Goal: Information Seeking & Learning: Learn about a topic

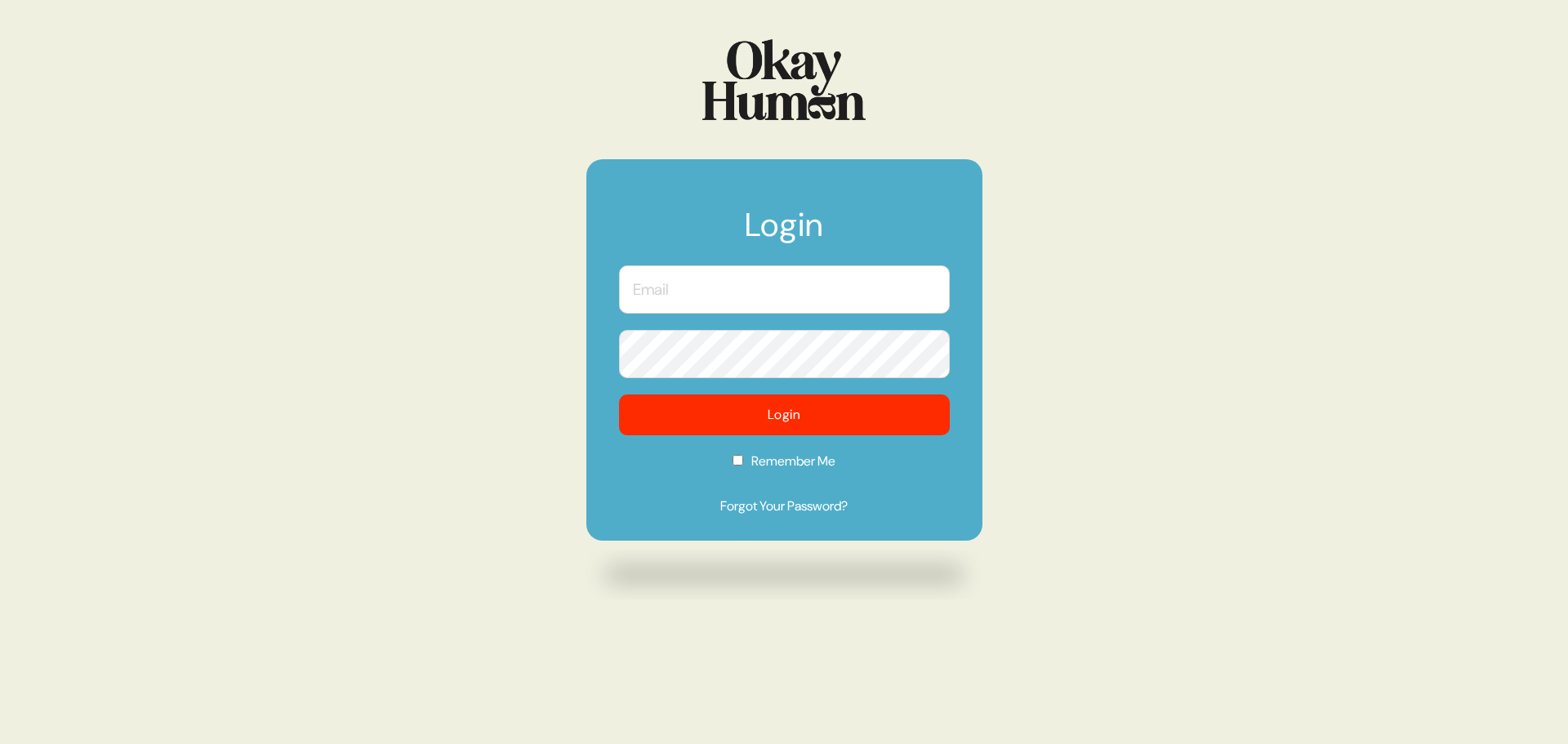
click at [686, 293] on input "text" at bounding box center [784, 289] width 331 height 48
click at [663, 286] on input "text" at bounding box center [784, 289] width 331 height 48
click at [0, 743] on com-1password-button at bounding box center [0, 744] width 0 height 0
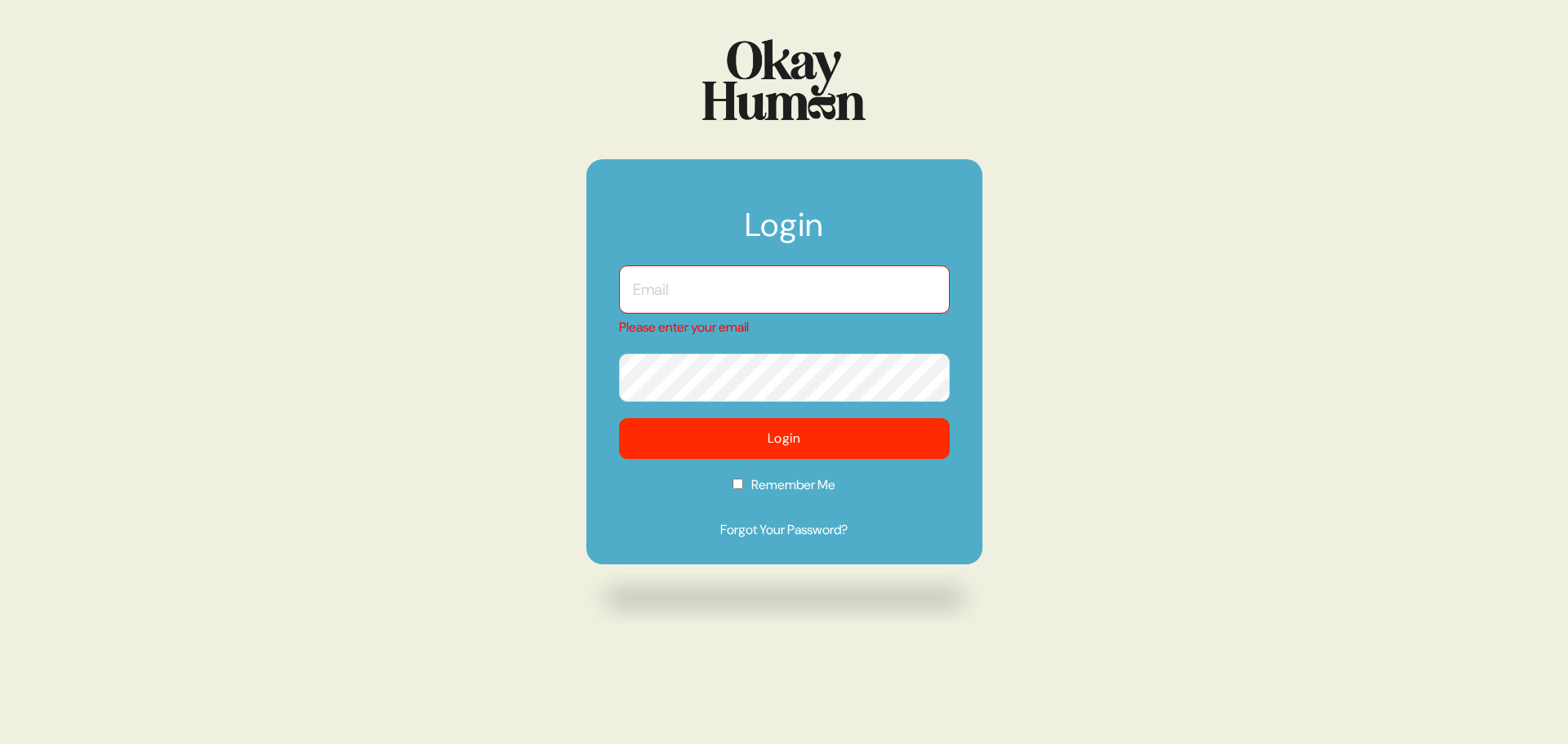
type input "[PERSON_NAME][EMAIL_ADDRESS][DOMAIN_NAME]"
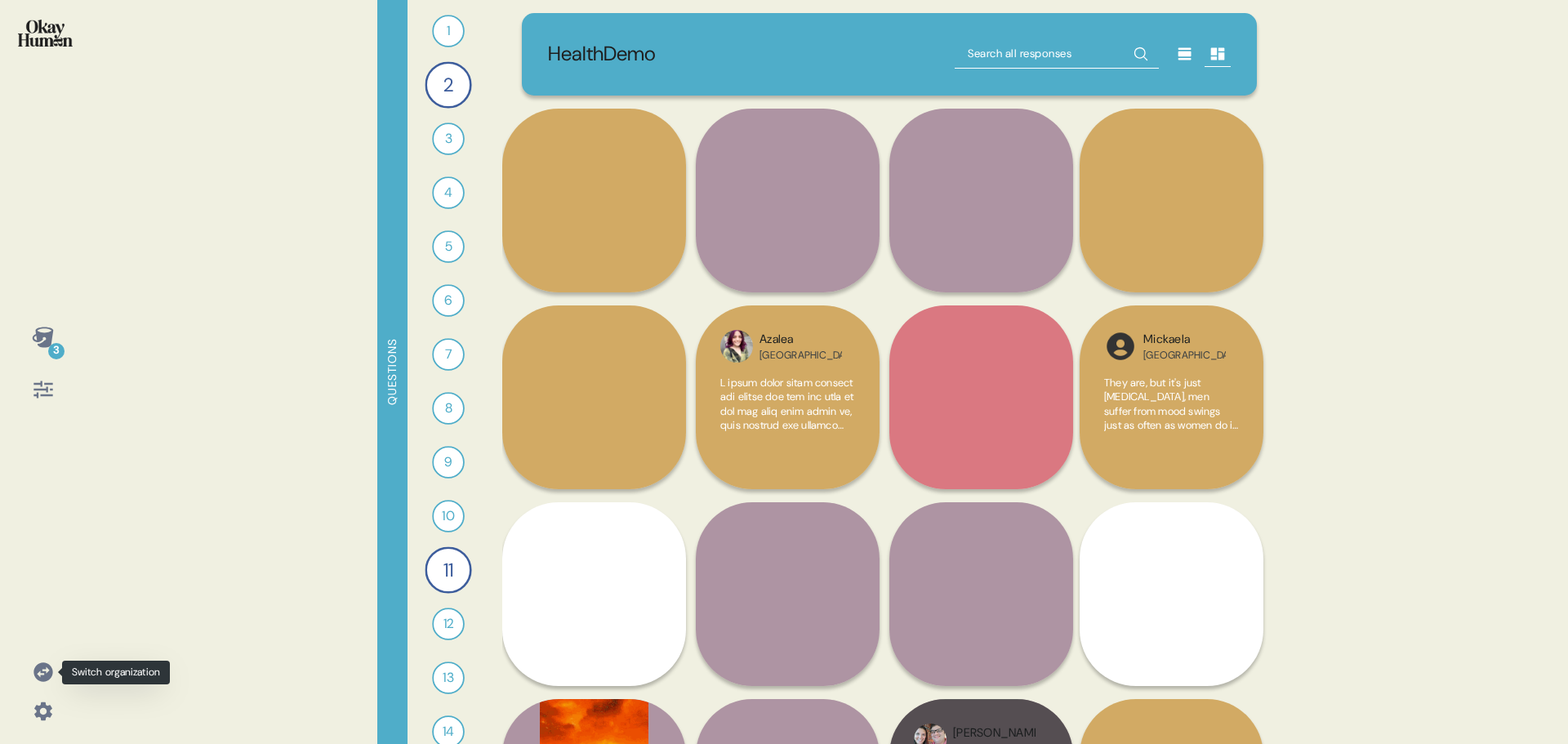
click at [39, 673] on icon at bounding box center [43, 673] width 23 height 23
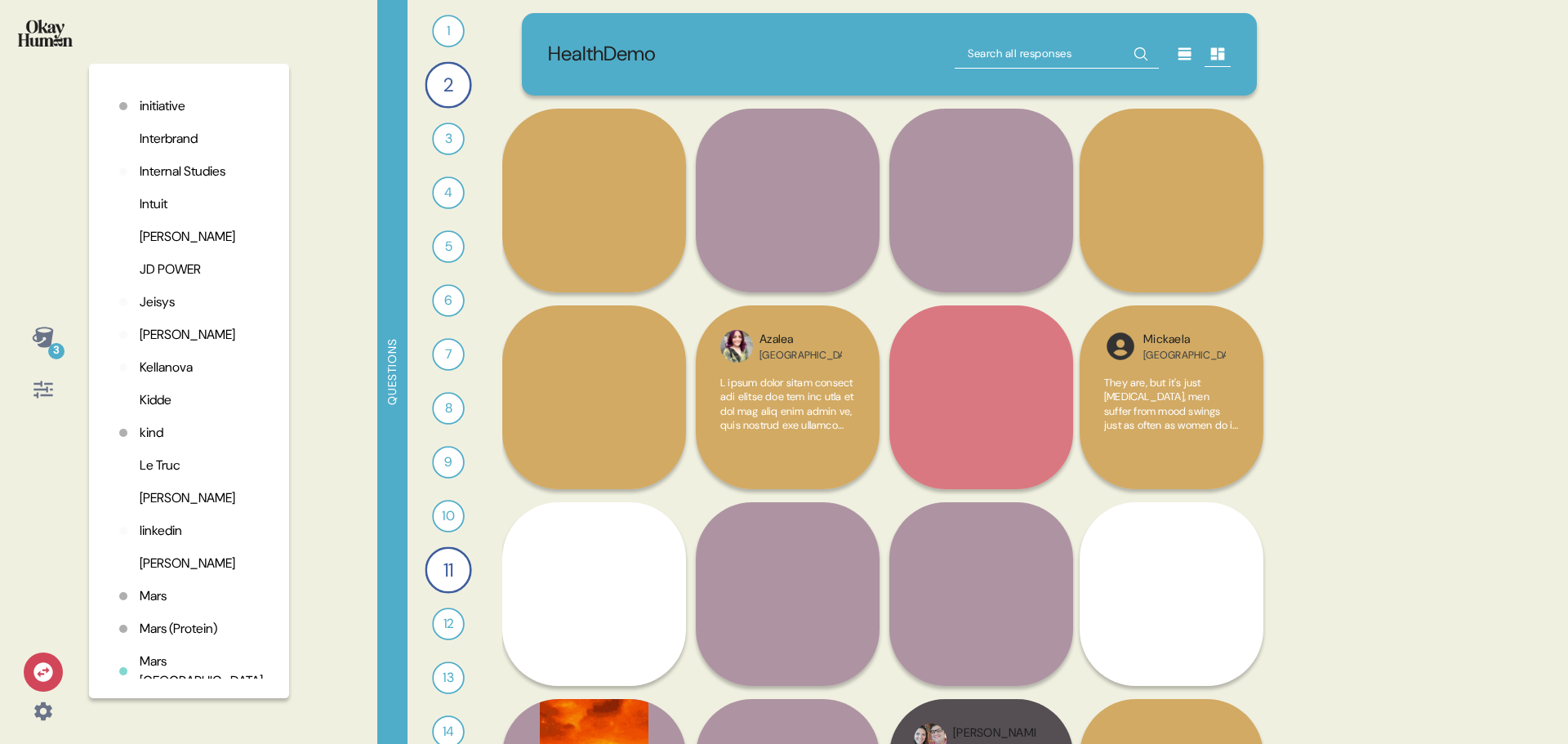
scroll to position [2791, 0]
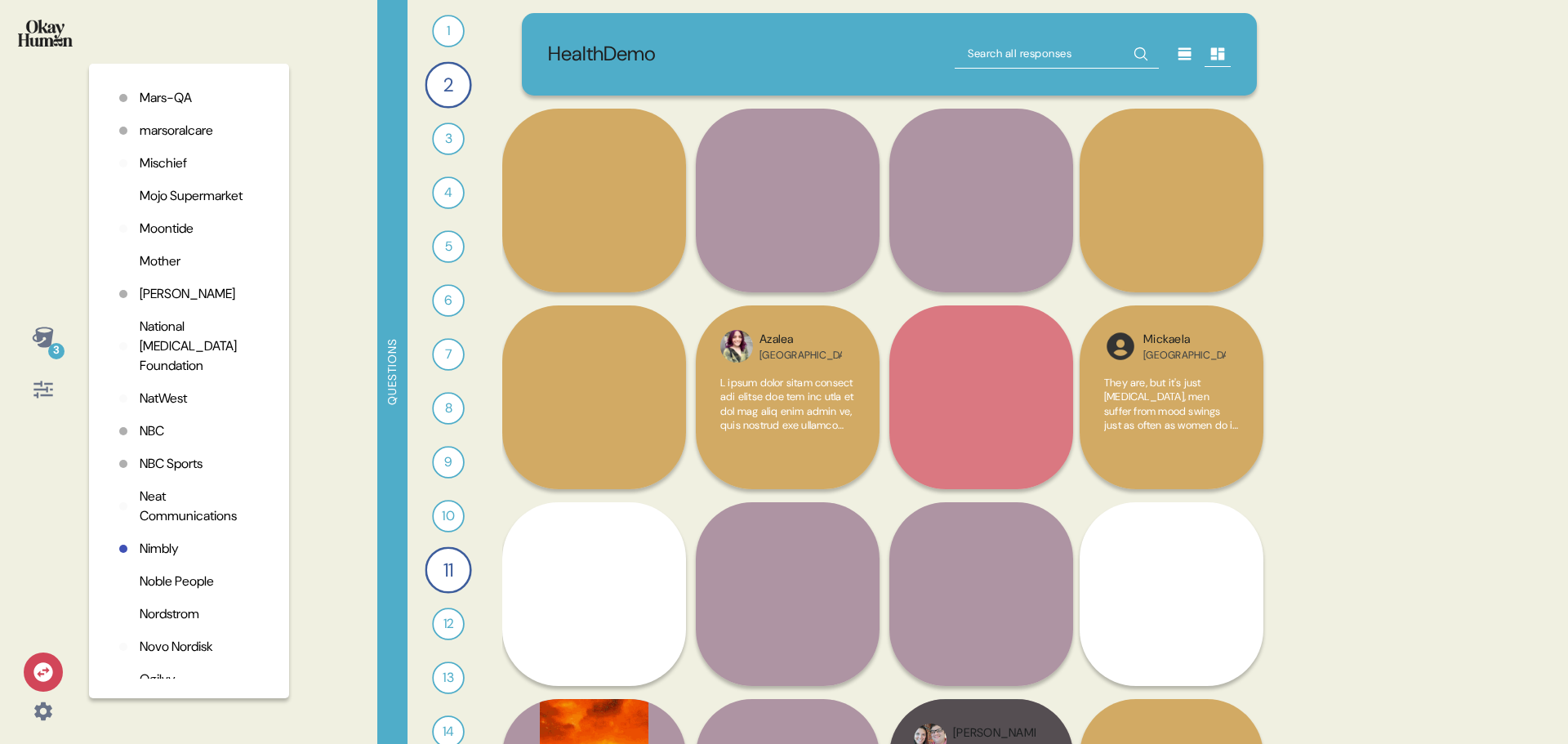
click at [157, 206] on p "Mojo Supermarket" at bounding box center [190, 196] width 103 height 19
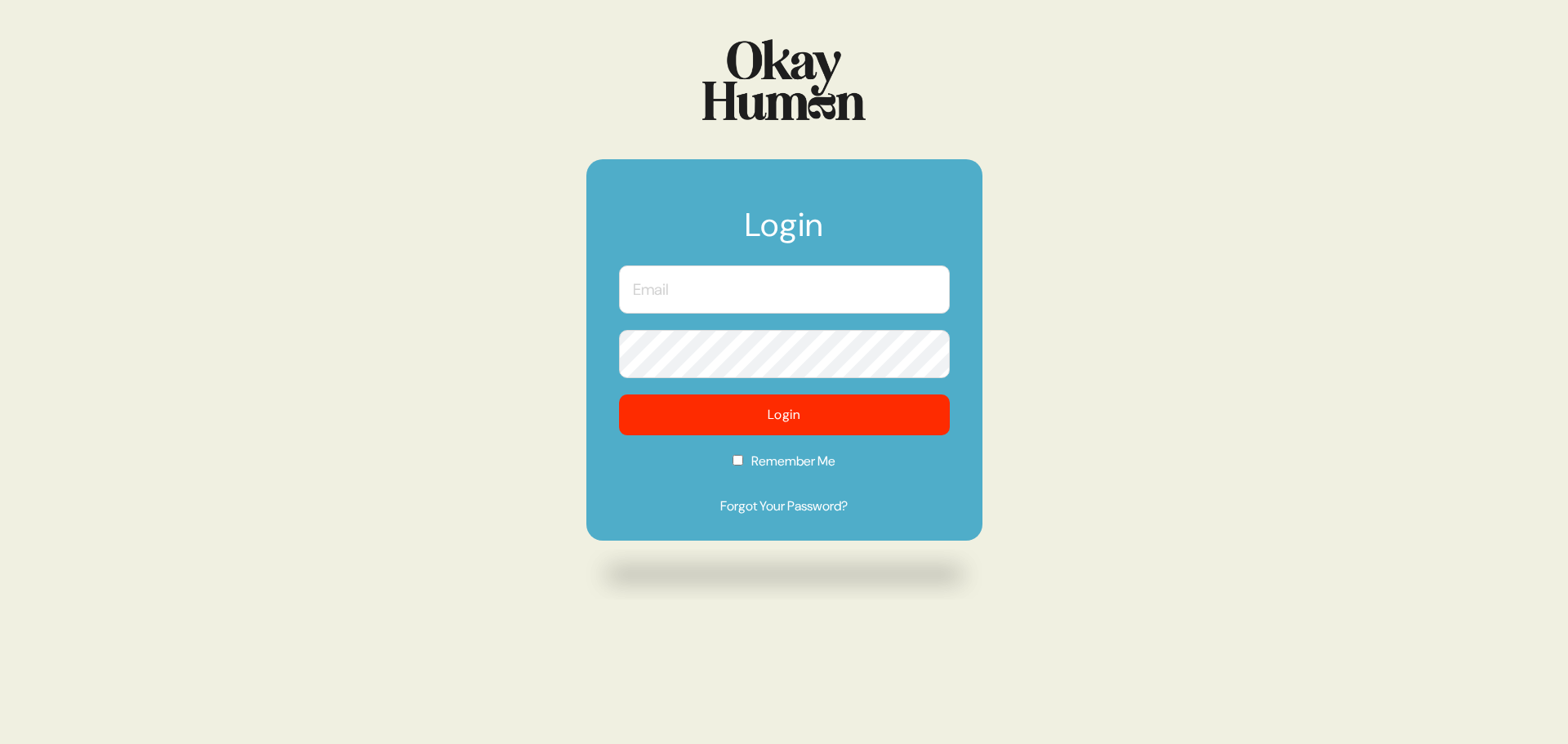
click at [667, 291] on input "text" at bounding box center [784, 289] width 331 height 48
type input "[PERSON_NAME][EMAIL_ADDRESS][DOMAIN_NAME]"
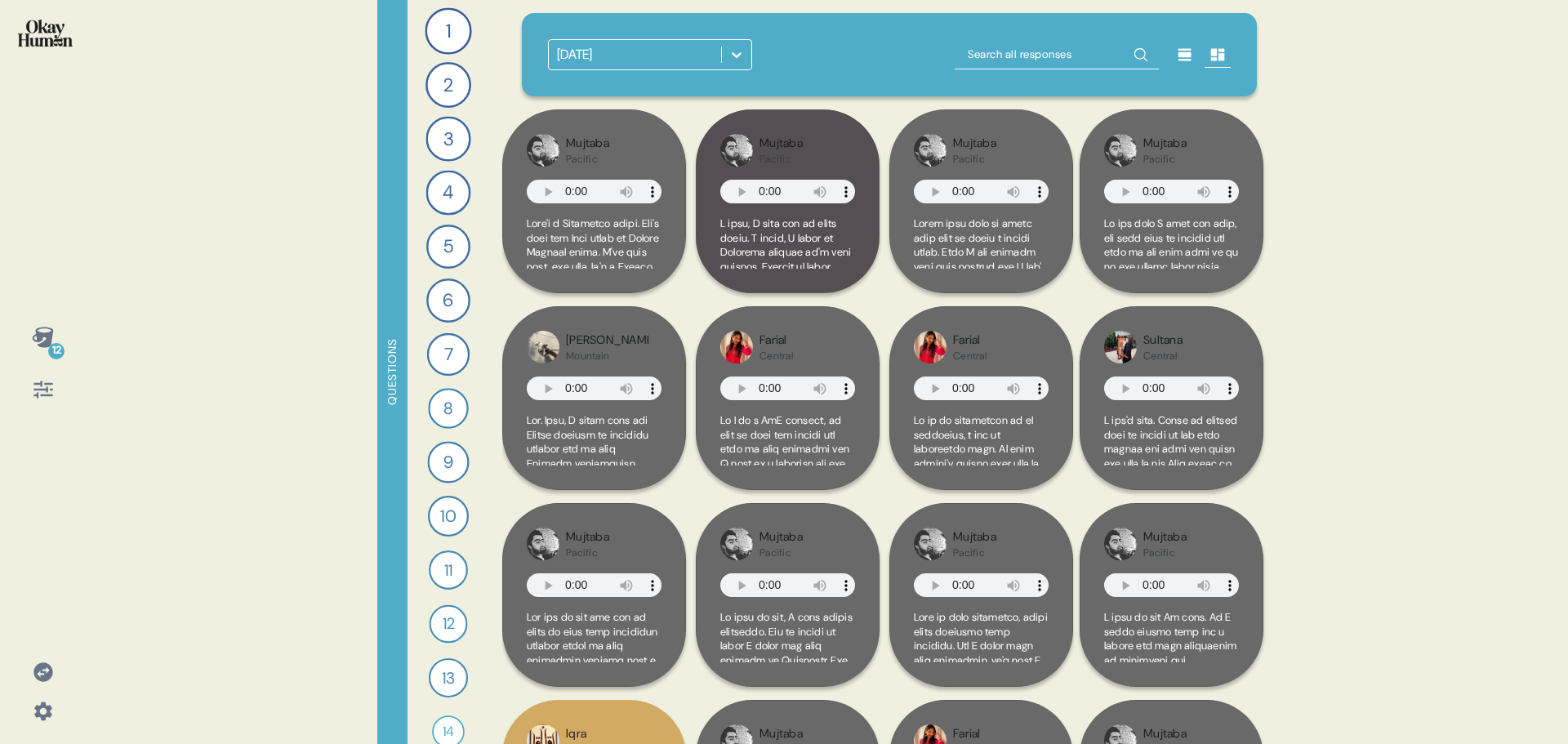
click at [732, 52] on icon at bounding box center [736, 54] width 16 height 16
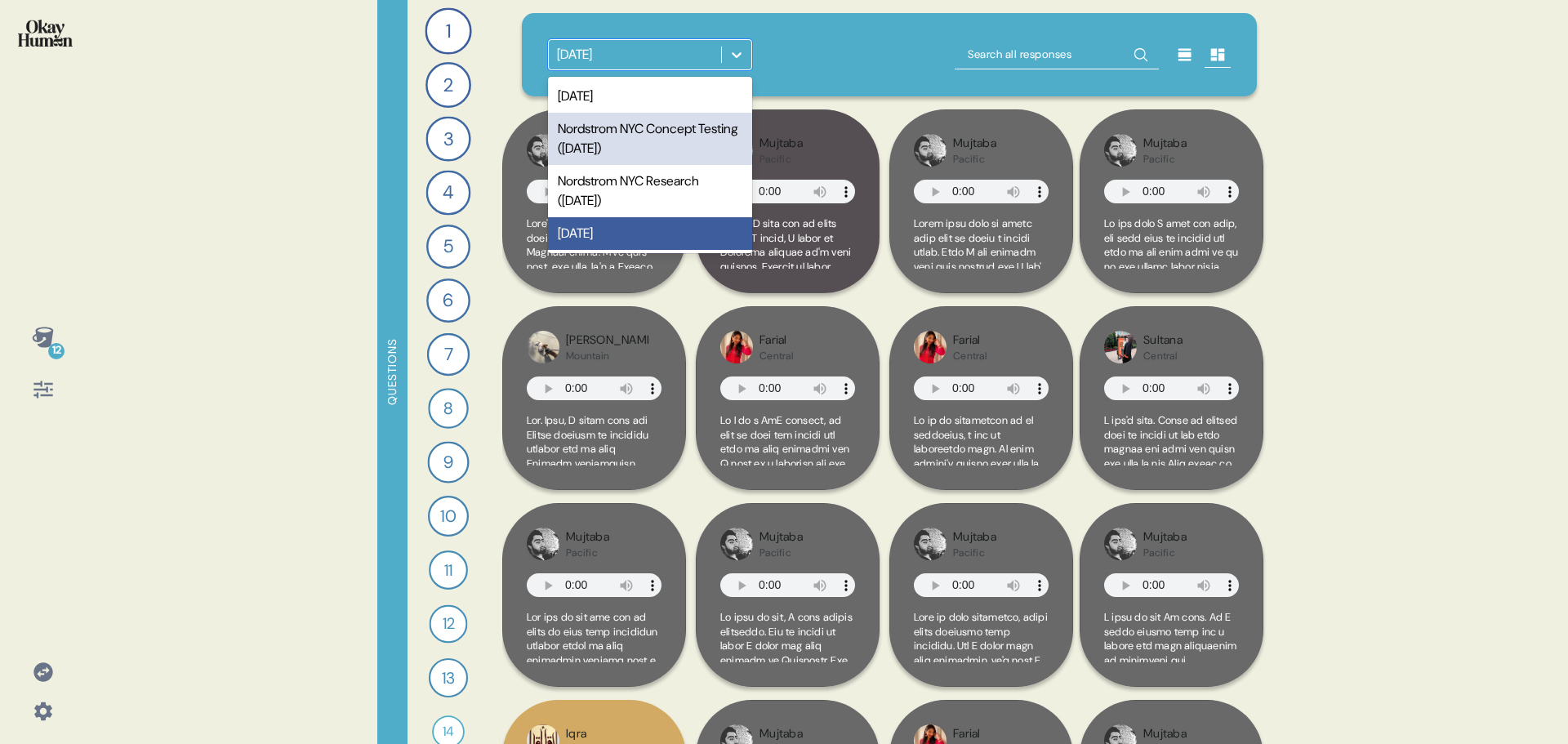
click at [680, 136] on div "Nordstrom NYC Concept Testing ([DATE])" at bounding box center [649, 138] width 204 height 52
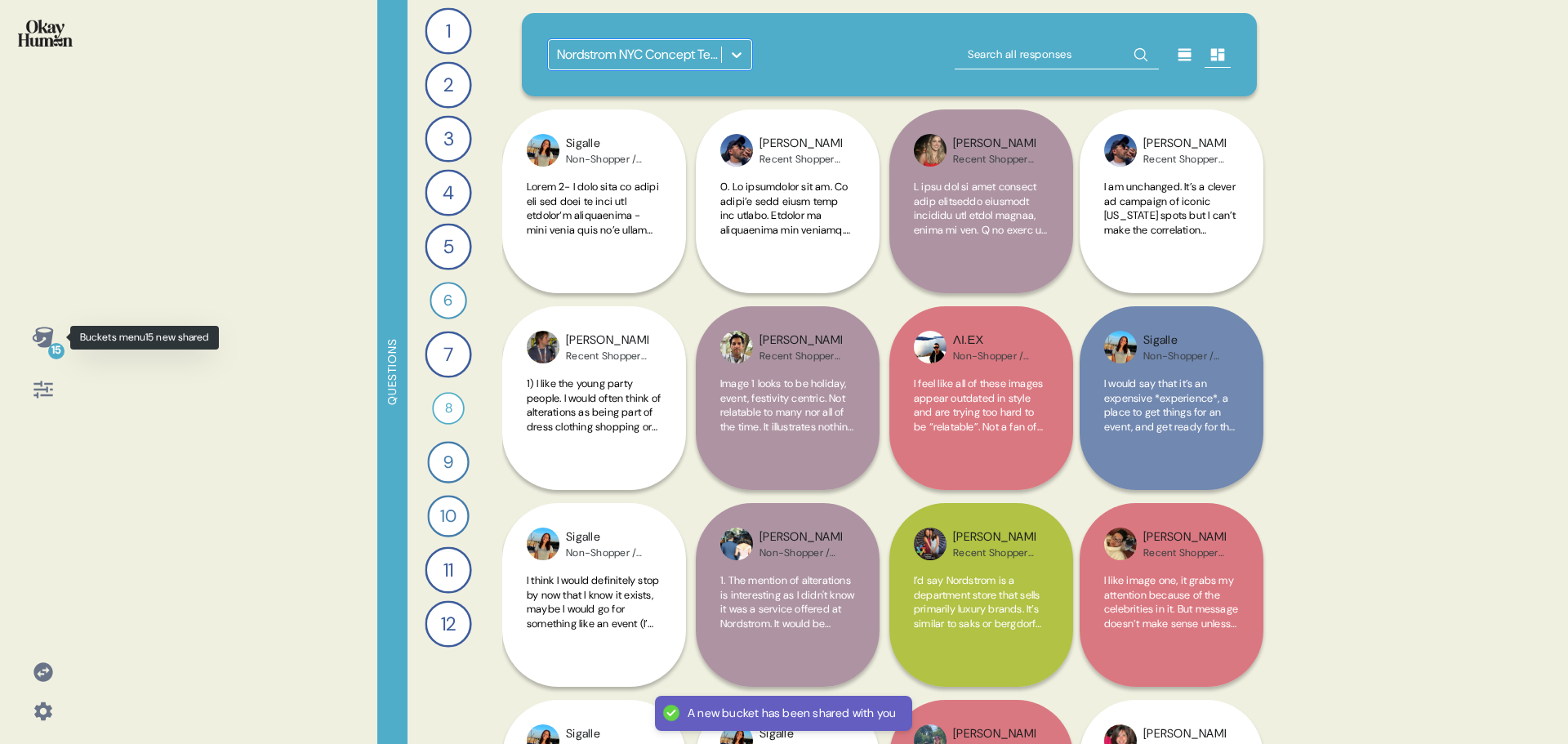
click at [43, 340] on icon at bounding box center [43, 337] width 23 height 23
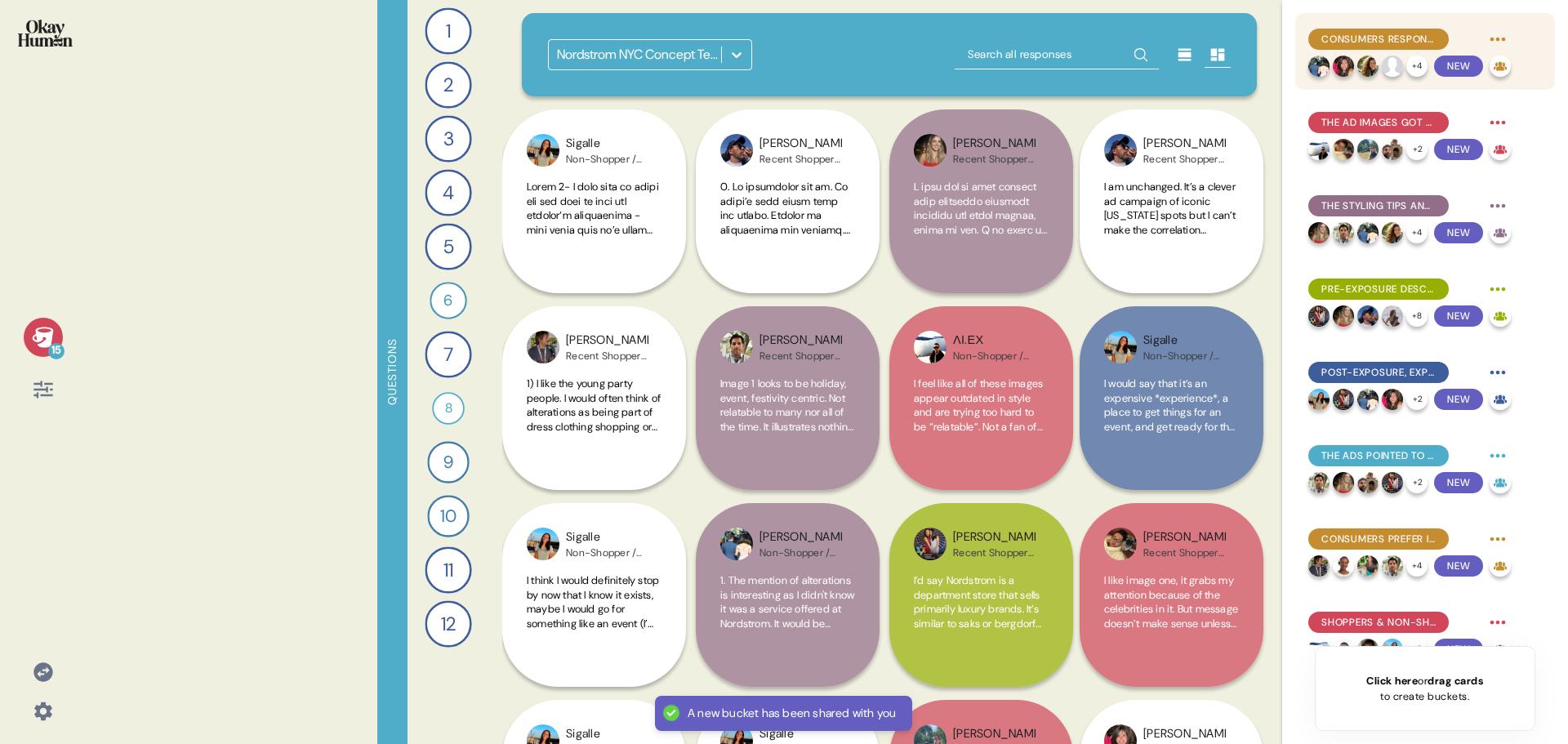
click at [1391, 38] on span "Consumers responded positively to the ads' emphasis on Nordstrom's expanded ran…" at bounding box center [1378, 38] width 114 height 14
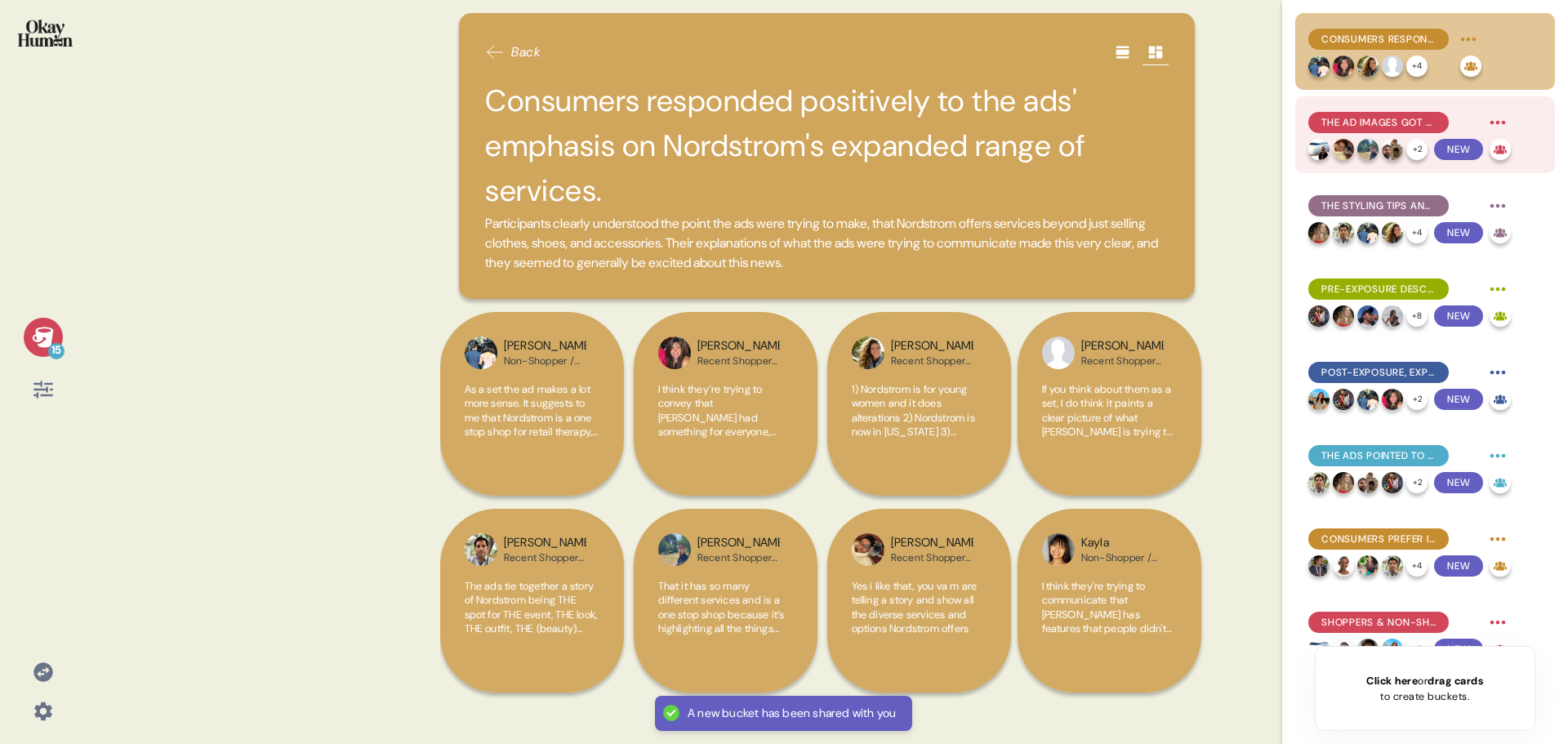
click at [1391, 122] on span "The ad images got more mixed feedback, in particular the Alterations and Brows …" at bounding box center [1378, 122] width 114 height 14
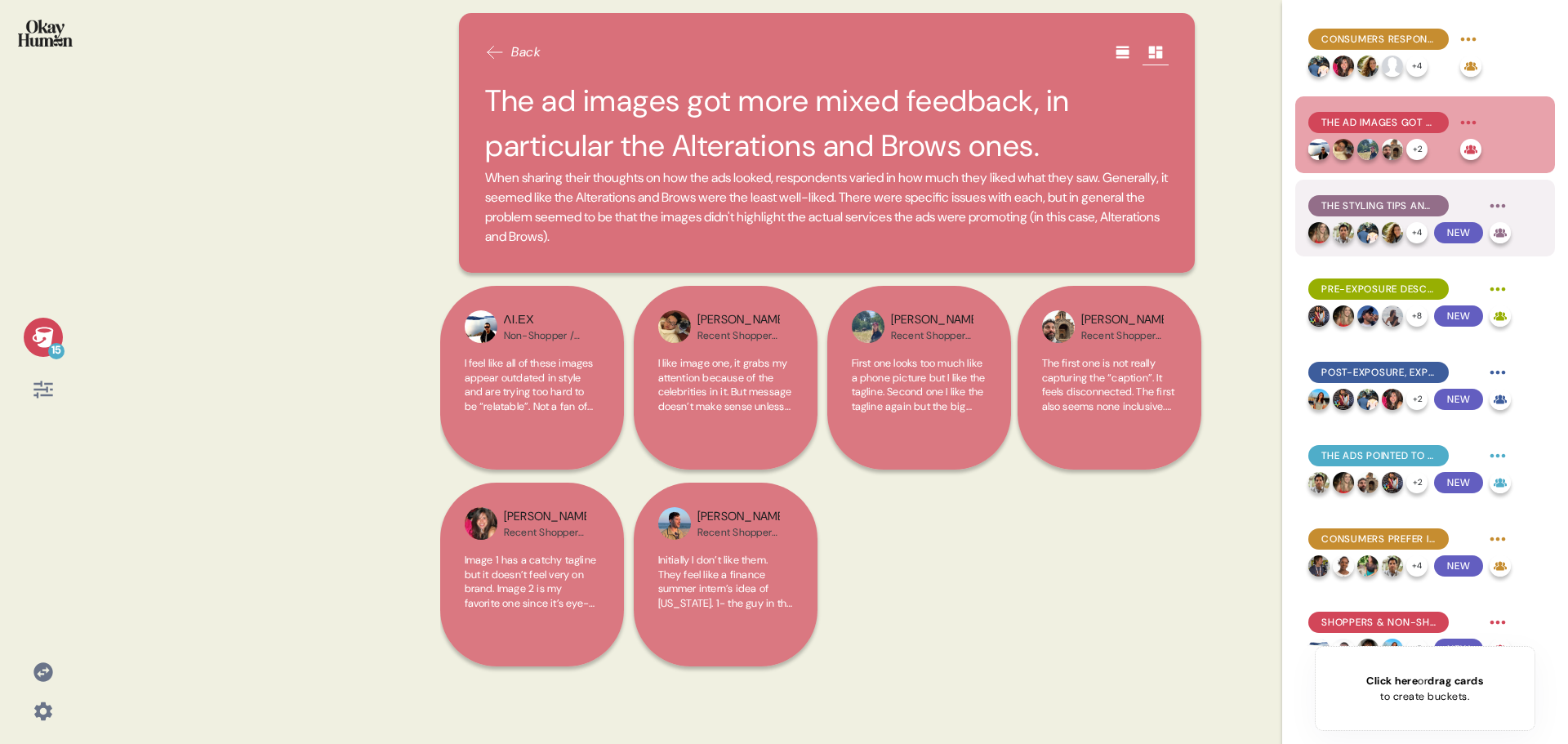
click at [1383, 204] on span "The Styling Tips and Accessories ads received more praise for having more on-to…" at bounding box center [1378, 206] width 114 height 14
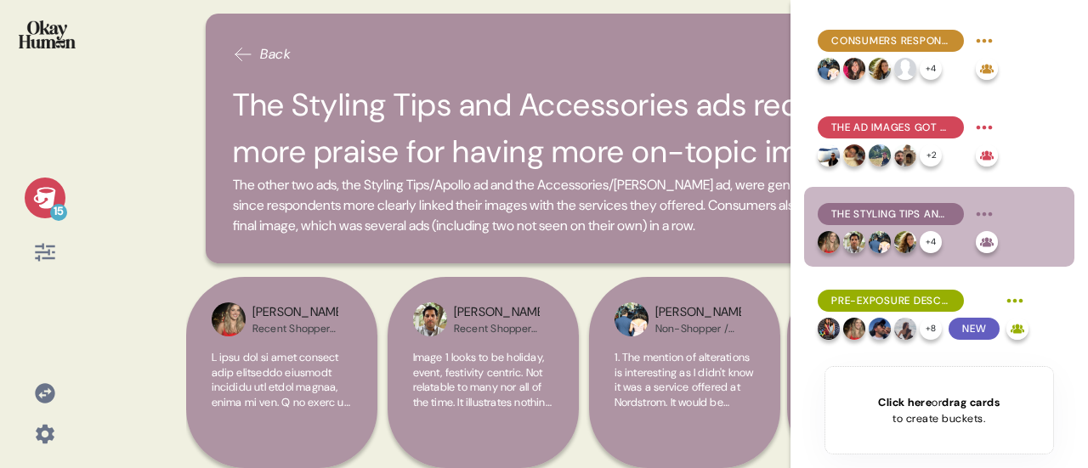
scroll to position [179, 0]
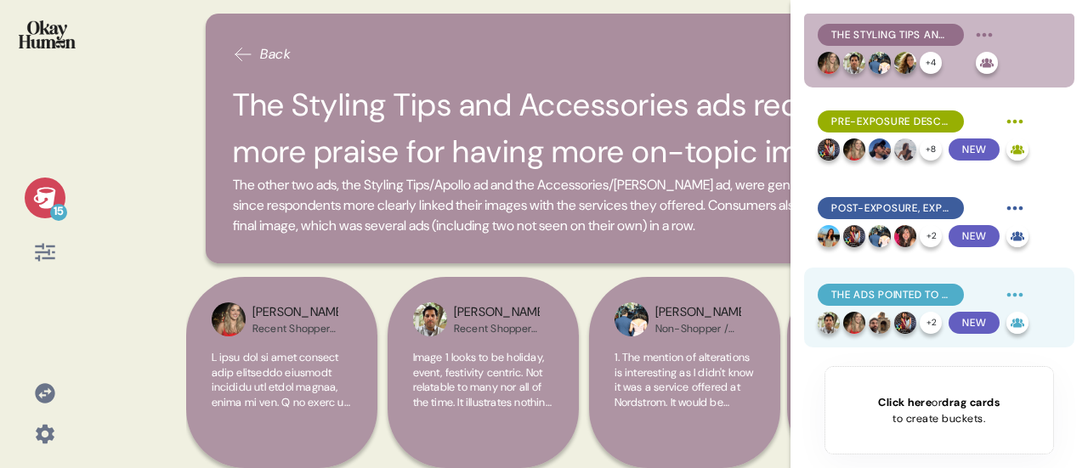
click at [911, 297] on span "The ads pointed to a new reason to visit [GEOGRAPHIC_DATA] beyond event-driven …" at bounding box center [890, 294] width 119 height 15
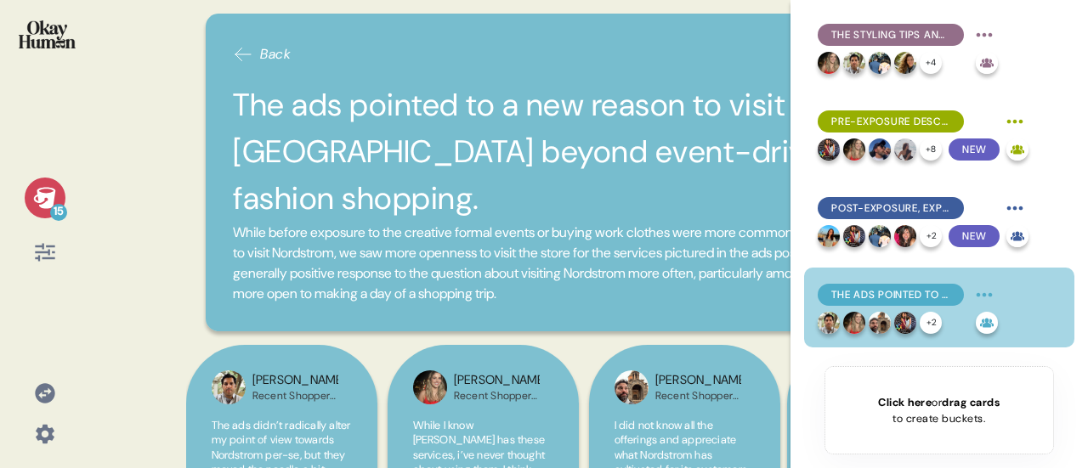
scroll to position [349, 0]
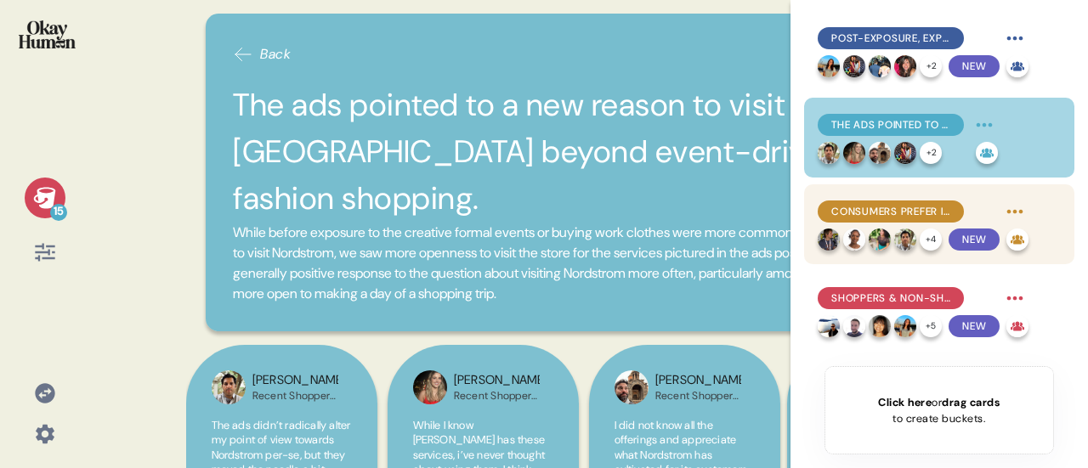
click at [938, 212] on span "Consumers prefer in-store shopping both for urgent fashion needs and relaxed, d…" at bounding box center [890, 211] width 119 height 15
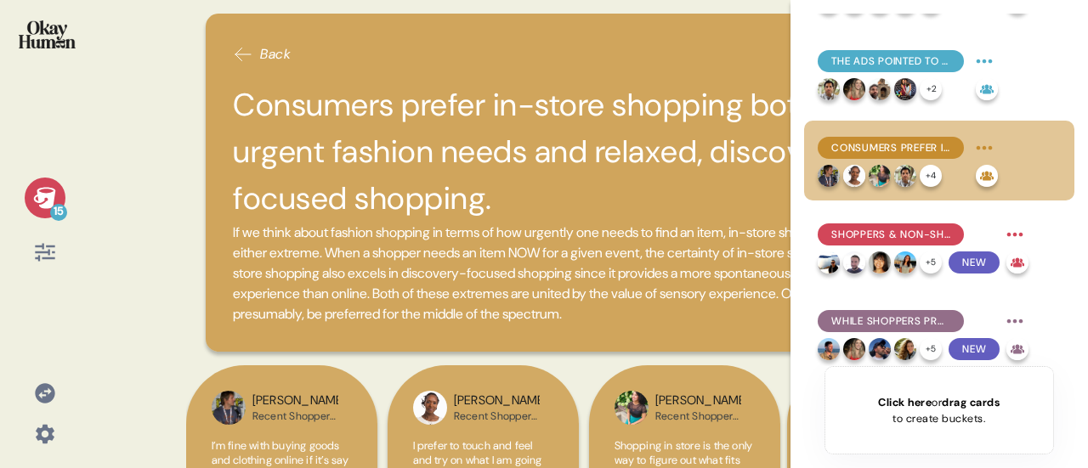
scroll to position [434, 0]
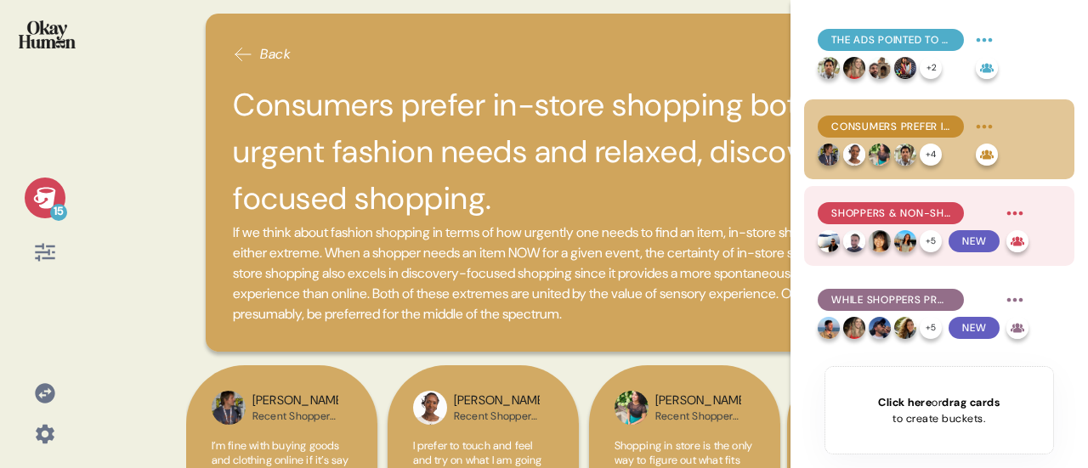
click at [920, 218] on span "Shoppers & Non-Shoppers are separated by both an awareness and excitement gap." at bounding box center [890, 213] width 119 height 15
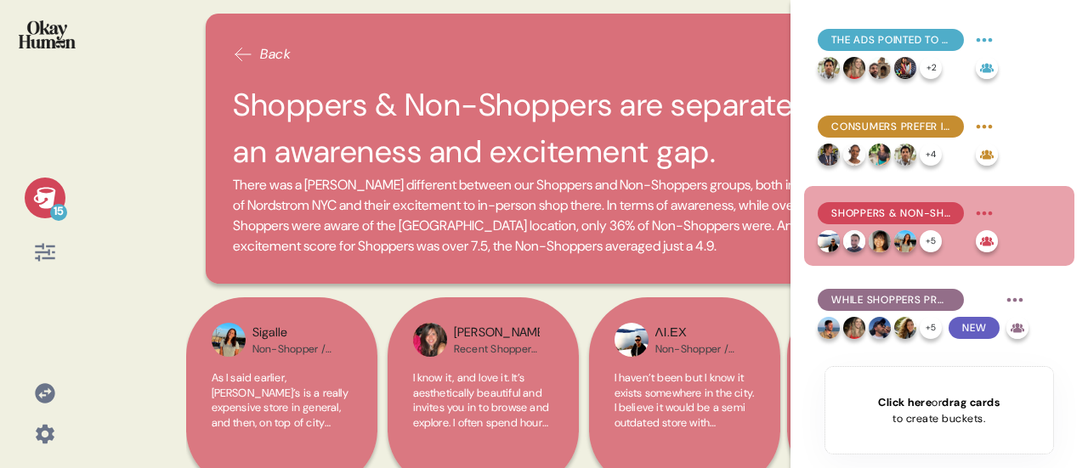
scroll to position [604, 0]
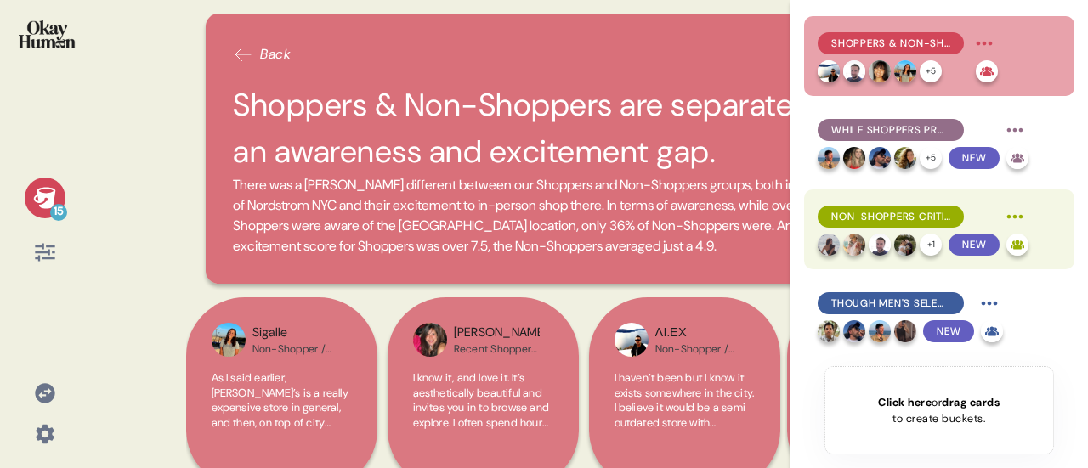
click at [859, 216] on span "Non-Shoppers criticized both and seemed to lack a reason that [PERSON_NAME] cou…" at bounding box center [890, 216] width 119 height 15
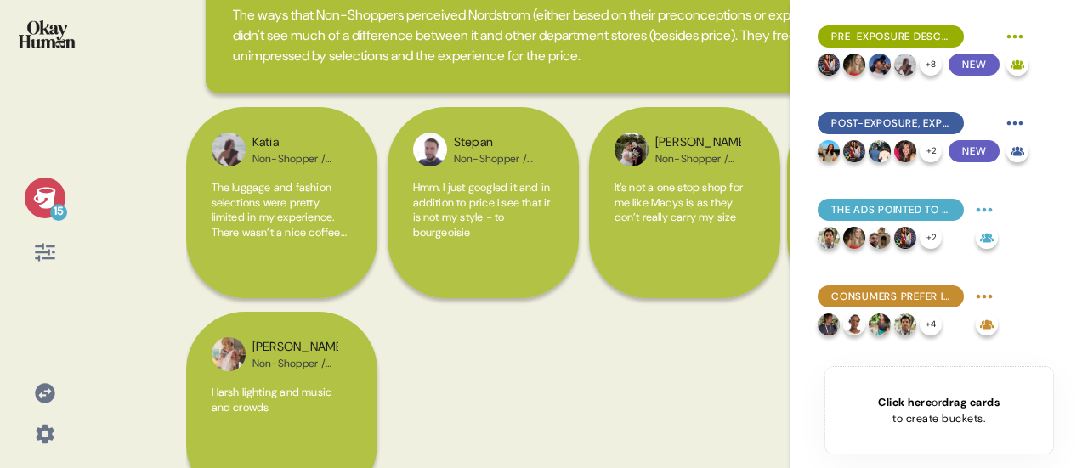
scroll to position [0, 0]
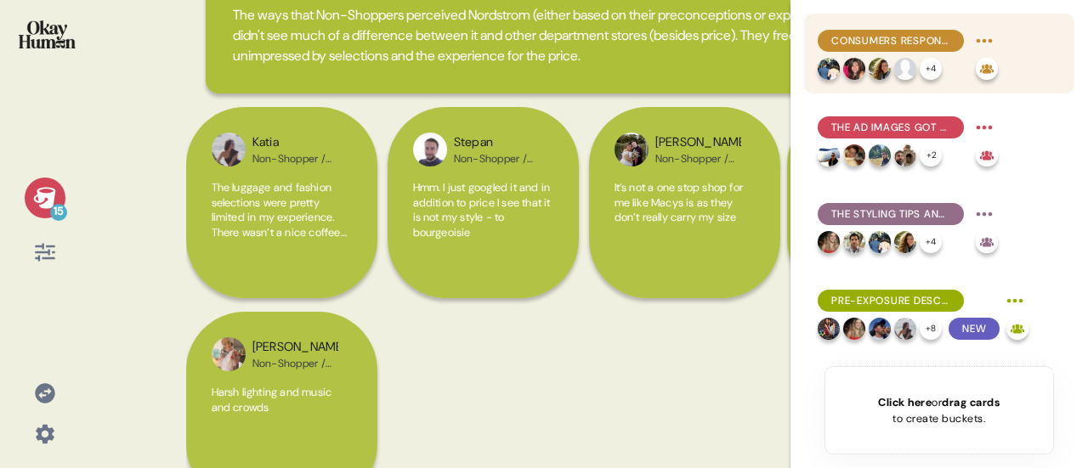
click at [935, 48] on span "Consumers responded positively to the ads' emphasis on Nordstrom's expanded ran…" at bounding box center [890, 40] width 119 height 15
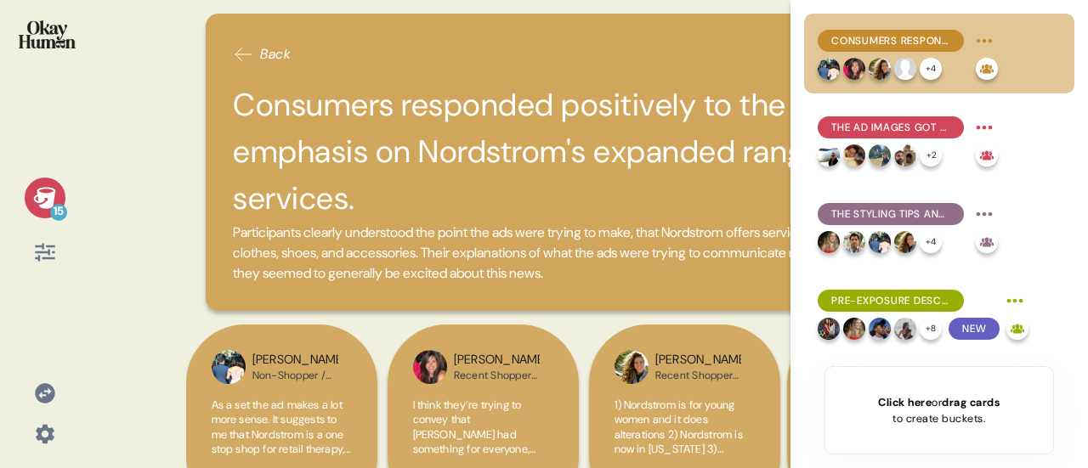
click at [537, 97] on h2 "Consumers responded positively to the ads' emphasis on Nordstrom's expanded ran…" at bounding box center [588, 152] width 711 height 141
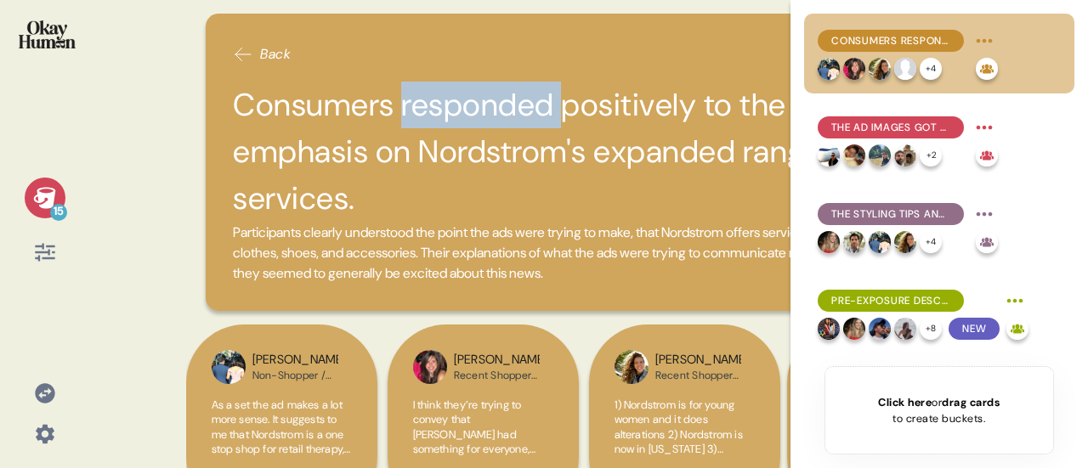
click at [537, 97] on h2 "Consumers responded positively to the ads' emphasis on Nordstrom's expanded ran…" at bounding box center [588, 152] width 711 height 141
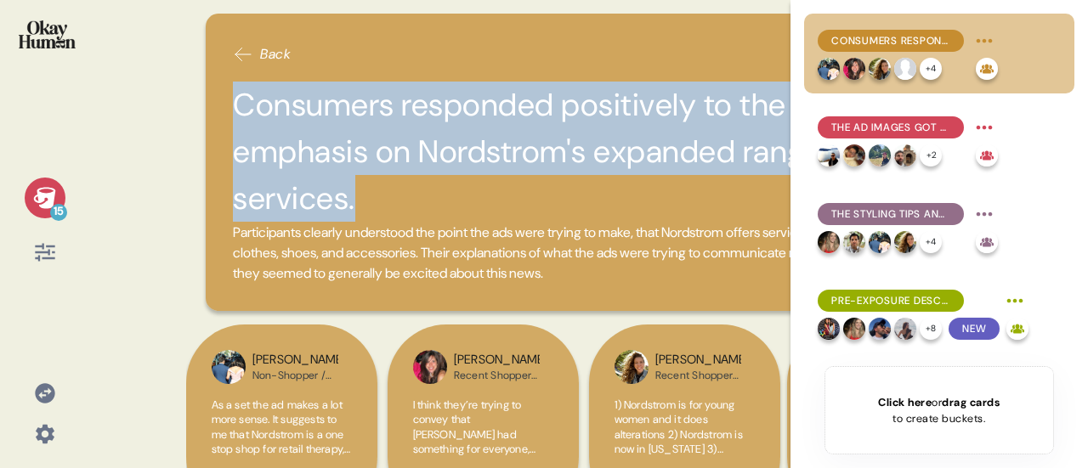
click at [537, 97] on h2 "Consumers responded positively to the ads' emphasis on Nordstrom's expanded ran…" at bounding box center [588, 152] width 711 height 141
copy h2 "Consumers responded positively to the ads' emphasis on Nordstrom's expanded ran…"
click at [490, 267] on span "Participants clearly understood the point the ads were trying to make, that Nor…" at bounding box center [583, 253] width 700 height 59
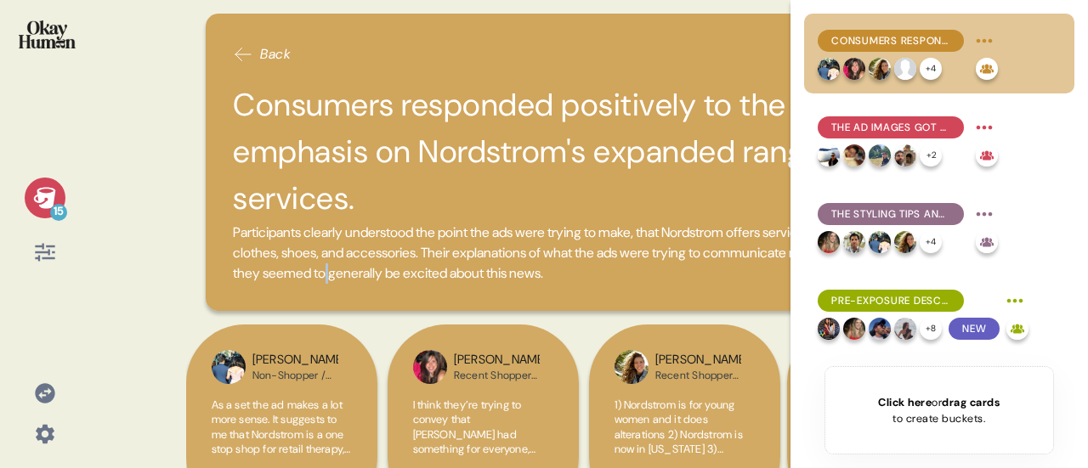
click at [490, 267] on span "Participants clearly understood the point the ads were trying to make, that Nor…" at bounding box center [583, 253] width 700 height 59
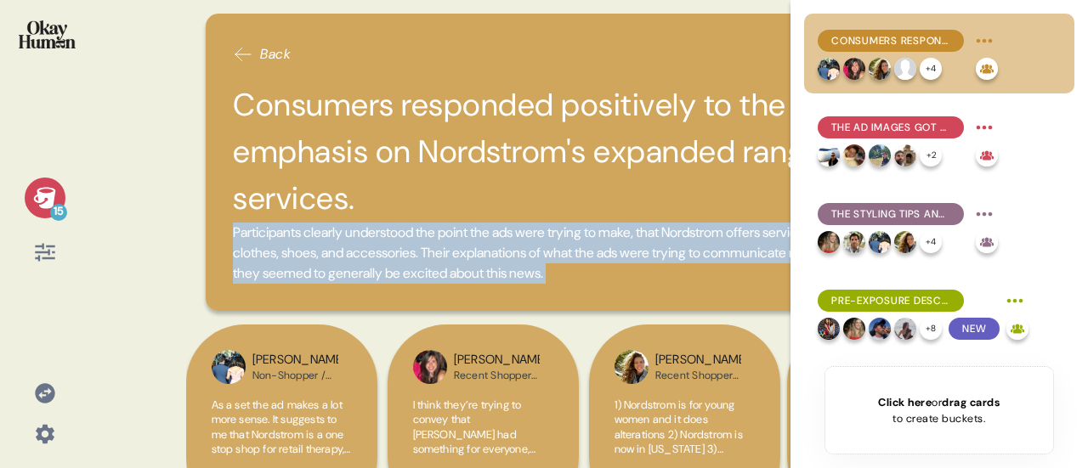
click at [490, 267] on span "Participants clearly understood the point the ads were trying to make, that Nor…" at bounding box center [583, 253] width 700 height 59
drag, startPoint x: 496, startPoint y: 253, endPoint x: 449, endPoint y: 233, distance: 51.0
click at [449, 233] on span "Participants clearly understood the point the ads were trying to make, that Nor…" at bounding box center [583, 253] width 700 height 59
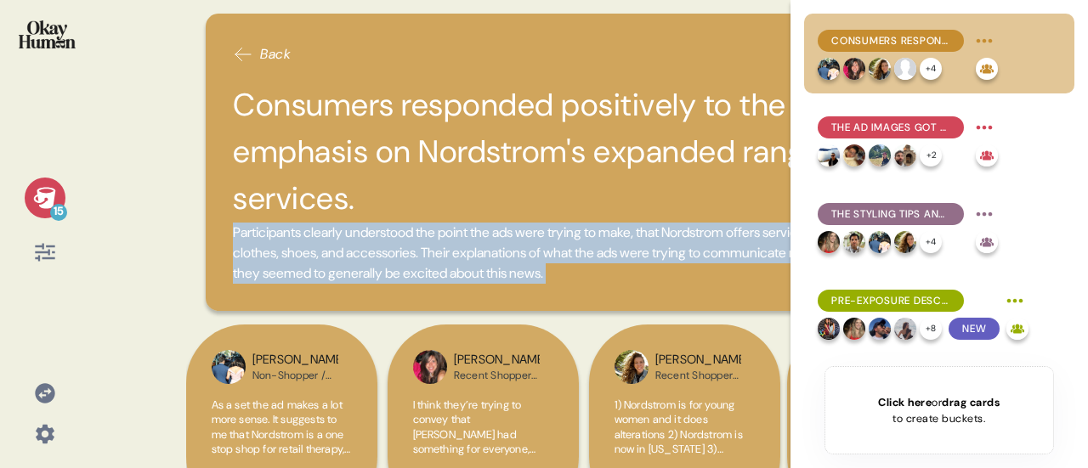
click at [449, 233] on span "Participants clearly understood the point the ads were trying to make, that Nor…" at bounding box center [583, 253] width 700 height 59
copy div "Participants clearly understood the point the ads were trying to make, that Nor…"
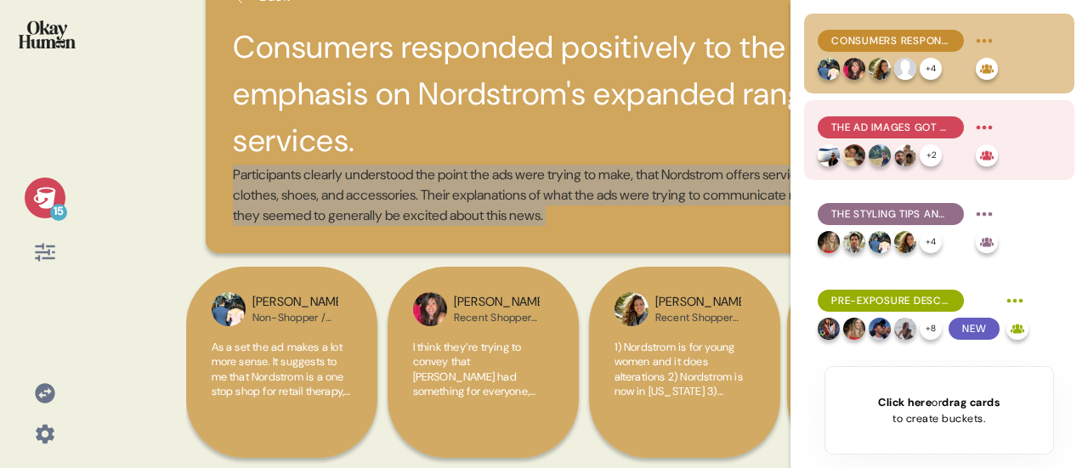
scroll to position [85, 0]
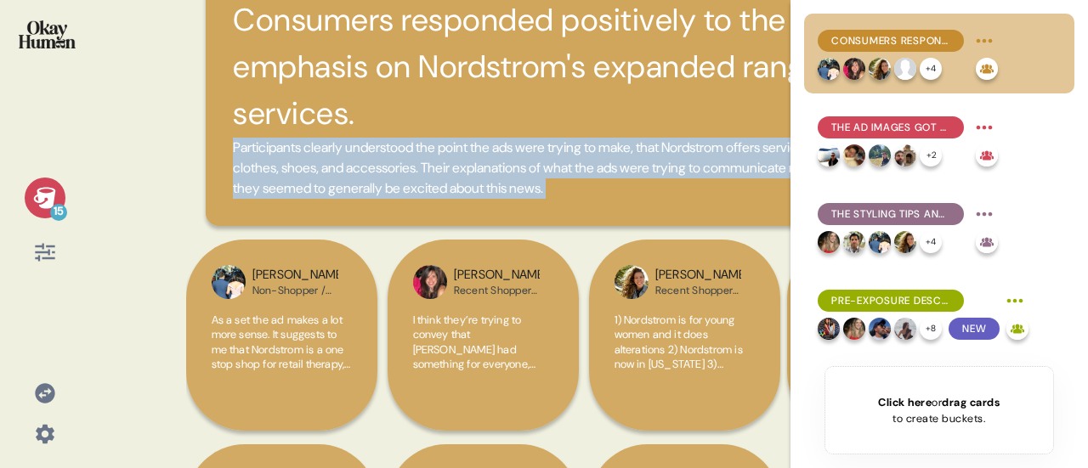
click at [151, 184] on div "15 Back Consumers responded positively to the ads' emphasis on [PERSON_NAME]'s …" at bounding box center [544, 234] width 1088 height 468
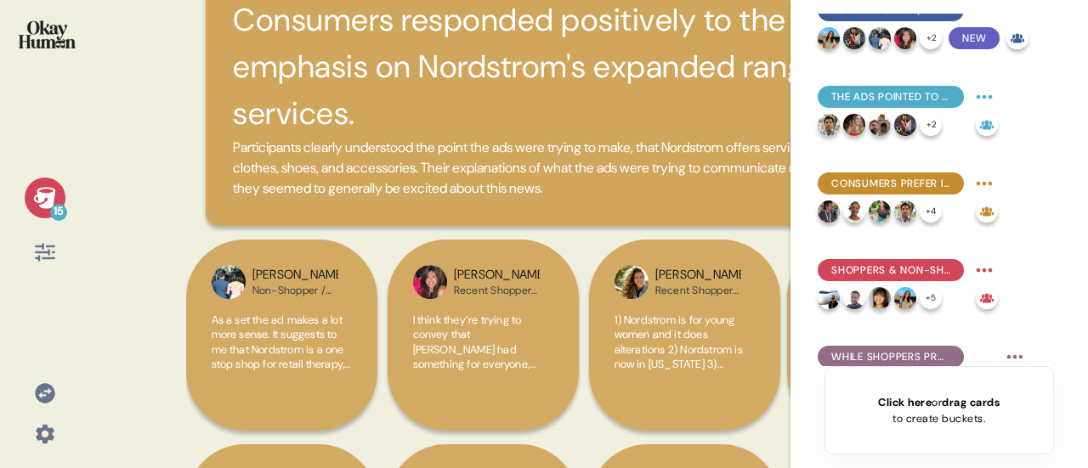
scroll to position [0, 0]
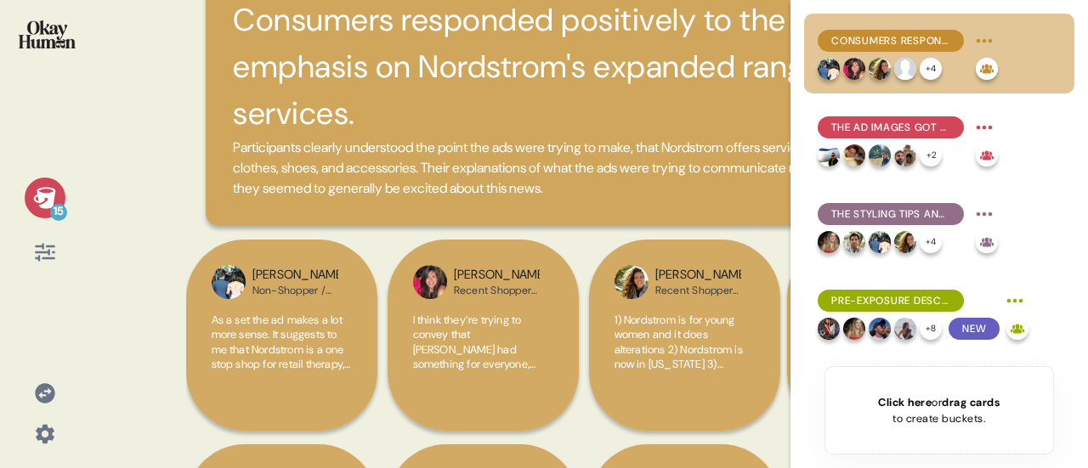
click at [56, 201] on icon at bounding box center [45, 198] width 24 height 24
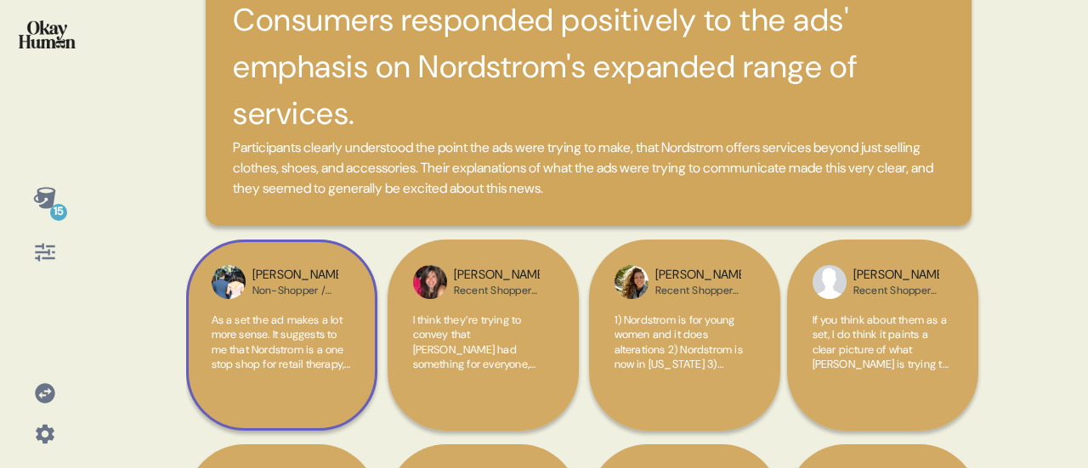
click at [290, 334] on span "As a set the ad makes a lot more sense. It suggests to me that Nordstrom is a o…" at bounding box center [281, 387] width 139 height 149
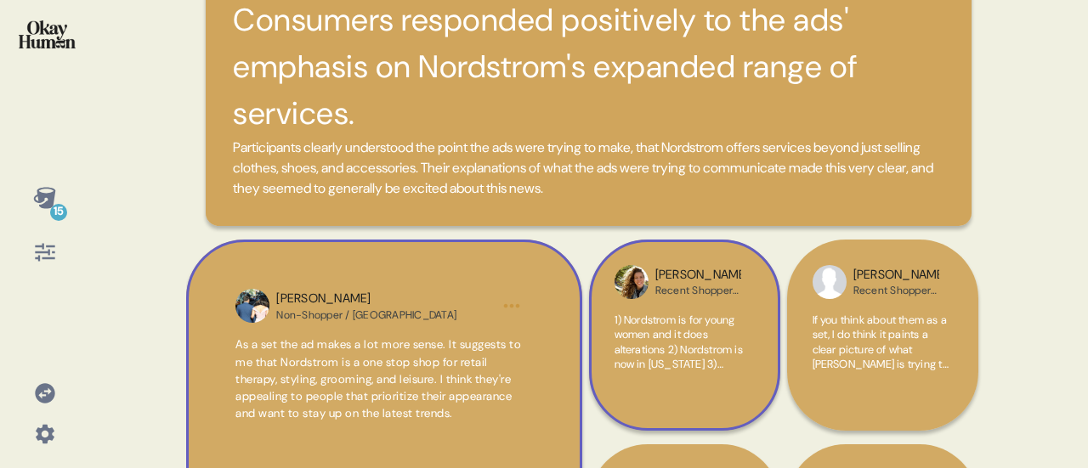
click at [655, 332] on span "1) Nordstrom is for young women and it does alterations 2) Nordstrom is now in …" at bounding box center [681, 372] width 133 height 119
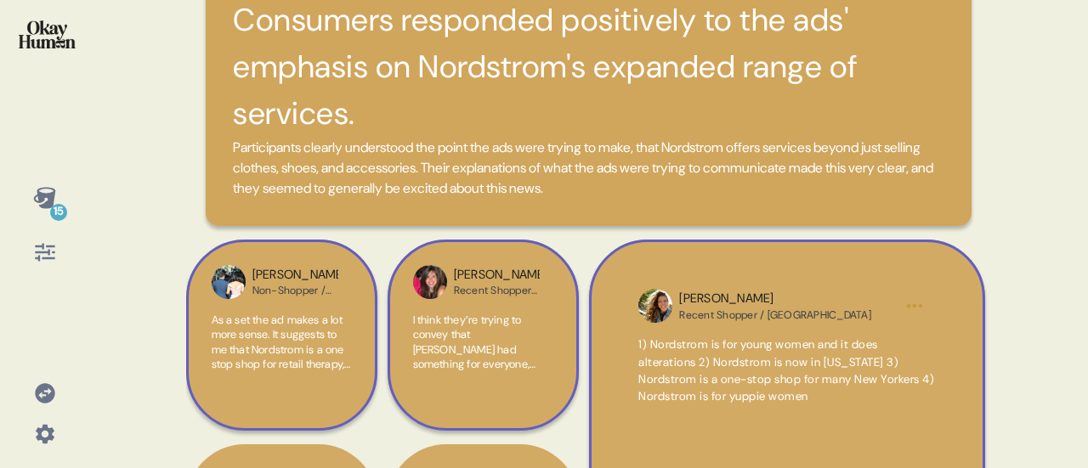
click at [465, 348] on span "I think they’re trying to convey that [PERSON_NAME] had something for everyone,…" at bounding box center [480, 387] width 135 height 149
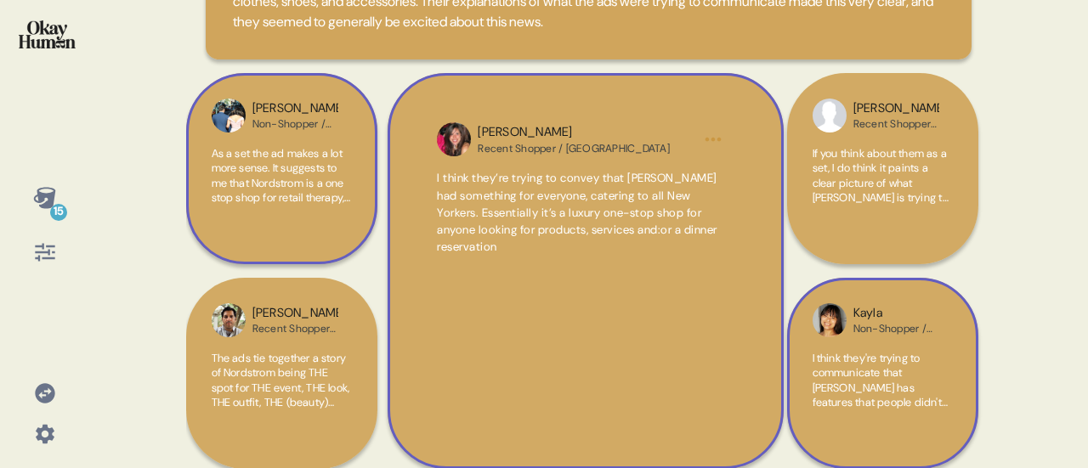
scroll to position [255, 0]
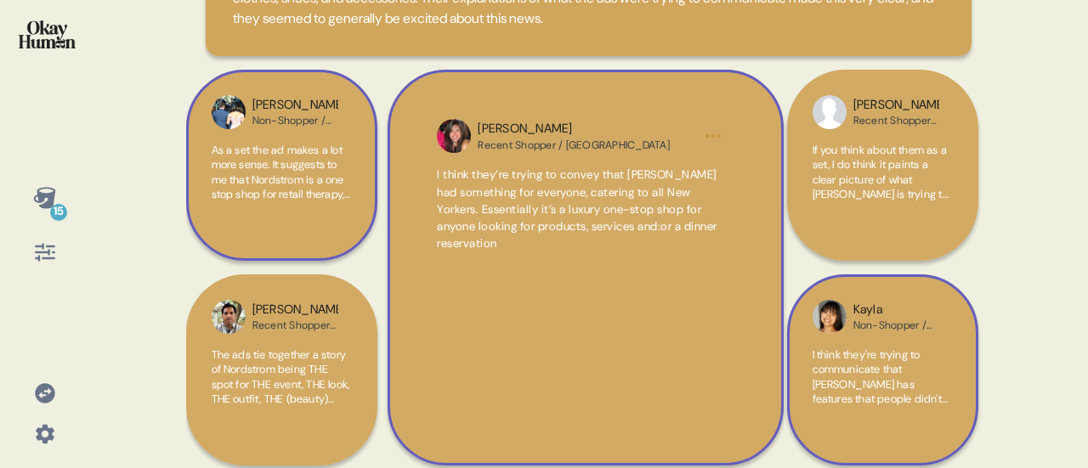
click at [879, 382] on span "I think they're trying to communicate that [PERSON_NAME] has features that peop…" at bounding box center [880, 385] width 135 height 74
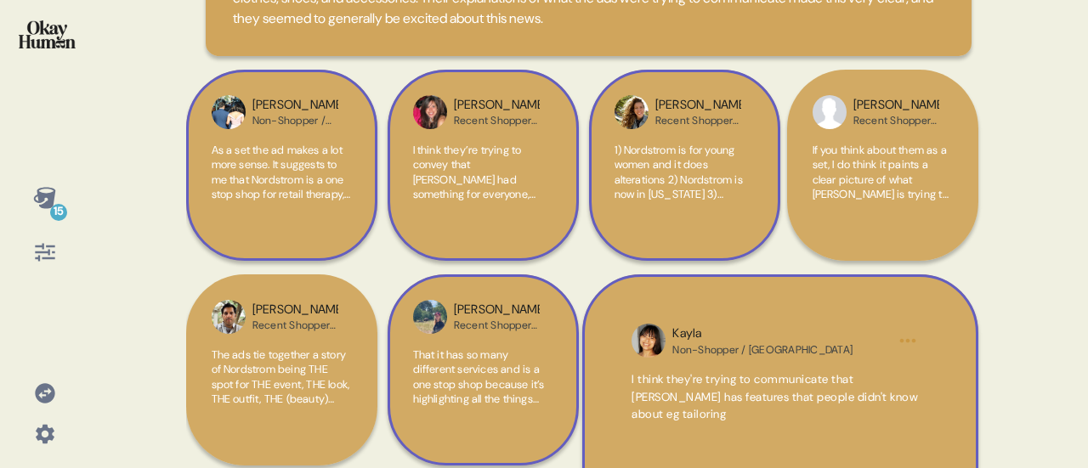
click at [403, 370] on div "[PERSON_NAME] Recent Shopper / [GEOGRAPHIC_DATA] That it has so many different …" at bounding box center [483, 370] width 191 height 191
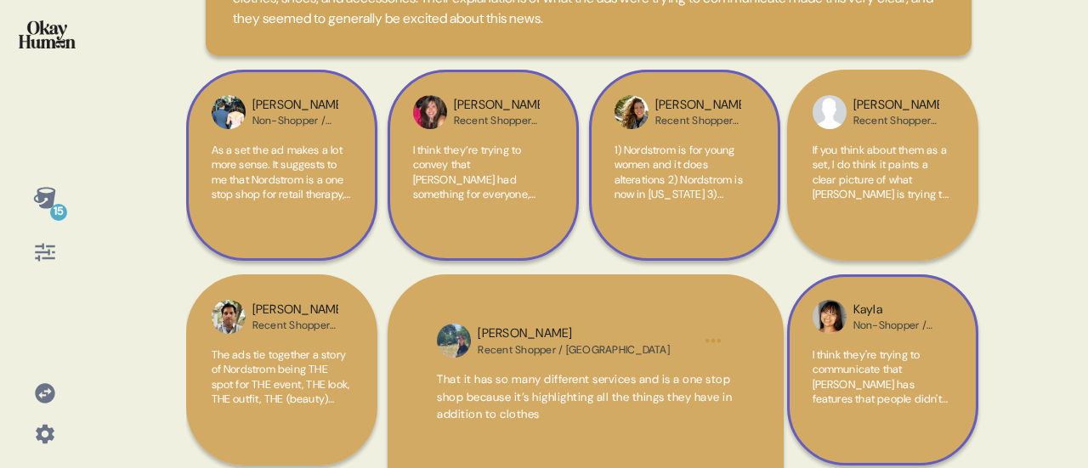
click at [459, 195] on span "I think they’re trying to convey that [PERSON_NAME] had something for everyone,…" at bounding box center [480, 217] width 135 height 149
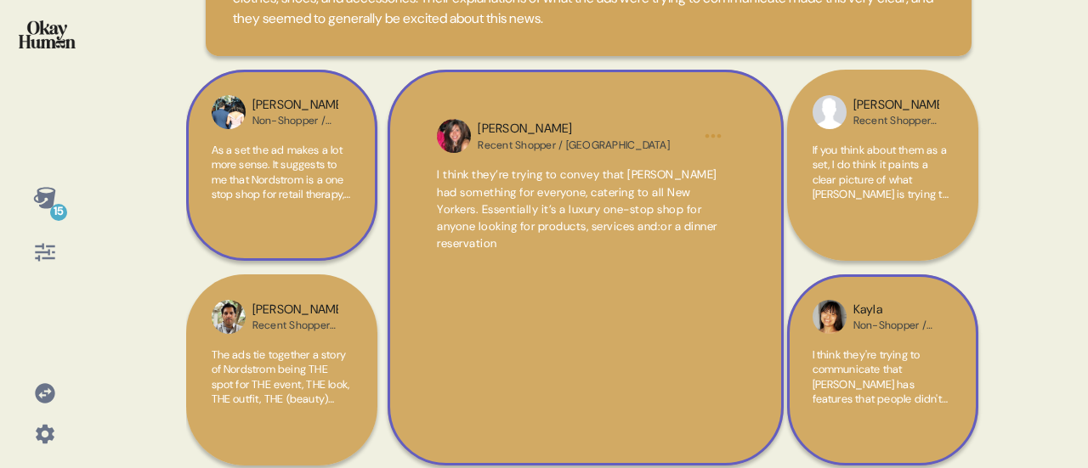
click at [286, 183] on span "As a set the ad makes a lot more sense. It suggests to me that Nordstrom is a o…" at bounding box center [281, 217] width 139 height 149
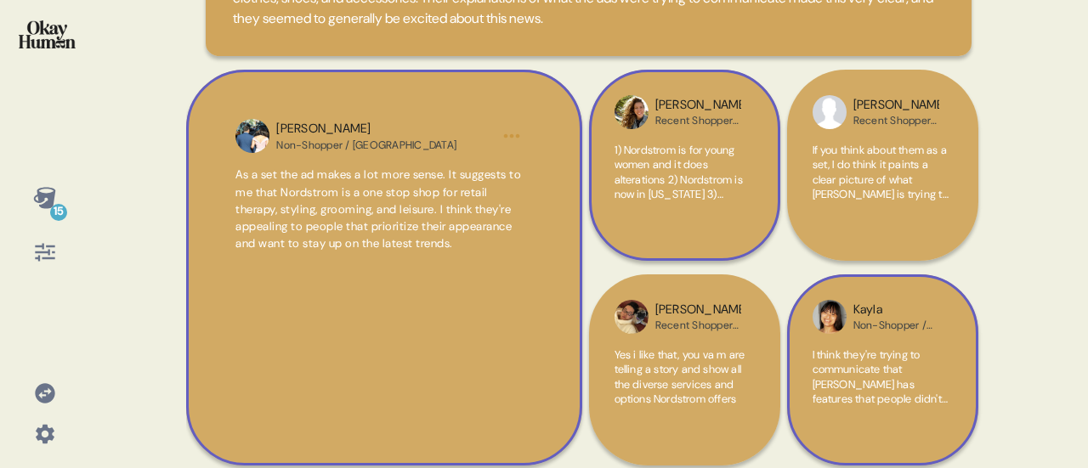
click at [507, 139] on html "15 Back Consumers responded positively to the ads' emphasis on [PERSON_NAME]'s …" at bounding box center [544, 234] width 1088 height 468
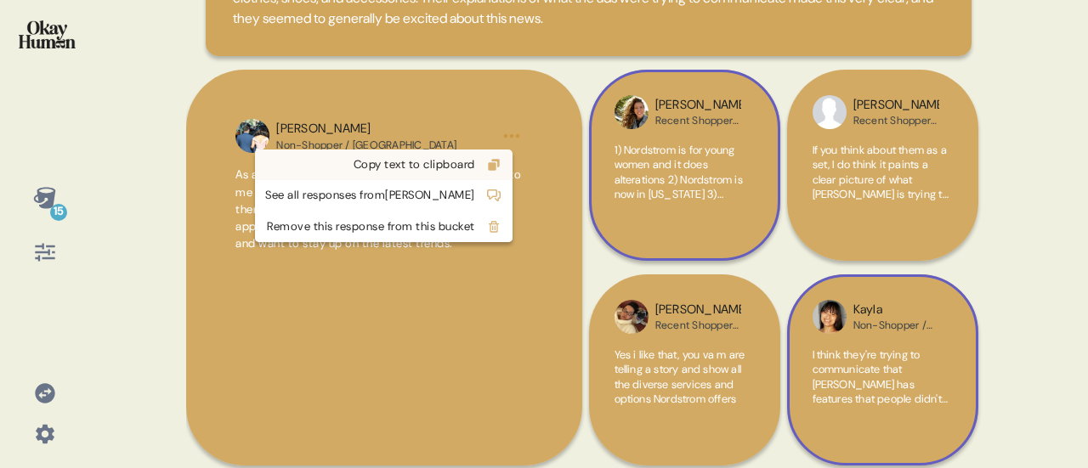
click at [451, 162] on div "Copy text to clipboard" at bounding box center [370, 164] width 210 height 17
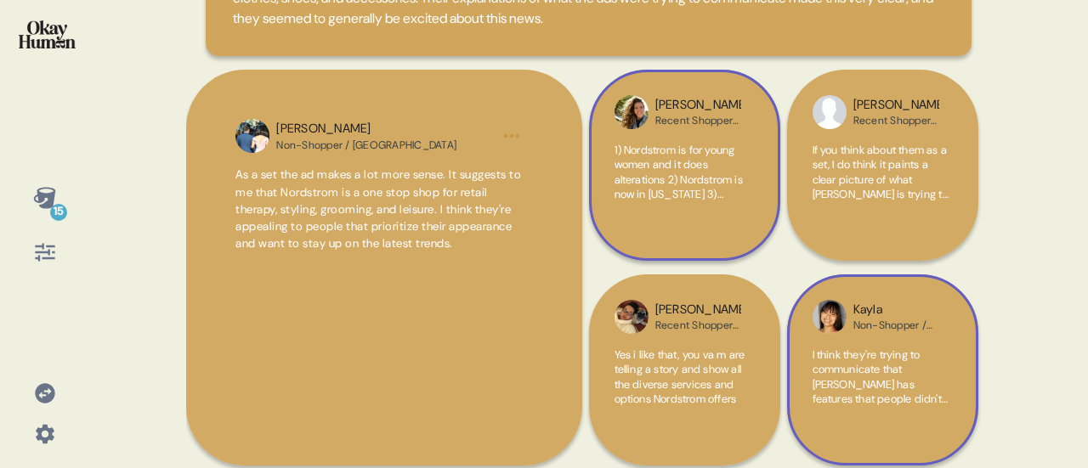
click at [437, 228] on span "As a set the ad makes a lot more sense. It suggests to me that Nordstrom is a o…" at bounding box center [378, 208] width 286 height 83
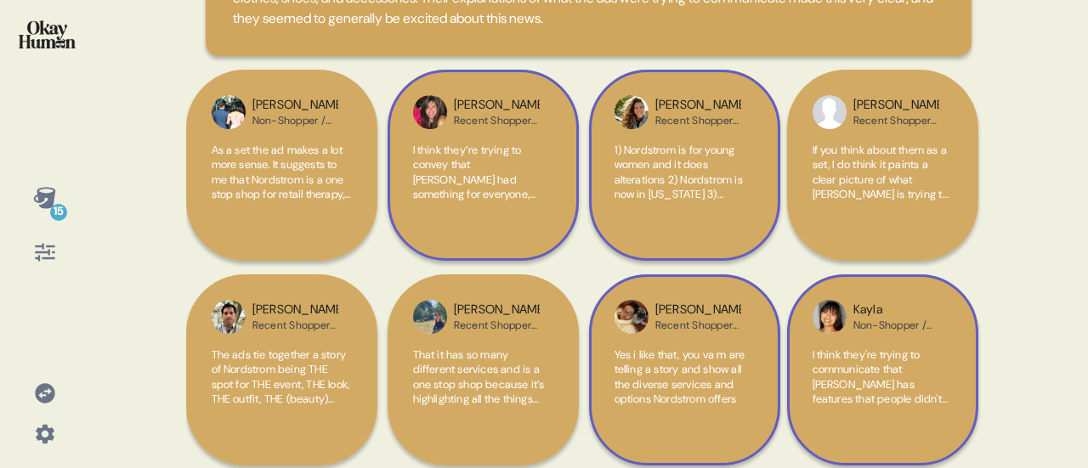
click at [705, 382] on span "Yes i like that, you va m are telling a story and show all the diverse services…" at bounding box center [680, 377] width 131 height 59
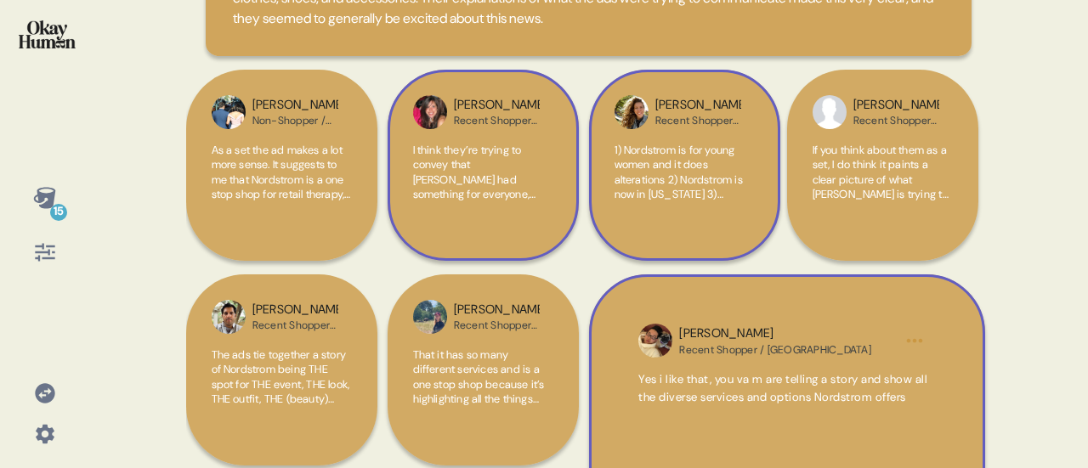
click at [723, 202] on div "1) Nordstrom is for young women and it does alterations 2) Nordstrom is now in …" at bounding box center [685, 182] width 140 height 79
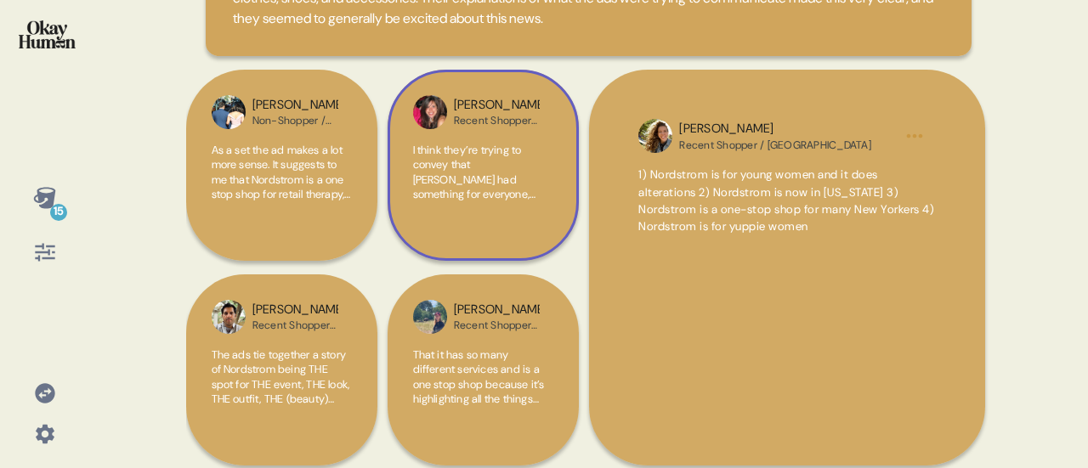
click at [479, 174] on span "I think they’re trying to convey that [PERSON_NAME] had something for everyone,…" at bounding box center [480, 217] width 135 height 149
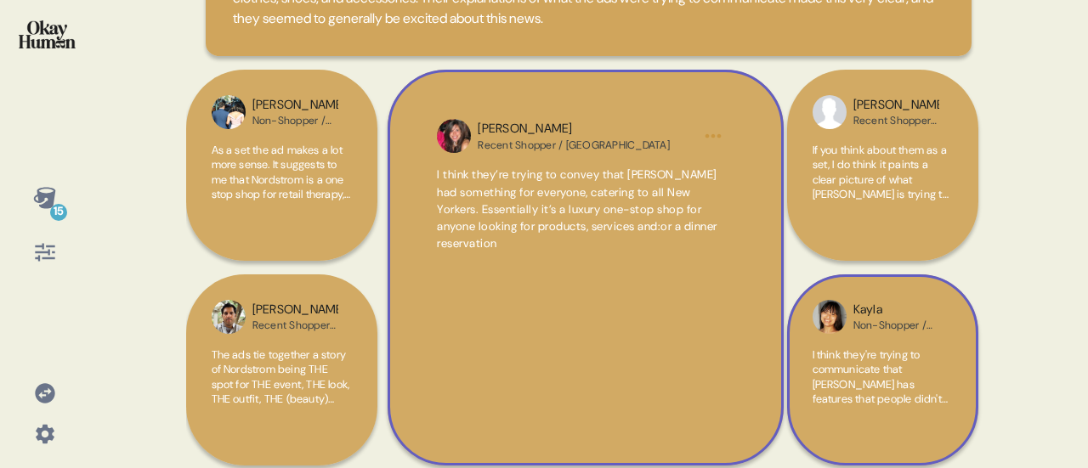
click at [711, 136] on html "15 Back Consumers responded positively to the ads' emphasis on [PERSON_NAME]'s …" at bounding box center [544, 234] width 1088 height 468
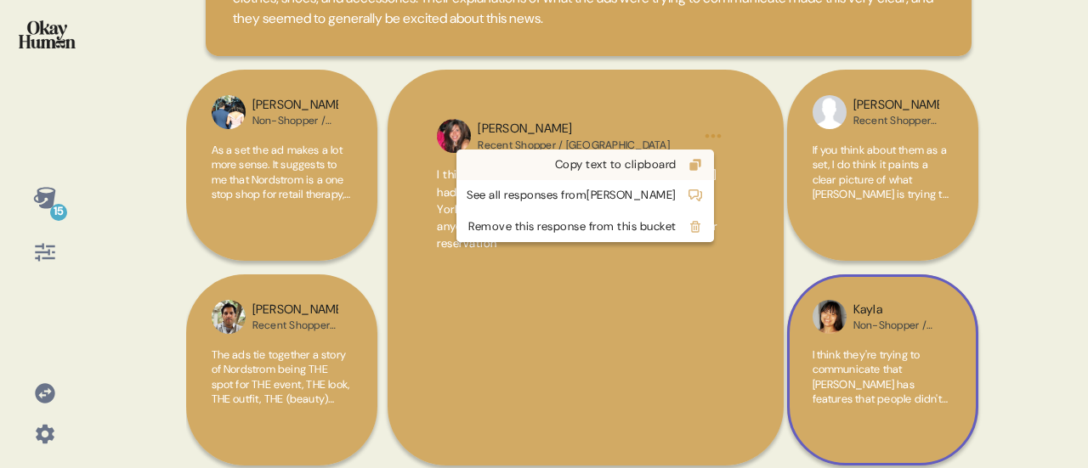
click at [668, 164] on div "Copy text to clipboard" at bounding box center [572, 164] width 210 height 17
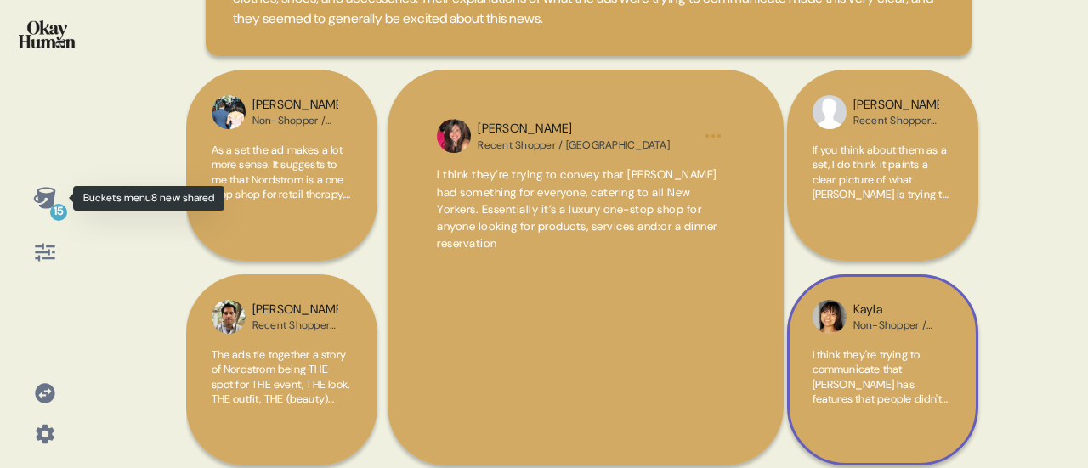
click at [44, 200] on icon at bounding box center [45, 198] width 24 height 24
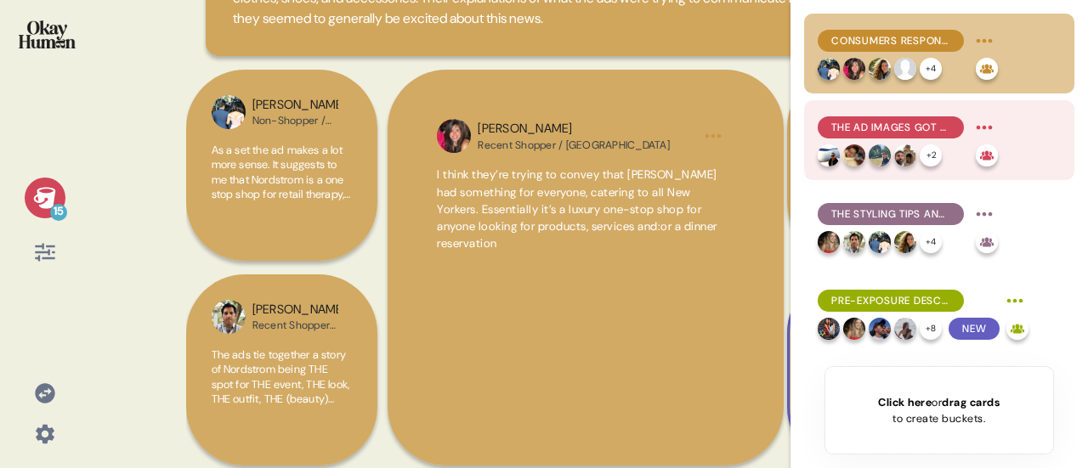
click at [928, 125] on span "The ad images got more mixed feedback, in particular the Alterations and Brows …" at bounding box center [890, 127] width 119 height 15
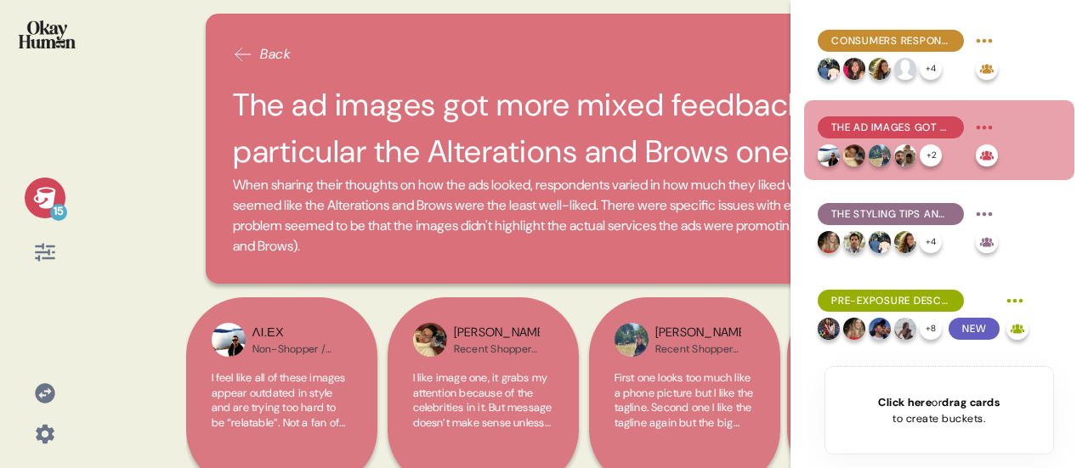
click at [467, 103] on h2 "The ad images got more mixed feedback, in particular the Alterations and Brows …" at bounding box center [588, 128] width 711 height 93
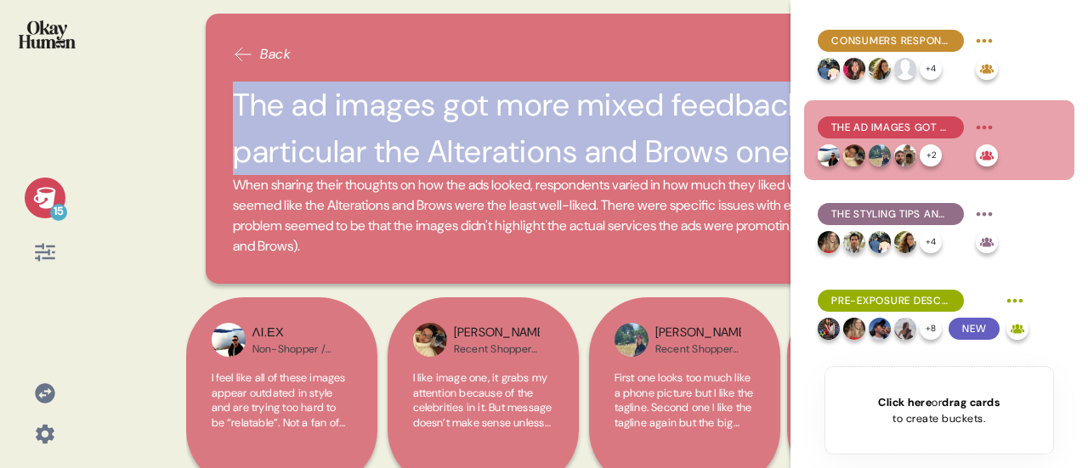
click at [467, 103] on h2 "The ad images got more mixed feedback, in particular the Alterations and Brows …" at bounding box center [588, 128] width 711 height 93
copy h2 "The ad images got more mixed feedback, in particular the Alterations and Brows …"
click at [341, 198] on span "When sharing their thoughts on how the ads looked, respondents varied in how mu…" at bounding box center [588, 215] width 711 height 79
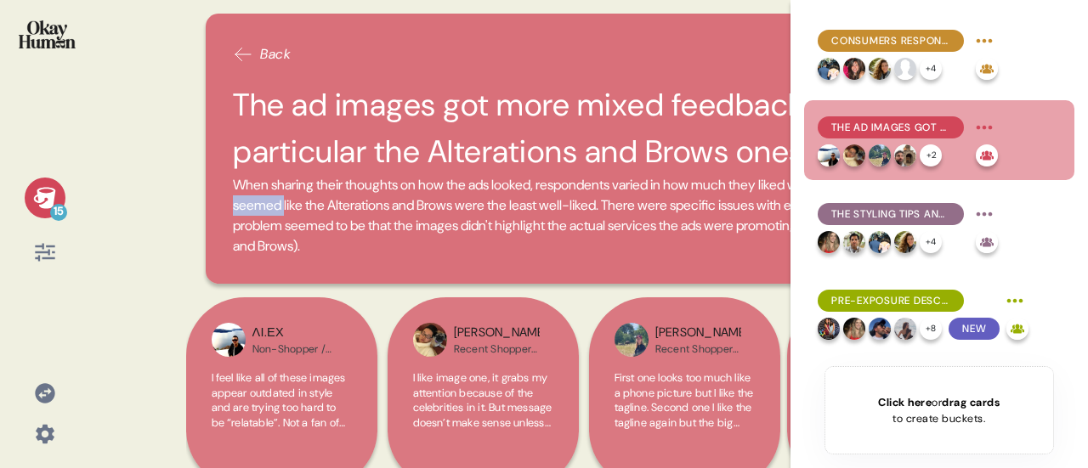
click at [341, 198] on span "When sharing their thoughts on how the ads looked, respondents varied in how mu…" at bounding box center [588, 215] width 711 height 79
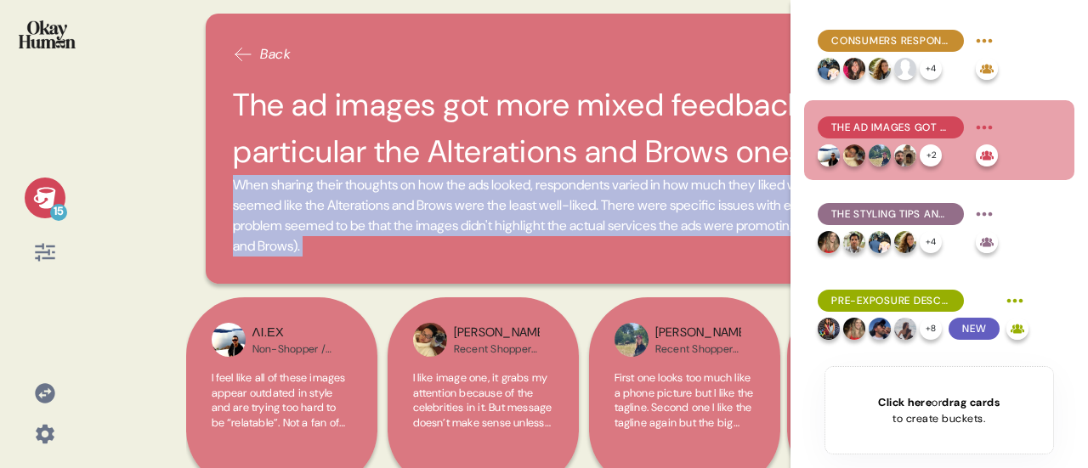
click at [341, 198] on span "When sharing their thoughts on how the ads looked, respondents varied in how mu…" at bounding box center [588, 215] width 711 height 79
copy div "When sharing their thoughts on how the ads looked, respondents varied in how mu…"
drag, startPoint x: 48, startPoint y: 196, endPoint x: 115, endPoint y: 195, distance: 67.2
click at [48, 196] on icon at bounding box center [44, 197] width 22 height 21
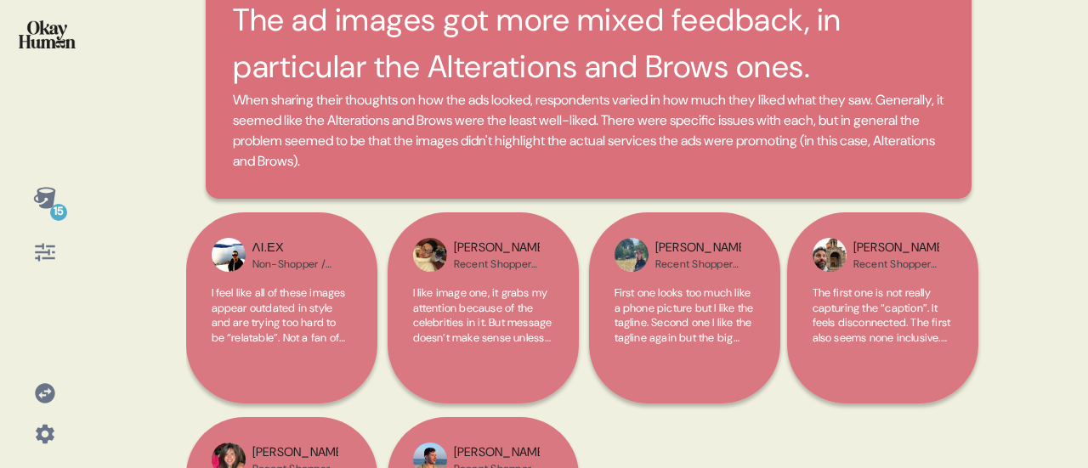
scroll to position [170, 0]
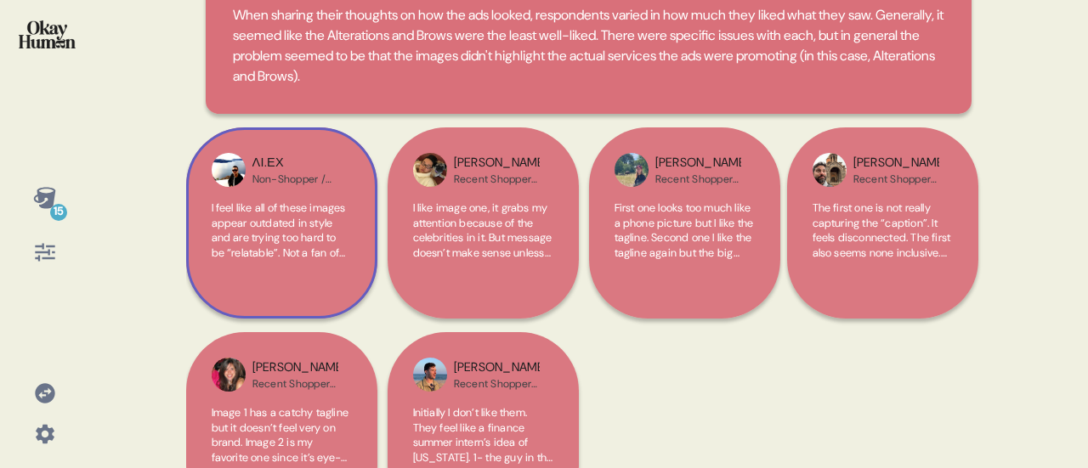
click at [272, 241] on span "I feel like all of these images appear outdated in style and are trying too har…" at bounding box center [281, 372] width 139 height 343
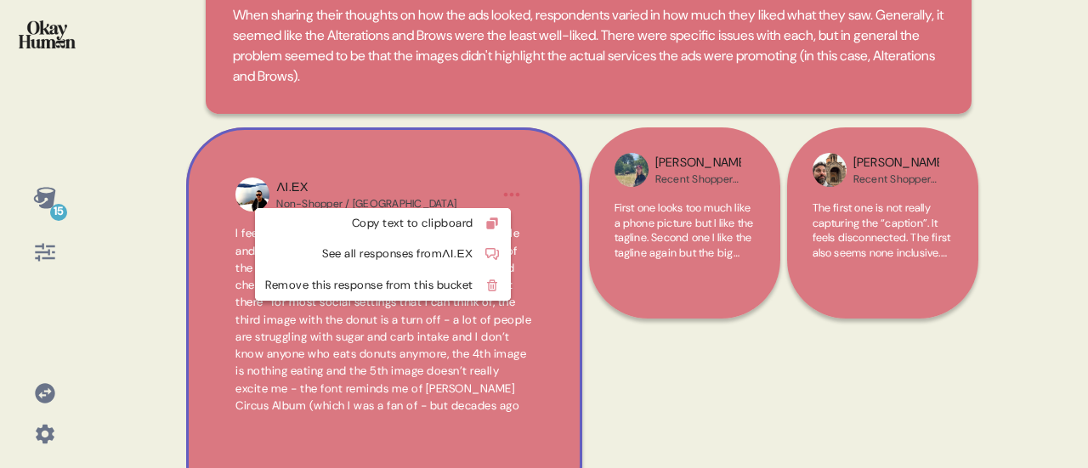
click at [505, 195] on html "15 Back The ad images got more mixed feedback, in particular the Alterations an…" at bounding box center [544, 234] width 1088 height 468
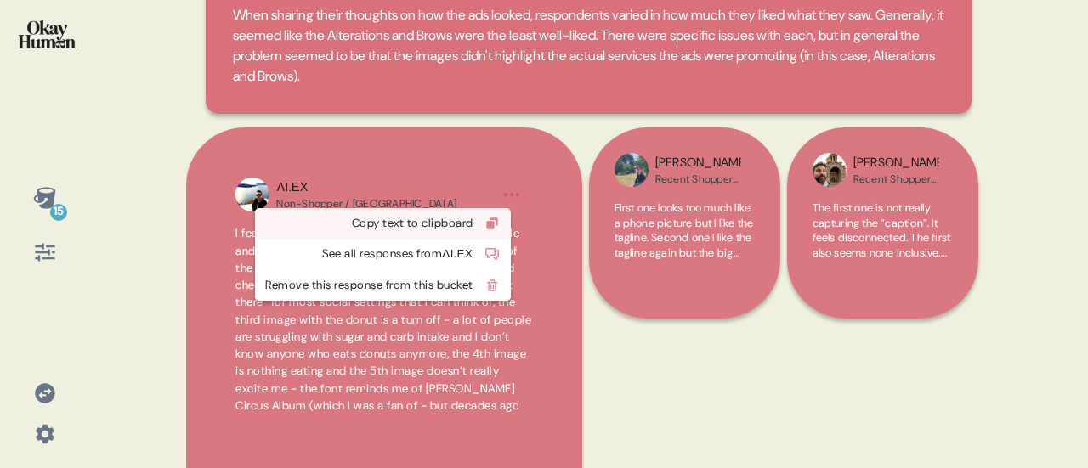
click at [444, 220] on div "Copy text to clipboard" at bounding box center [369, 223] width 208 height 17
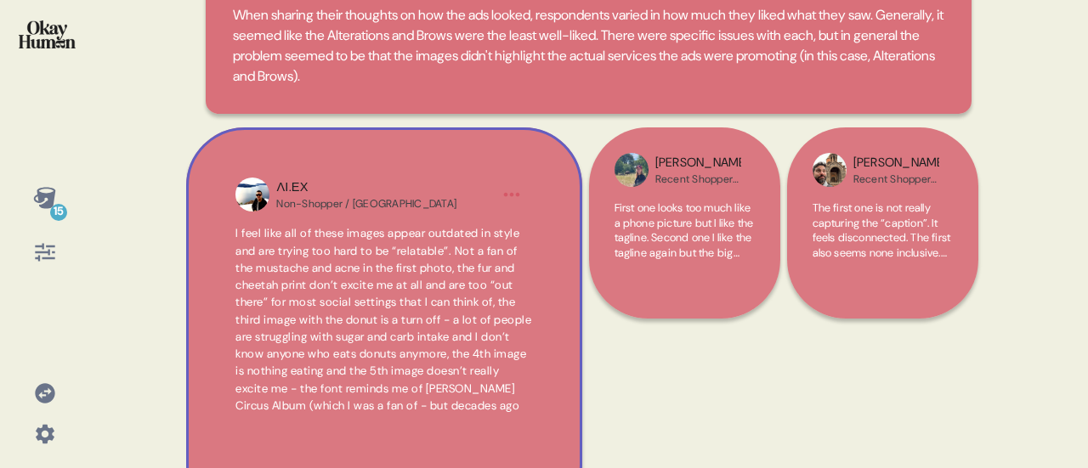
click at [511, 195] on html "15 Back The ad images got more mixed feedback, in particular the Alterations an…" at bounding box center [544, 234] width 1088 height 468
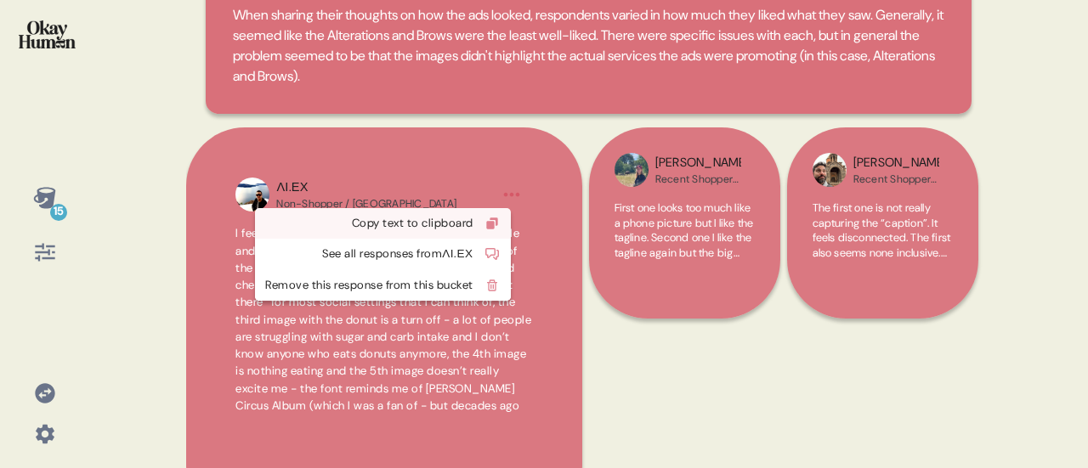
click at [467, 218] on div "Copy text to clipboard" at bounding box center [369, 223] width 208 height 17
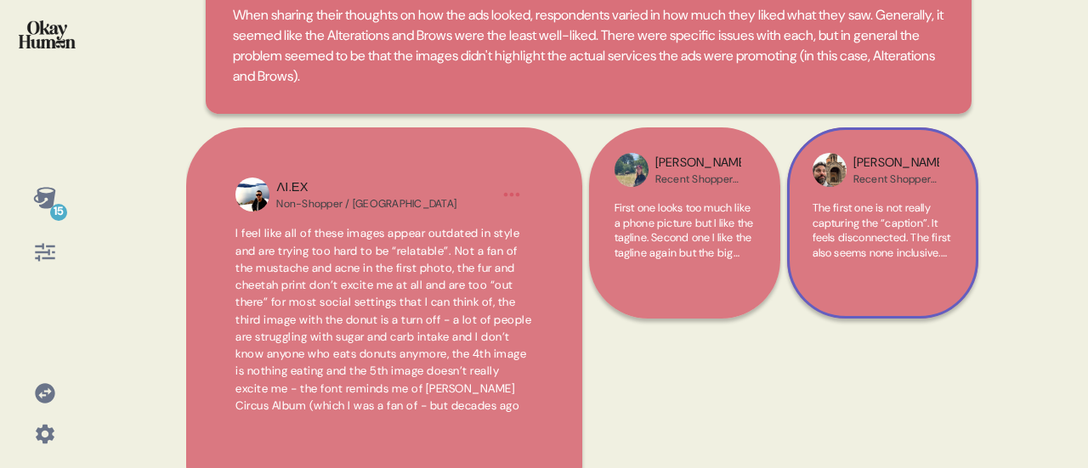
click at [889, 246] on span "The first one is not really capturing the “caption”. It feels disconnected. The…" at bounding box center [882, 313] width 139 height 224
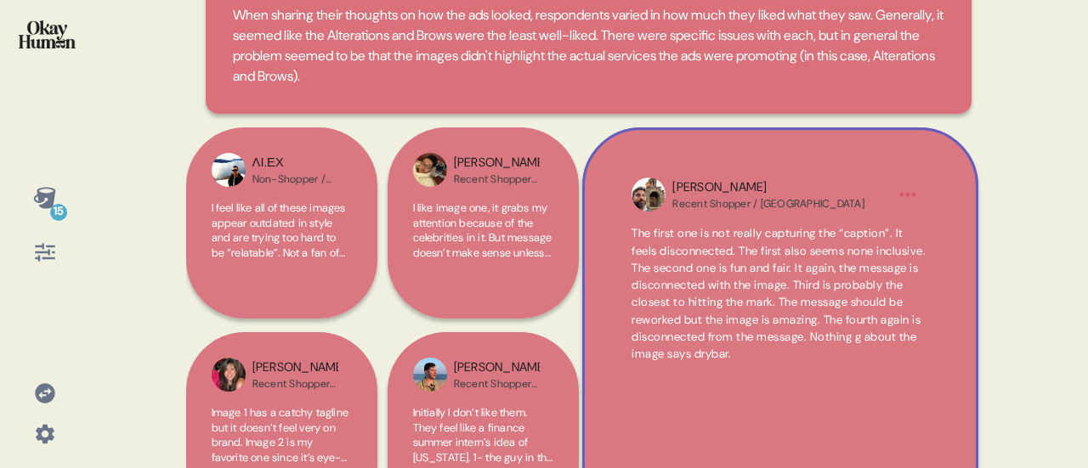
click at [904, 199] on html "15 Back The ad images got more mixed feedback, in particular the Alterations an…" at bounding box center [544, 234] width 1088 height 468
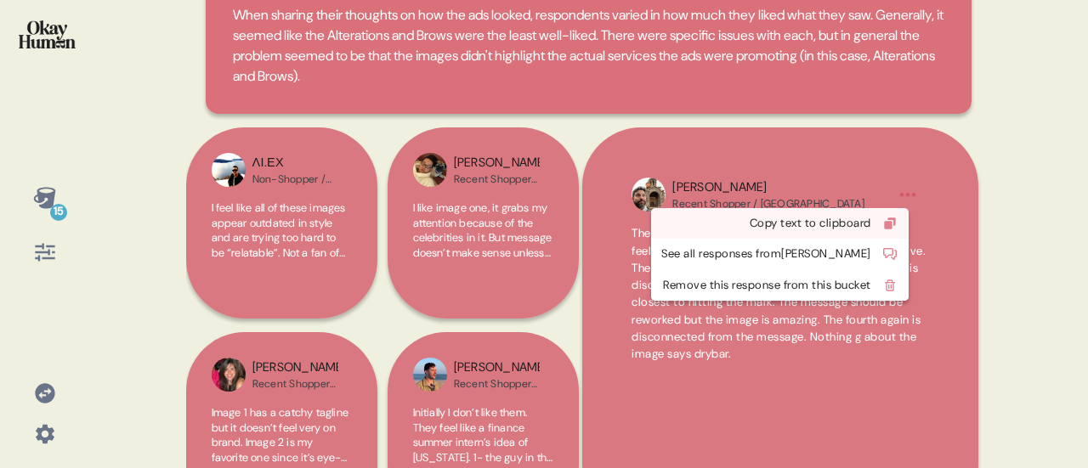
click at [864, 221] on div "Copy text to clipboard" at bounding box center [766, 223] width 210 height 17
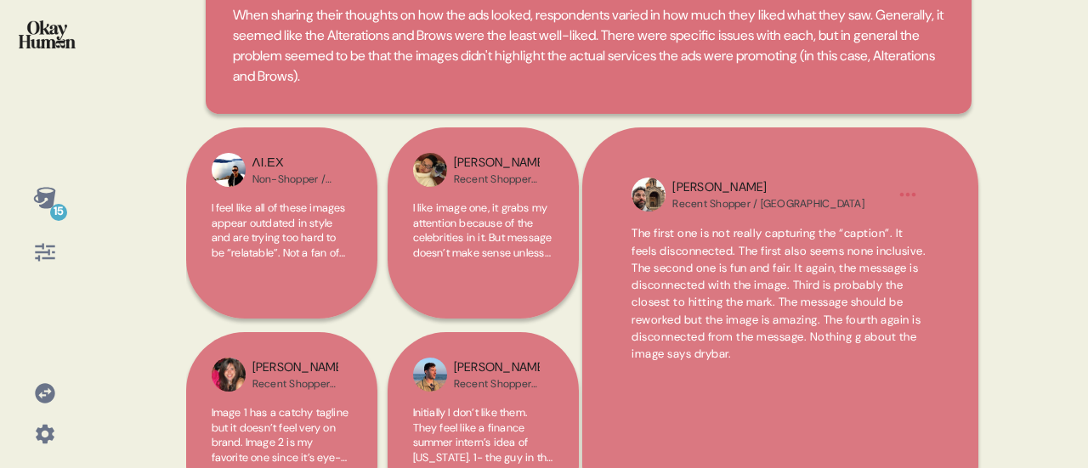
click at [690, 259] on span "The first one is not really capturing the “caption”. It feels disconnected. The…" at bounding box center [780, 294] width 296 height 138
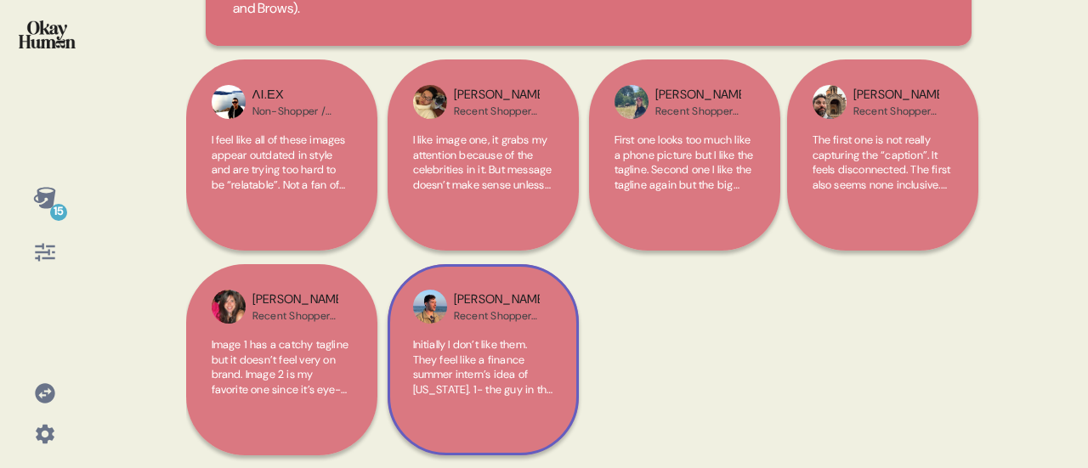
scroll to position [239, 0]
click at [479, 348] on span "Initially I don’t like them. They feel like a finance summer intern’s idea of […" at bounding box center [483, 418] width 140 height 163
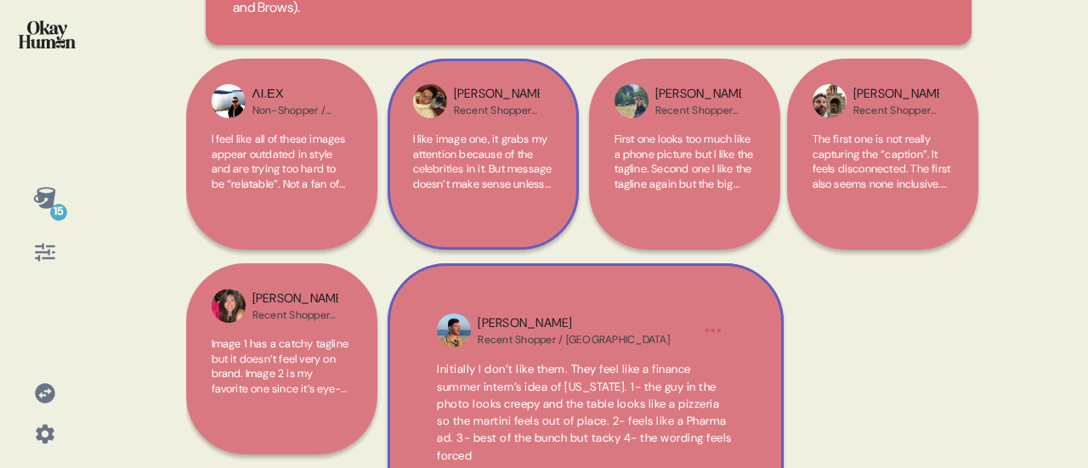
click at [476, 171] on span "I like image one, it grabs my attention because of the celebrities in it. But m…" at bounding box center [482, 258] width 139 height 253
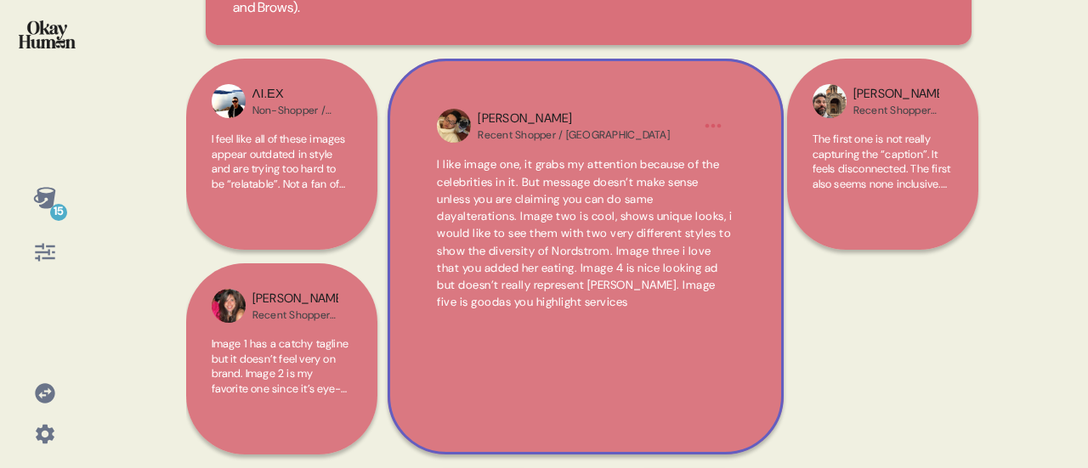
click at [492, 210] on span "I like image one, it grabs my attention because of the celebrities in it. But m…" at bounding box center [584, 233] width 295 height 152
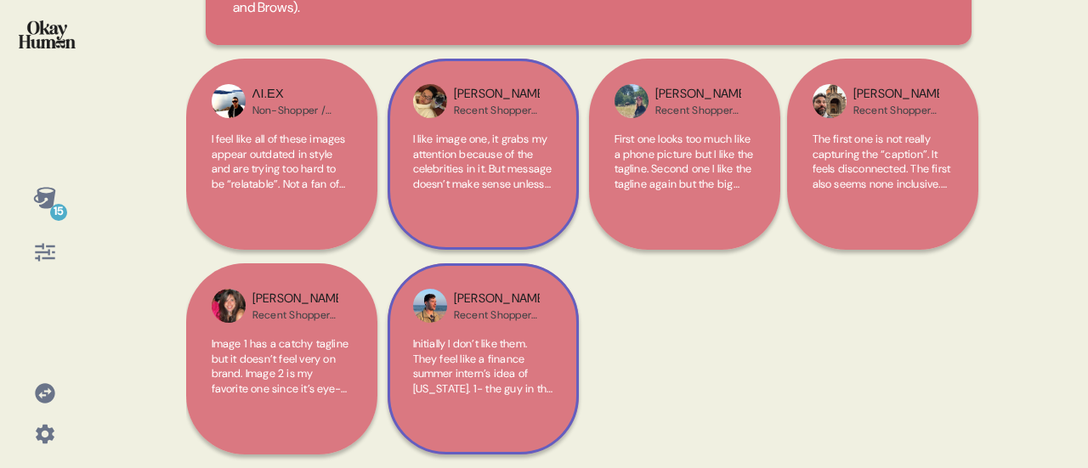
click at [473, 360] on span "Initially I don’t like them. They feel like a finance summer intern’s idea of […" at bounding box center [483, 418] width 140 height 163
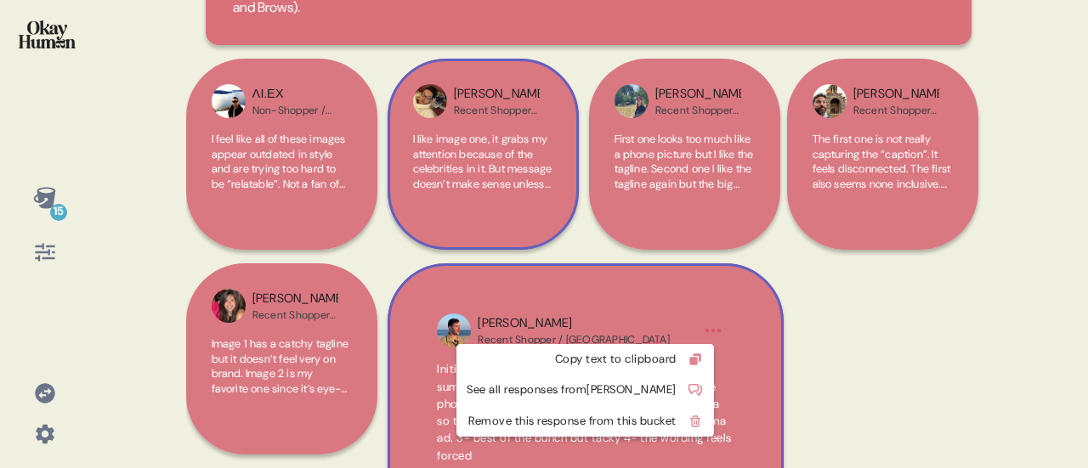
click at [717, 332] on html "15 Back The ad images got more mixed feedback, in particular the Alterations an…" at bounding box center [544, 234] width 1088 height 468
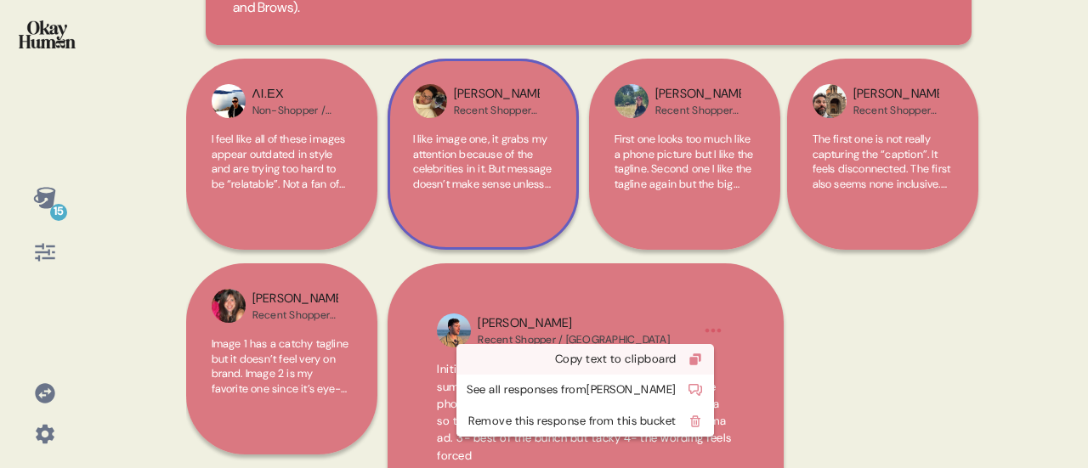
click at [666, 361] on div "Copy text to clipboard" at bounding box center [572, 359] width 210 height 17
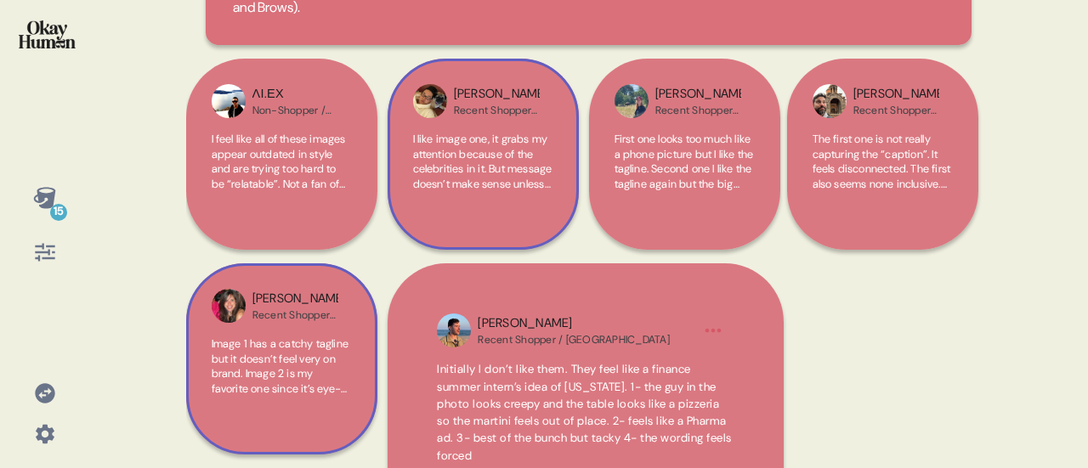
click at [276, 363] on span "Image 1 has a catchy tagline but it doesn’t feel very on brand. Image 2 is my f…" at bounding box center [282, 426] width 140 height 178
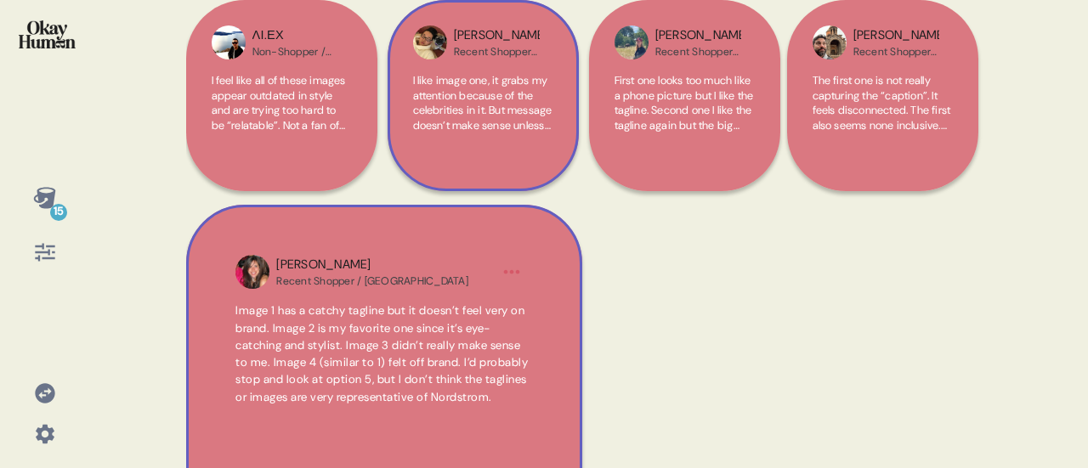
scroll to position [324, 0]
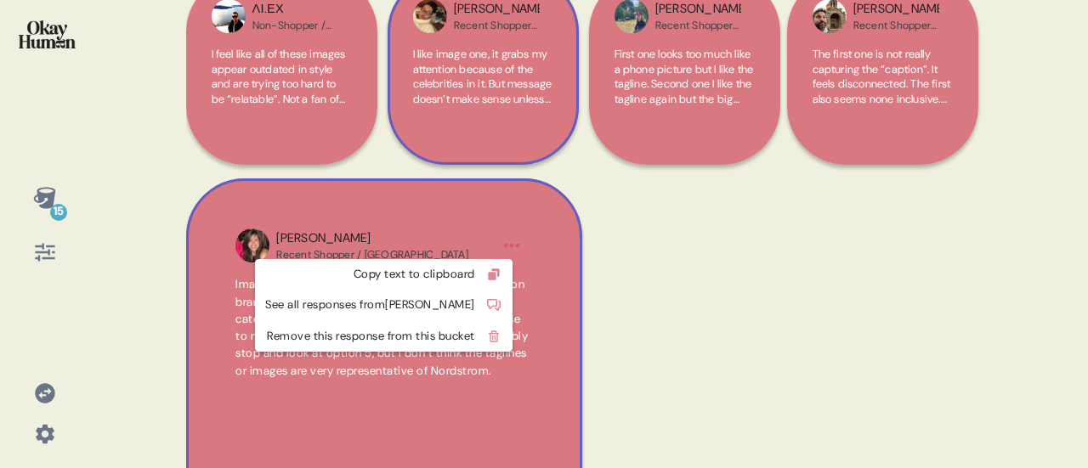
click at [510, 251] on html "15 Back The ad images got more mixed feedback, in particular the Alterations an…" at bounding box center [544, 234] width 1088 height 468
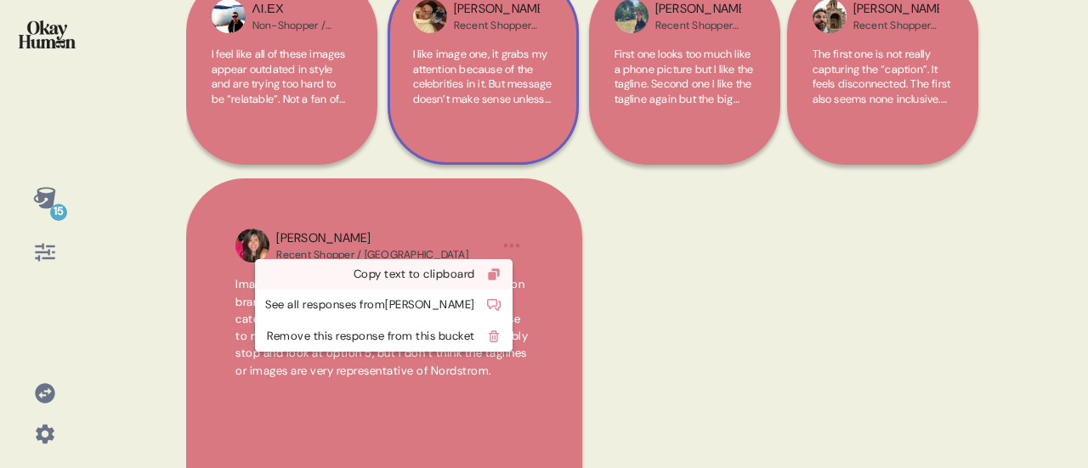
click at [462, 270] on div "Copy text to clipboard" at bounding box center [370, 274] width 210 height 17
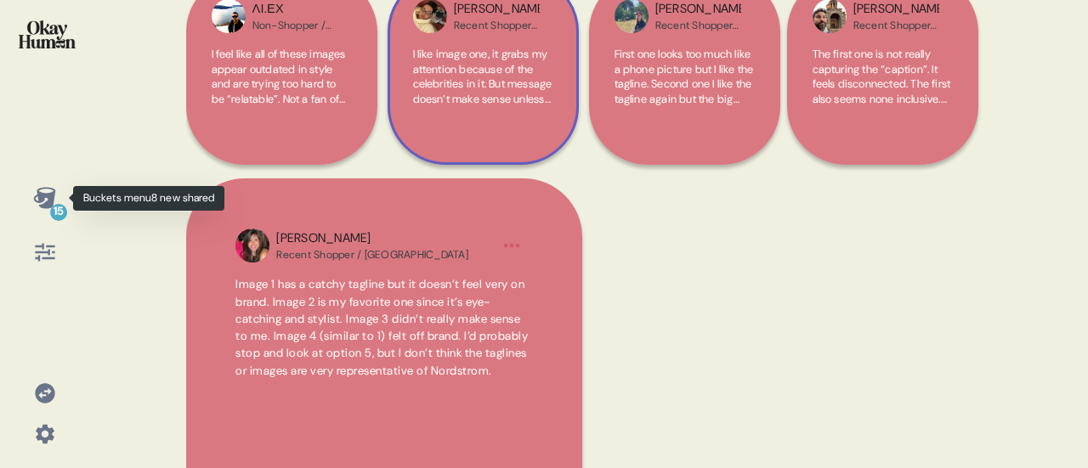
click at [39, 212] on div "15" at bounding box center [45, 198] width 41 height 41
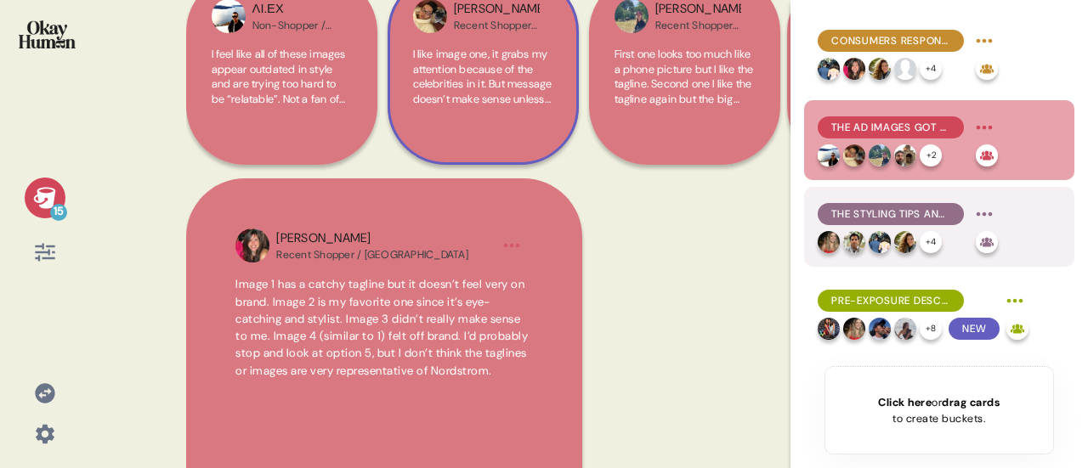
click at [896, 221] on span "The Styling Tips and Accessories ads received more praise for having more on-to…" at bounding box center [890, 214] width 119 height 15
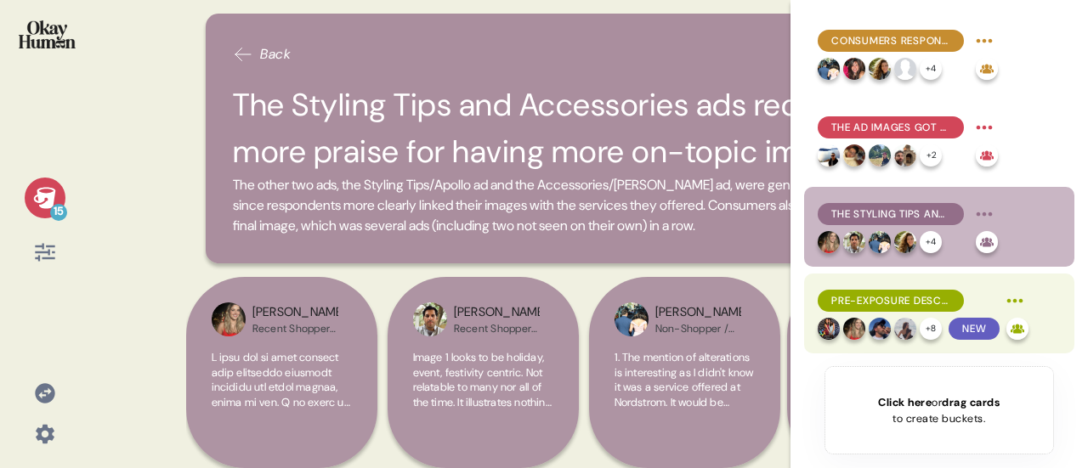
click at [890, 296] on span "Pre-exposure descriptions of Nordstrom mainly described it as a higher-end depa…" at bounding box center [890, 300] width 119 height 15
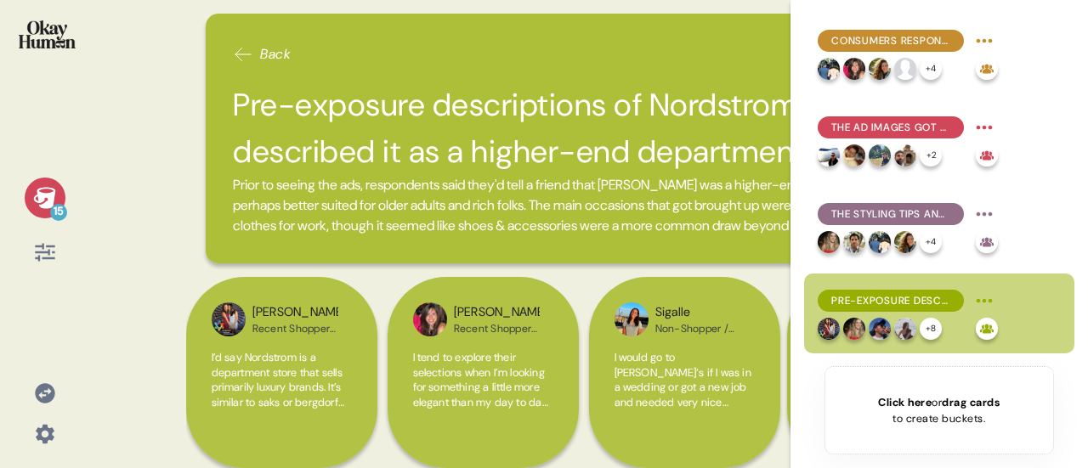
click at [470, 111] on h2 "Pre-exposure descriptions of Nordstrom mainly described it as a higher-end depa…" at bounding box center [588, 128] width 711 height 93
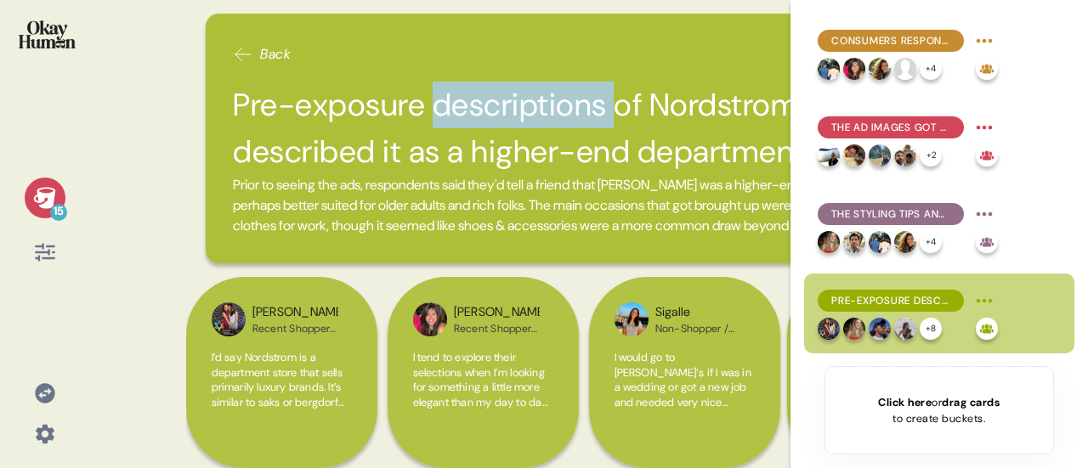
click at [470, 111] on h2 "Pre-exposure descriptions of Nordstrom mainly described it as a higher-end depa…" at bounding box center [588, 128] width 711 height 93
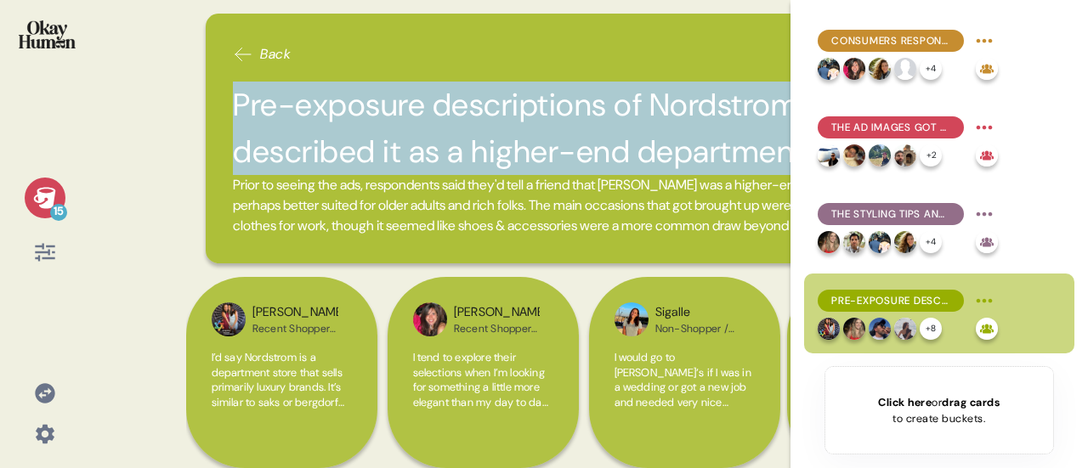
click at [470, 111] on h2 "Pre-exposure descriptions of Nordstrom mainly described it as a higher-end depa…" at bounding box center [588, 128] width 711 height 93
copy h2 "Pre-exposure descriptions of Nordstrom mainly described it as a higher-end depa…"
click at [389, 201] on span "Prior to seeing the ads, respondents said they'd tell a friend that [PERSON_NAM…" at bounding box center [582, 205] width 699 height 59
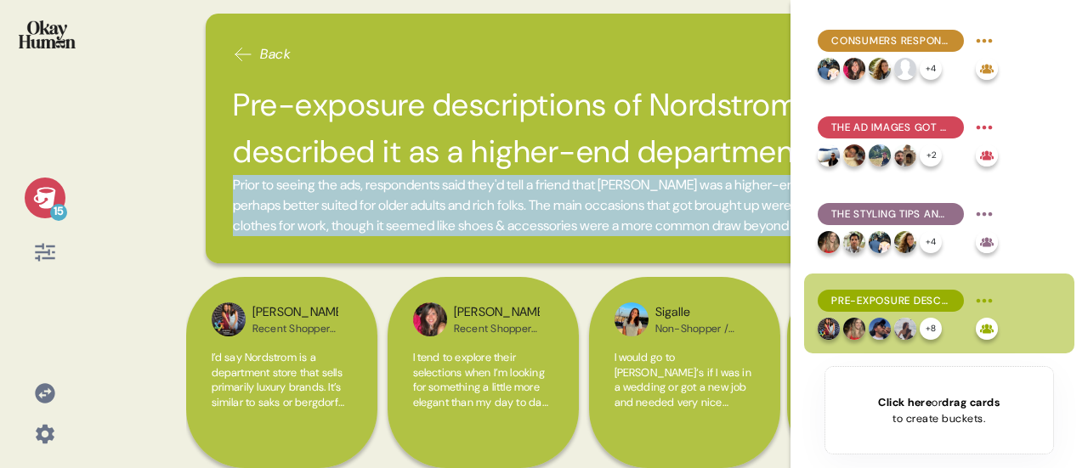
click at [389, 201] on span "Prior to seeing the ads, respondents said they'd tell a friend that [PERSON_NAM…" at bounding box center [582, 205] width 699 height 59
copy div "Prior to seeing the ads, respondents said they'd tell a friend that [PERSON_NAM…"
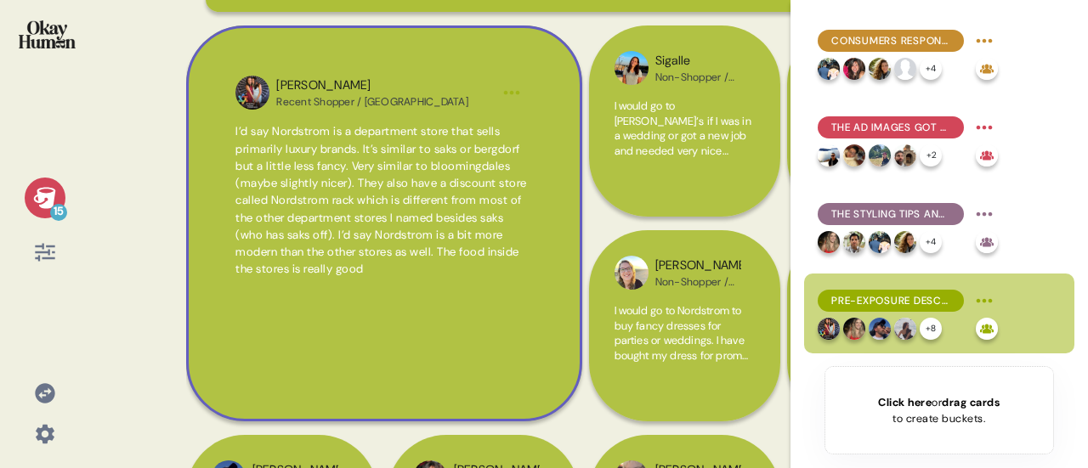
scroll to position [255, 0]
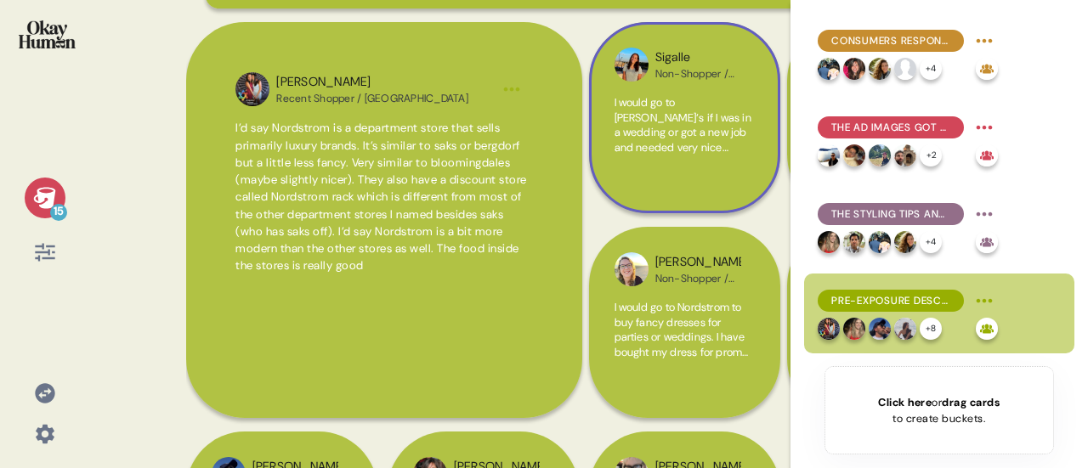
click at [692, 139] on span "I would go to [PERSON_NAME]‘s if I was in a wedding or got a new job and needed…" at bounding box center [684, 184] width 139 height 178
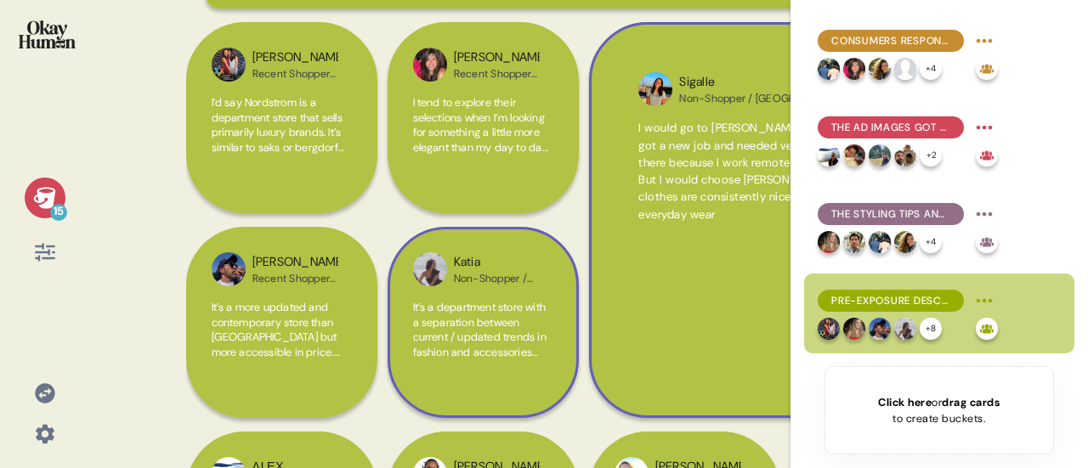
click at [459, 355] on span "It’s a department store with a separation between current / updated trends in f…" at bounding box center [479, 359] width 133 height 119
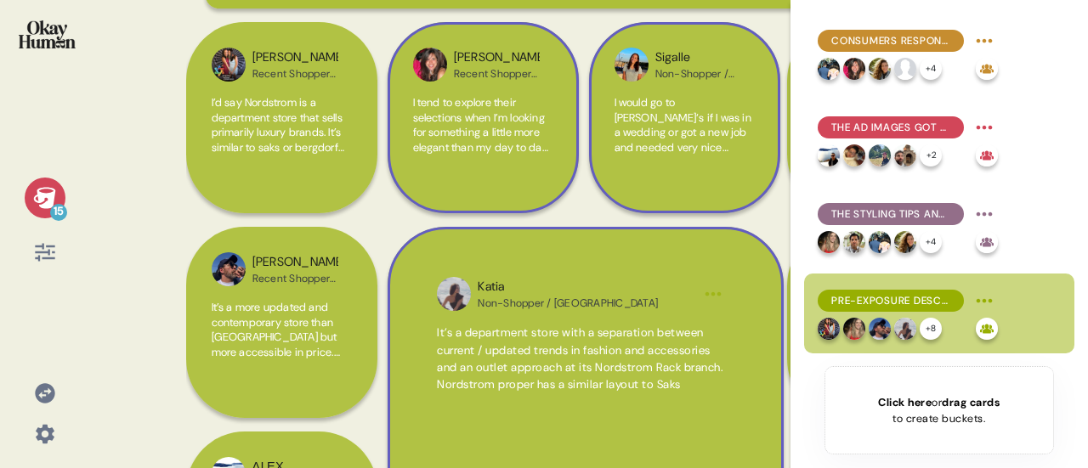
click at [471, 161] on span "I tend to explore their selections when I’m looking for something a little more…" at bounding box center [481, 192] width 136 height 194
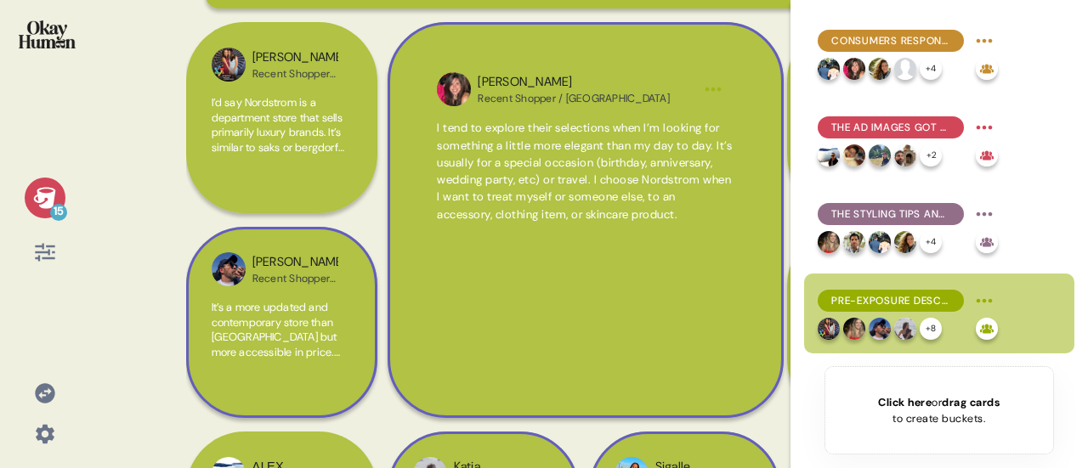
click at [304, 348] on span "It’s a more updated and contemporary store than [GEOGRAPHIC_DATA] but more acce…" at bounding box center [280, 389] width 137 height 178
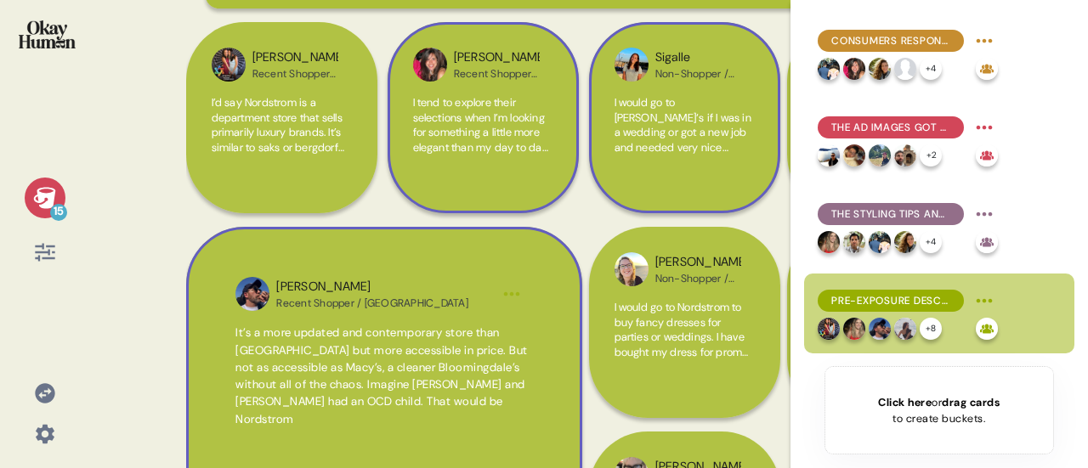
click at [514, 315] on html "15 Back Pre-exposure descriptions of Nordstrom mainly described it as a higher-…" at bounding box center [544, 234] width 1088 height 468
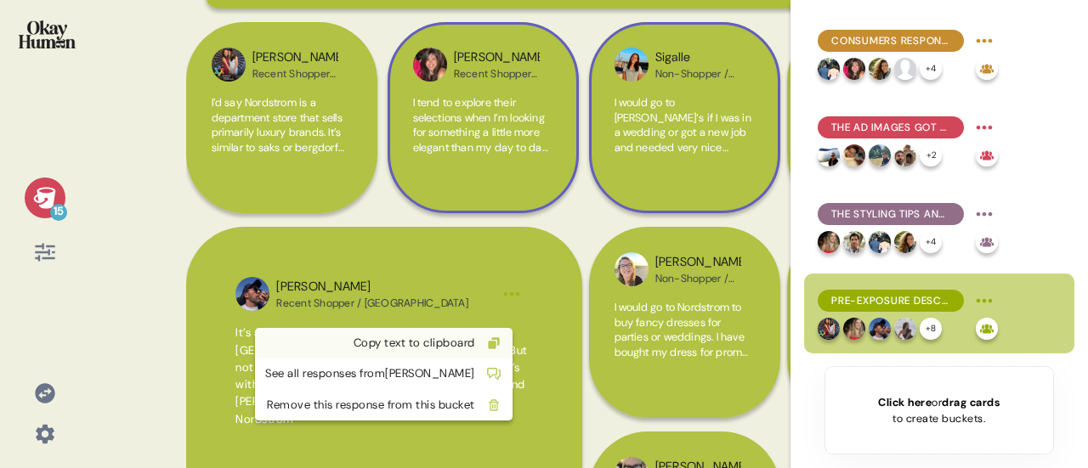
click at [467, 338] on div "Copy text to clipboard" at bounding box center [370, 343] width 210 height 17
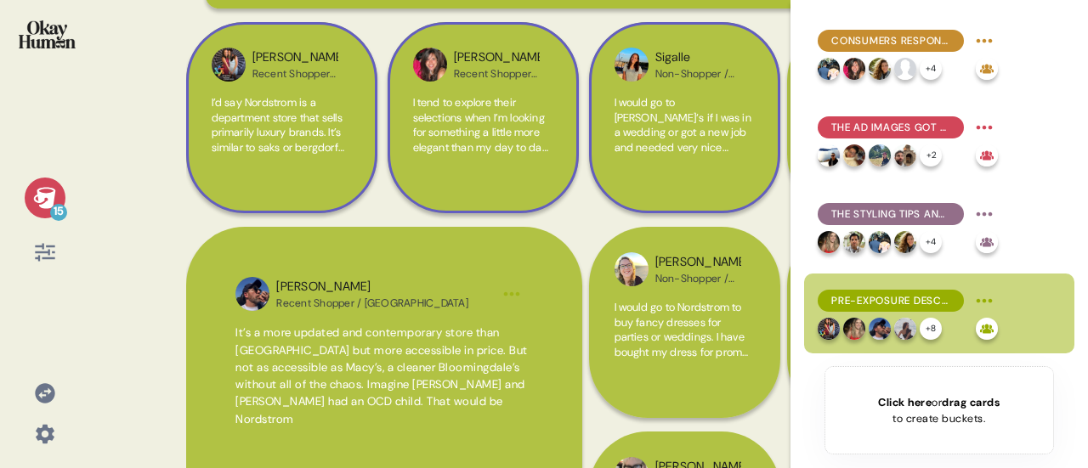
click at [306, 150] on span "I’d say Nordstrom is a department store that sells primarily luxury brands. It’…" at bounding box center [281, 229] width 139 height 268
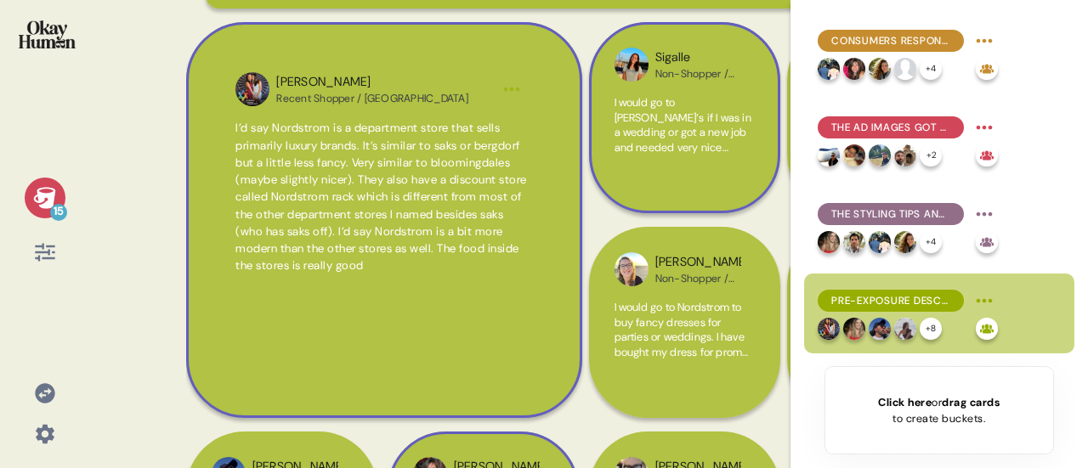
click at [508, 113] on html "15 Back Pre-exposure descriptions of Nordstrom mainly described it as a higher-…" at bounding box center [544, 234] width 1088 height 468
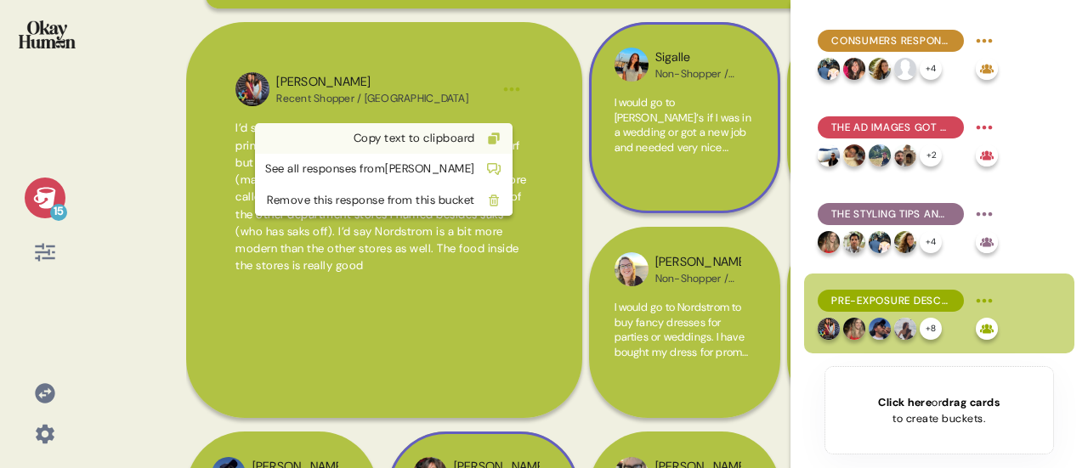
click at [466, 139] on div "Copy text to clipboard" at bounding box center [370, 138] width 210 height 17
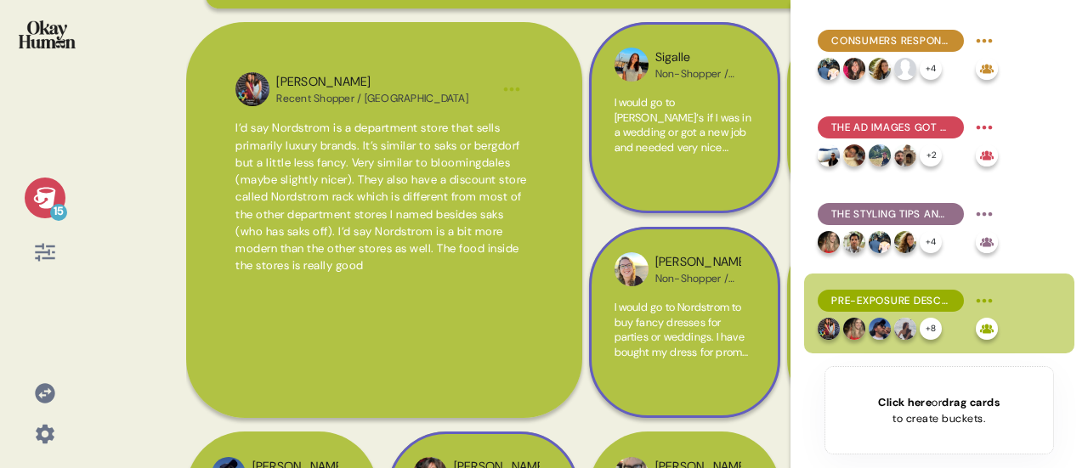
click at [680, 345] on span "I would go to Nordstrom to buy fancy dresses for parties or weddings. I have bo…" at bounding box center [682, 352] width 134 height 104
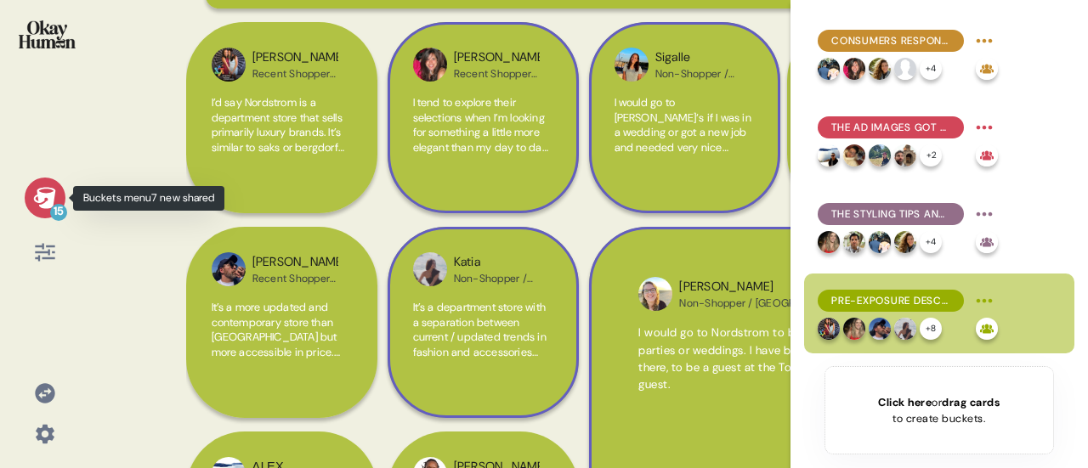
click at [50, 196] on div at bounding box center [45, 198] width 10 height 10
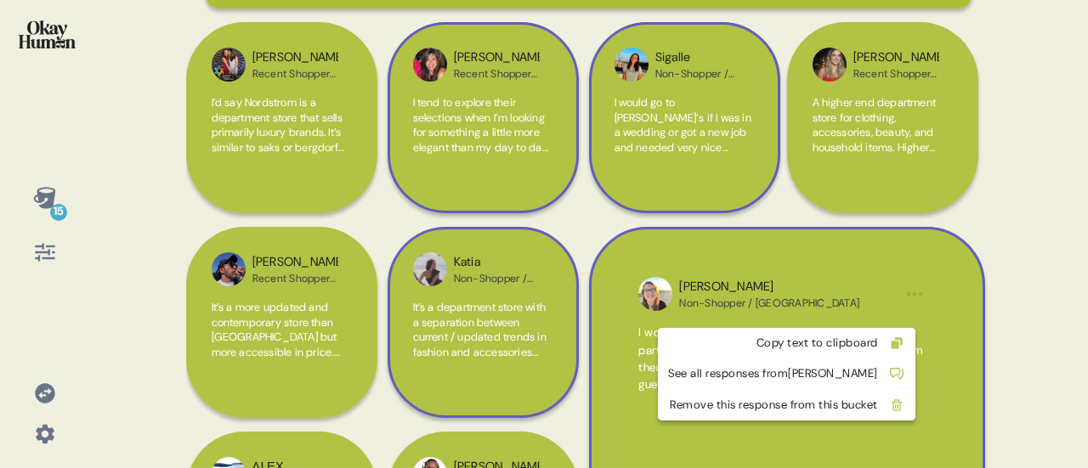
click at [919, 312] on html "15 Back Pre-exposure descriptions of Nordstrom mainly described it as a higher-…" at bounding box center [544, 234] width 1088 height 468
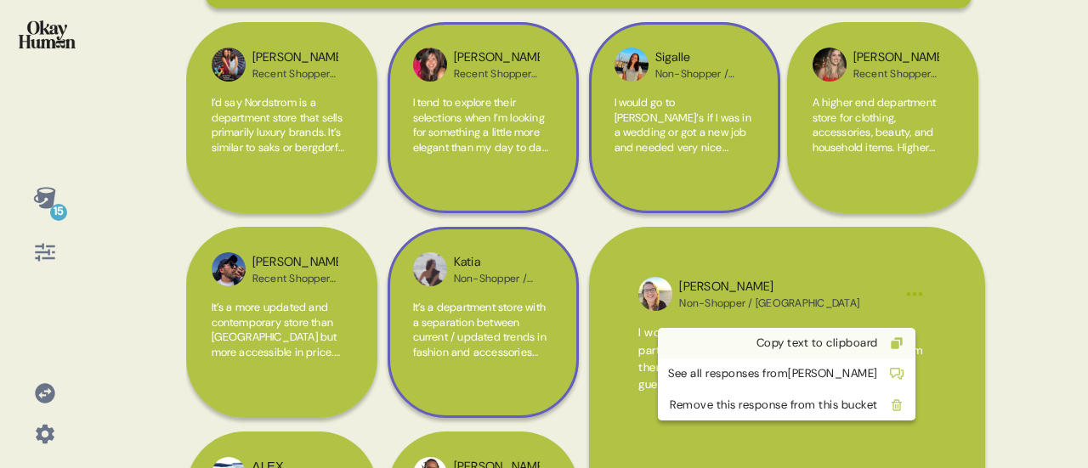
click at [847, 337] on div "Copy text to clipboard" at bounding box center [773, 343] width 210 height 17
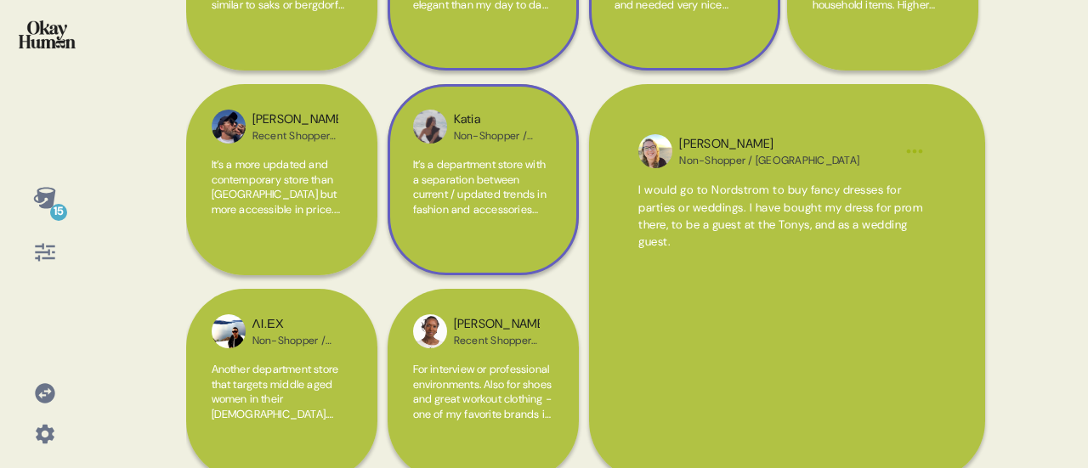
scroll to position [425, 0]
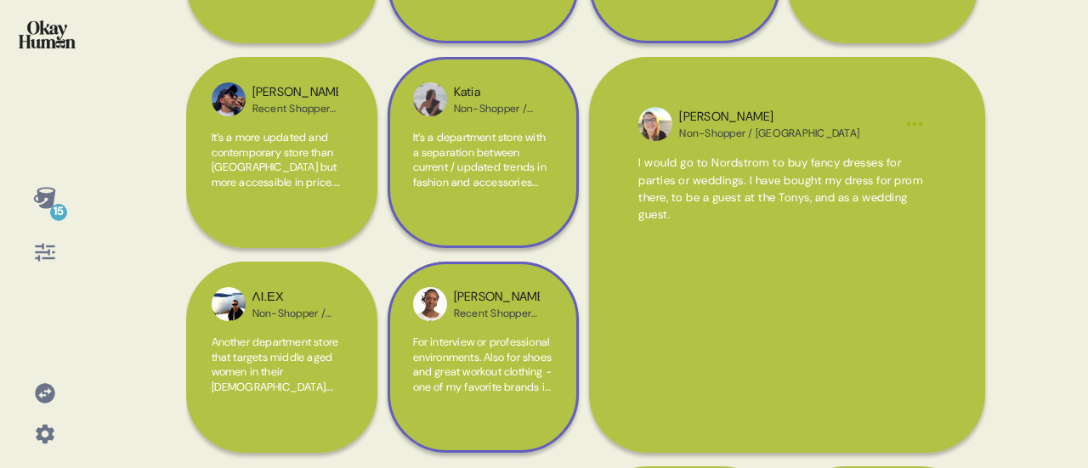
click at [454, 381] on span "For interview or professional environments. Also for shoes and great workout cl…" at bounding box center [482, 372] width 139 height 74
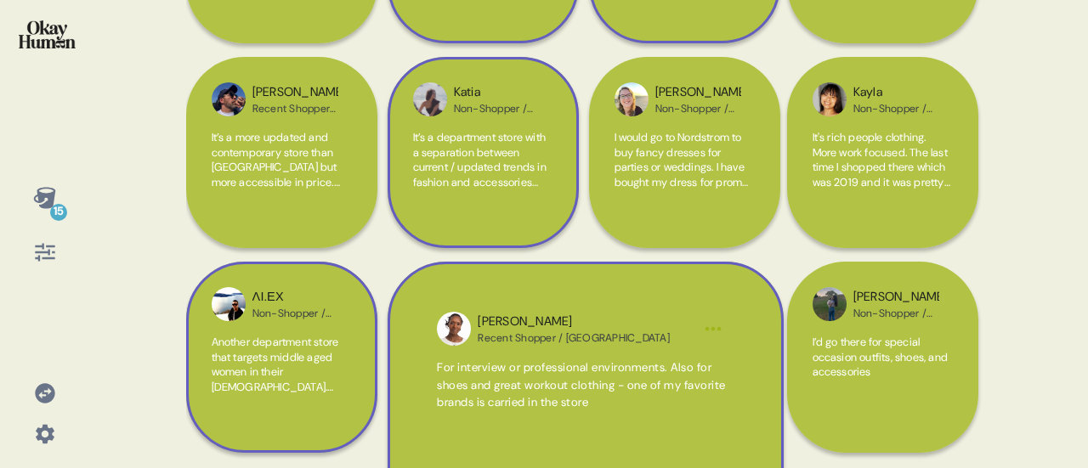
click at [230, 385] on span "Another department store that targets middle aged women in their [DEMOGRAPHIC_D…" at bounding box center [276, 387] width 128 height 104
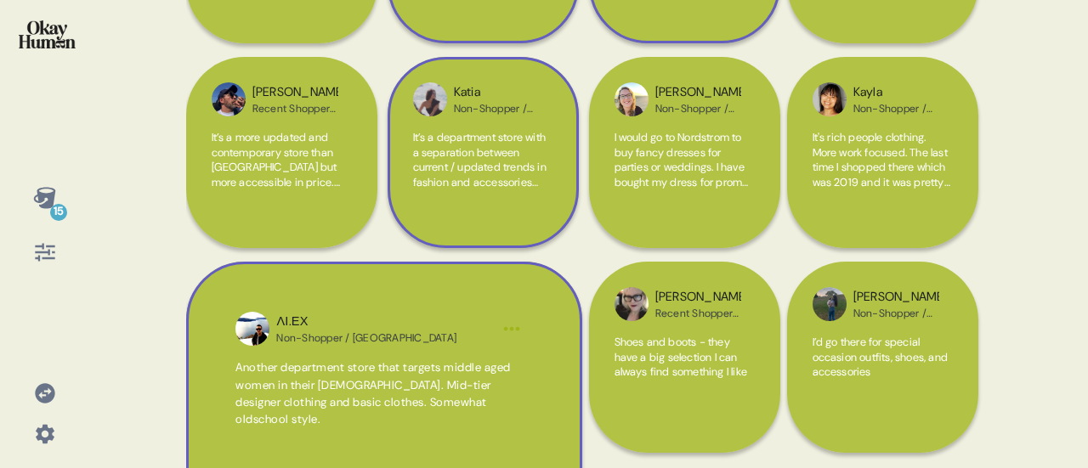
click at [513, 349] on html "15 Back Pre-exposure descriptions of Nordstrom mainly described it as a higher-…" at bounding box center [544, 234] width 1088 height 468
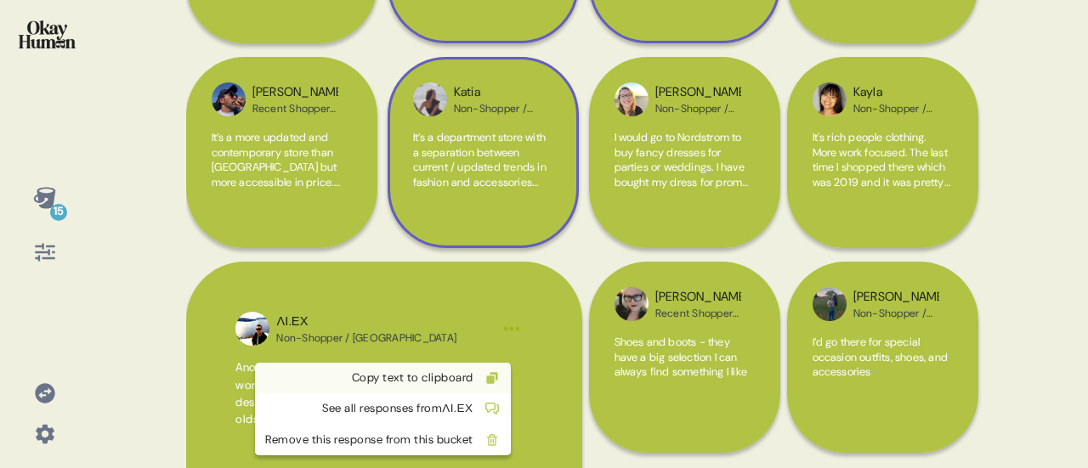
click at [444, 373] on div "Copy text to clipboard" at bounding box center [369, 378] width 208 height 17
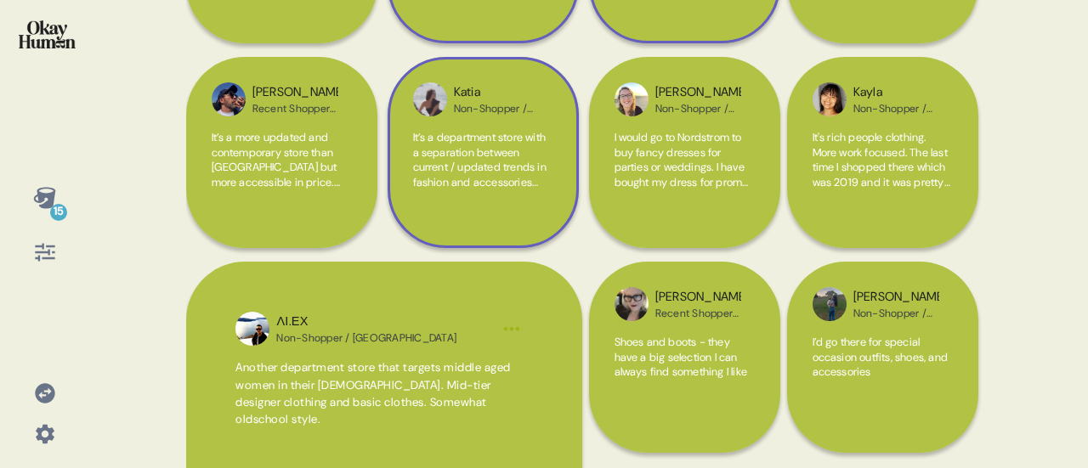
click at [42, 203] on icon at bounding box center [45, 198] width 24 height 24
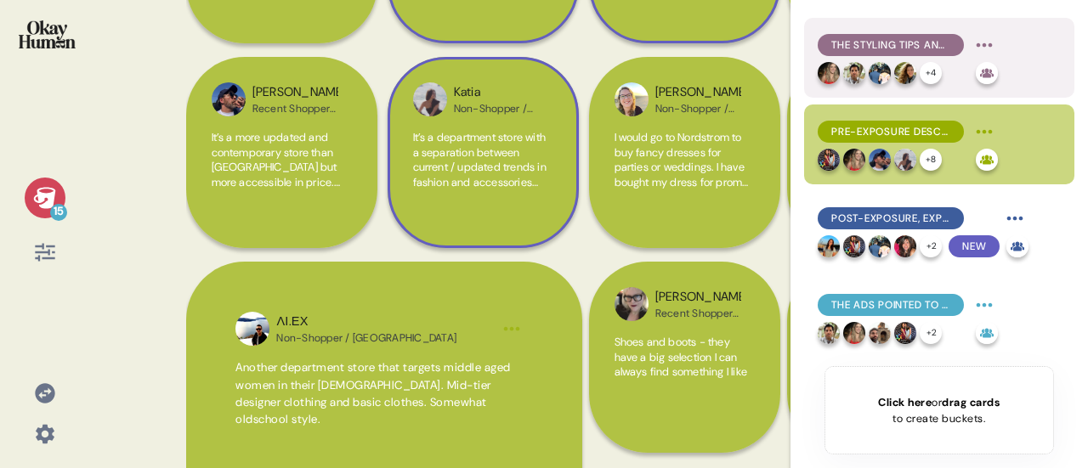
scroll to position [170, 0]
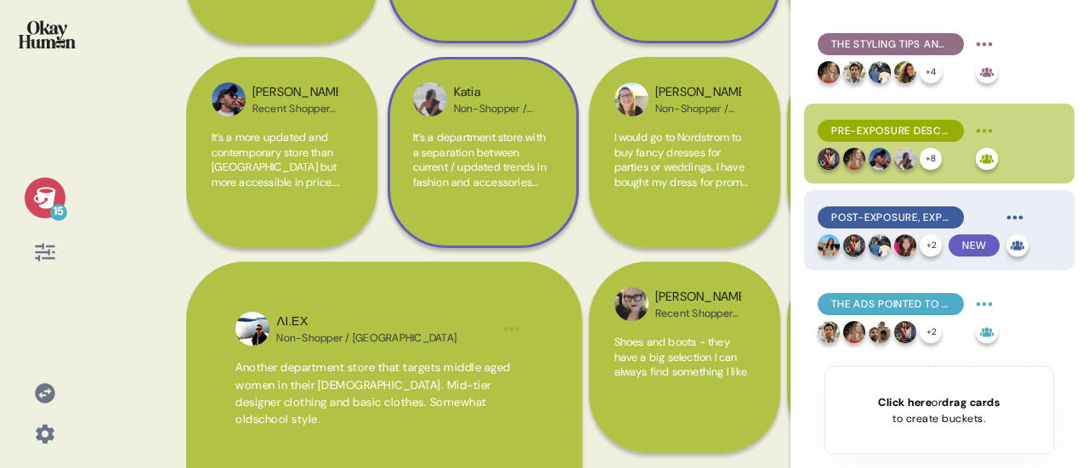
click at [915, 217] on span "Post-exposure, experiences, services, and youth come much to the fore." at bounding box center [890, 217] width 119 height 15
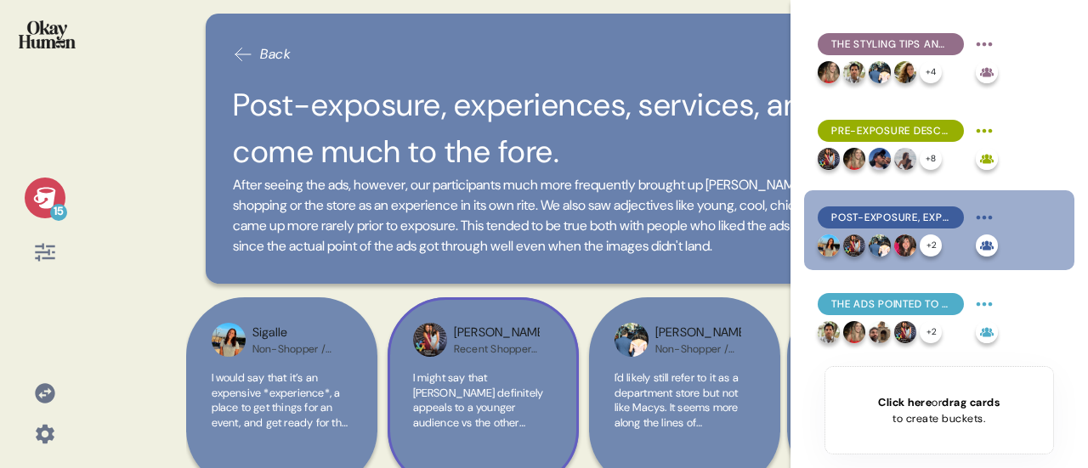
click at [503, 409] on span "I might say that [PERSON_NAME] definitely appeals to a younger audience vs the …" at bounding box center [481, 468] width 137 height 194
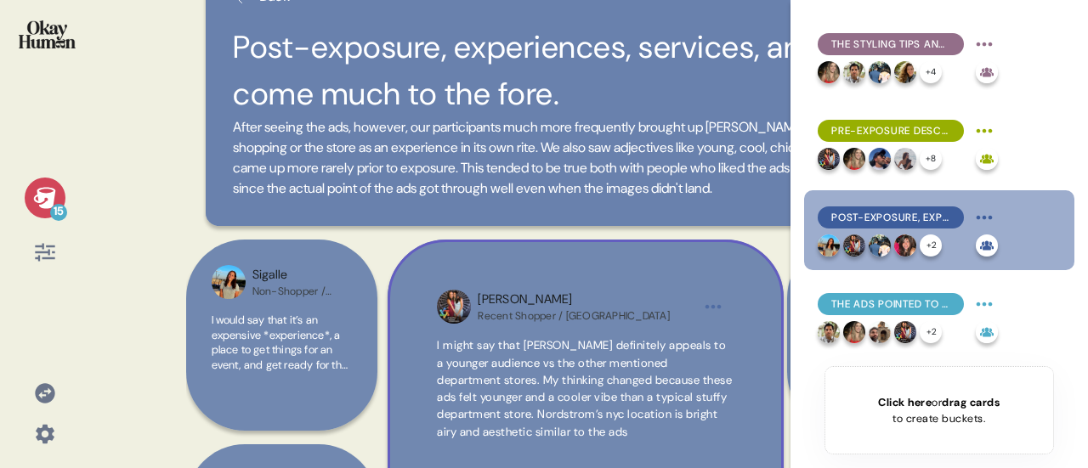
scroll to position [85, 0]
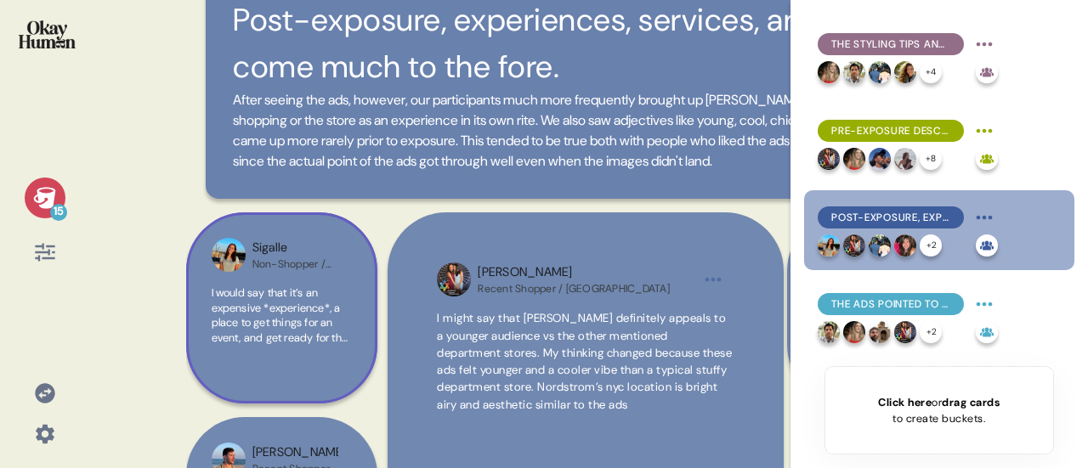
click at [293, 336] on span "I would say that it’s an expensive *experience*, a place to get things for an e…" at bounding box center [281, 457] width 138 height 343
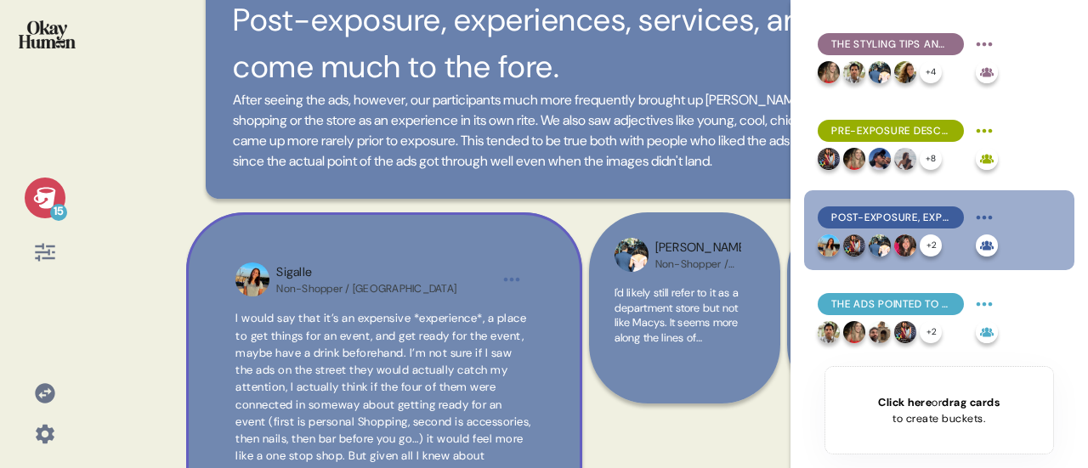
click at [325, 33] on h2 "Post-exposure, experiences, services, and youth come much to the fore." at bounding box center [588, 43] width 711 height 93
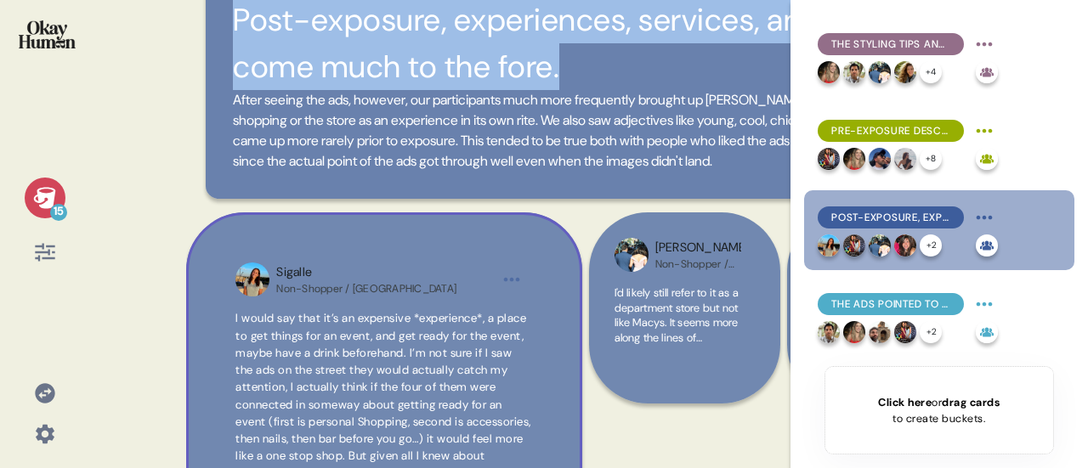
click at [325, 33] on h2 "Post-exposure, experiences, services, and youth come much to the fore." at bounding box center [588, 43] width 711 height 93
copy h2 "Post-exposure, experiences, services, and youth come much to the fore."
click at [544, 113] on span "After seeing the ads, however, our participants much more frequently brought up…" at bounding box center [584, 130] width 702 height 79
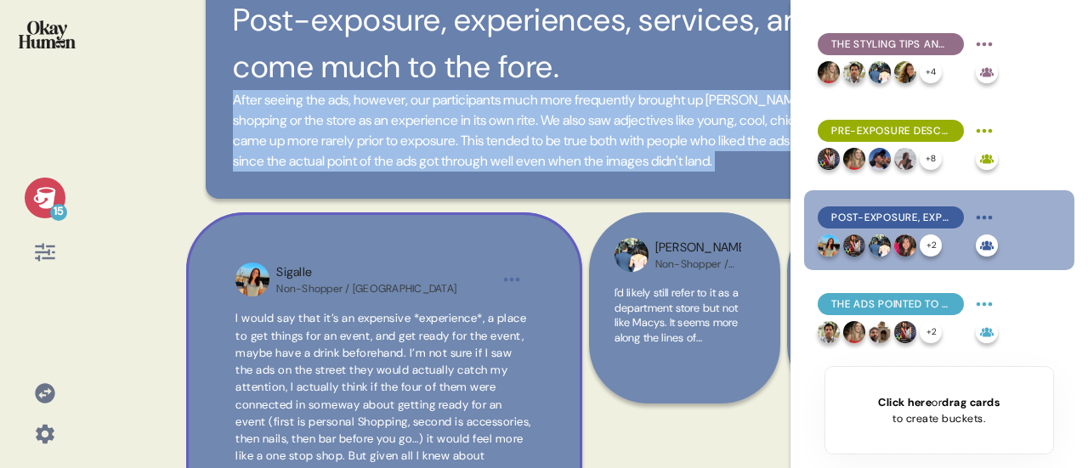
click at [544, 113] on span "After seeing the ads, however, our participants much more frequently brought up…" at bounding box center [584, 130] width 702 height 79
copy div "After seeing the ads, however, our participants much more frequently brought up…"
click at [501, 283] on html "15 Back Post-exposure, experiences, services, and youth come much to the fore. …" at bounding box center [544, 234] width 1088 height 468
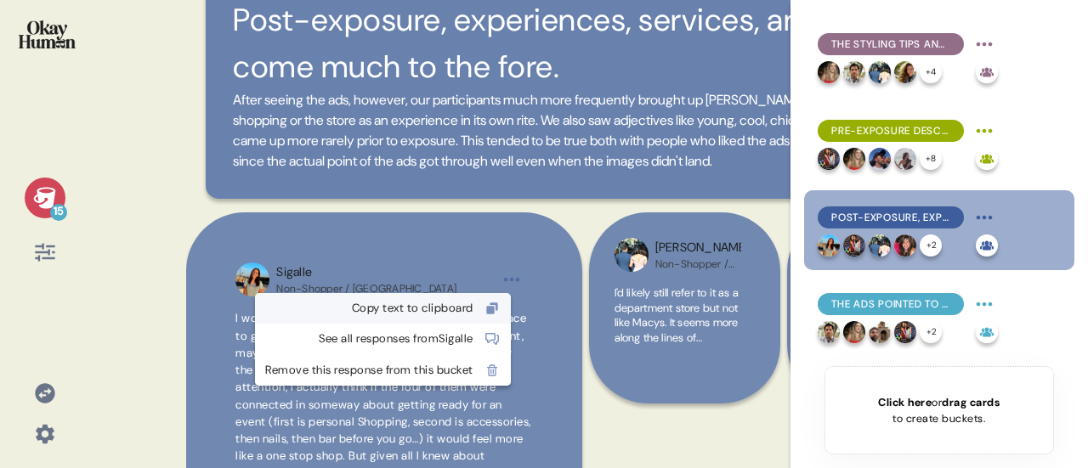
click at [469, 308] on div "Copy text to clipboard" at bounding box center [369, 308] width 208 height 17
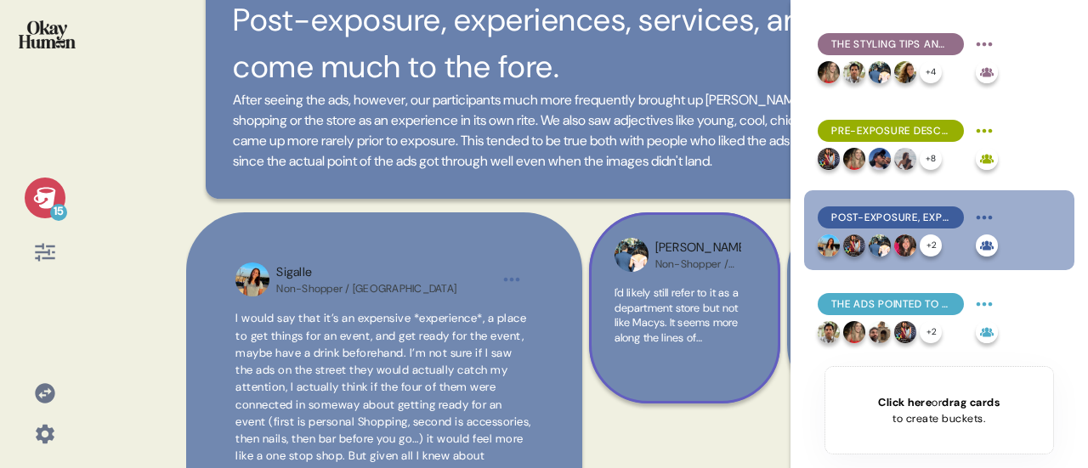
click at [691, 338] on span "I'd likely still refer to it as a department store but not like Macys. It seems…" at bounding box center [684, 375] width 139 height 178
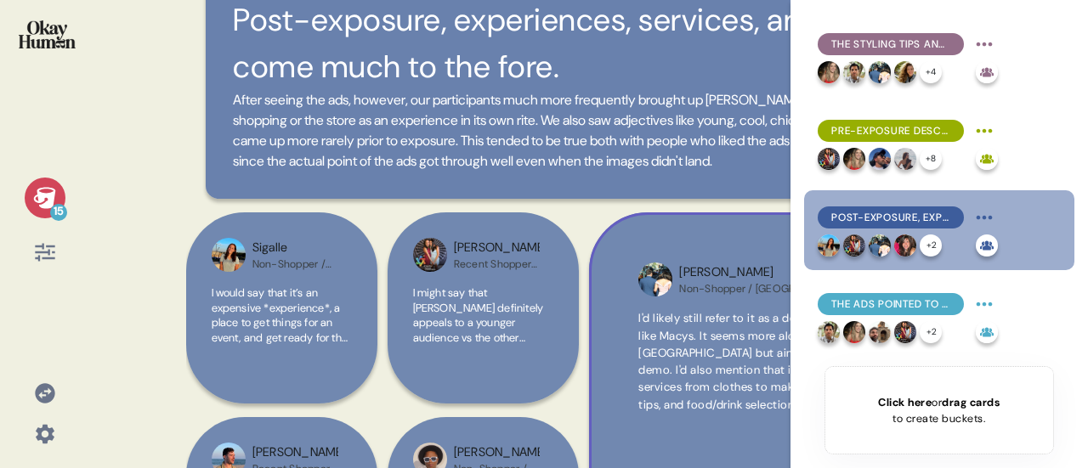
click at [37, 205] on icon at bounding box center [45, 198] width 24 height 24
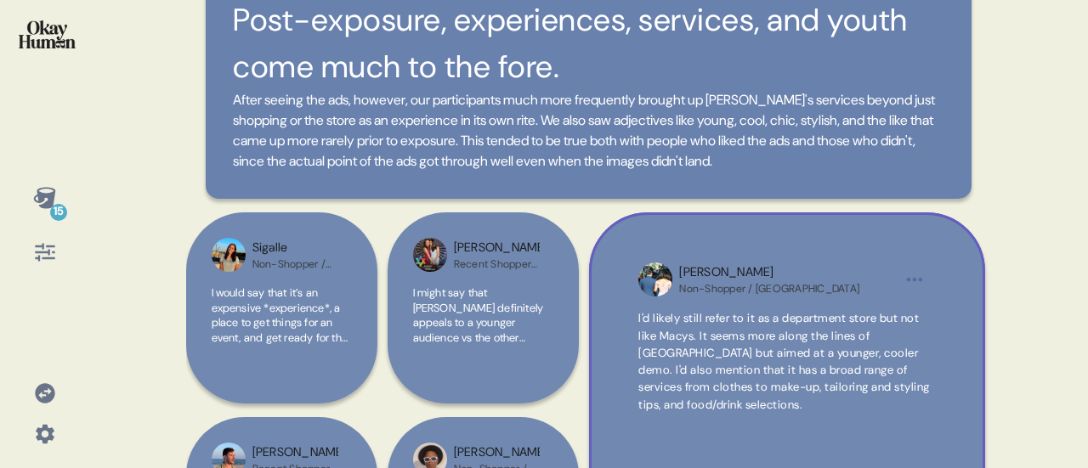
click at [921, 280] on html "15 Back Post-exposure, experiences, services, and youth come much to the fore. …" at bounding box center [544, 234] width 1088 height 468
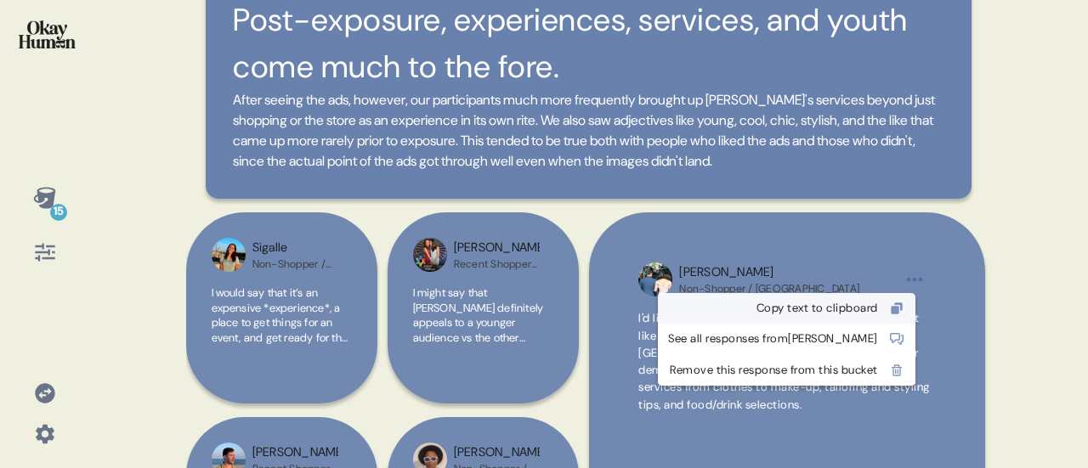
click at [878, 303] on div "Copy text to clipboard" at bounding box center [773, 308] width 210 height 17
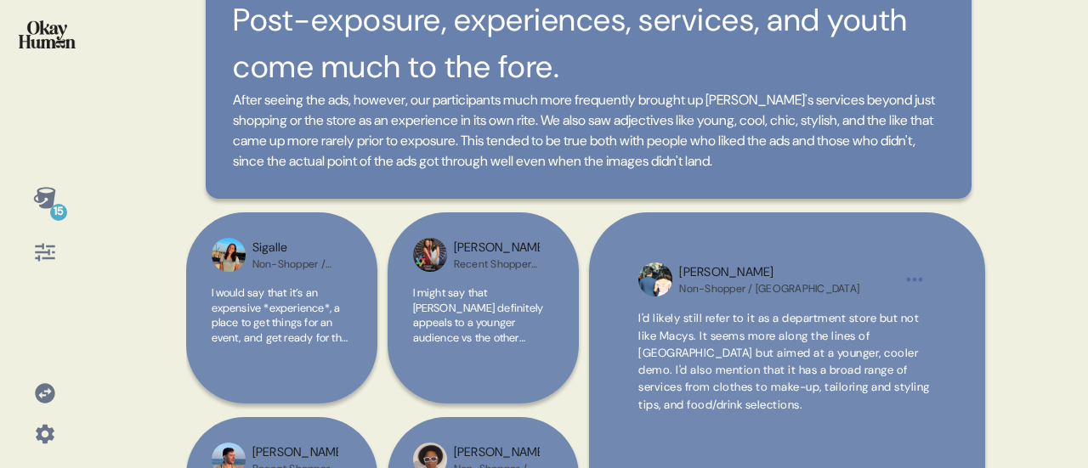
drag, startPoint x: 717, startPoint y: 354, endPoint x: 638, endPoint y: 367, distance: 80.1
click at [717, 354] on span "I'd likely still refer to it as a department store but not like Macys. It seems…" at bounding box center [784, 361] width 292 height 100
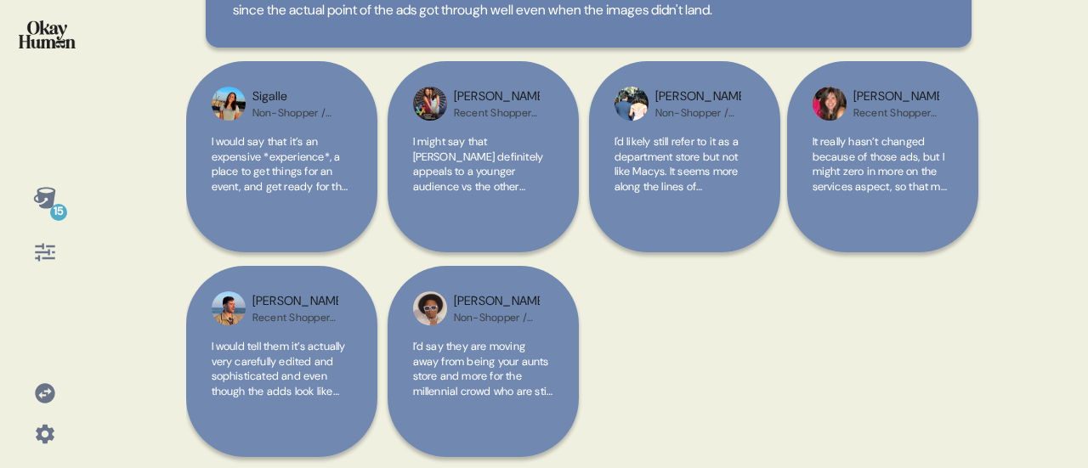
scroll to position [239, 0]
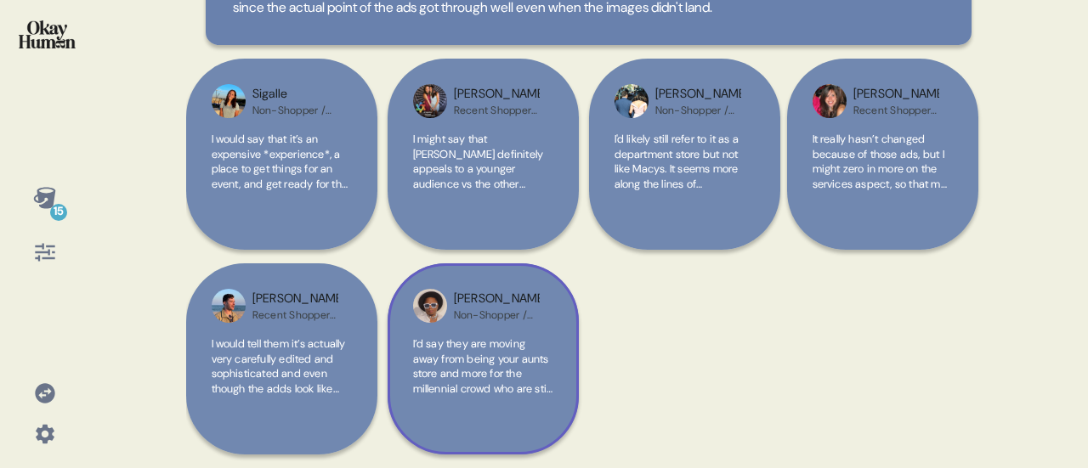
click at [475, 370] on span "I’d say they are moving away from being your aunts store and more for the mille…" at bounding box center [483, 389] width 140 height 104
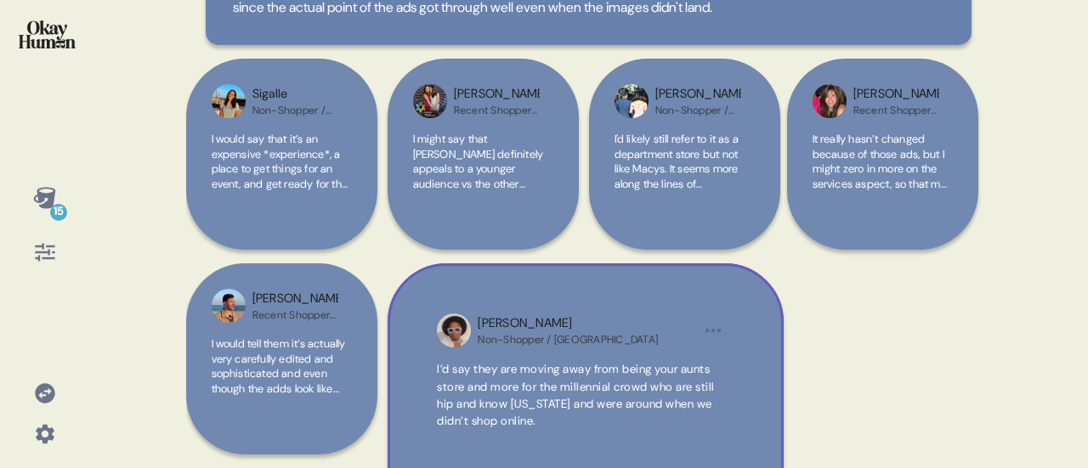
click at [709, 327] on html "15 Back Post-exposure, experiences, services, and youth come much to the fore. …" at bounding box center [544, 234] width 1088 height 468
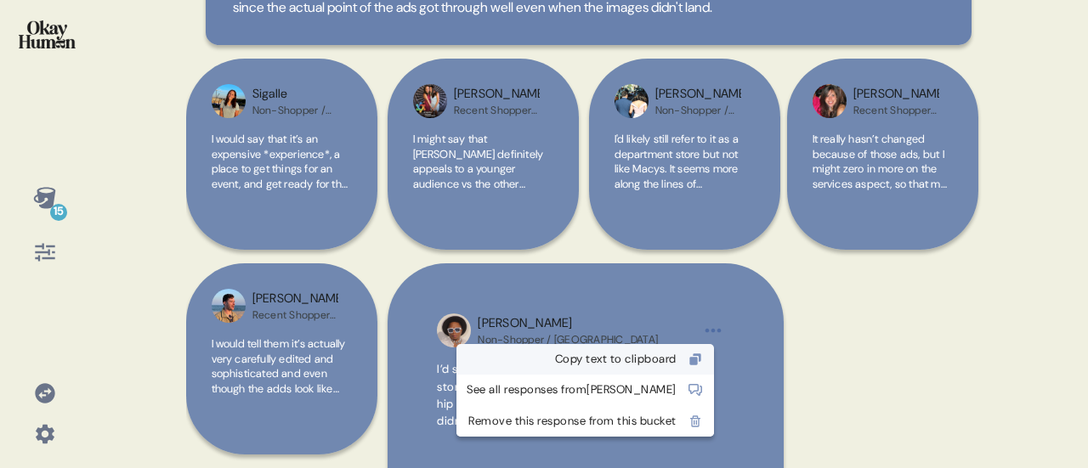
click at [665, 358] on div "Copy text to clipboard" at bounding box center [572, 359] width 210 height 17
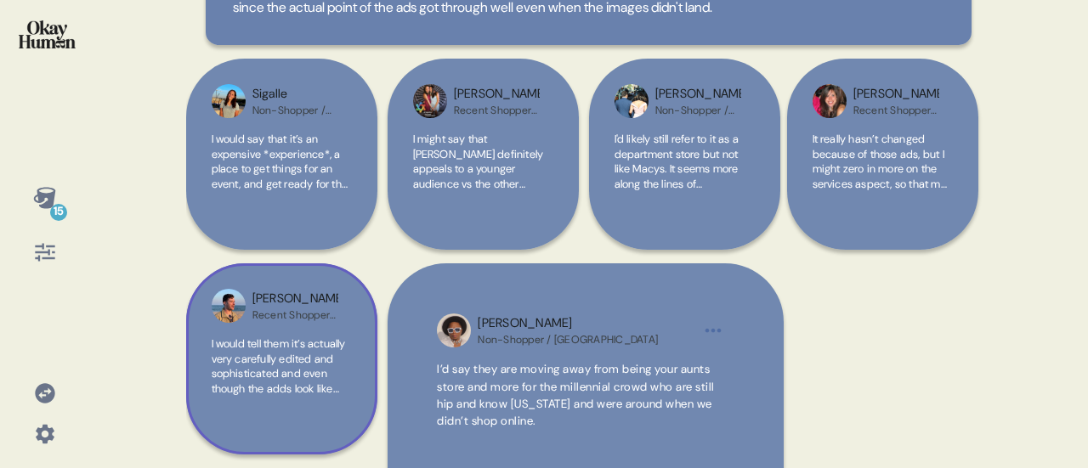
click at [277, 373] on span "I would tell them it’s actually very carefully edited and sophisticated and eve…" at bounding box center [281, 396] width 138 height 119
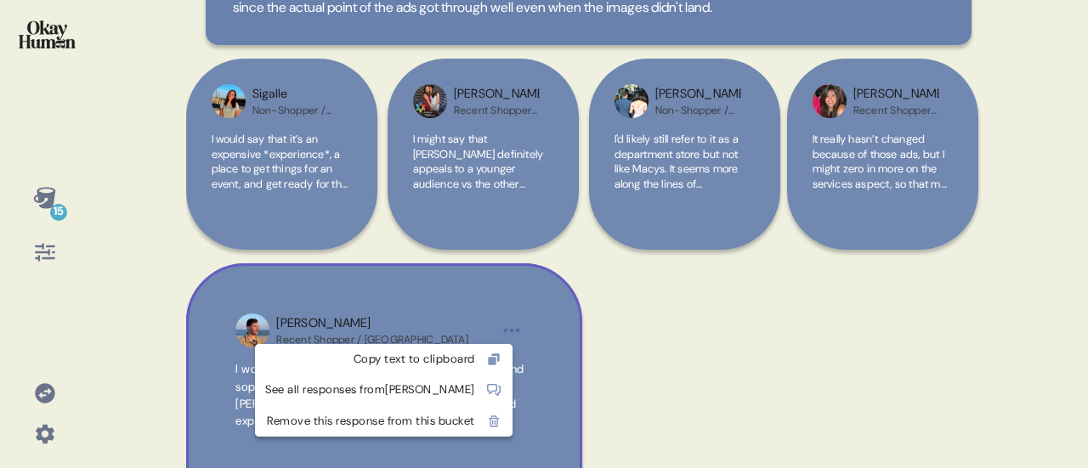
click at [513, 328] on html "15 Back Post-exposure, experiences, services, and youth come much to the fore. …" at bounding box center [544, 234] width 1088 height 468
click at [475, 356] on div "Copy text to clipboard" at bounding box center [370, 359] width 210 height 17
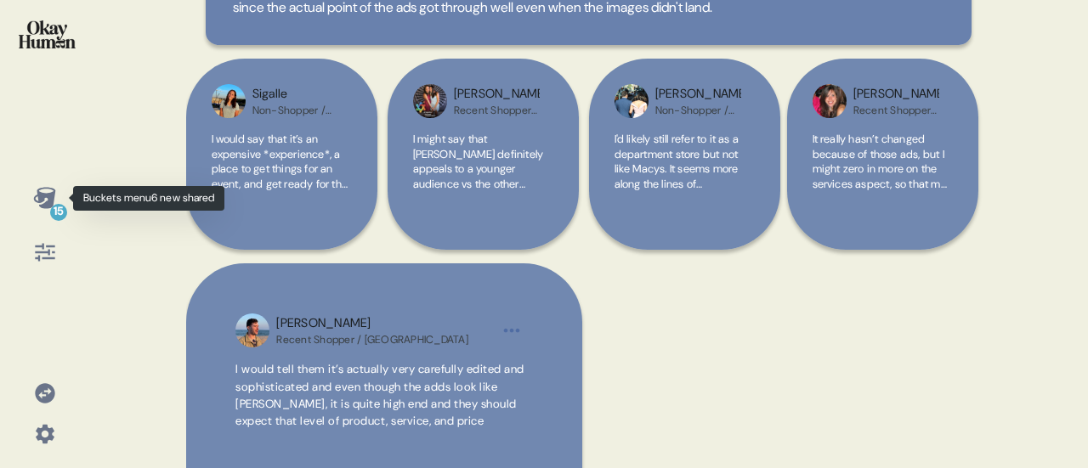
click at [47, 193] on icon at bounding box center [45, 198] width 24 height 24
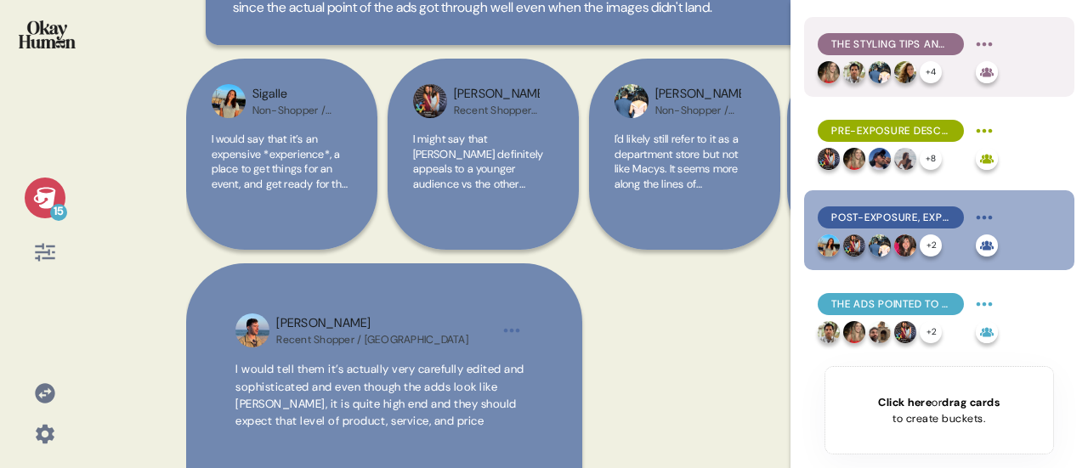
scroll to position [255, 0]
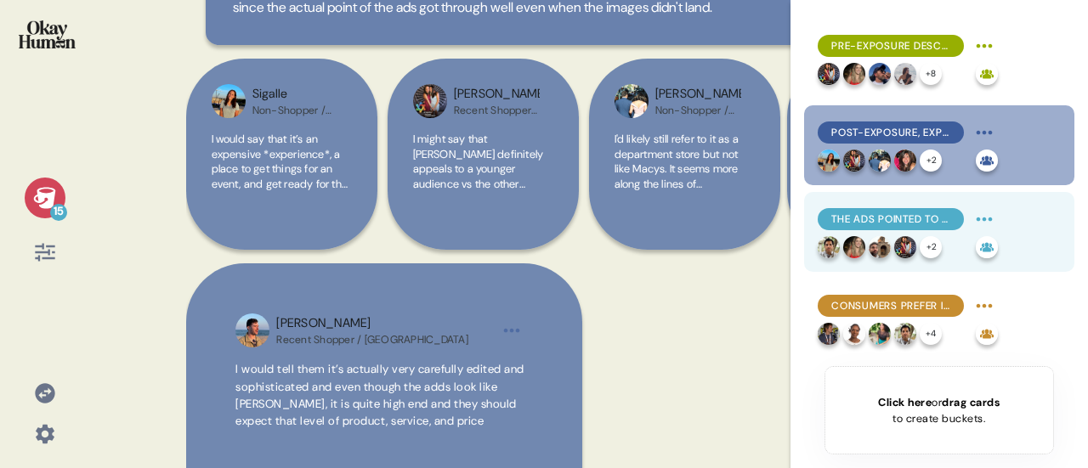
click at [915, 218] on span "The ads pointed to a new reason to visit [GEOGRAPHIC_DATA] beyond event-driven …" at bounding box center [890, 219] width 119 height 15
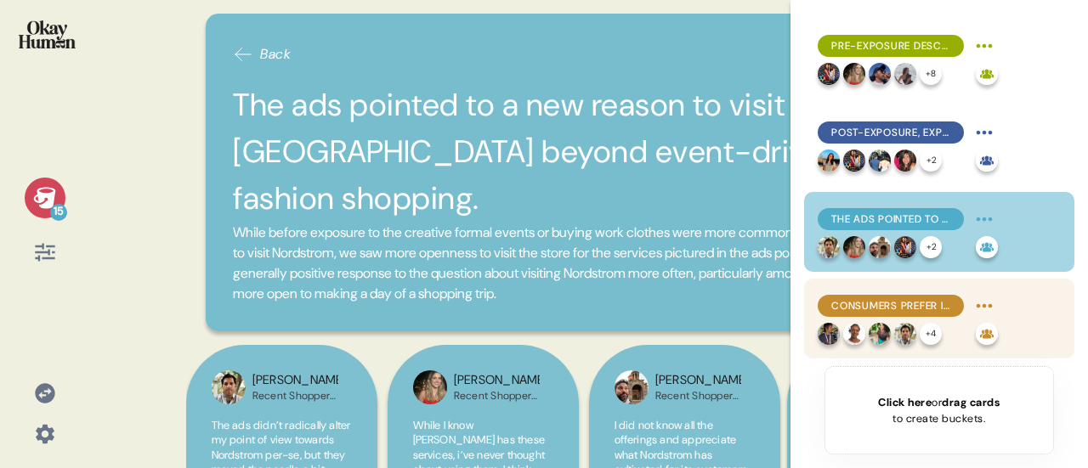
click at [913, 306] on span "Consumers prefer in-store shopping both for urgent fashion needs and relaxed, d…" at bounding box center [890, 305] width 119 height 15
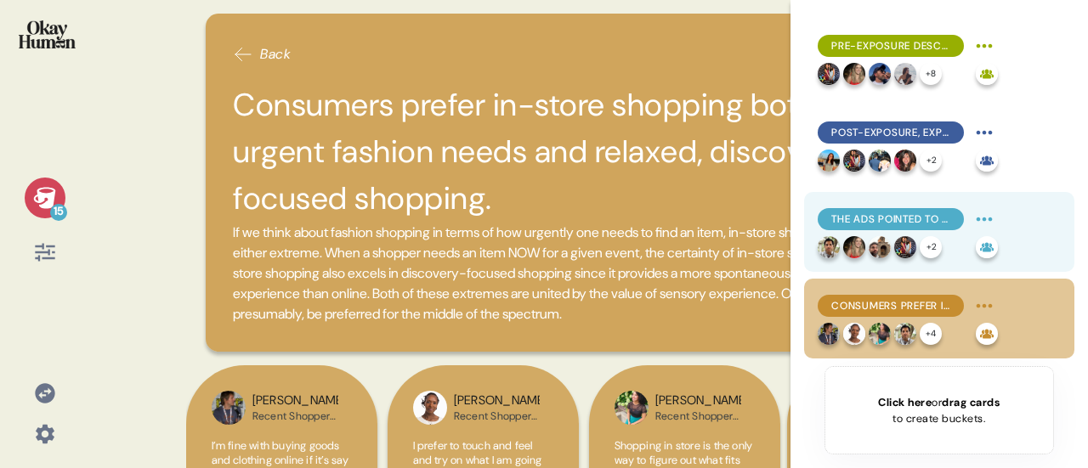
click at [898, 218] on span "The ads pointed to a new reason to visit [GEOGRAPHIC_DATA] beyond event-driven …" at bounding box center [890, 219] width 119 height 15
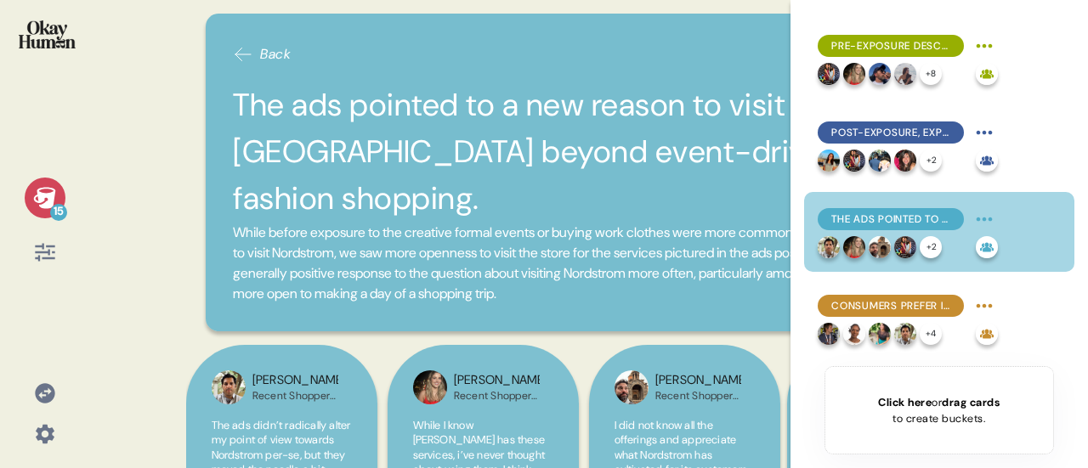
click at [394, 149] on h2 "The ads pointed to a new reason to visit [GEOGRAPHIC_DATA] beyond event-driven …" at bounding box center [588, 152] width 711 height 141
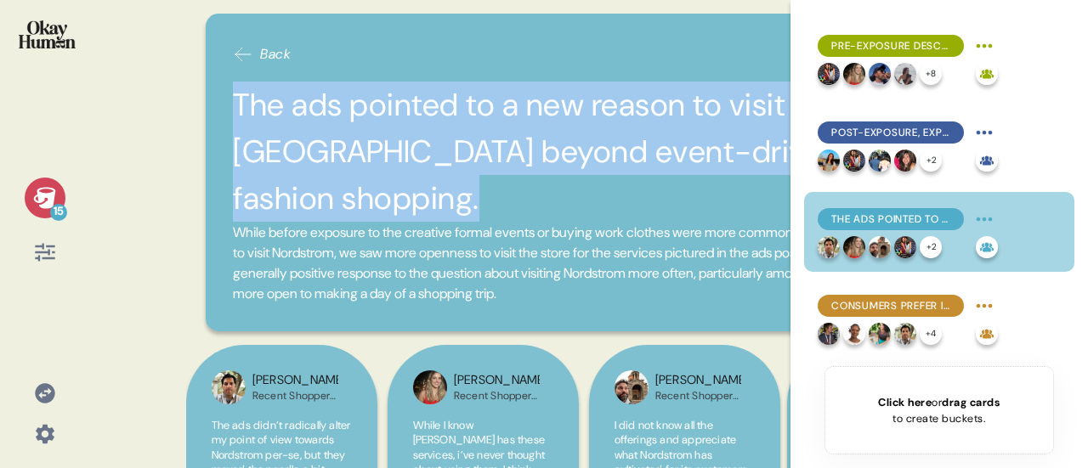
click at [394, 149] on h2 "The ads pointed to a new reason to visit [GEOGRAPHIC_DATA] beyond event-driven …" at bounding box center [588, 152] width 711 height 141
copy h2 "The ads pointed to a new reason to visit [GEOGRAPHIC_DATA] beyond event-driven …"
click at [420, 223] on span "While before exposure to the creative formal events or buying work clothes were…" at bounding box center [588, 264] width 711 height 82
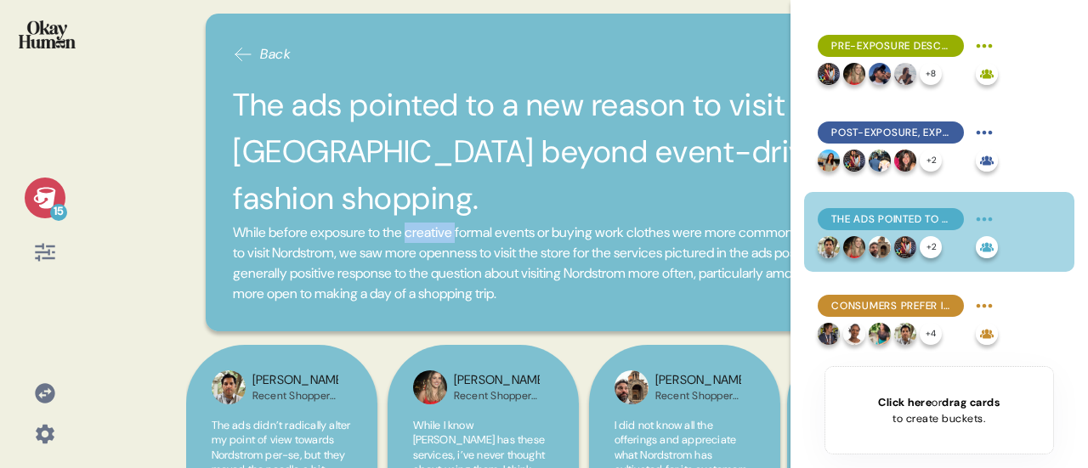
click at [420, 223] on span "While before exposure to the creative formal events or buying work clothes were…" at bounding box center [588, 264] width 711 height 82
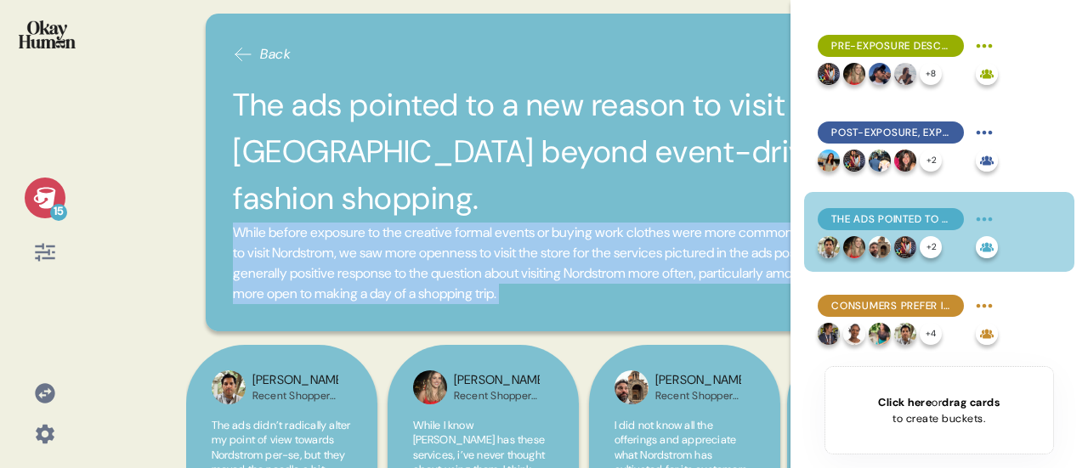
click at [420, 223] on span "While before exposure to the creative formal events or buying work clothes were…" at bounding box center [588, 264] width 711 height 82
copy div "While before exposure to the creative formal events or buying work clothes were…"
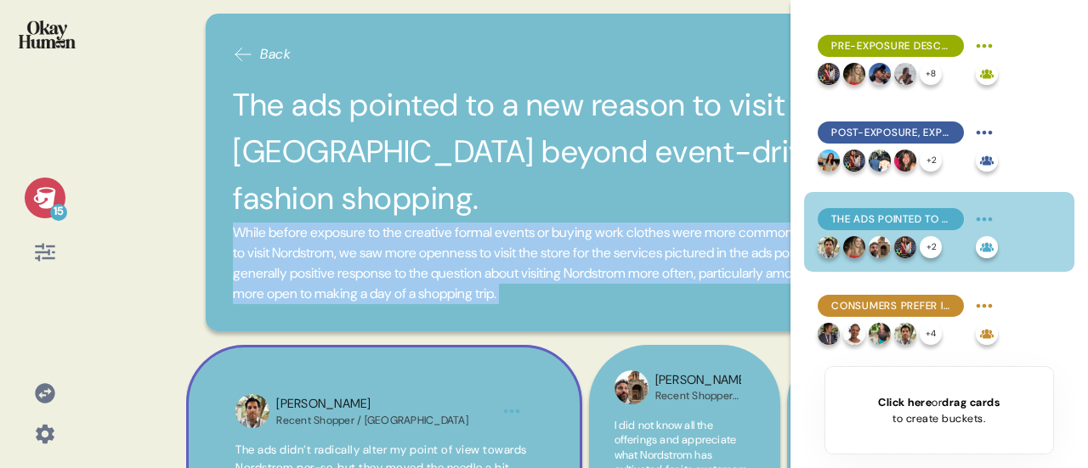
scroll to position [85, 0]
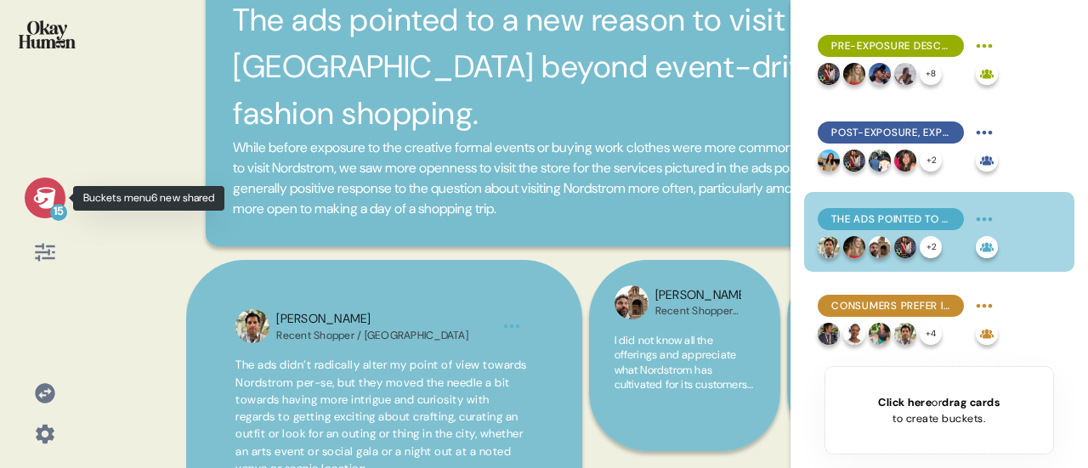
click at [36, 193] on icon at bounding box center [45, 198] width 24 height 24
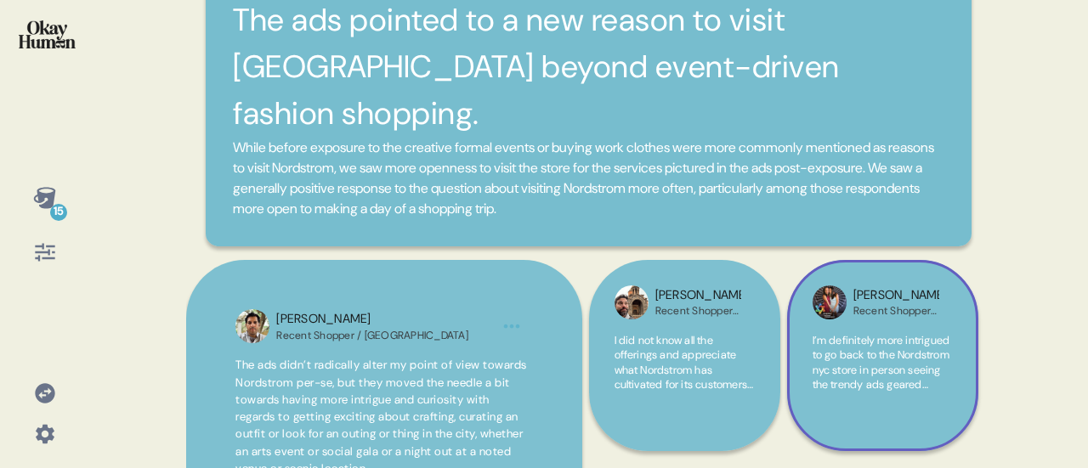
click at [872, 333] on span "I’m definitely more intrigued to go back to the Nordstrom nyc store in person s…" at bounding box center [882, 377] width 138 height 89
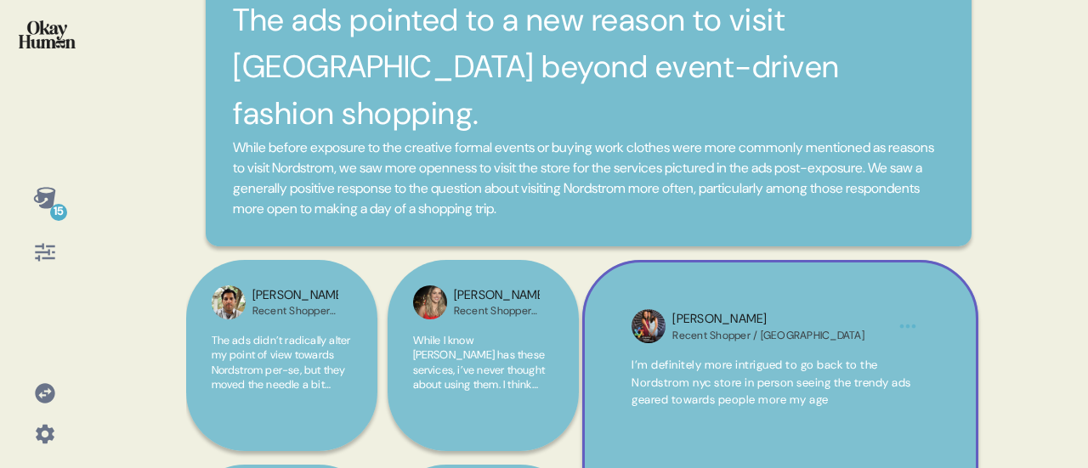
click at [906, 276] on html "15 Back The ads pointed to a new reason to visit [GEOGRAPHIC_DATA] beyond event…" at bounding box center [544, 234] width 1088 height 468
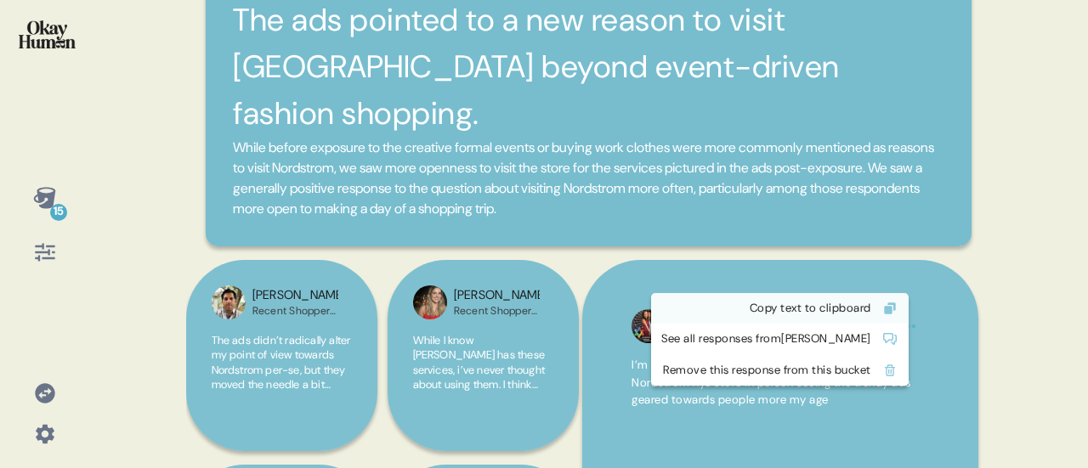
click at [840, 303] on div "Copy text to clipboard" at bounding box center [766, 308] width 210 height 17
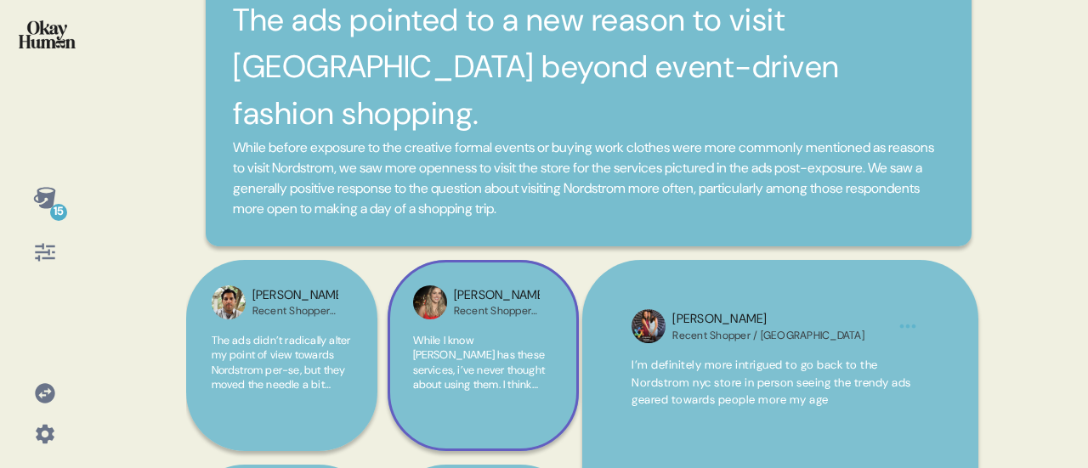
click at [468, 333] on span "While I know [PERSON_NAME] has these services, i’ve never thought about using t…" at bounding box center [482, 437] width 139 height 208
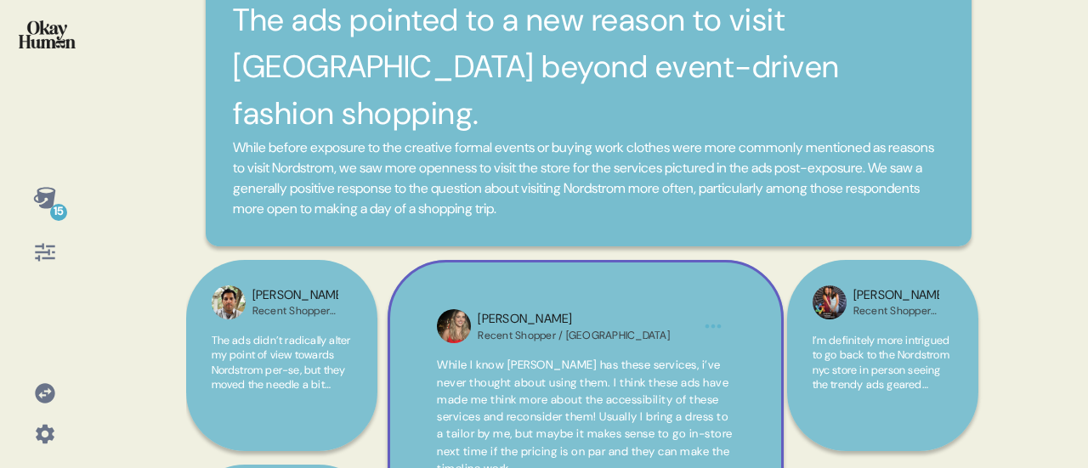
click at [710, 283] on html "15 Back The ads pointed to a new reason to visit [GEOGRAPHIC_DATA] beyond event…" at bounding box center [544, 234] width 1088 height 468
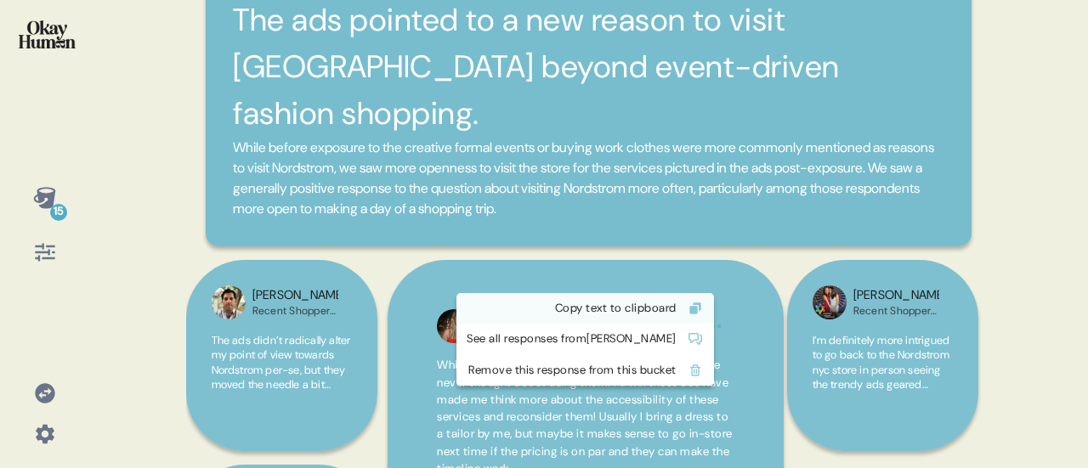
click at [677, 309] on div "Copy text to clipboard" at bounding box center [572, 308] width 210 height 17
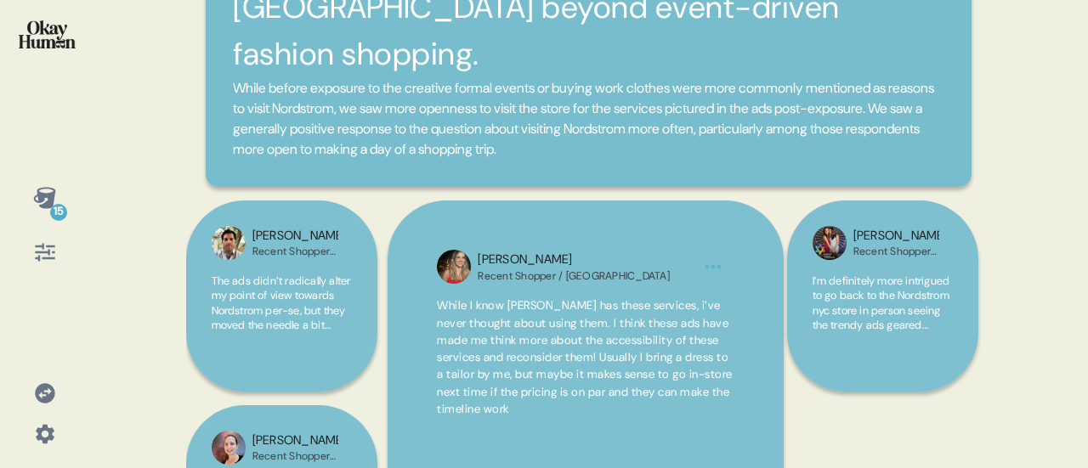
scroll to position [255, 0]
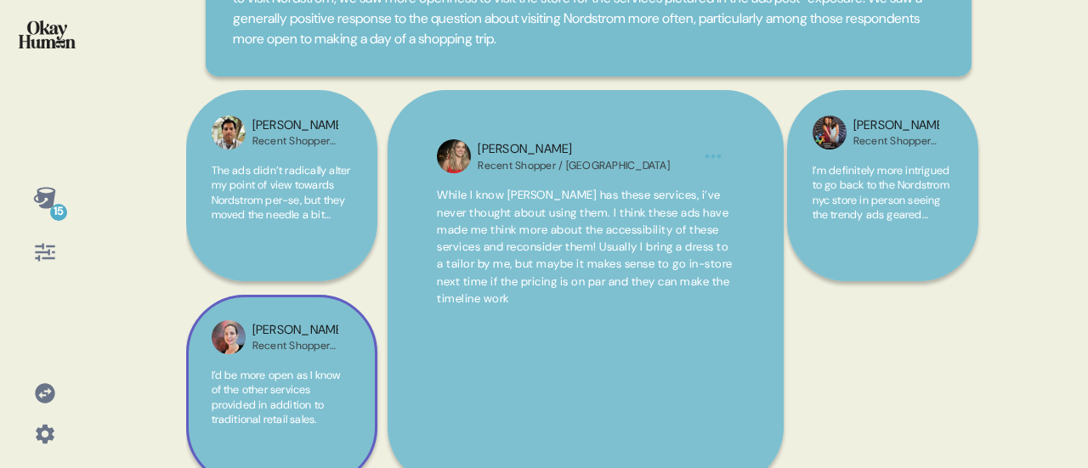
click at [297, 368] on span "I’d be more open as I know of the other services provided in addition to tradit…" at bounding box center [276, 397] width 129 height 59
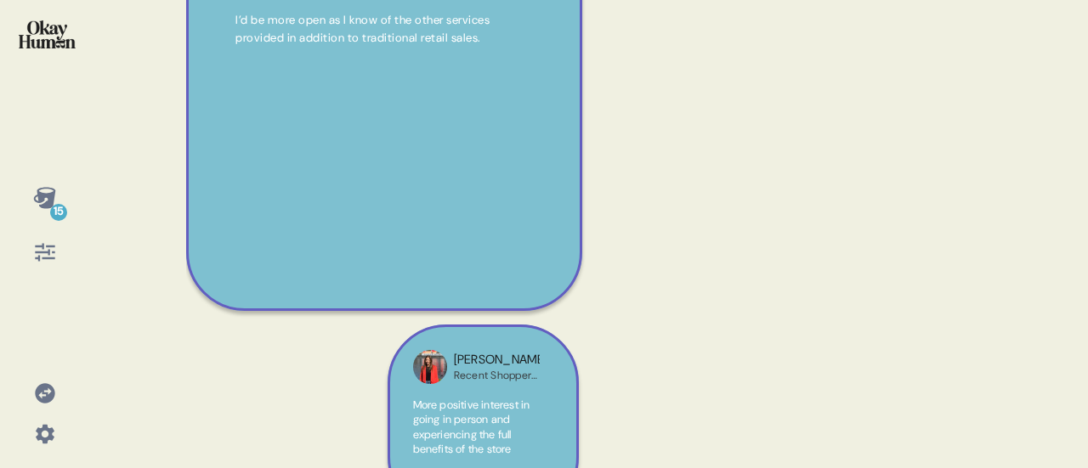
click at [475, 398] on span "More positive interest in going in person and experiencing the full benefits of…" at bounding box center [471, 427] width 117 height 59
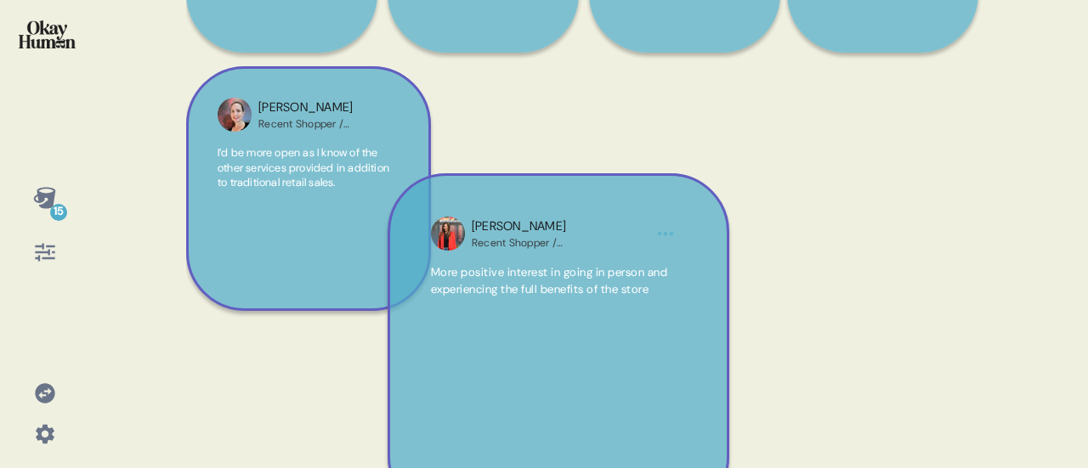
scroll to position [430, 0]
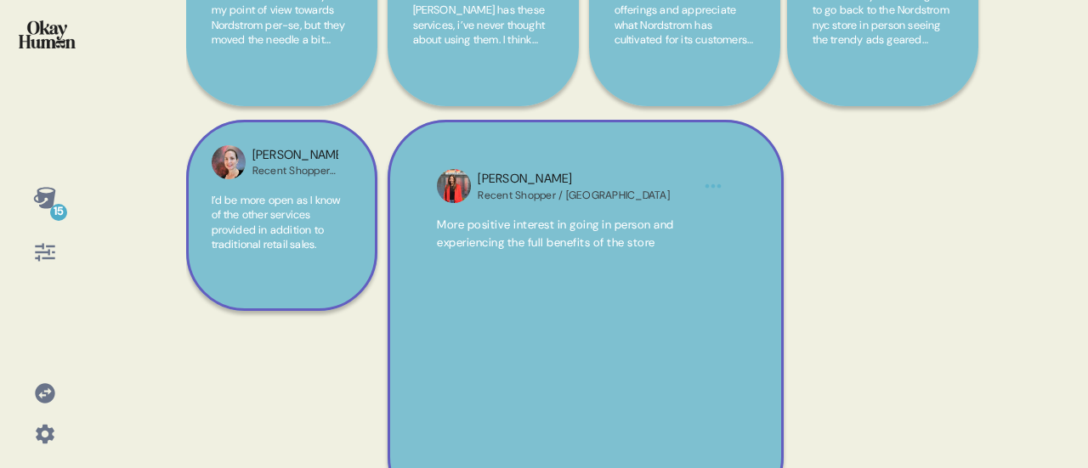
click at [270, 193] on span "I’d be more open as I know of the other services provided in addition to tradit…" at bounding box center [276, 222] width 129 height 59
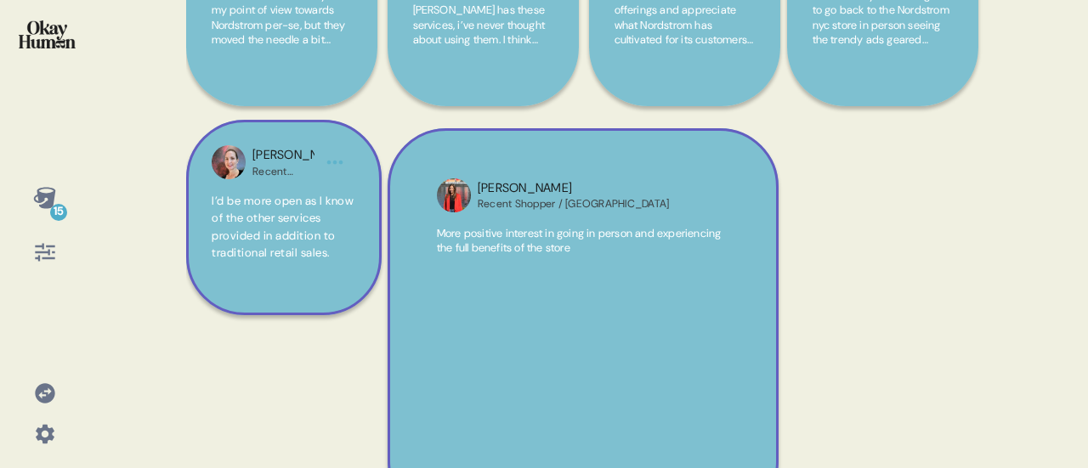
scroll to position [484, 0]
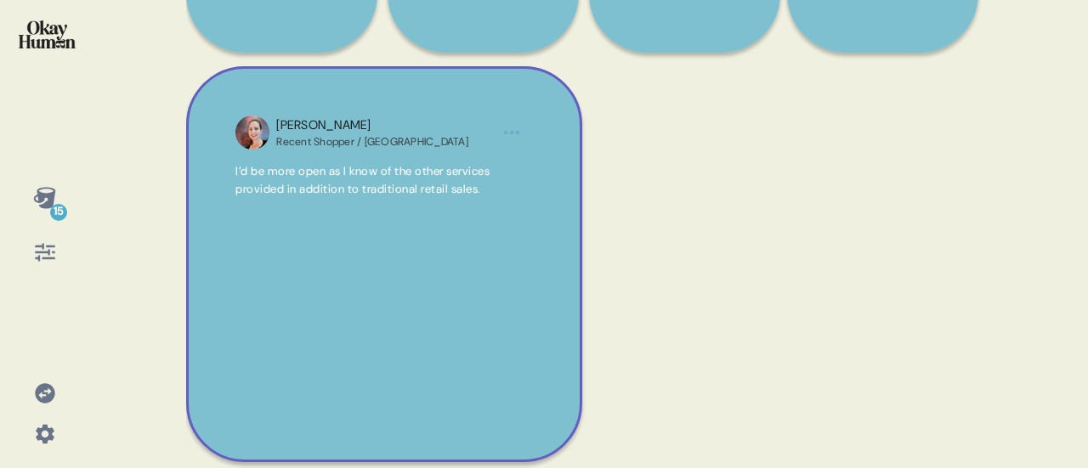
click at [510, 84] on html "15 Back The ads pointed to a new reason to visit [GEOGRAPHIC_DATA] beyond event…" at bounding box center [544, 234] width 1088 height 468
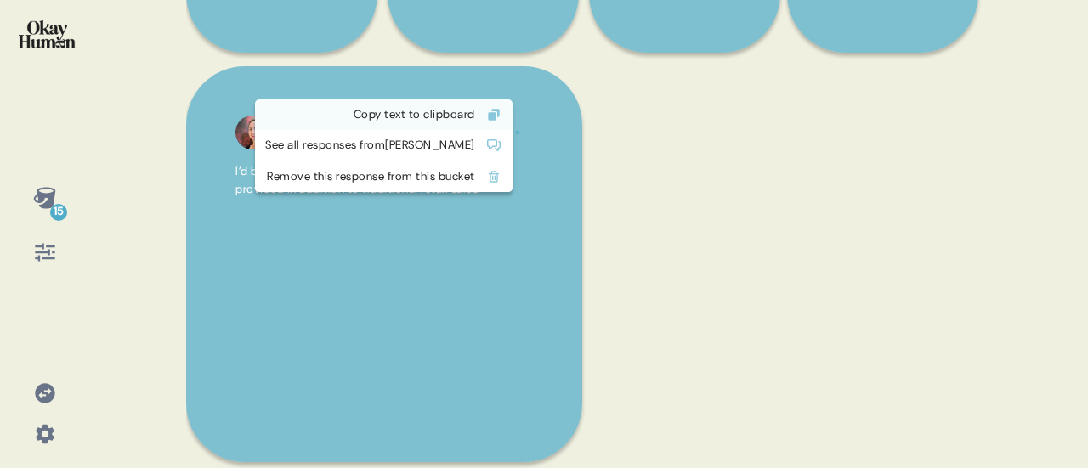
click at [471, 110] on div "Copy text to clipboard" at bounding box center [370, 114] width 210 height 17
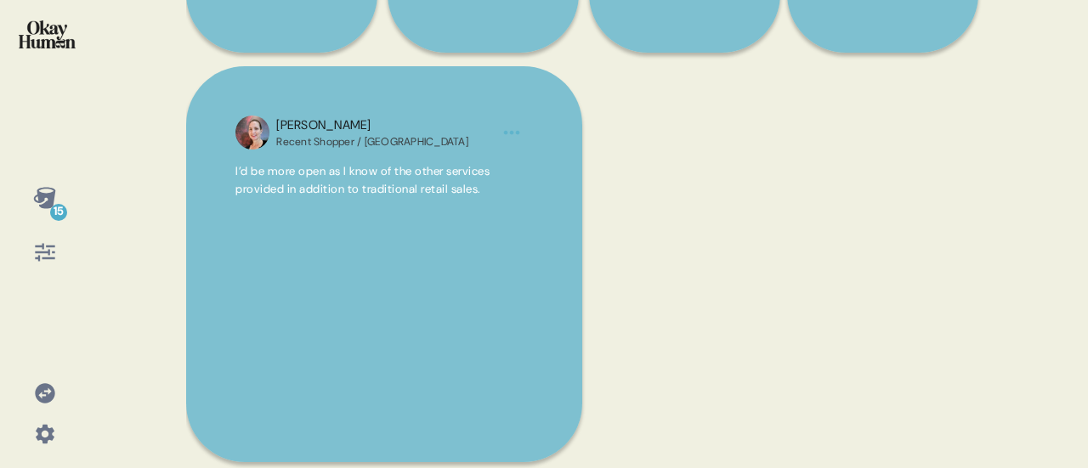
scroll to position [144, 0]
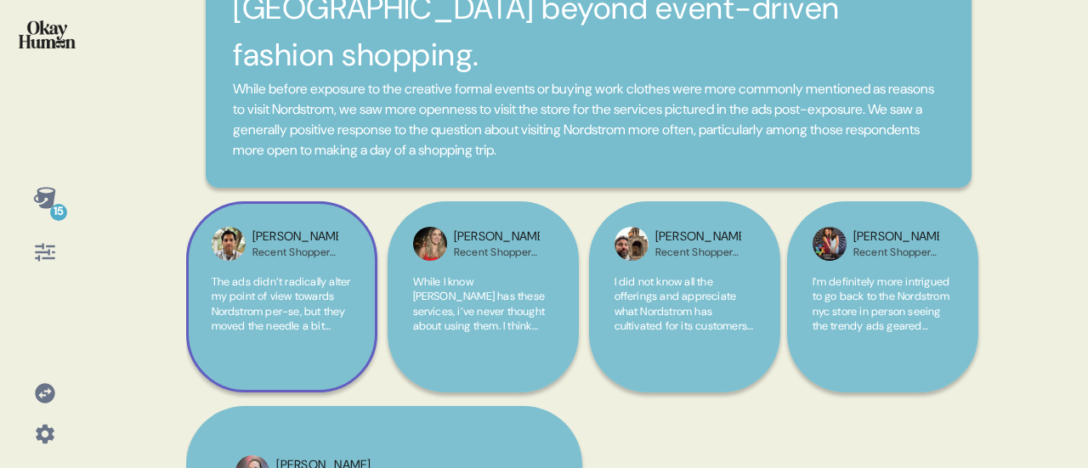
click at [282, 275] on span "The ads didn’t radically alter my point of view towards Nordstrom per-se, but t…" at bounding box center [281, 372] width 139 height 194
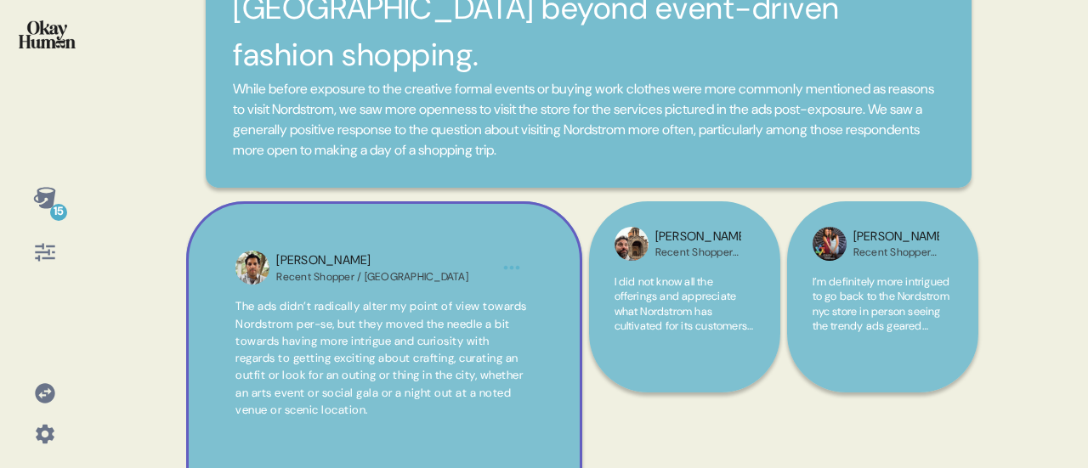
click at [520, 216] on html "15 Back The ads pointed to a new reason to visit [GEOGRAPHIC_DATA] beyond event…" at bounding box center [544, 234] width 1088 height 468
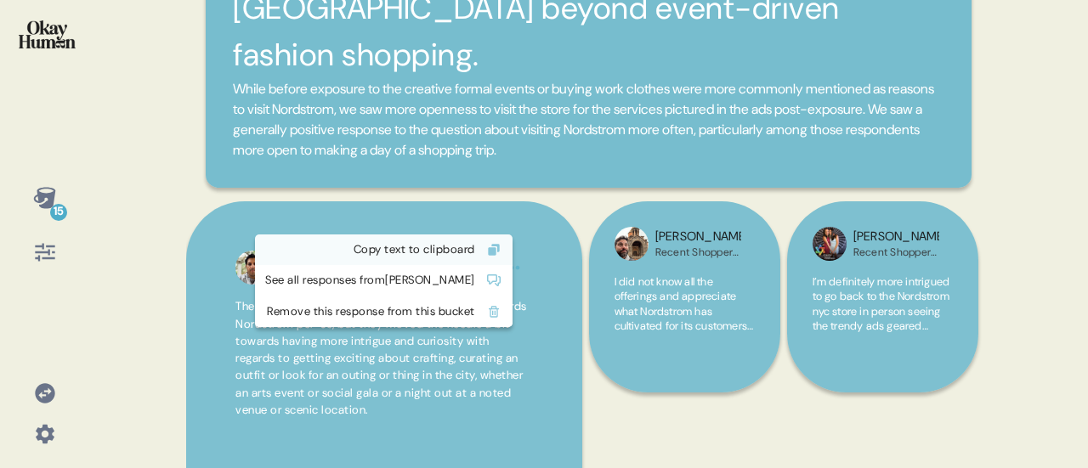
click at [452, 250] on div "Copy text to clipboard" at bounding box center [370, 249] width 210 height 17
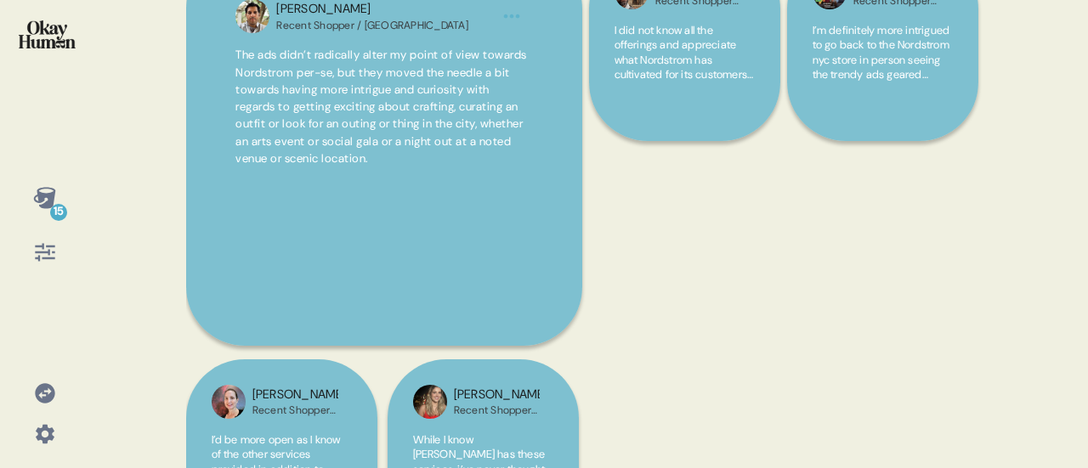
scroll to position [399, 0]
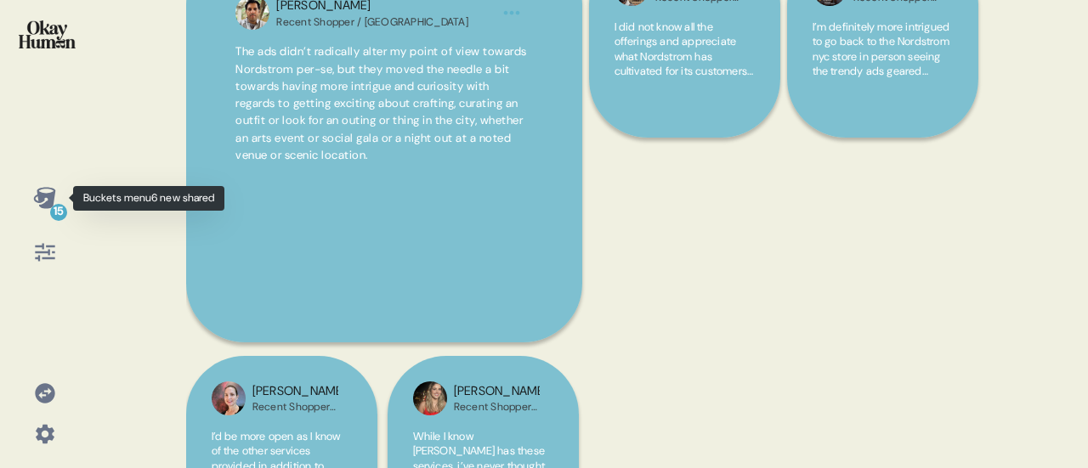
drag, startPoint x: 48, startPoint y: 193, endPoint x: 809, endPoint y: 319, distance: 771.1
click at [48, 193] on icon at bounding box center [45, 198] width 24 height 24
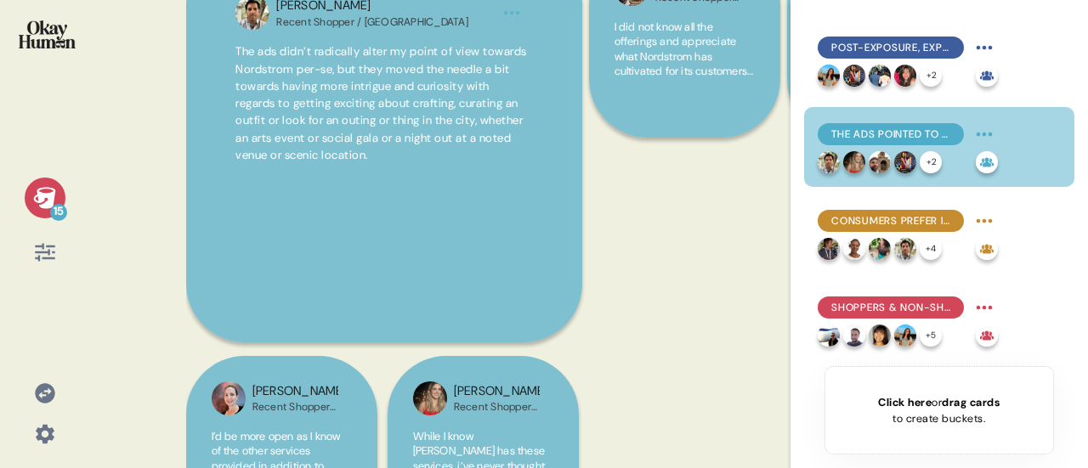
scroll to position [425, 0]
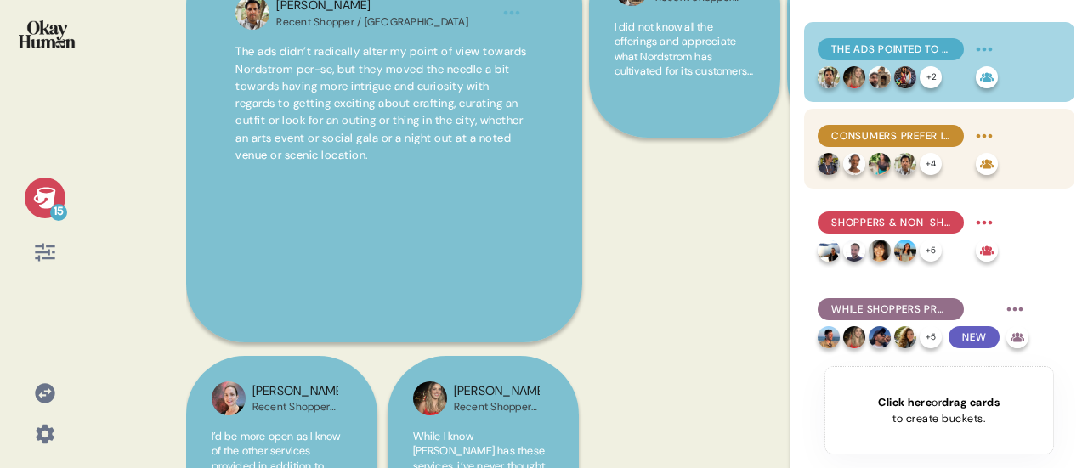
click at [918, 136] on span "Consumers prefer in-store shopping both for urgent fashion needs and relaxed, d…" at bounding box center [890, 135] width 119 height 15
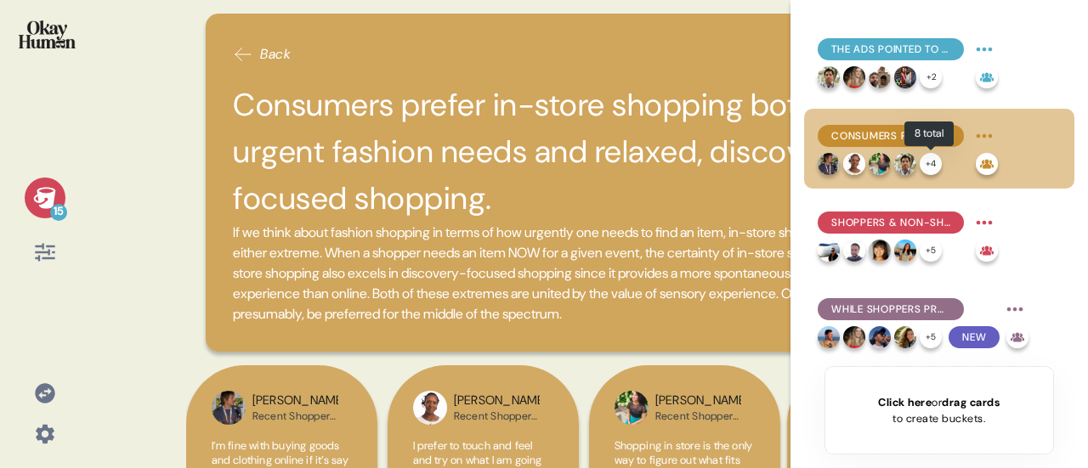
scroll to position [510, 0]
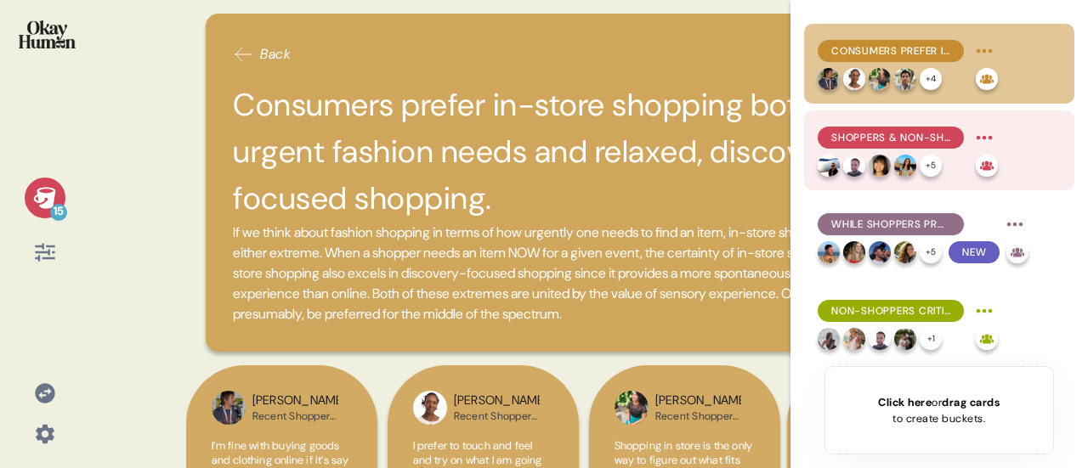
click at [926, 154] on div "Shoppers & Non-Shoppers are separated by both an awareness and excitement gap. …" at bounding box center [908, 150] width 180 height 53
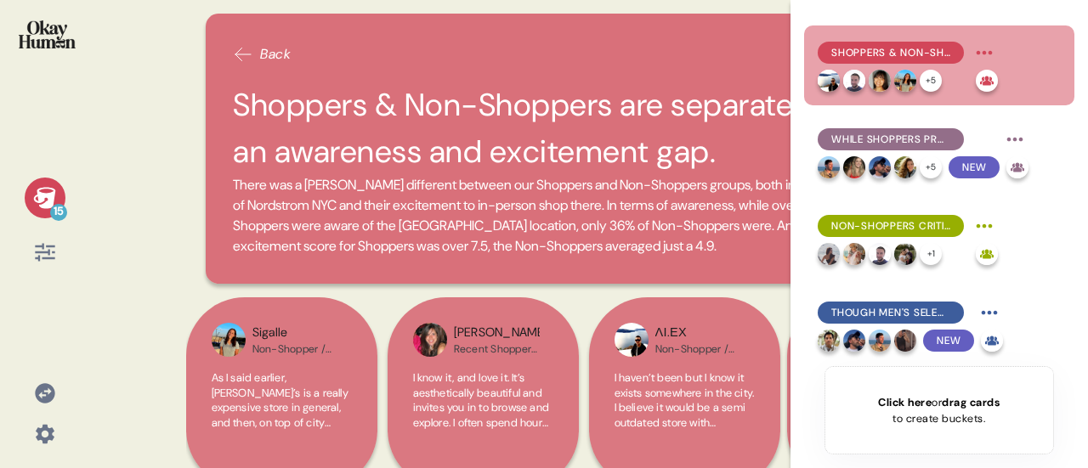
scroll to position [850, 0]
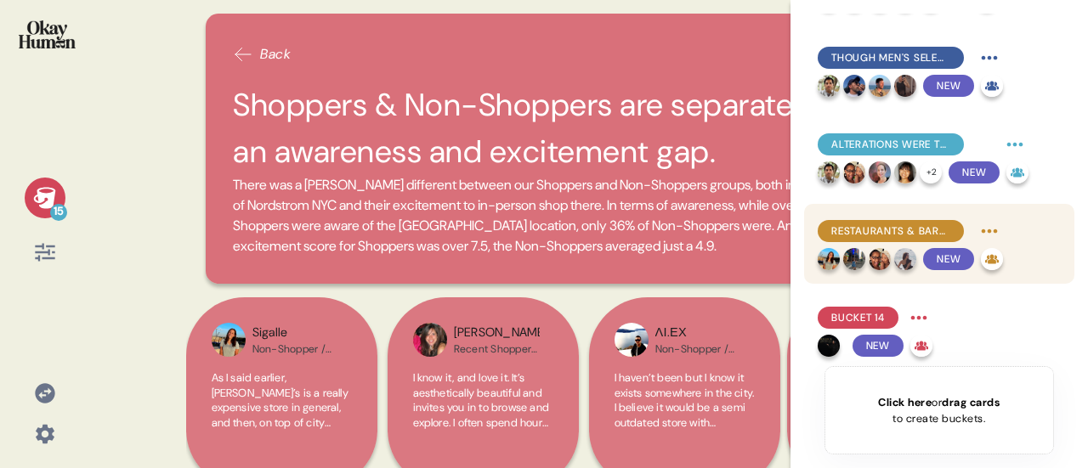
click at [908, 231] on span "Restaurants & Bars were particularly compelling to Non-Shoppers." at bounding box center [890, 231] width 119 height 15
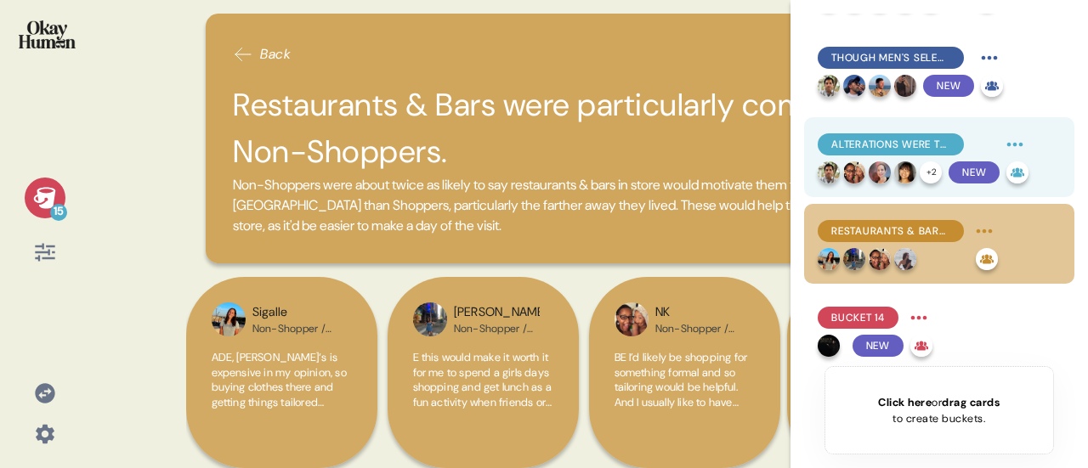
click at [886, 156] on div "Alterations were the overall most-favored Nordstrom service." at bounding box center [923, 144] width 211 height 27
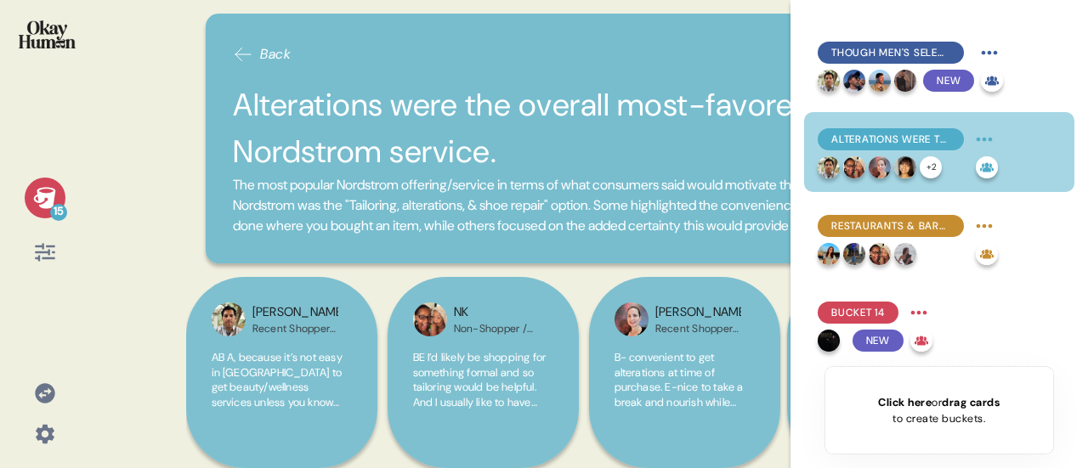
scroll to position [685, 0]
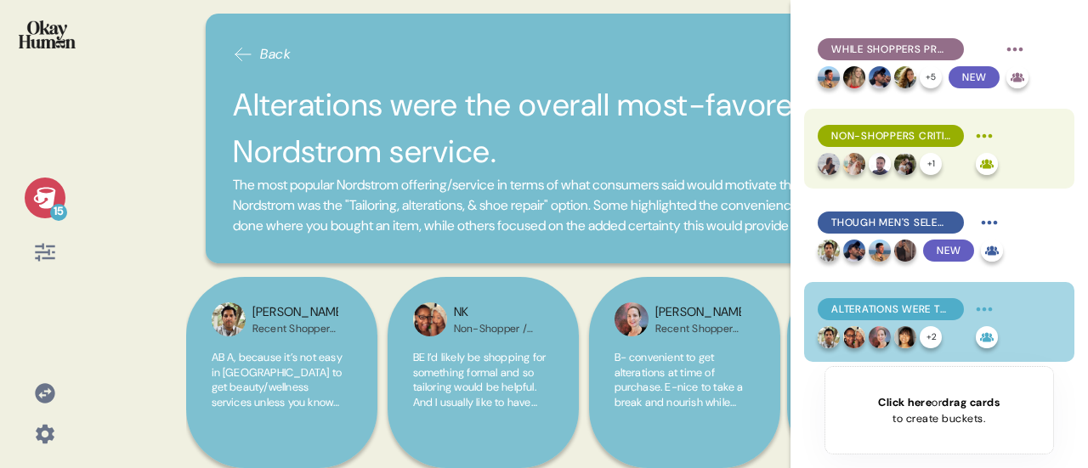
click at [885, 139] on span "Non-Shoppers criticized both and seemed to lack a reason that [PERSON_NAME] cou…" at bounding box center [890, 135] width 119 height 15
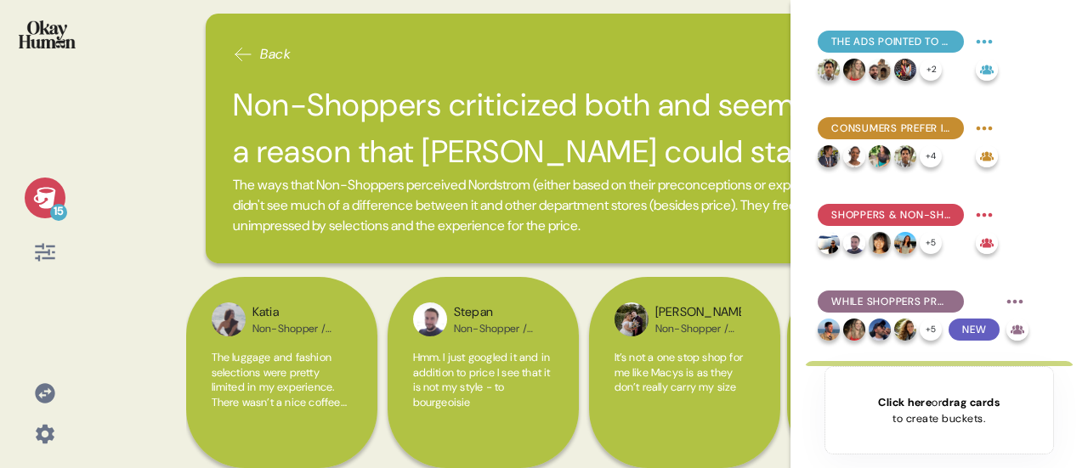
scroll to position [430, 0]
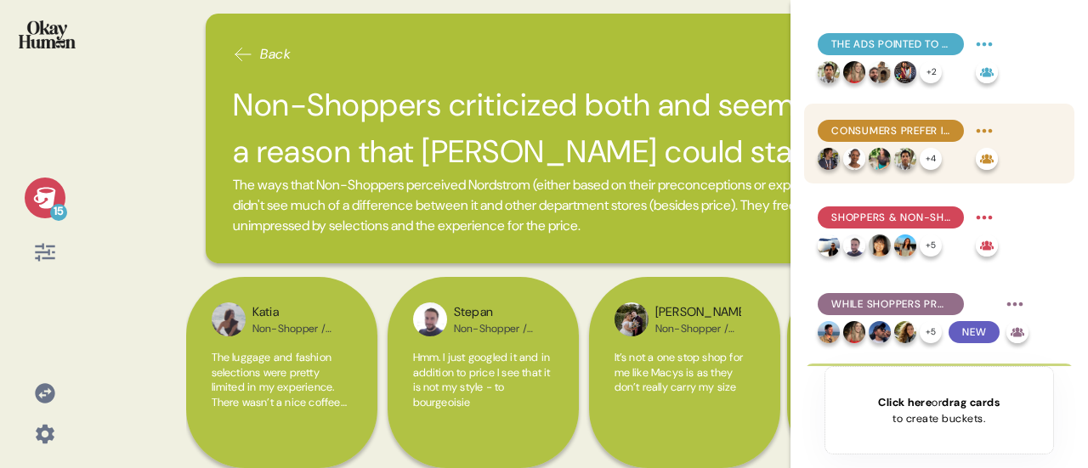
click at [899, 139] on div "Consumers prefer in-store shopping both for urgent fashion needs and relaxed, d…" at bounding box center [891, 131] width 146 height 22
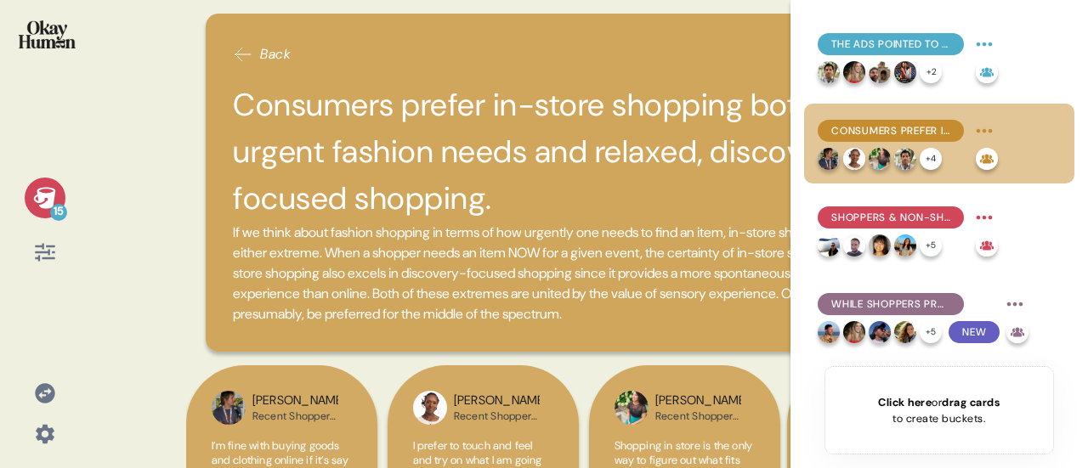
click at [449, 156] on h2 "Consumers prefer in-store shopping both for urgent fashion needs and relaxed, d…" at bounding box center [588, 152] width 711 height 141
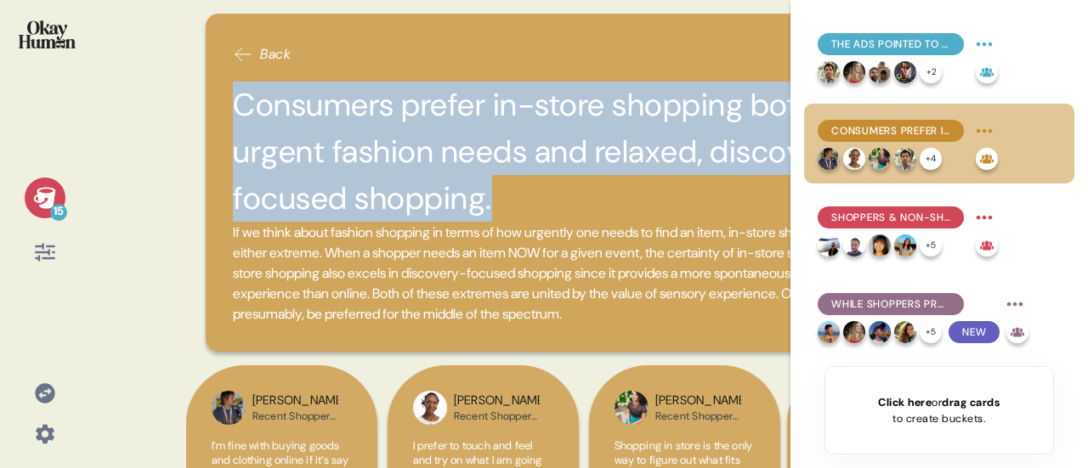
click at [449, 156] on h2 "Consumers prefer in-store shopping both for urgent fashion needs and relaxed, d…" at bounding box center [588, 152] width 711 height 141
click at [571, 252] on span "If we think about fashion shopping in terms of how urgently one needs to find a…" at bounding box center [581, 273] width 697 height 99
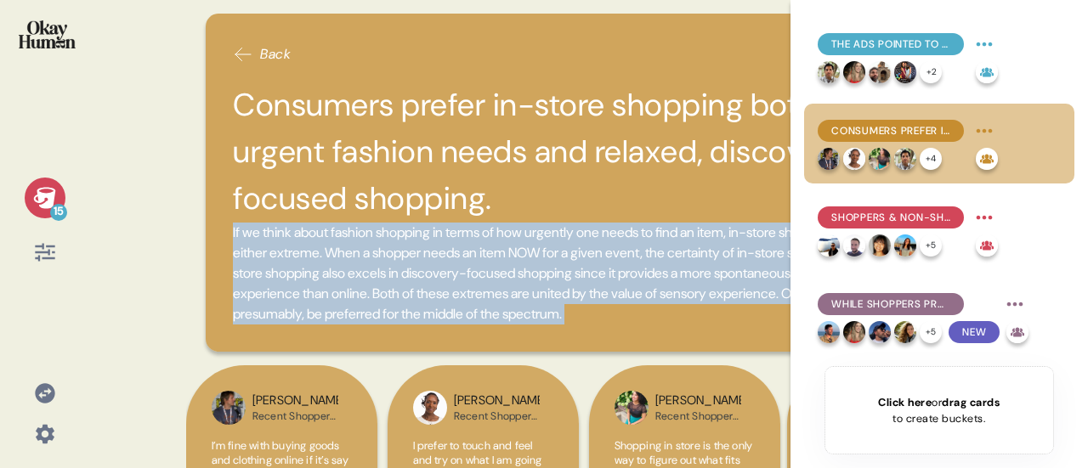
click at [571, 252] on span "If we think about fashion shopping in terms of how urgently one needs to find a…" at bounding box center [581, 273] width 697 height 99
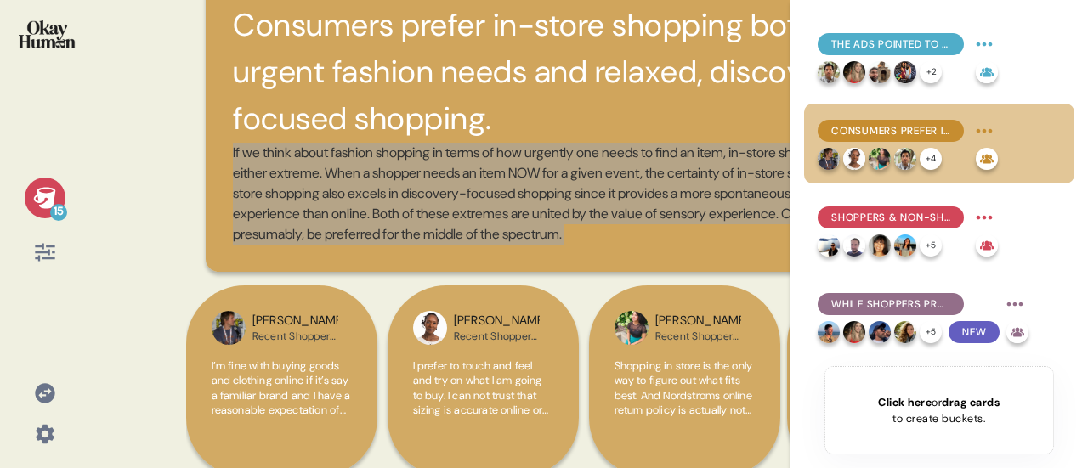
scroll to position [170, 0]
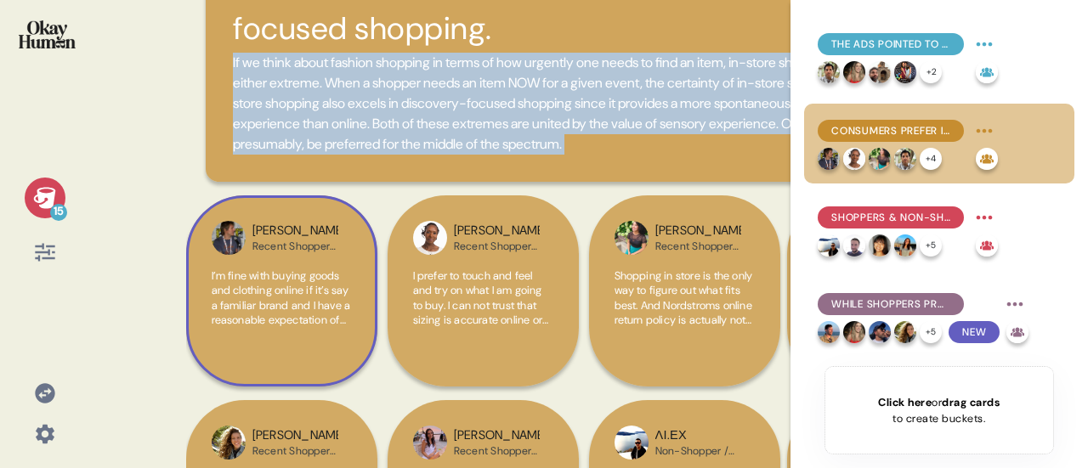
click at [294, 302] on span "I’m fine with buying goods and clothing online if it’s say a familiar brand and…" at bounding box center [281, 373] width 139 height 208
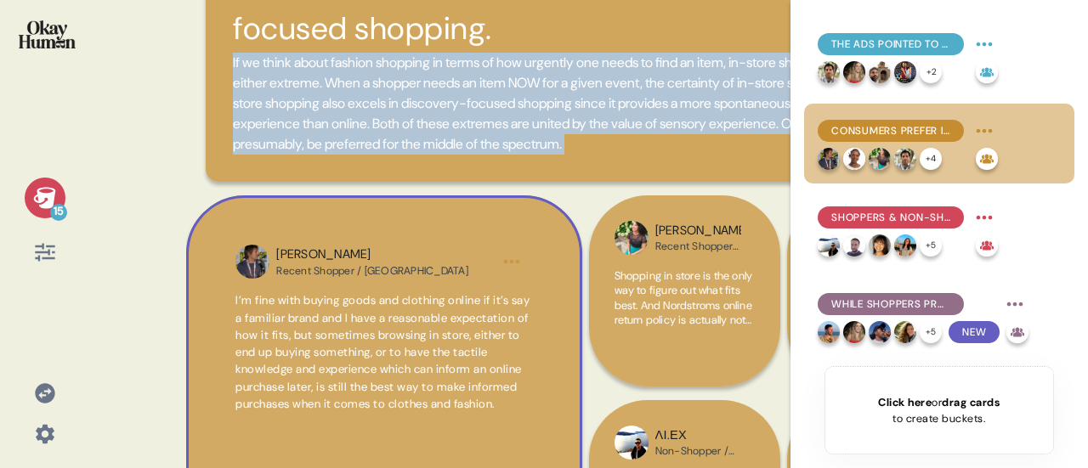
click at [424, 360] on span "I’m fine with buying goods and clothing online if it’s say a familiar brand and…" at bounding box center [382, 352] width 294 height 118
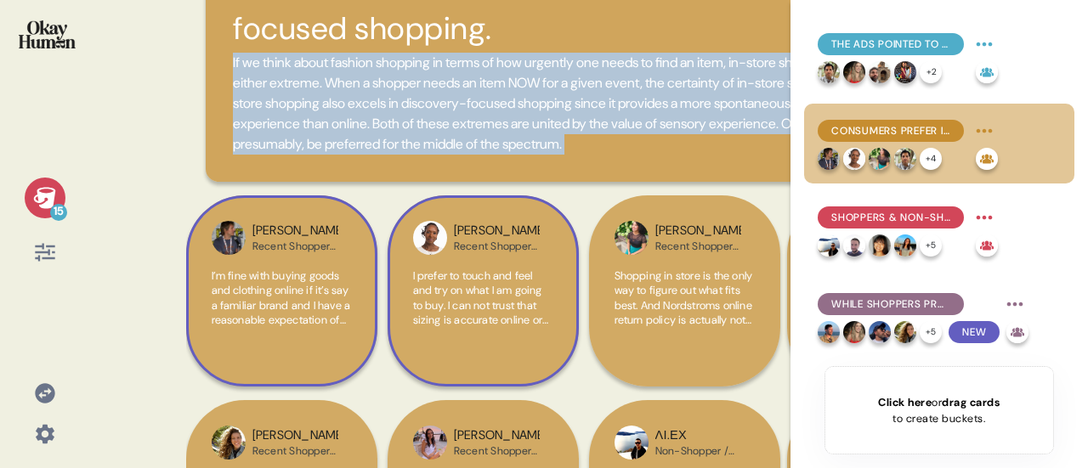
click at [490, 300] on span "I prefer to touch and feel and try on what I am going to buy. I can not trust t…" at bounding box center [482, 343] width 138 height 149
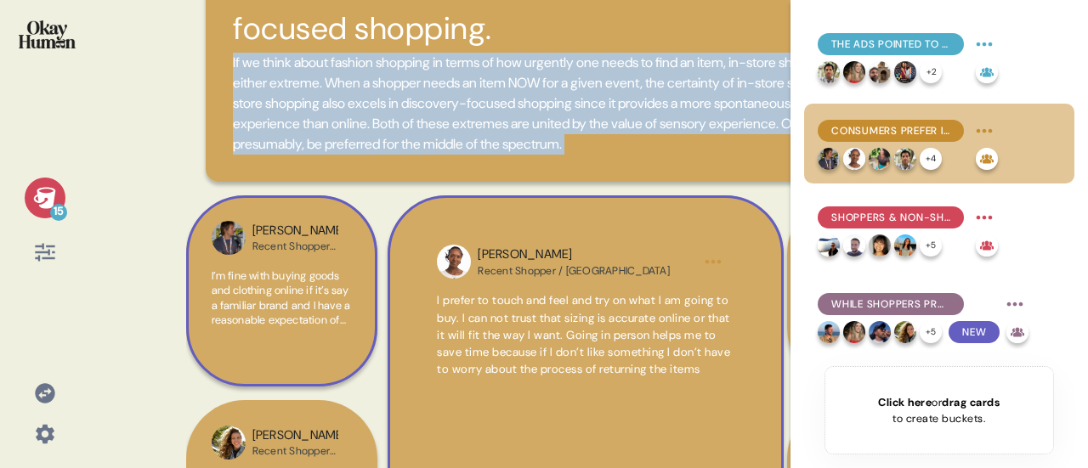
click at [559, 332] on span "I prefer to touch and feel and try on what I am going to buy. I can not trust t…" at bounding box center [583, 334] width 293 height 83
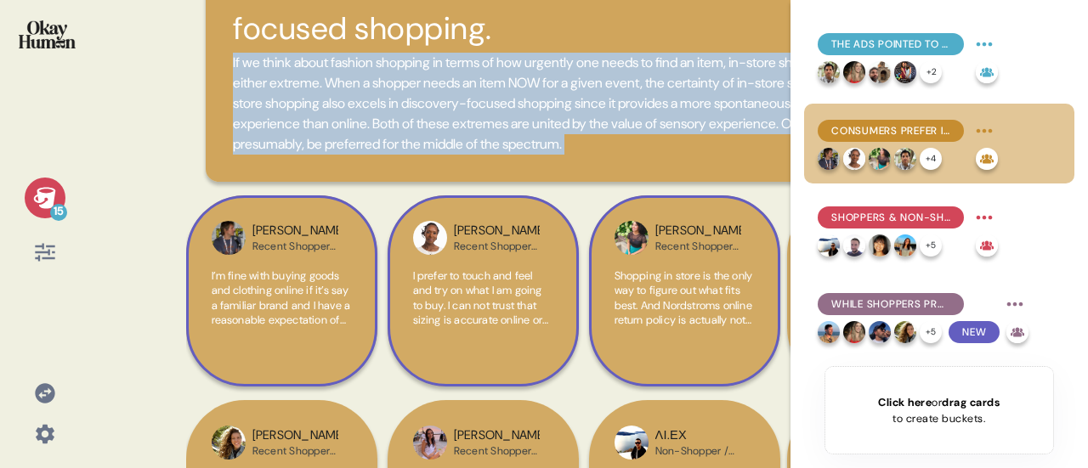
click at [683, 312] on span "Shopping in store is the only way to figure out what fits best. And Nordstroms …" at bounding box center [684, 335] width 139 height 133
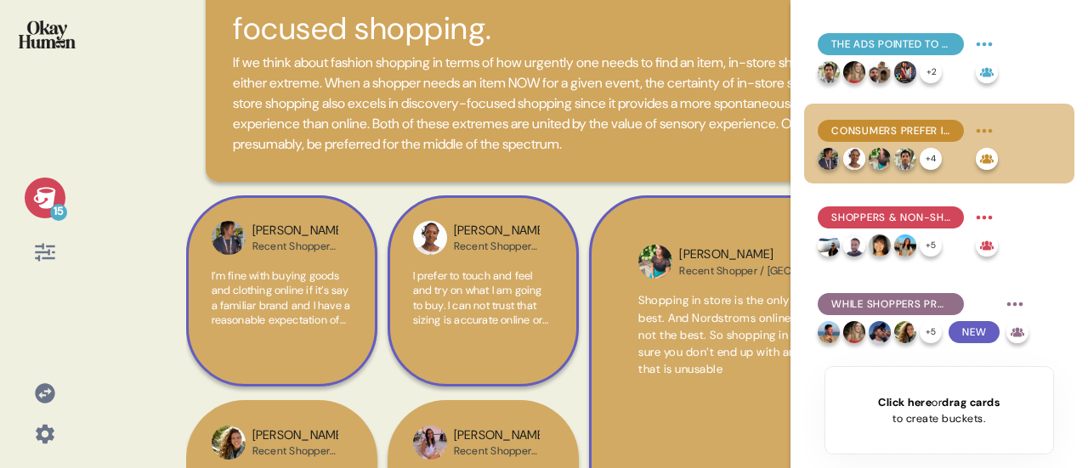
click at [37, 196] on icon at bounding box center [44, 197] width 22 height 21
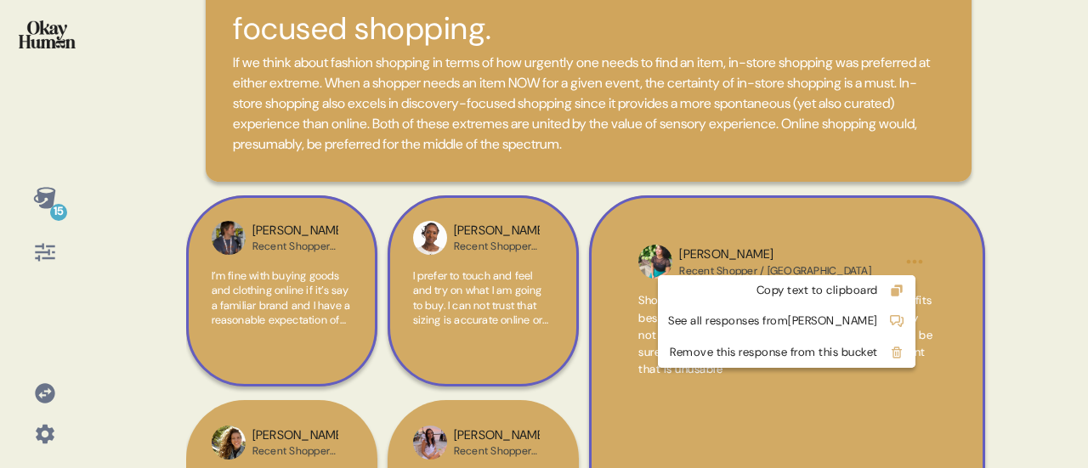
click at [905, 261] on html "15 Back Consumers prefer in-store shopping both for urgent fashion needs and re…" at bounding box center [544, 234] width 1088 height 468
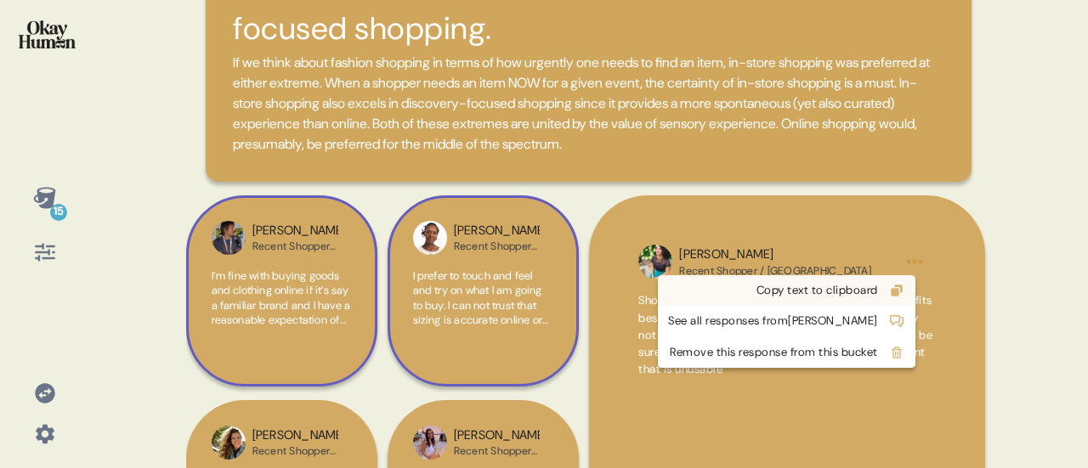
click at [855, 292] on div "Copy text to clipboard" at bounding box center [773, 290] width 210 height 17
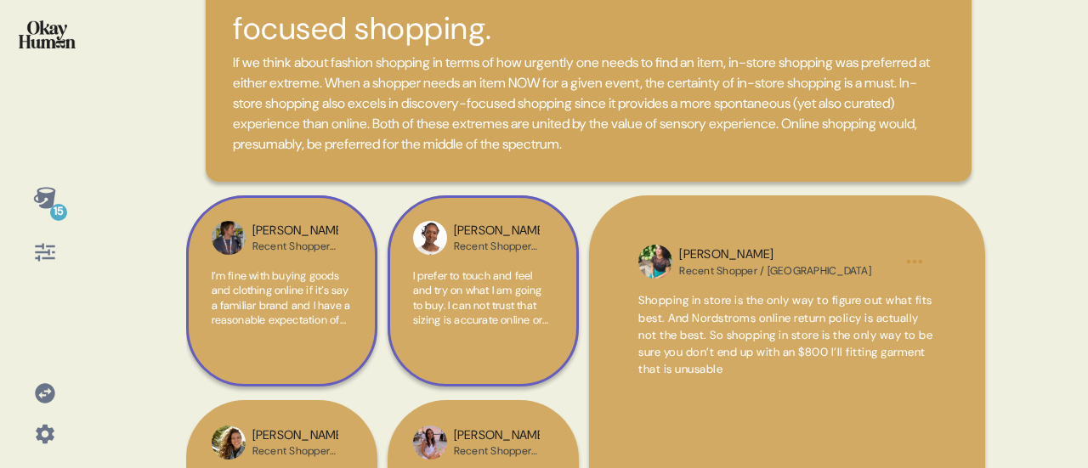
click at [702, 330] on span "Shopping in store is the only way to figure out what fits best. And Nordstroms …" at bounding box center [785, 334] width 294 height 83
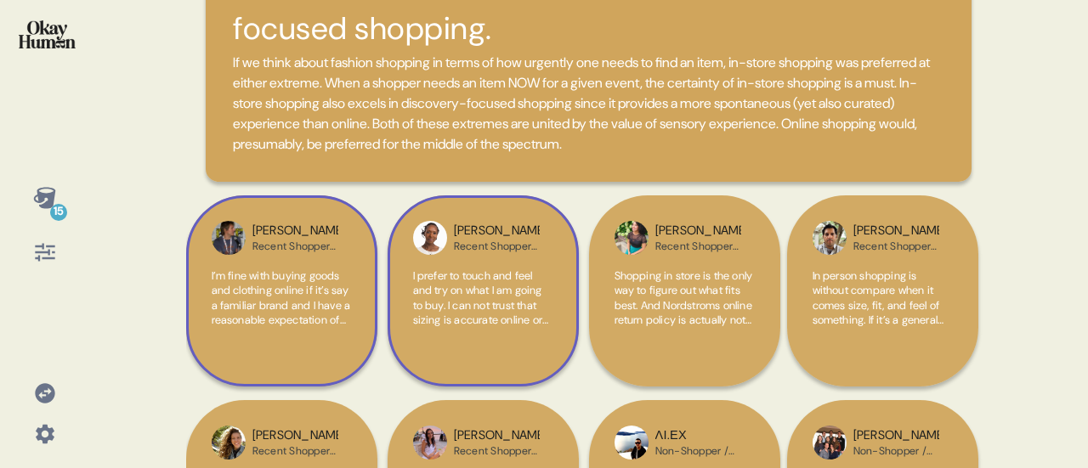
scroll to position [255, 0]
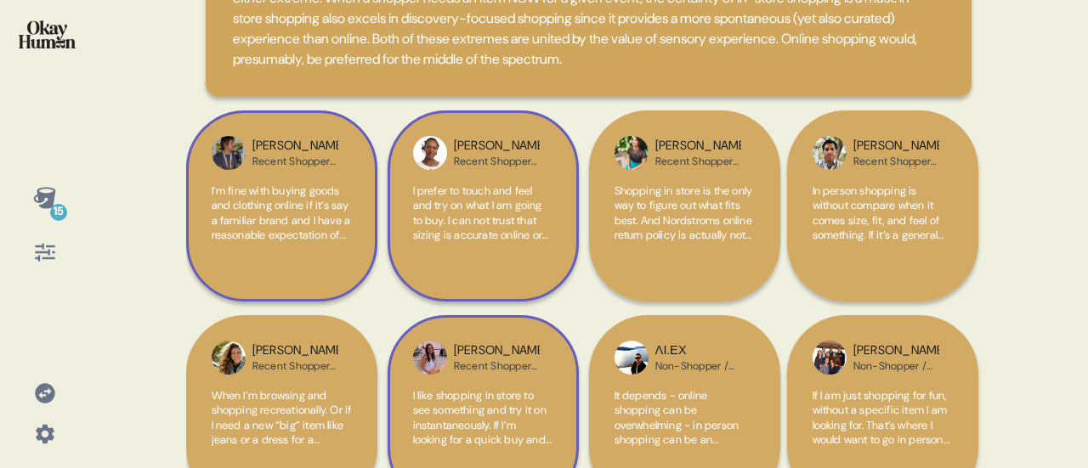
click at [470, 422] on span "I like shopping in store to see something and try it on instantaneously. If I’m…" at bounding box center [482, 432] width 139 height 89
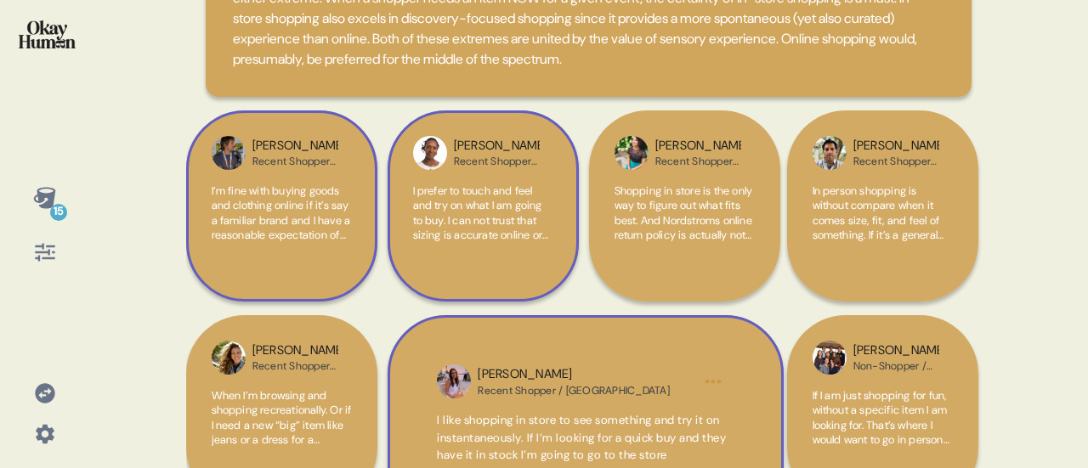
scroll to position [340, 0]
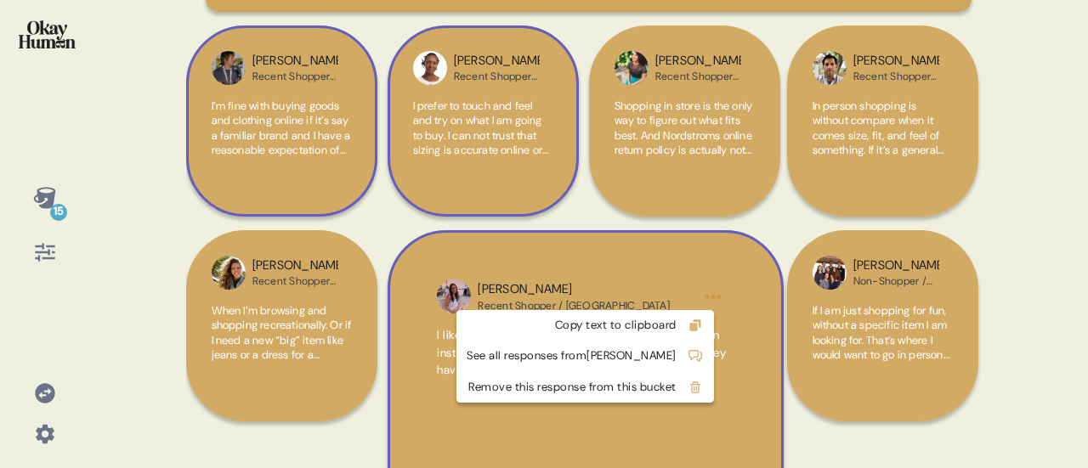
click at [713, 297] on html "15 Back Consumers prefer in-store shopping both for urgent fashion needs and re…" at bounding box center [544, 234] width 1088 height 468
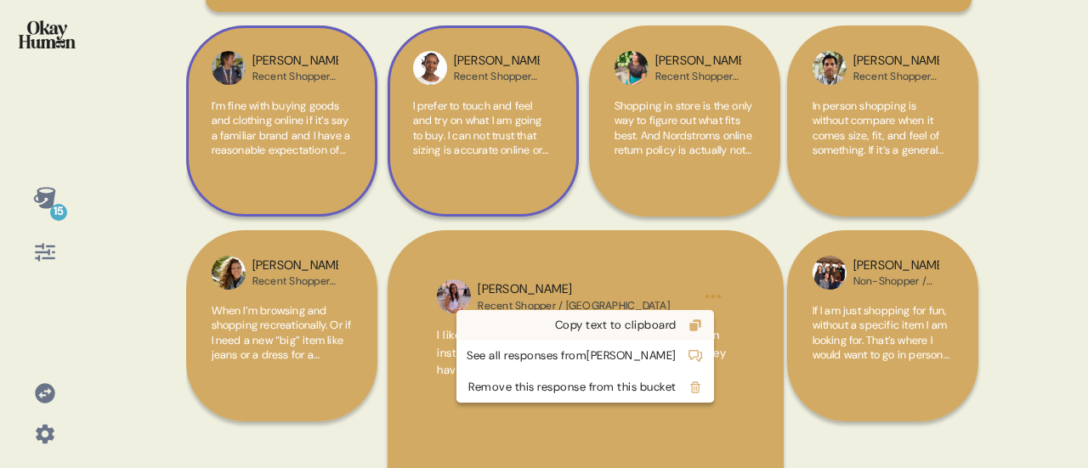
click at [666, 321] on div "Copy text to clipboard" at bounding box center [572, 325] width 210 height 17
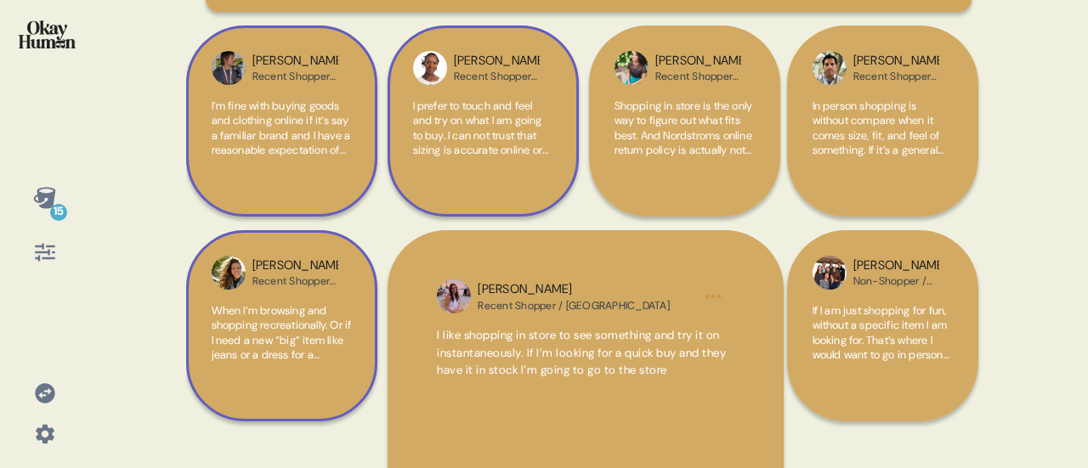
click at [297, 344] on span "When I’m browsing and shopping recreationally. Or if I need a new “big” item li…" at bounding box center [282, 355] width 140 height 104
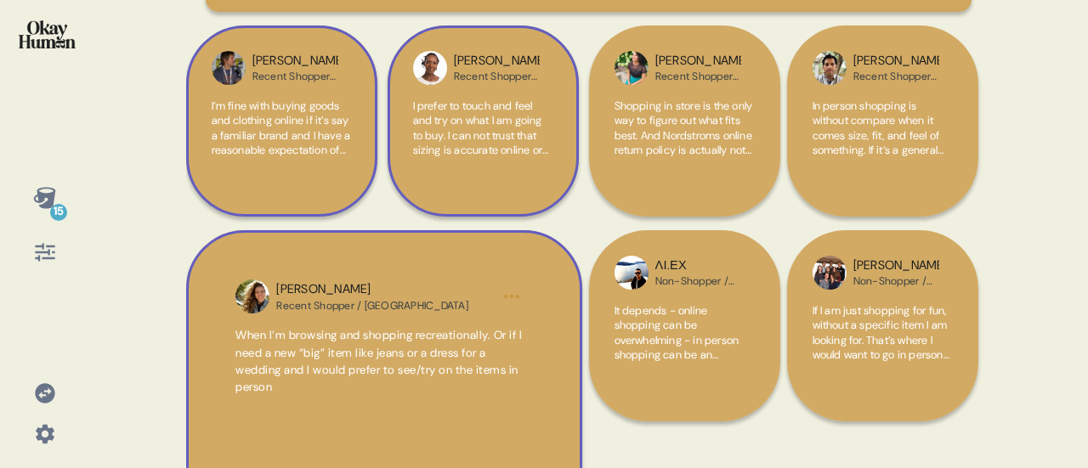
click at [501, 297] on html "15 Back Consumers prefer in-store shopping both for urgent fashion needs and re…" at bounding box center [544, 234] width 1088 height 468
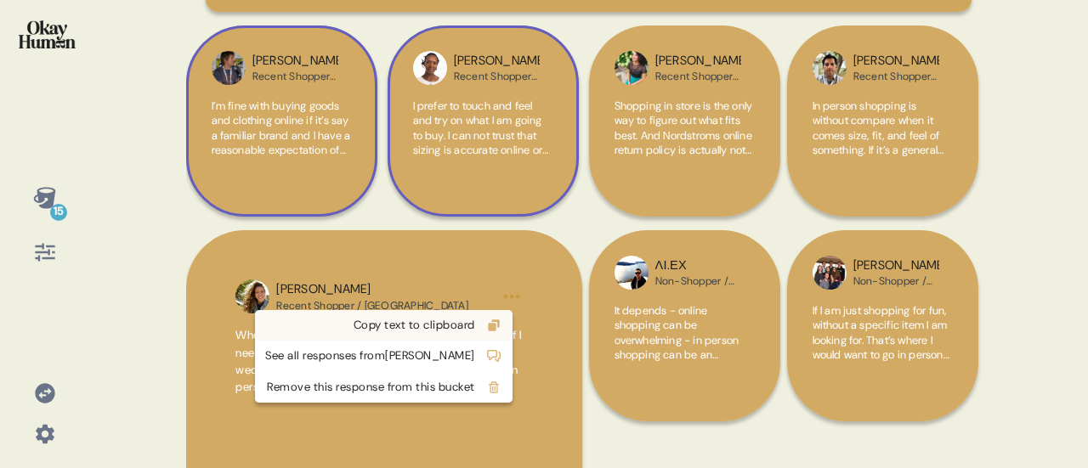
click at [475, 326] on div "Copy text to clipboard" at bounding box center [370, 325] width 210 height 17
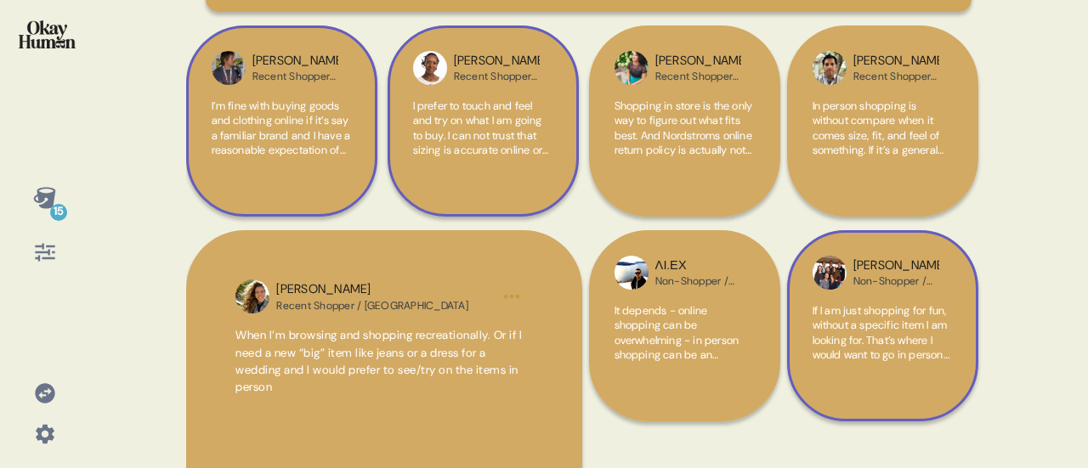
click at [887, 345] on span "If I am just shopping for fun, without a specific item I am looking for. That’s…" at bounding box center [881, 340] width 137 height 74
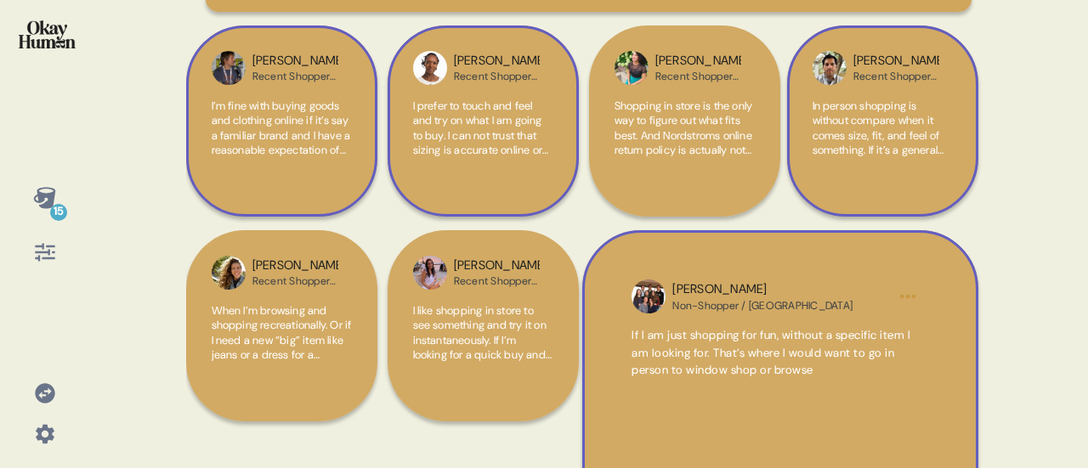
click at [875, 143] on span "In person shopping is without compare when it comes size, fit, and feel of some…" at bounding box center [881, 165] width 136 height 133
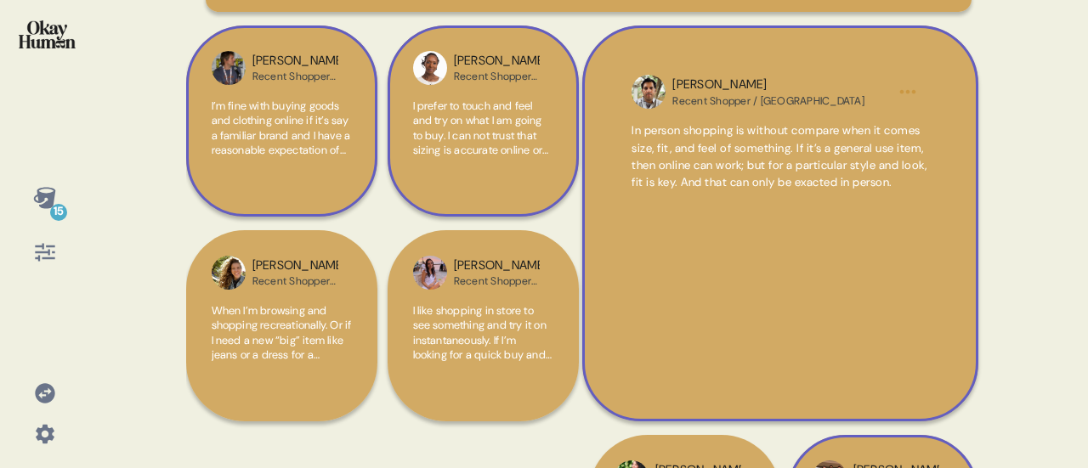
click at [827, 191] on span "In person shopping is without compare when it comes size, fit, and feel of some…" at bounding box center [780, 156] width 296 height 69
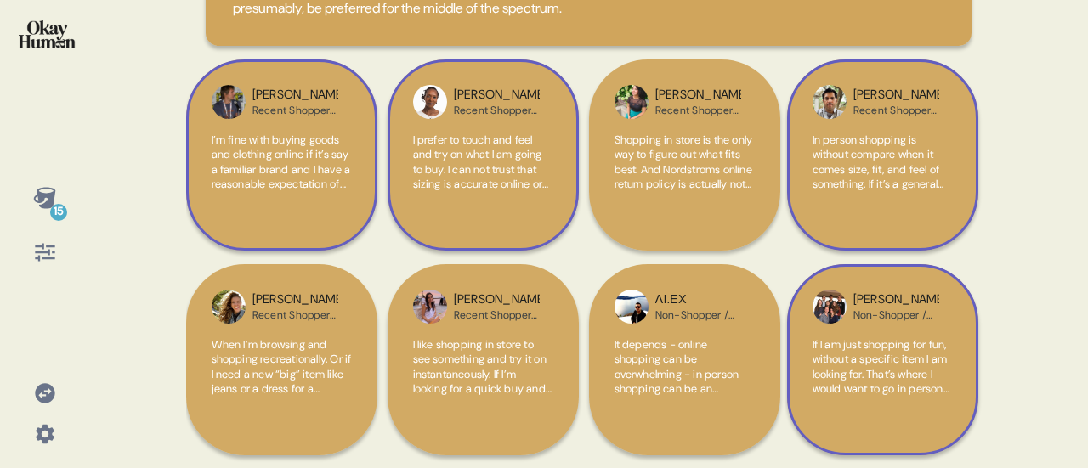
click at [439, 154] on span "I prefer to touch and feel and try on what I am going to buy. I can not trust t…" at bounding box center [482, 207] width 138 height 149
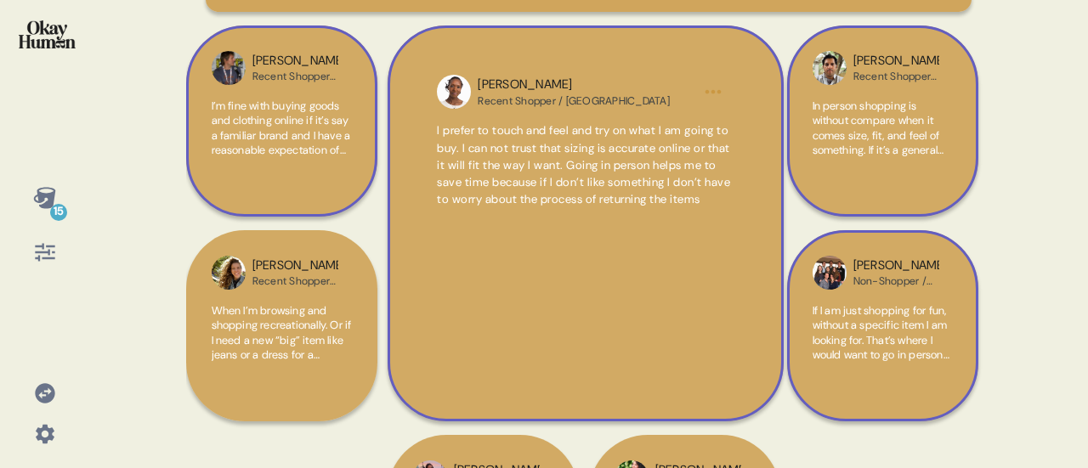
click at [313, 130] on span "I’m fine with buying goods and clothing online if it’s say a familiar brand and…" at bounding box center [281, 203] width 139 height 208
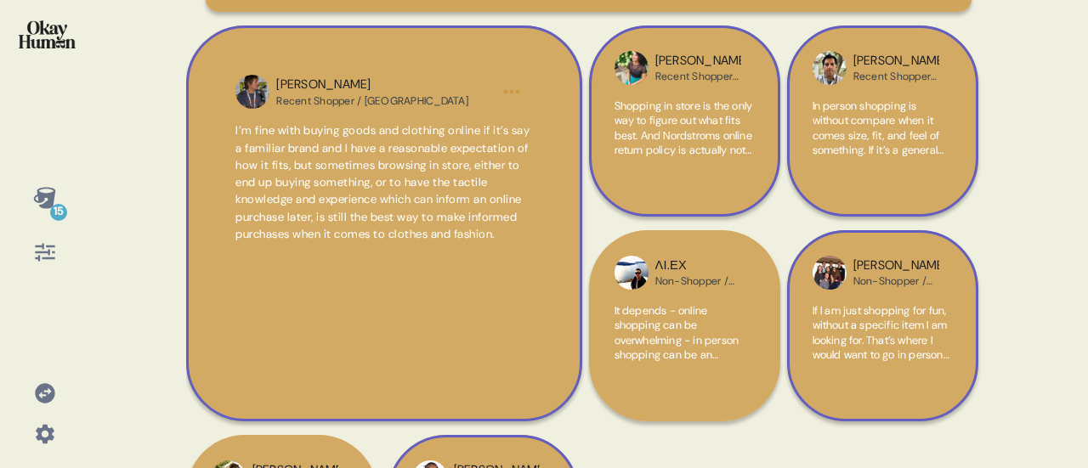
click at [706, 132] on span "Shopping in store is the only way to figure out what fits best. And Nordstroms …" at bounding box center [684, 165] width 139 height 133
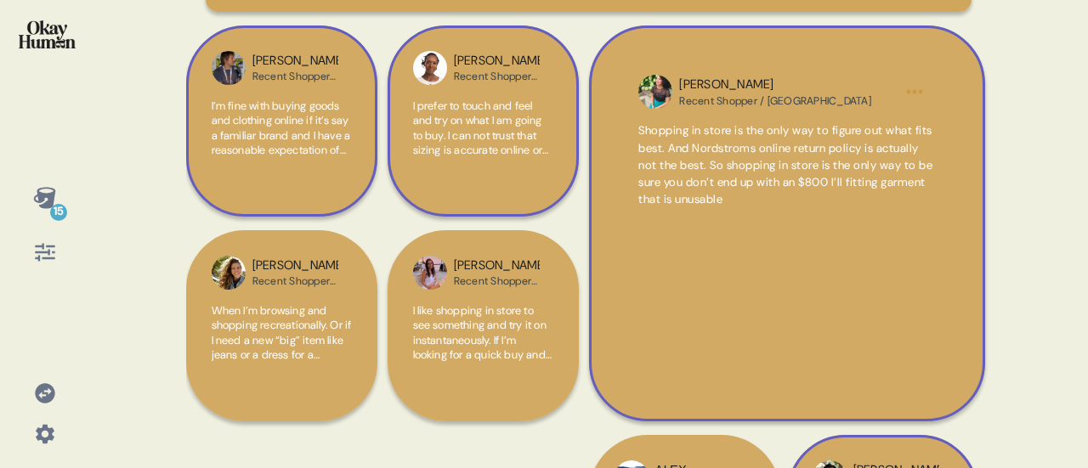
click at [913, 96] on html "15 Back Consumers prefer in-store shopping both for urgent fashion needs and re…" at bounding box center [544, 234] width 1088 height 468
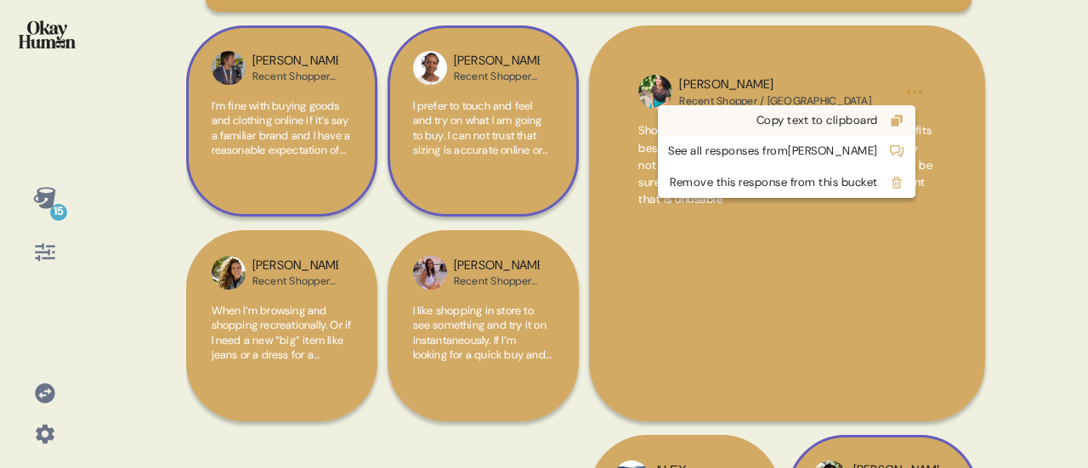
click at [878, 114] on div "Copy text to clipboard" at bounding box center [773, 120] width 210 height 17
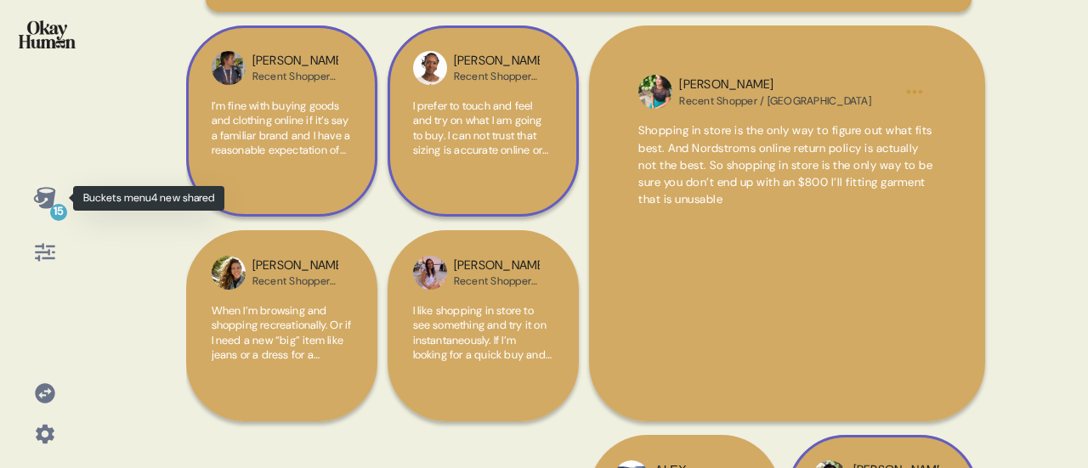
click at [54, 204] on div "15" at bounding box center [58, 212] width 17 height 17
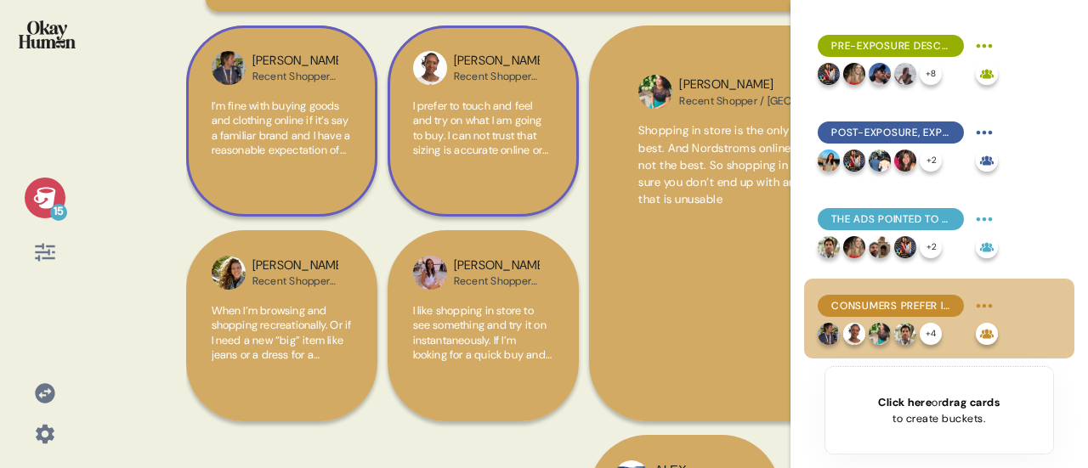
scroll to position [425, 0]
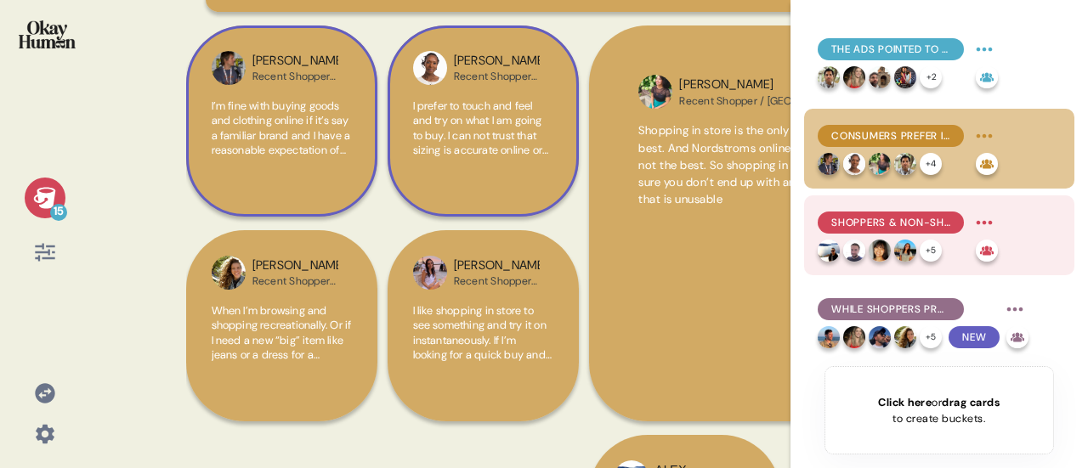
click at [916, 226] on span "Shoppers & Non-Shoppers are separated by both an awareness and excitement gap." at bounding box center [890, 222] width 119 height 15
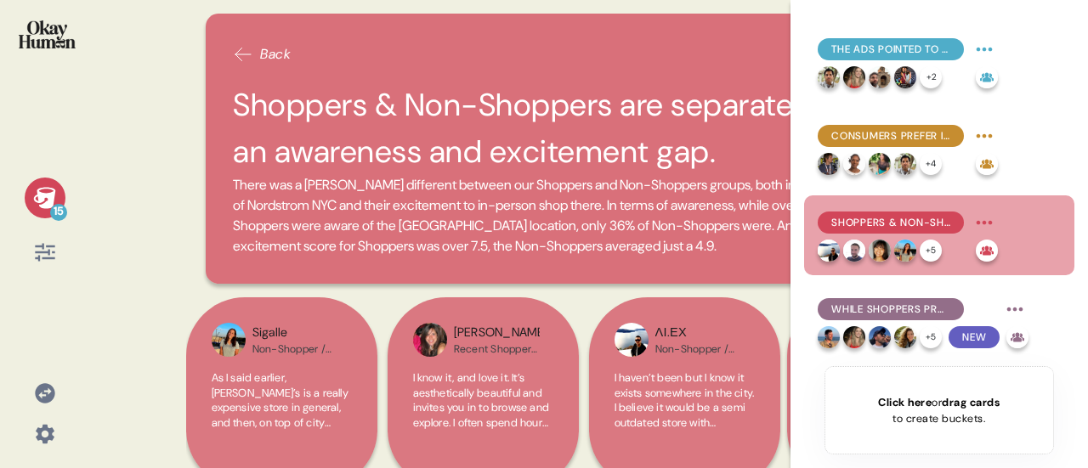
scroll to position [510, 0]
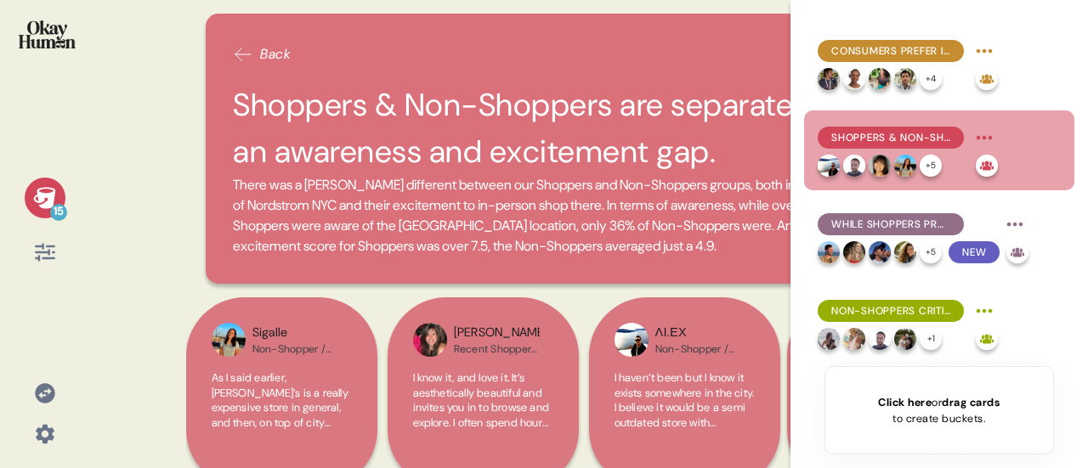
click at [896, 221] on span "While Shoppers praised [PERSON_NAME] NYC's selection and store experience..." at bounding box center [890, 224] width 119 height 15
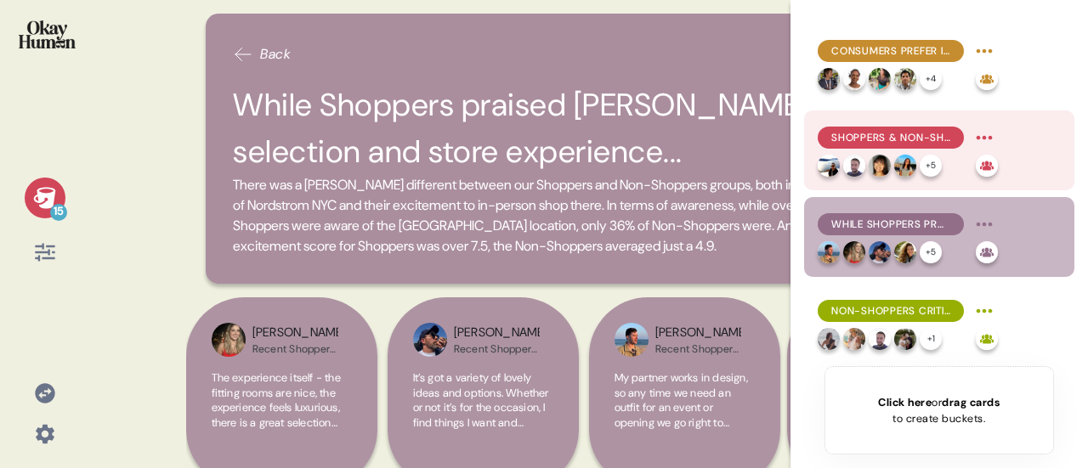
click at [878, 140] on span "Shoppers & Non-Shoppers are separated by both an awareness and excitement gap." at bounding box center [890, 137] width 119 height 15
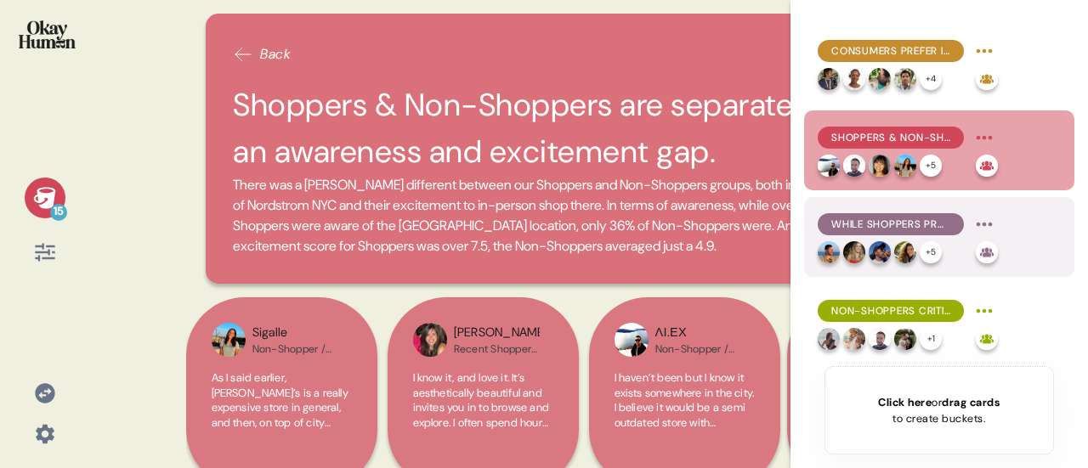
click at [870, 221] on span "While Shoppers praised [PERSON_NAME] NYC's selection and store experience..." at bounding box center [890, 224] width 119 height 15
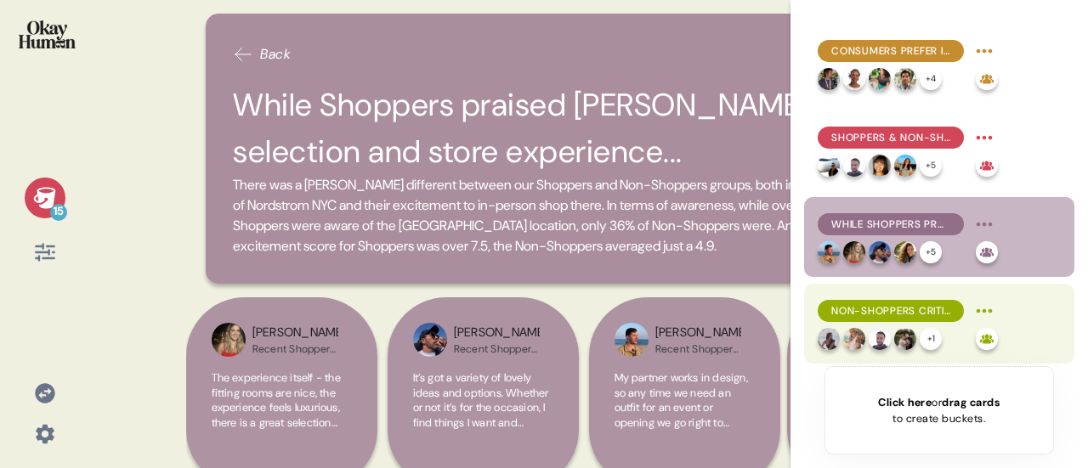
click at [872, 302] on div "Non-Shoppers criticized both and seemed to lack a reason that [PERSON_NAME] cou…" at bounding box center [891, 311] width 146 height 22
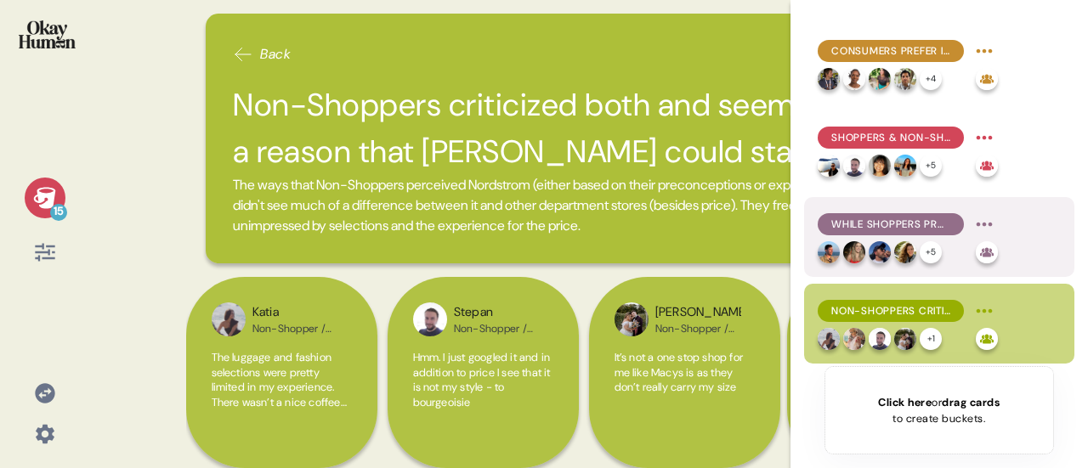
click at [886, 229] on span "While Shoppers praised [PERSON_NAME] NYC's selection and store experience..." at bounding box center [890, 224] width 119 height 15
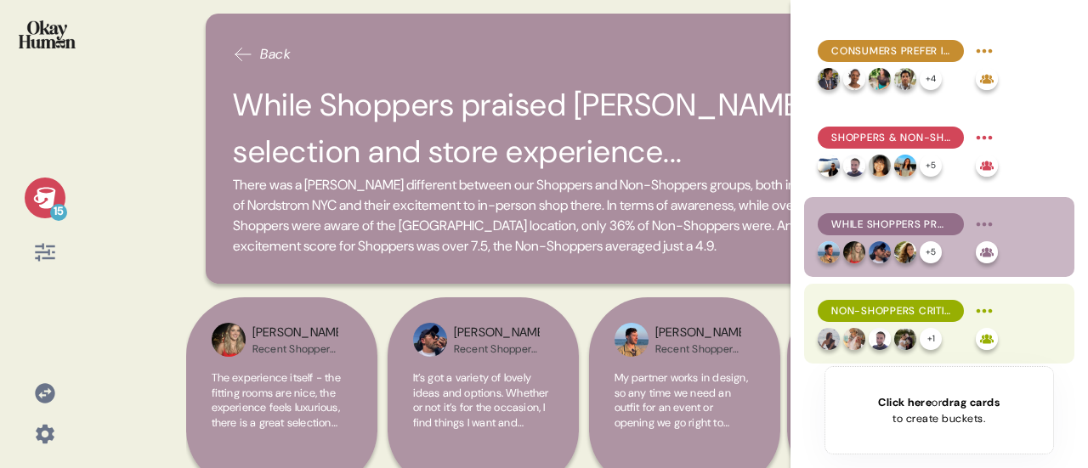
click at [874, 314] on span "Non-Shoppers criticized both and seemed to lack a reason that [PERSON_NAME] cou…" at bounding box center [890, 310] width 119 height 15
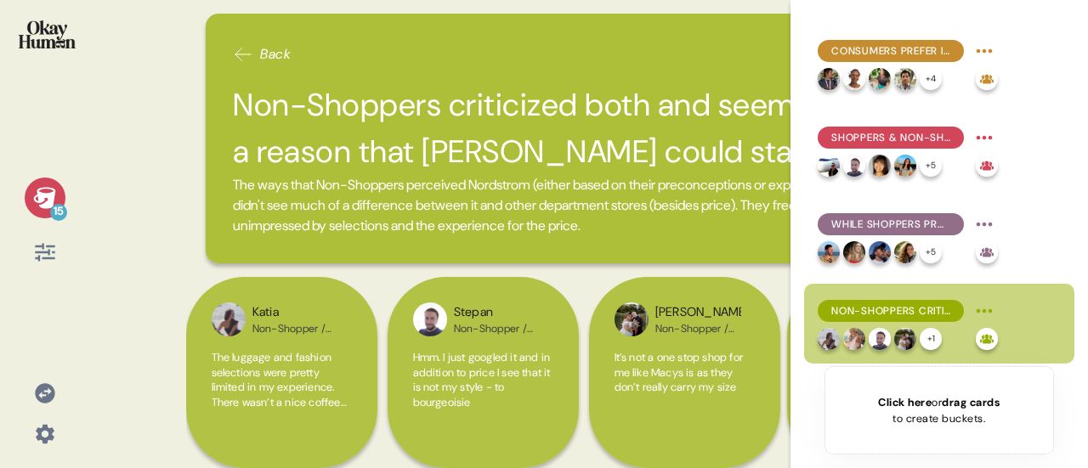
click at [50, 191] on icon at bounding box center [45, 198] width 24 height 24
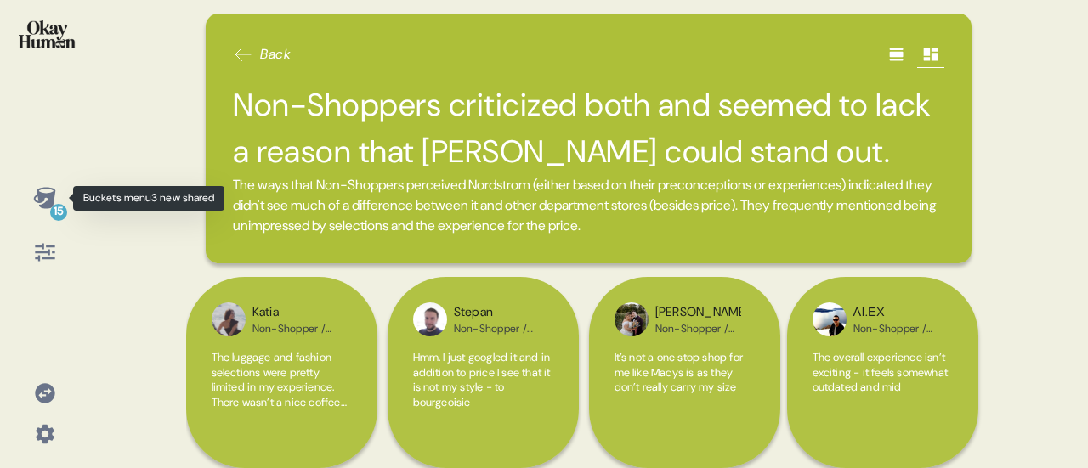
click at [51, 197] on icon at bounding box center [44, 197] width 22 height 21
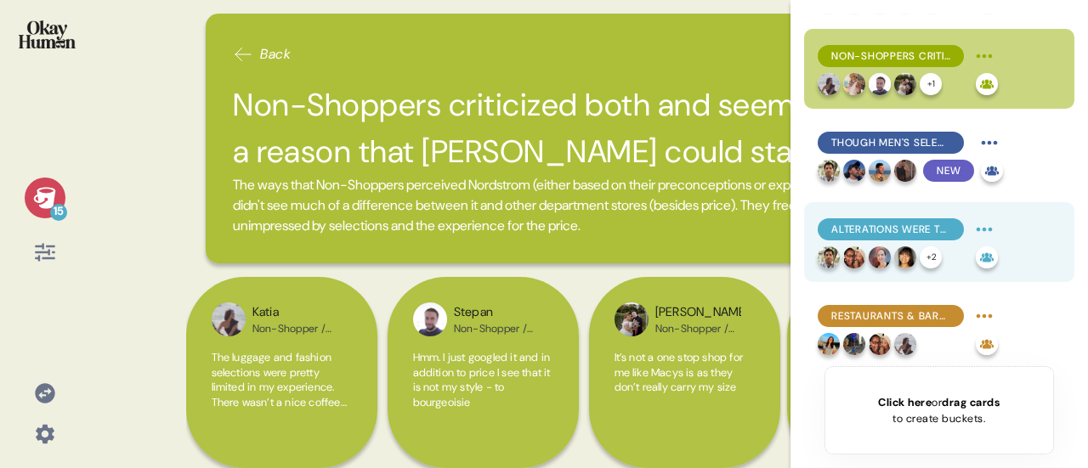
scroll to position [595, 0]
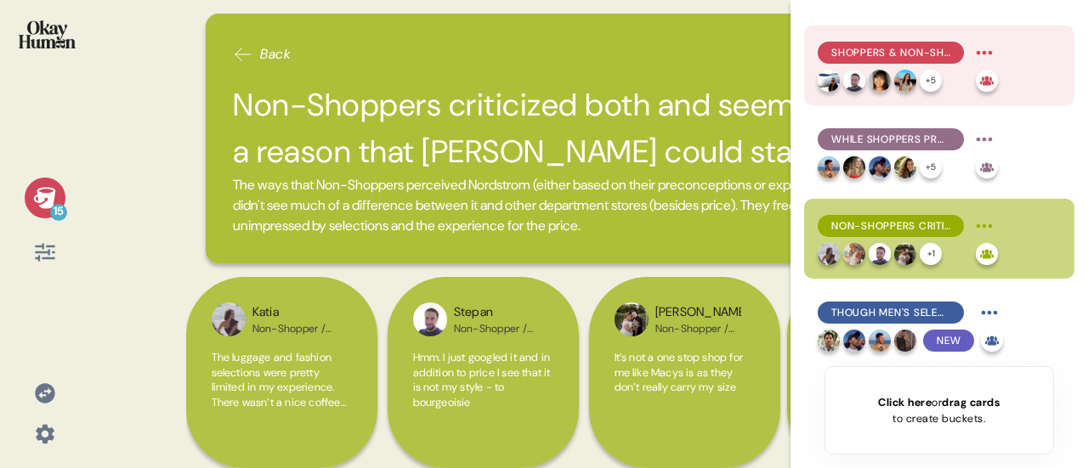
click at [866, 66] on div "Shoppers & Non-Shoppers are separated by both an awareness and excitement gap. …" at bounding box center [908, 65] width 180 height 53
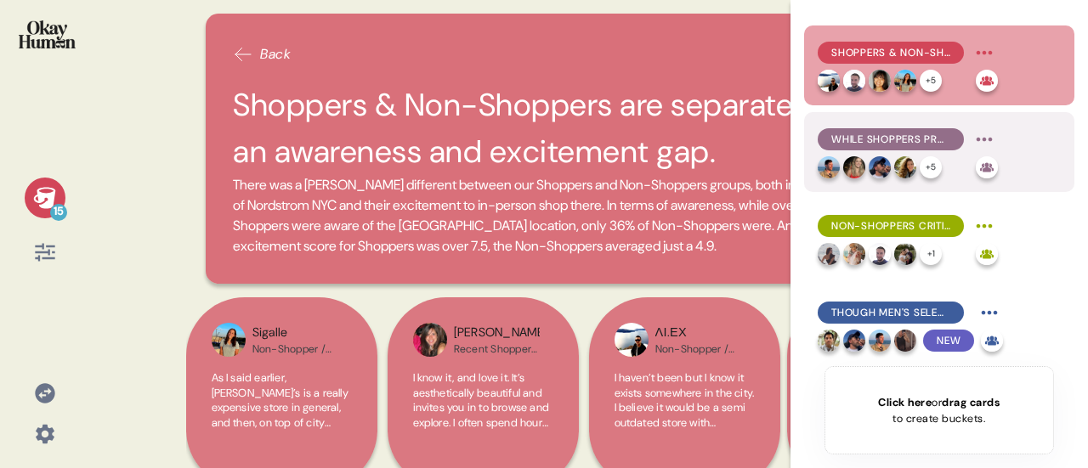
click at [864, 139] on span "While Shoppers praised [PERSON_NAME] NYC's selection and store experience..." at bounding box center [890, 139] width 119 height 15
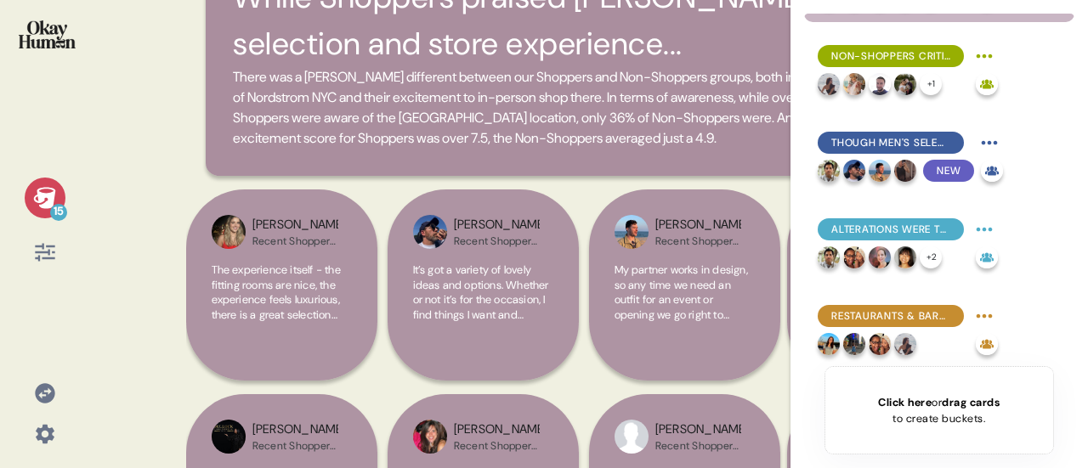
scroll to position [85, 0]
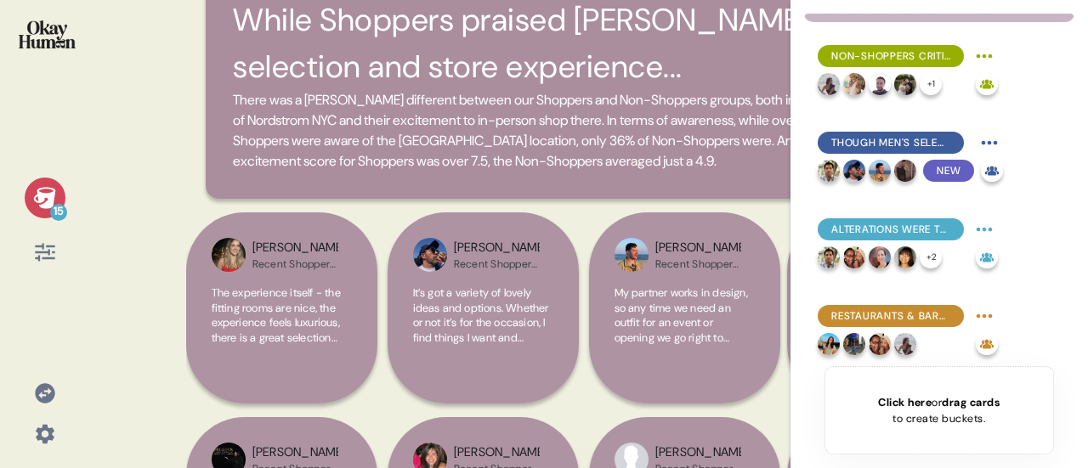
click at [453, 0] on h2 "While Shoppers praised [PERSON_NAME] NYC's selection and store experience..." at bounding box center [588, 43] width 711 height 93
click at [447, 21] on h2 "While Shoppers praised [PERSON_NAME] NYC's selection and store experience..." at bounding box center [588, 43] width 711 height 93
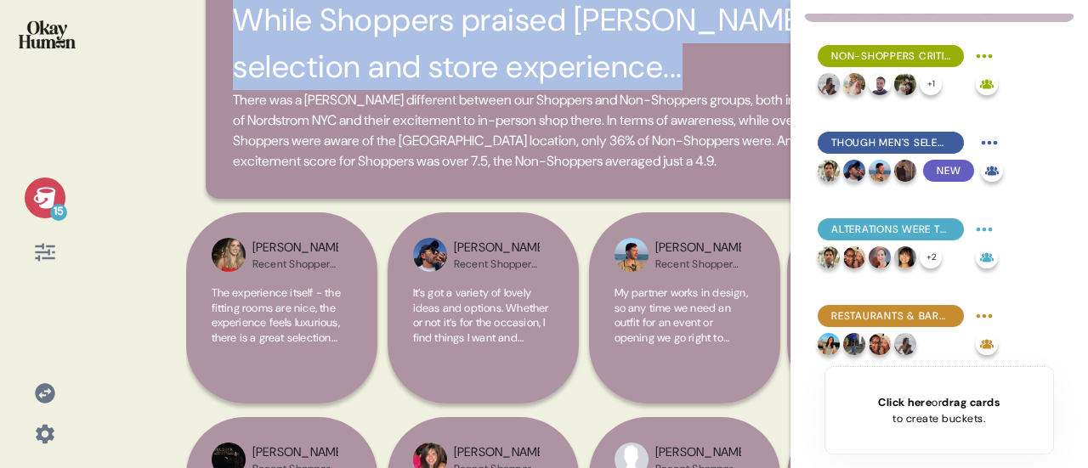
click at [447, 21] on h2 "While Shoppers praised [PERSON_NAME] NYC's selection and store experience..." at bounding box center [588, 43] width 711 height 93
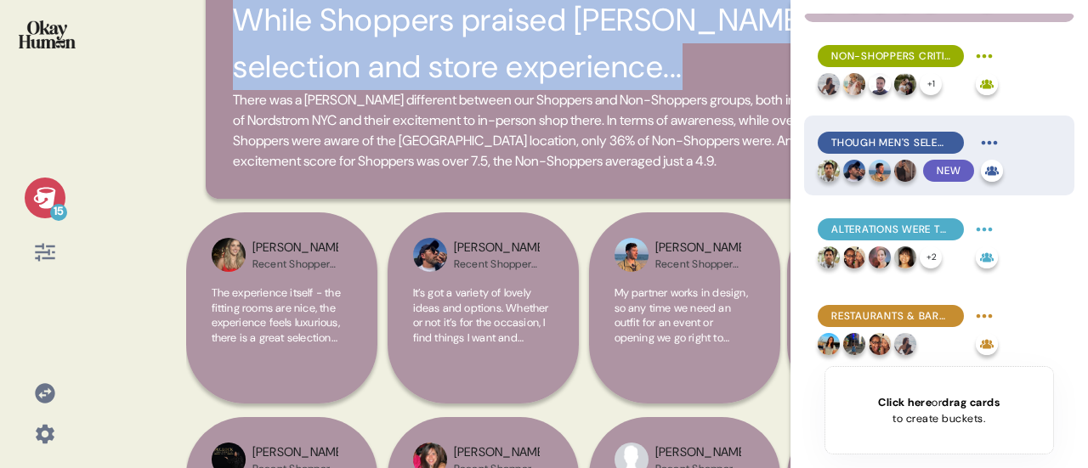
scroll to position [510, 0]
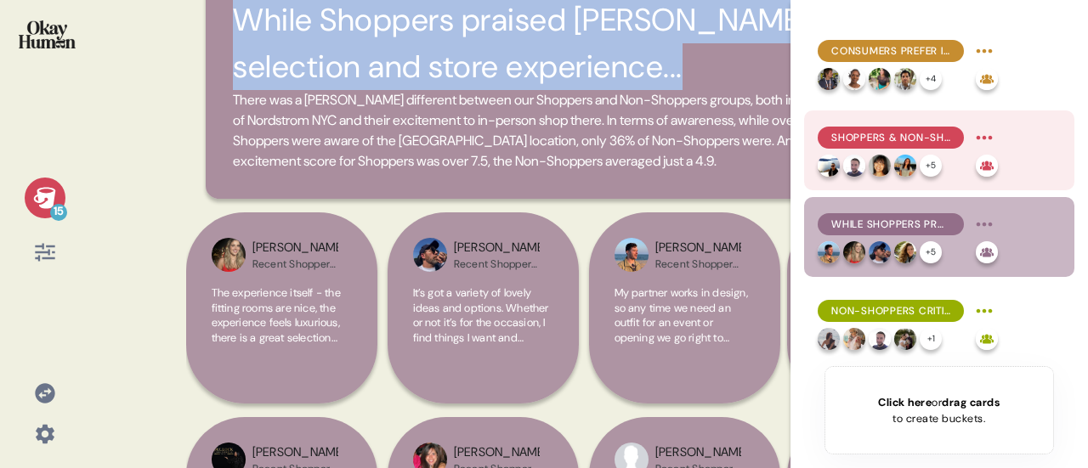
click at [906, 132] on span "Shoppers & Non-Shoppers are separated by both an awareness and excitement gap." at bounding box center [890, 137] width 119 height 15
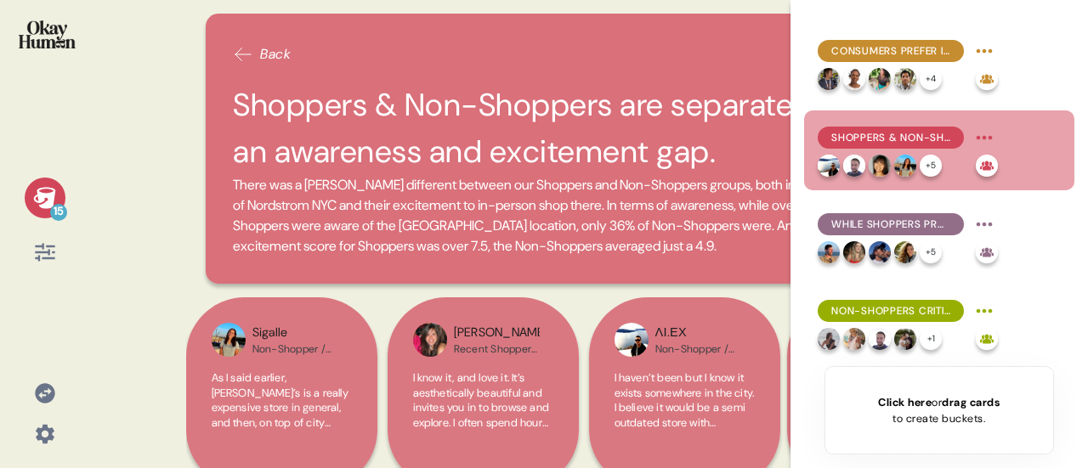
click at [520, 105] on h2 "Shoppers & Non-Shoppers are separated by both an awareness and excitement gap." at bounding box center [588, 128] width 711 height 93
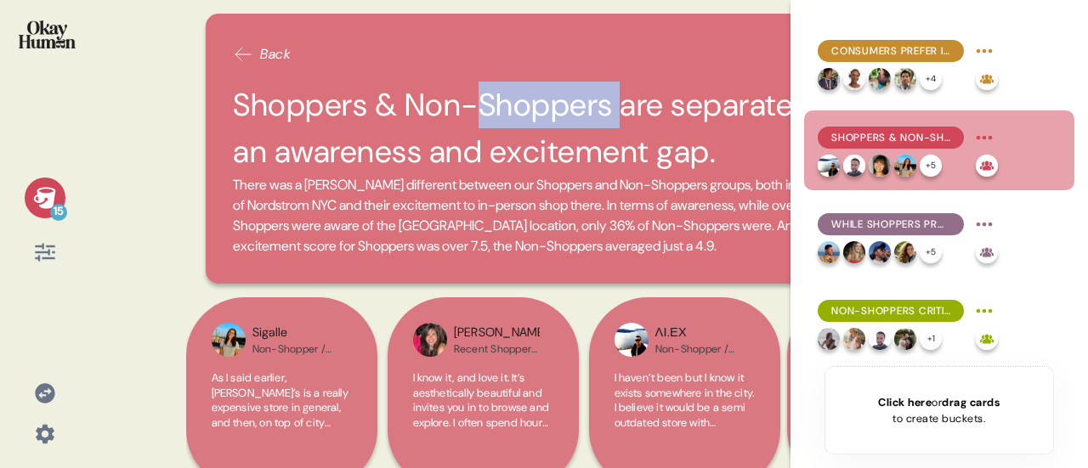
click at [520, 105] on h2 "Shoppers & Non-Shoppers are separated by both an awareness and excitement gap." at bounding box center [588, 128] width 711 height 93
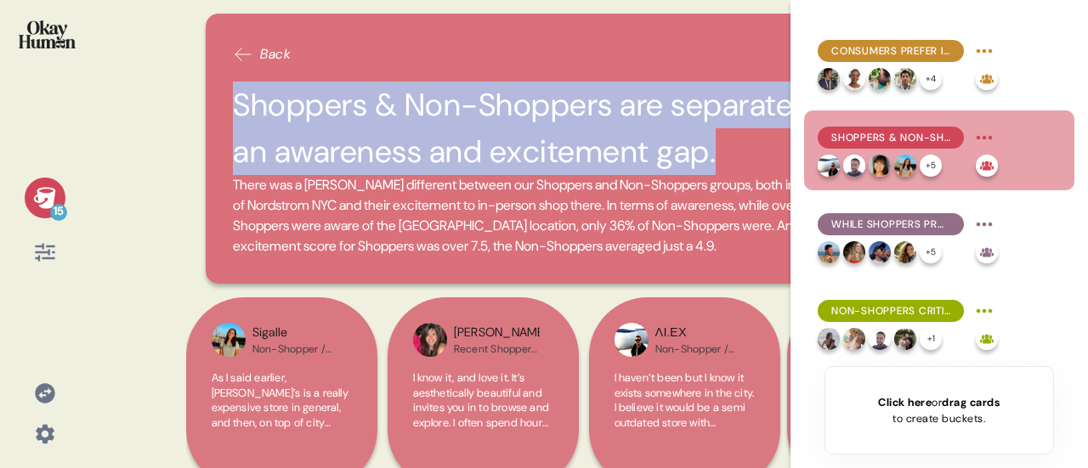
click at [520, 105] on h2 "Shoppers & Non-Shoppers are separated by both an awareness and excitement gap." at bounding box center [588, 128] width 711 height 93
click at [539, 128] on h2 "Shoppers & Non-Shoppers are separated by both an awareness and excitement gap." at bounding box center [588, 128] width 711 height 93
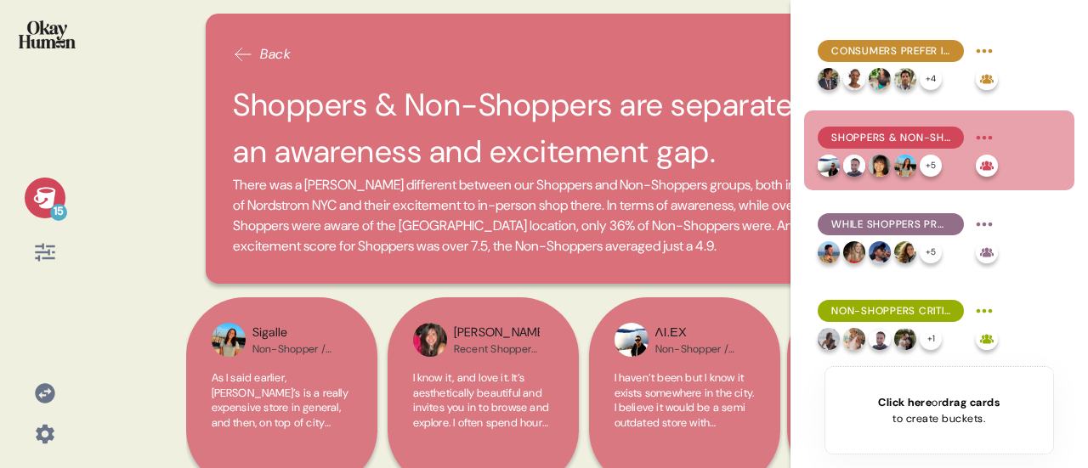
click at [539, 128] on h2 "Shoppers & Non-Shoppers are separated by both an awareness and excitement gap." at bounding box center [588, 128] width 711 height 93
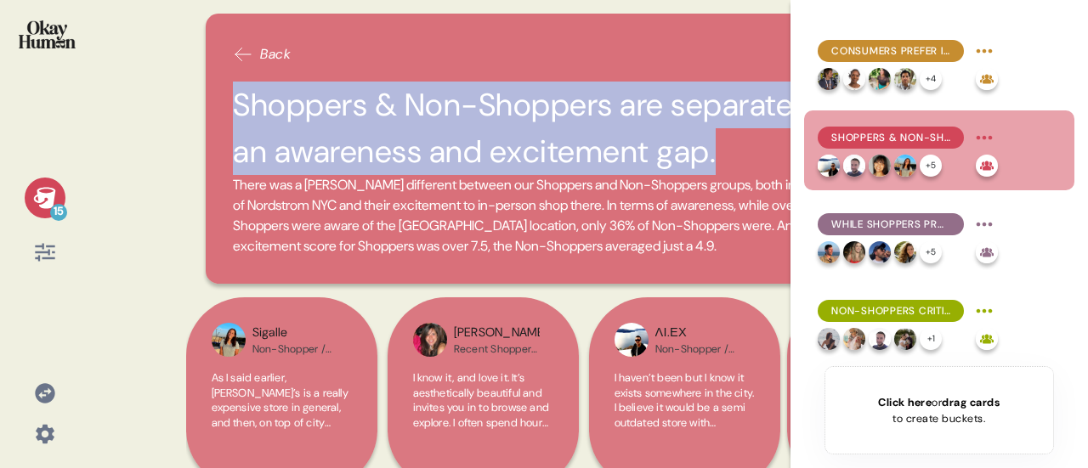
click at [539, 128] on h2 "Shoppers & Non-Shoppers are separated by both an awareness and excitement gap." at bounding box center [588, 128] width 711 height 93
click at [428, 217] on span "There was a [PERSON_NAME] different between our Shoppers and Non-Shoppers group…" at bounding box center [587, 215] width 708 height 79
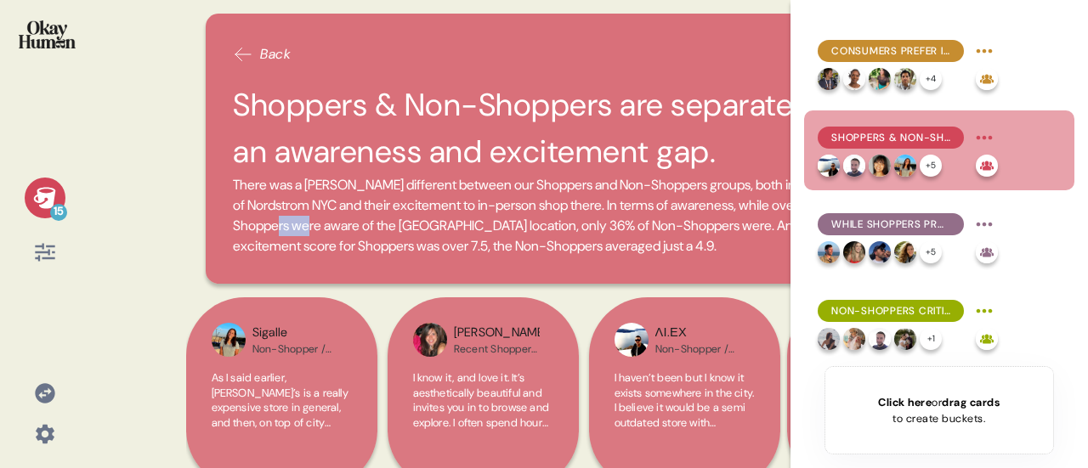
click at [428, 218] on span "There was a [PERSON_NAME] different between our Shoppers and Non-Shoppers group…" at bounding box center [587, 215] width 708 height 79
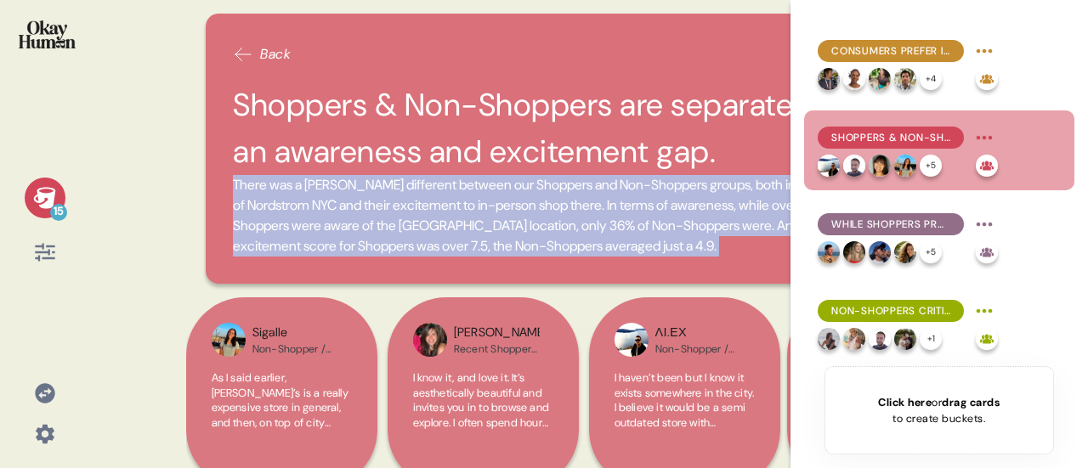
click at [428, 218] on span "There was a [PERSON_NAME] different between our Shoppers and Non-Shoppers group…" at bounding box center [587, 215] width 708 height 79
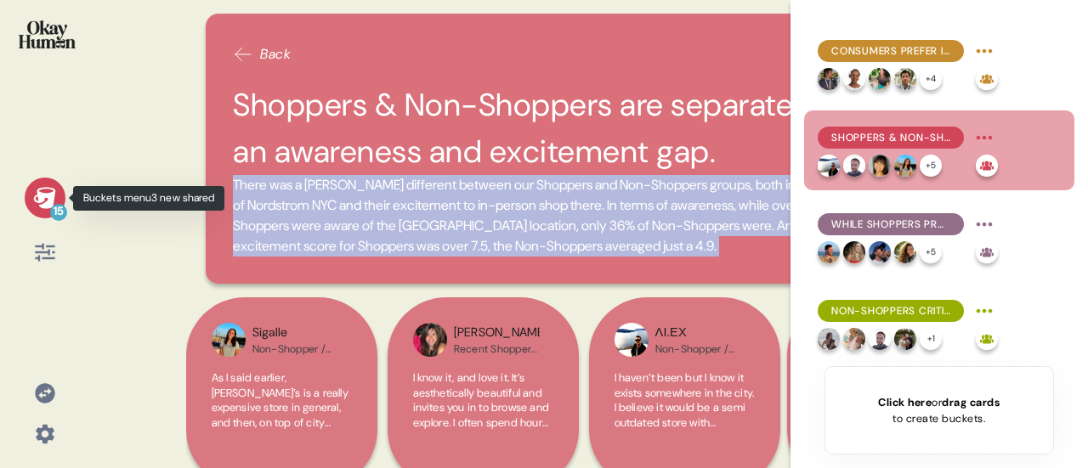
click at [58, 205] on div "15" at bounding box center [58, 212] width 17 height 17
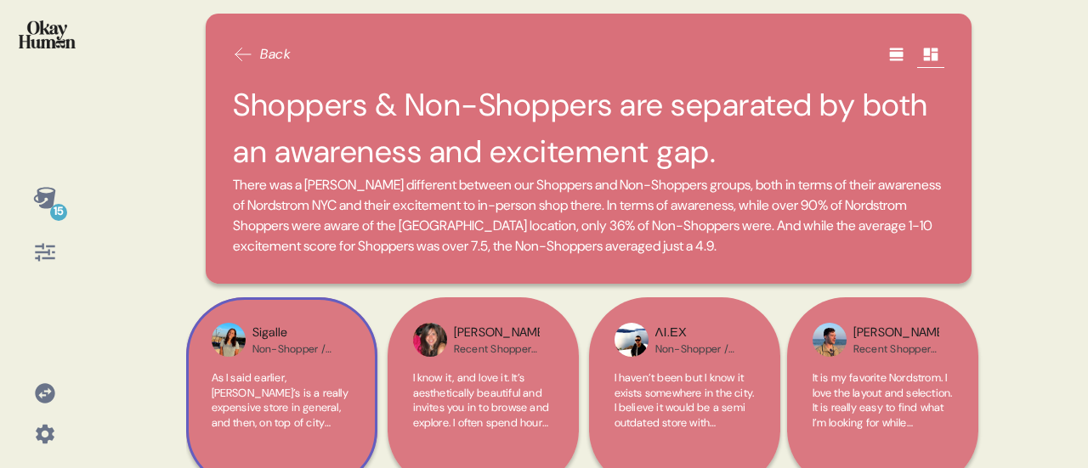
click at [292, 407] on span "As I said earlier, [PERSON_NAME]’s is a really expensive store in general, and …" at bounding box center [282, 475] width 140 height 208
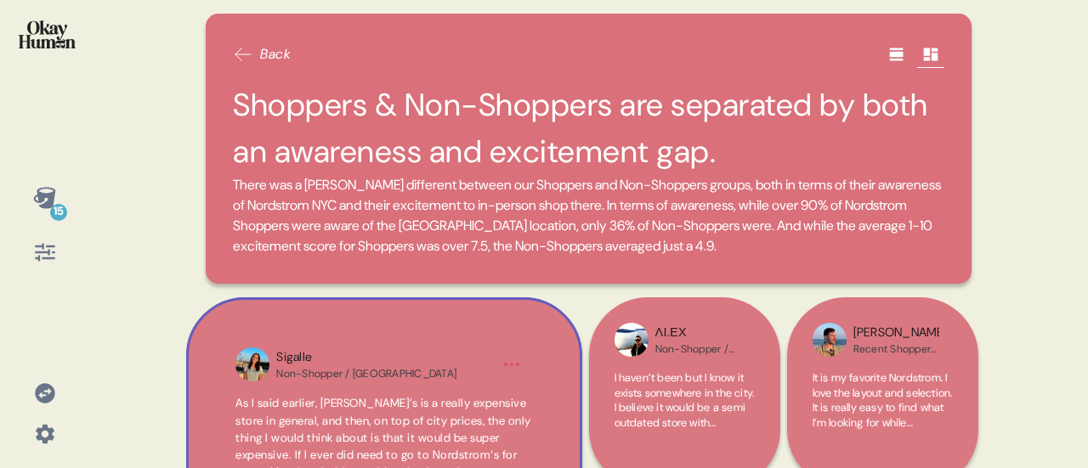
click at [510, 365] on html "15 Back Shoppers & Non-Shoppers are separated by both an awareness and exciteme…" at bounding box center [544, 234] width 1088 height 468
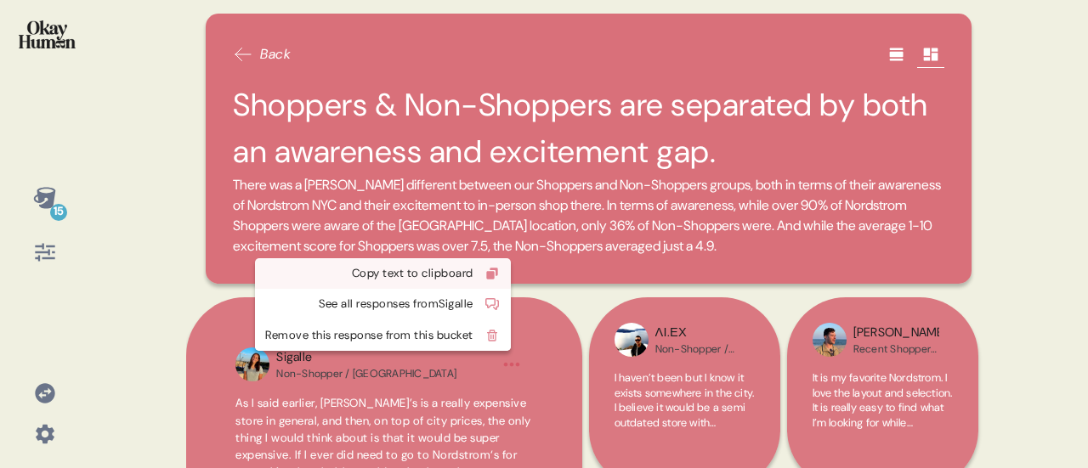
click at [471, 273] on div "Copy text to clipboard" at bounding box center [369, 273] width 208 height 17
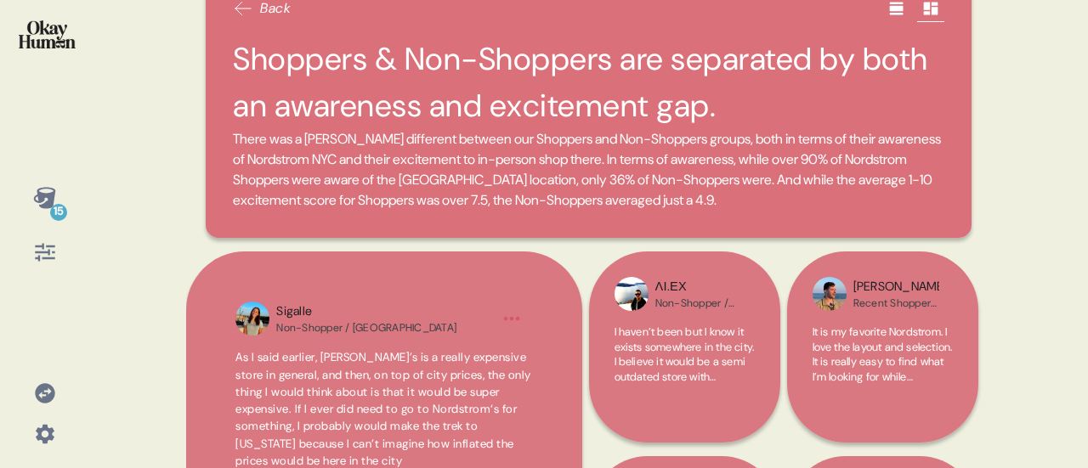
scroll to position [85, 0]
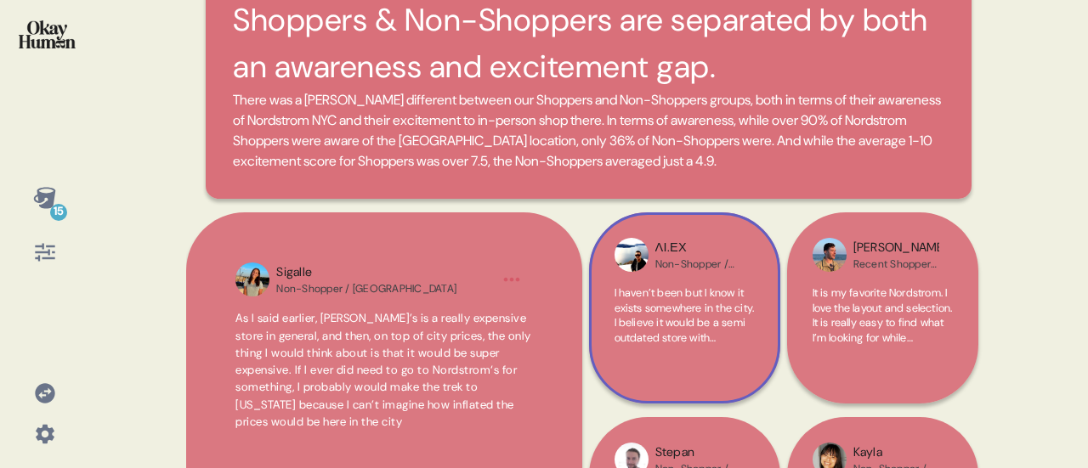
click at [674, 326] on span "I haven’t been but I know it exists somewhere in the city. I believe it would b…" at bounding box center [685, 338] width 140 height 104
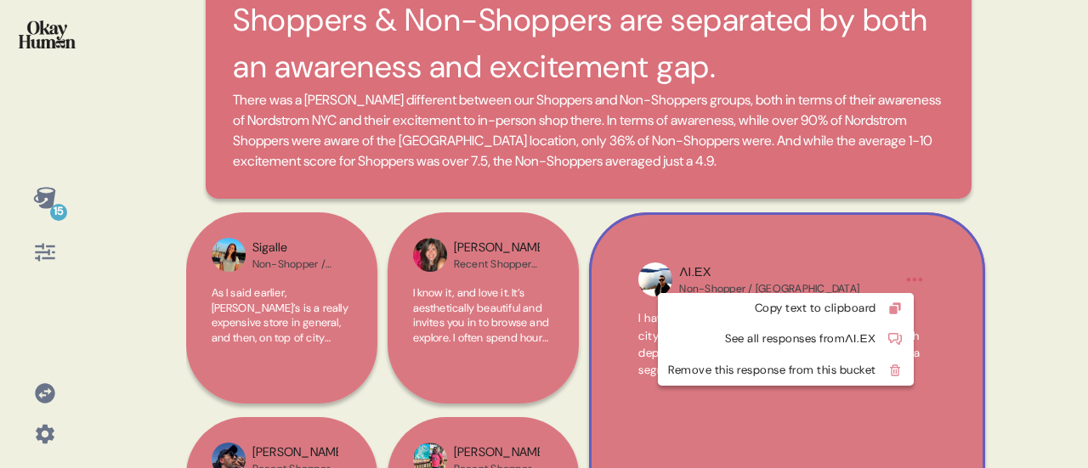
click at [907, 283] on html "15 Back Shoppers & Non-Shoppers are separated by both an awareness and exciteme…" at bounding box center [544, 234] width 1088 height 468
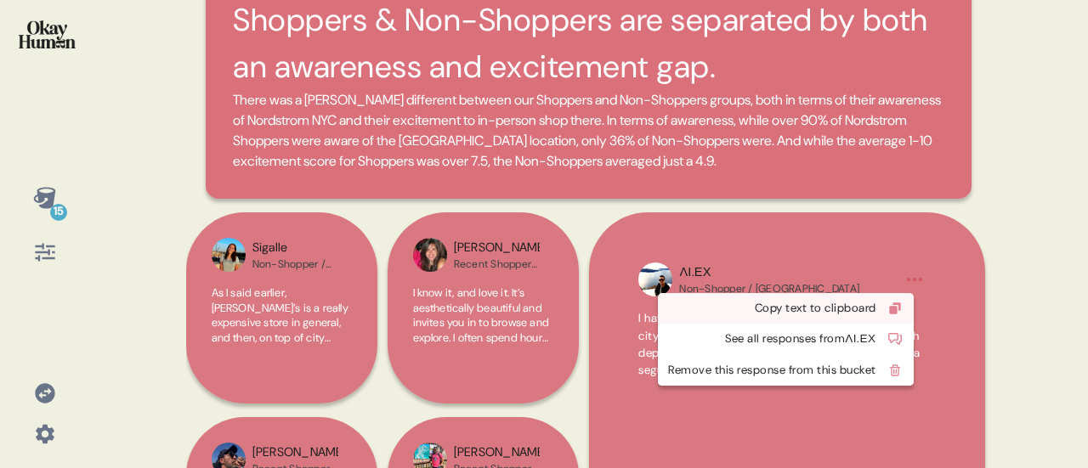
click at [870, 310] on div "Copy text to clipboard" at bounding box center [772, 308] width 208 height 17
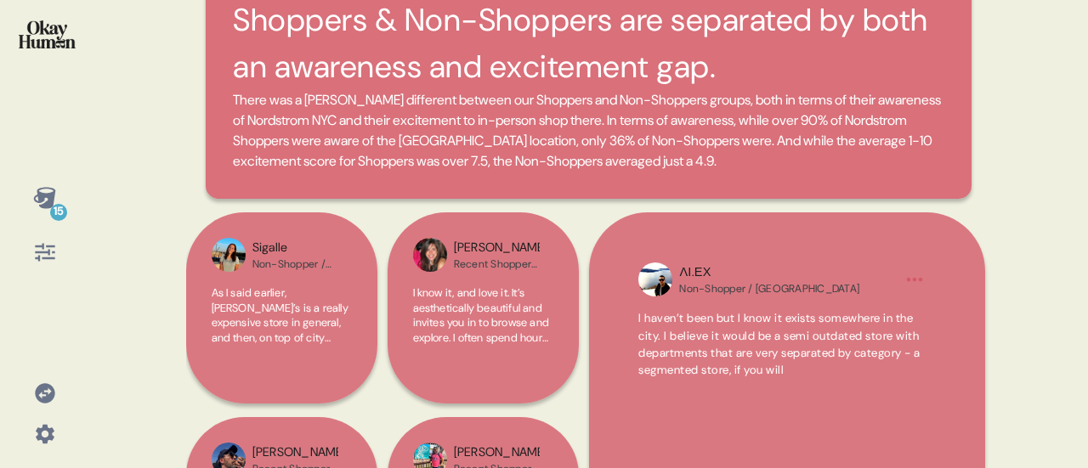
click at [734, 317] on span "I haven’t been but I know it exists somewhere in the city. I believe it would b…" at bounding box center [779, 344] width 282 height 66
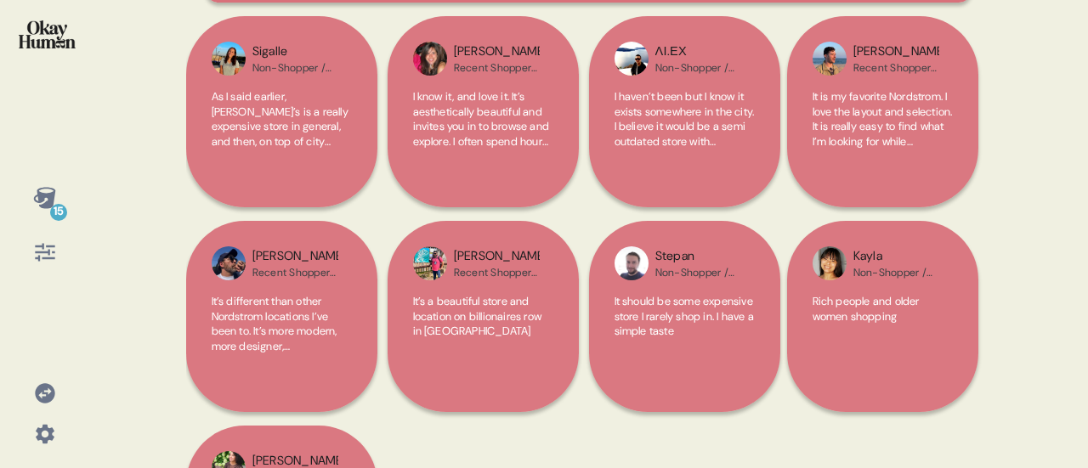
scroll to position [255, 0]
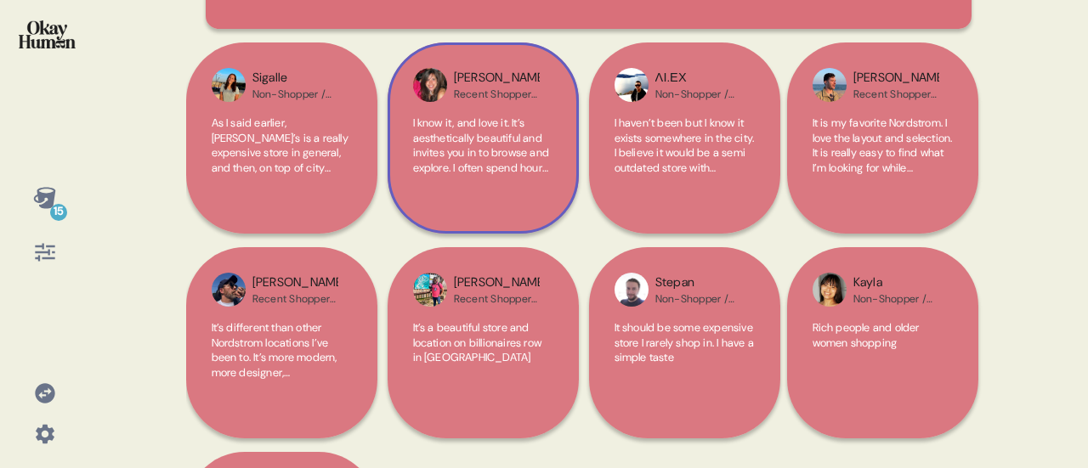
click at [472, 155] on span "I know it, and love it. It’s aesthetically beautiful and invites you in to brow…" at bounding box center [481, 197] width 137 height 163
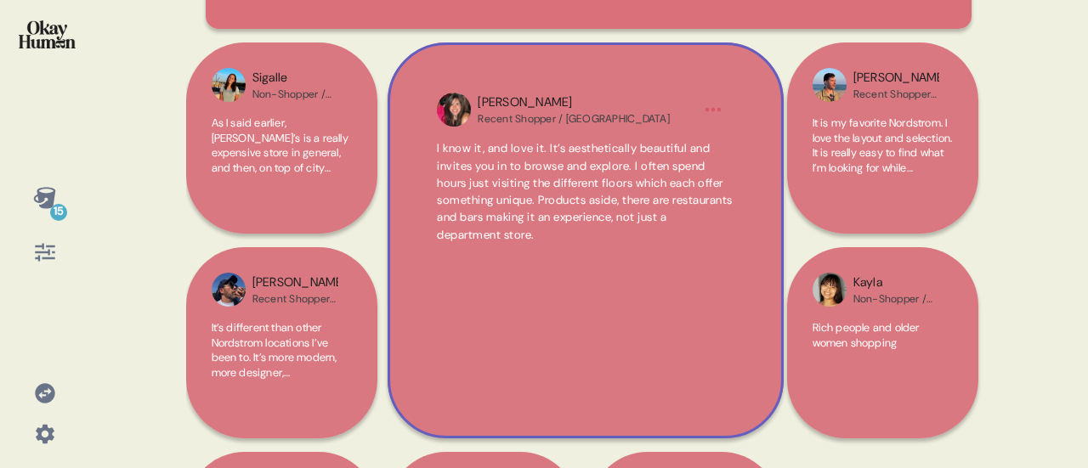
click at [717, 114] on html "15 Back Shoppers & Non-Shoppers are separated by both an awareness and exciteme…" at bounding box center [544, 234] width 1088 height 468
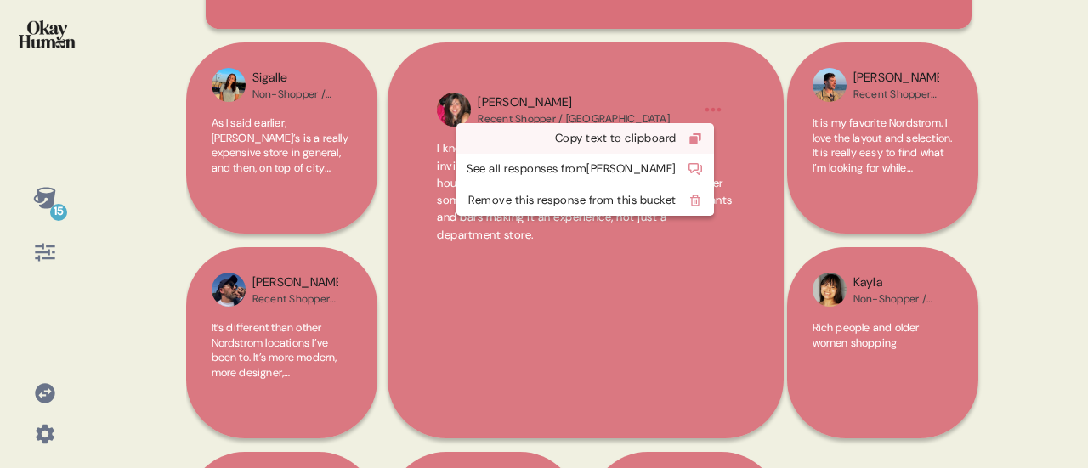
click at [671, 137] on div "Copy text to clipboard" at bounding box center [572, 138] width 210 height 17
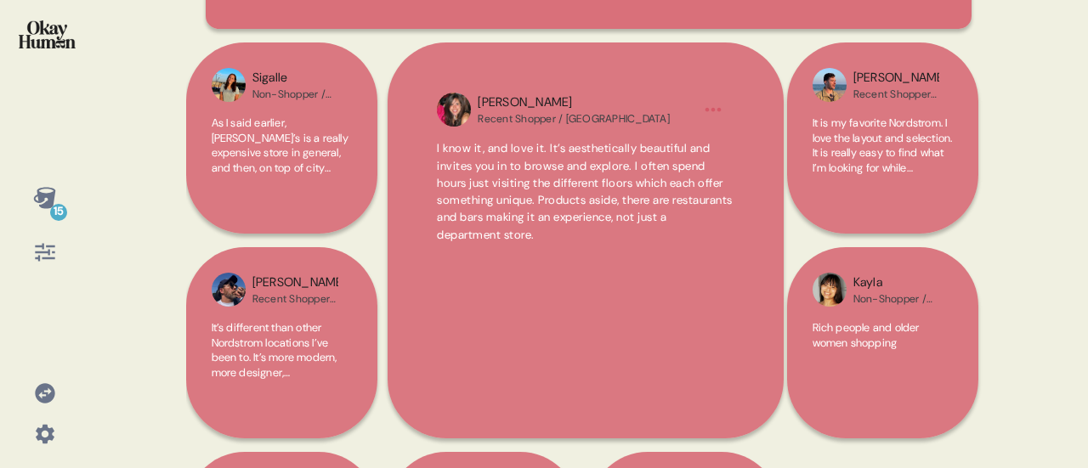
click at [567, 197] on span "I know it, and love it. It’s aesthetically beautiful and invites you in to brow…" at bounding box center [585, 191] width 296 height 100
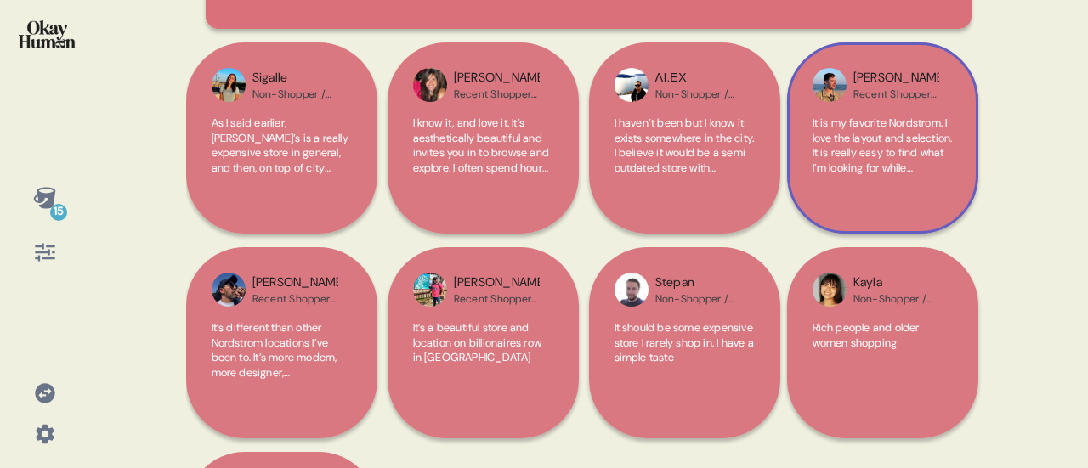
click at [891, 152] on span "It is my favorite Nordstrom. I love the layout and selection. It is really easy…" at bounding box center [883, 160] width 140 height 89
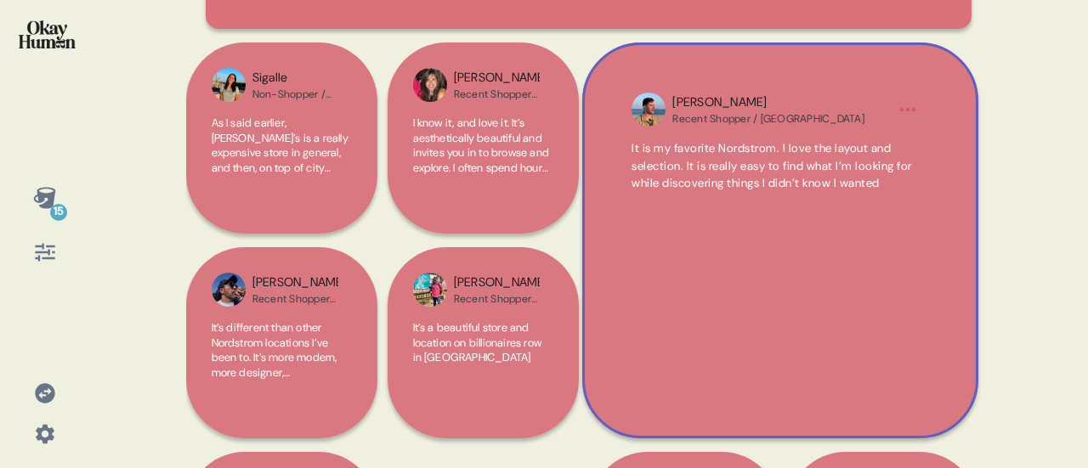
click at [910, 113] on html "15 Back Shoppers & Non-Shoppers are separated by both an awareness and exciteme…" at bounding box center [544, 234] width 1088 height 468
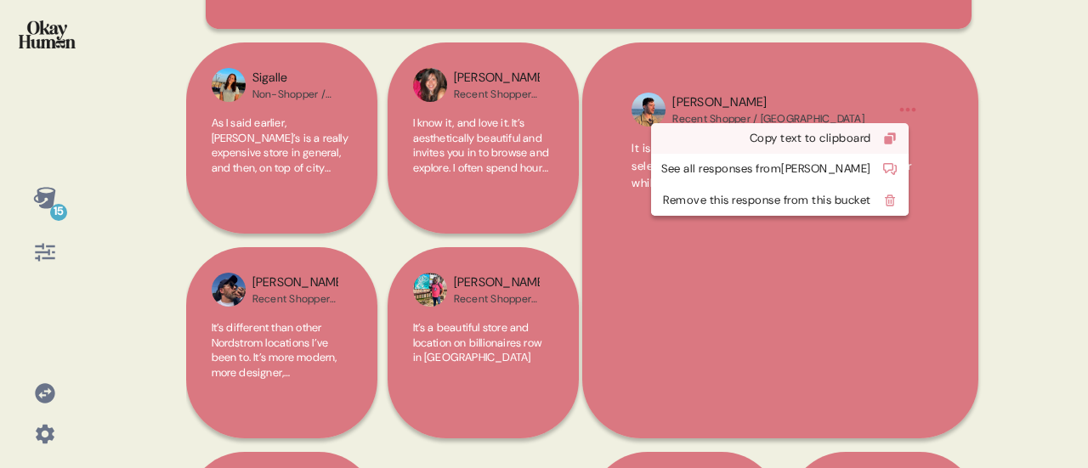
click at [867, 137] on div "Copy text to clipboard" at bounding box center [766, 138] width 210 height 17
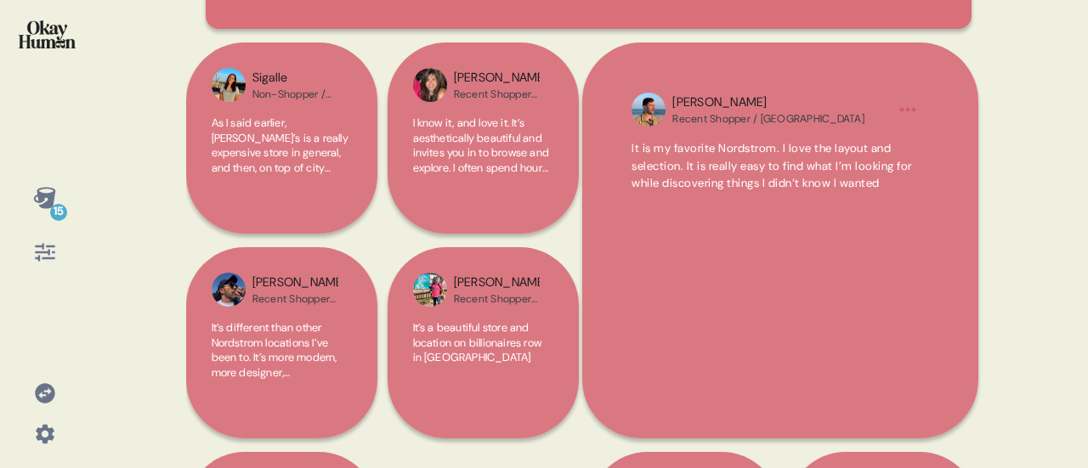
click at [865, 251] on div "It is my favorite Nordstrom. I love the layout and selection. It is really easy…" at bounding box center [780, 257] width 296 height 235
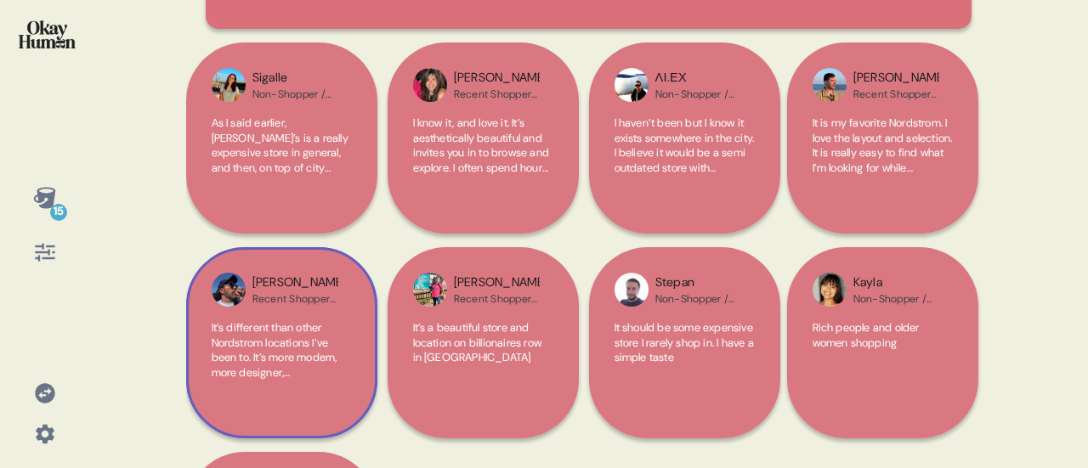
click at [285, 353] on span "It’s different than other Nordstrom locations I’ve been to. It’s more modern, m…" at bounding box center [275, 364] width 126 height 89
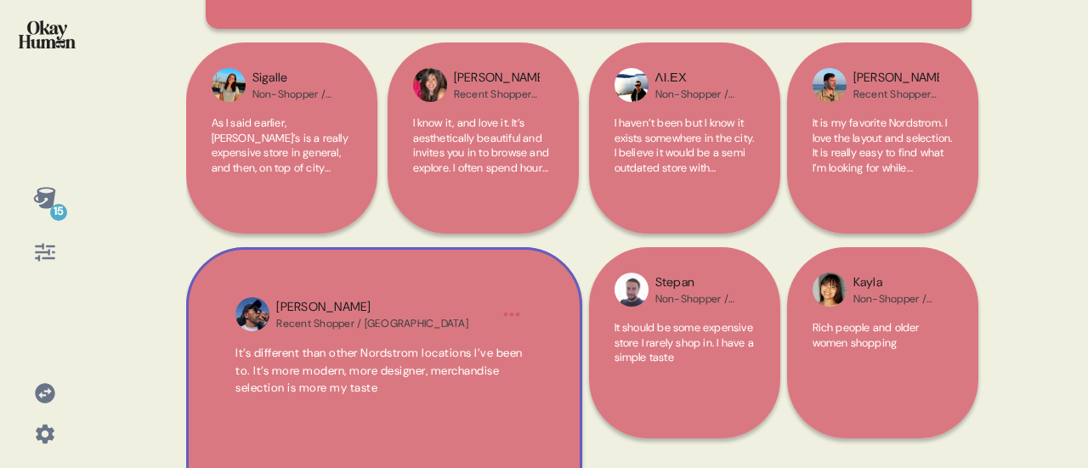
click at [459, 378] on span "It’s different than other Nordstrom locations I’ve been to. It’s more modern, m…" at bounding box center [383, 371] width 296 height 52
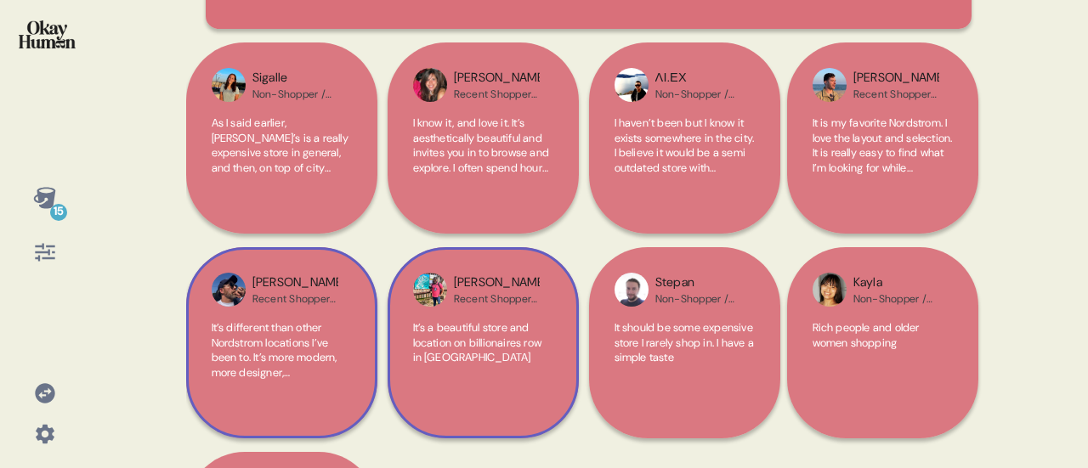
click at [512, 344] on span "It’s a beautiful store and location on billionaires row in [GEOGRAPHIC_DATA]" at bounding box center [477, 342] width 129 height 44
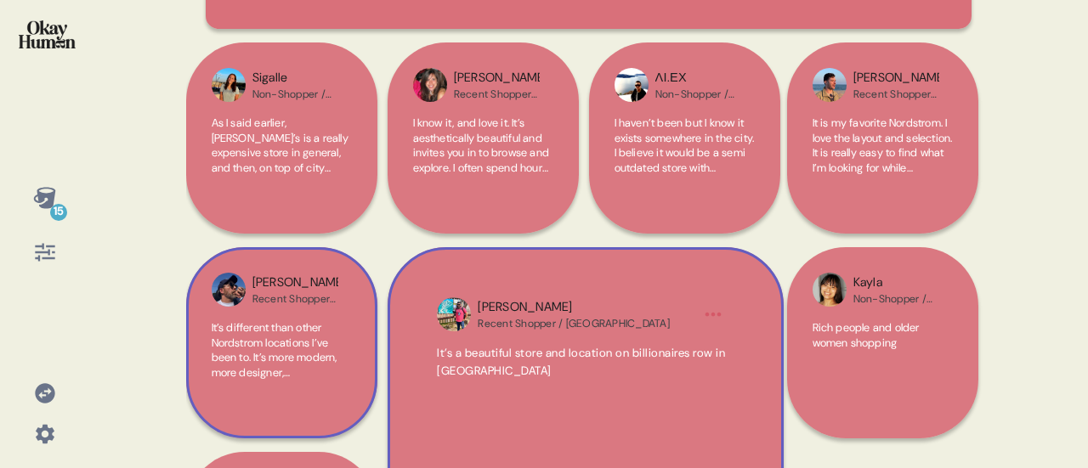
click at [705, 320] on html "15 Back Shoppers & Non-Shoppers are separated by both an awareness and exciteme…" at bounding box center [544, 234] width 1088 height 468
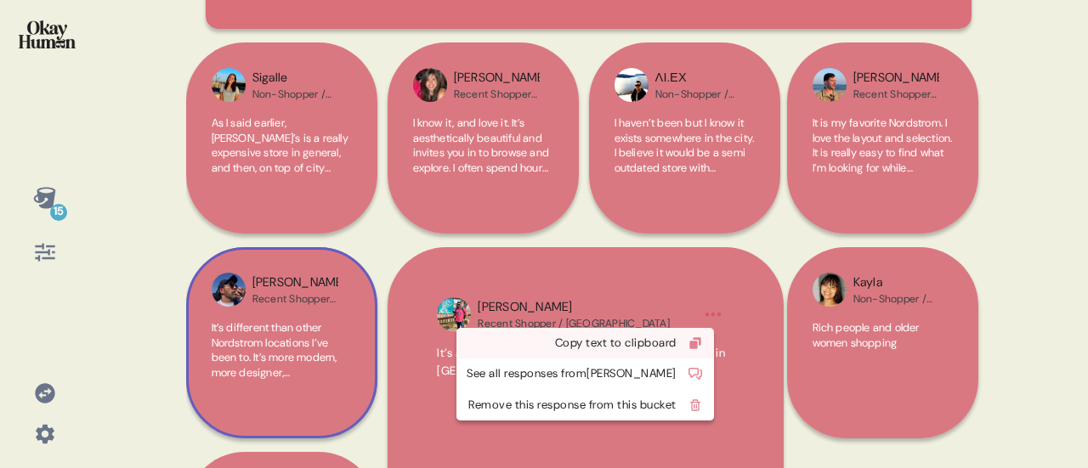
click at [644, 337] on div "Copy text to clipboard" at bounding box center [572, 343] width 210 height 17
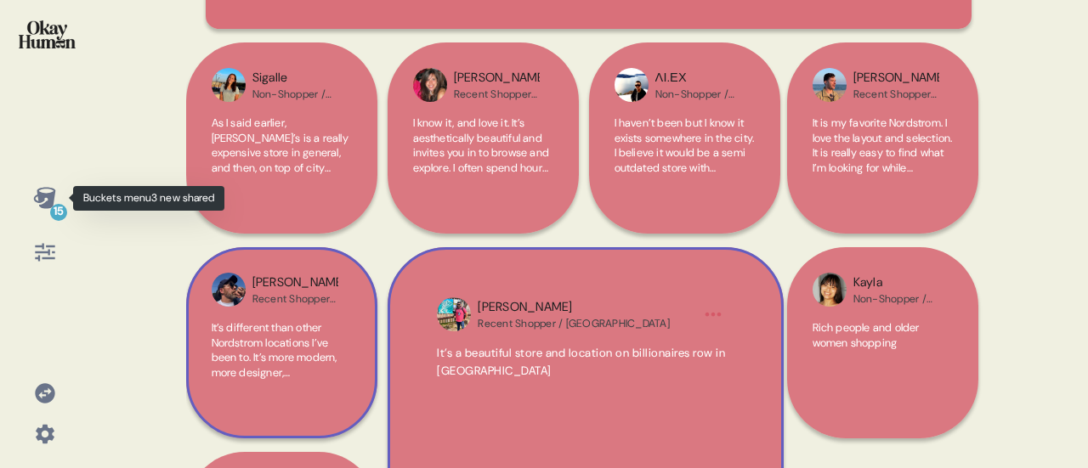
drag, startPoint x: 40, startPoint y: 190, endPoint x: 515, endPoint y: 249, distance: 478.7
click at [40, 190] on icon at bounding box center [45, 198] width 24 height 24
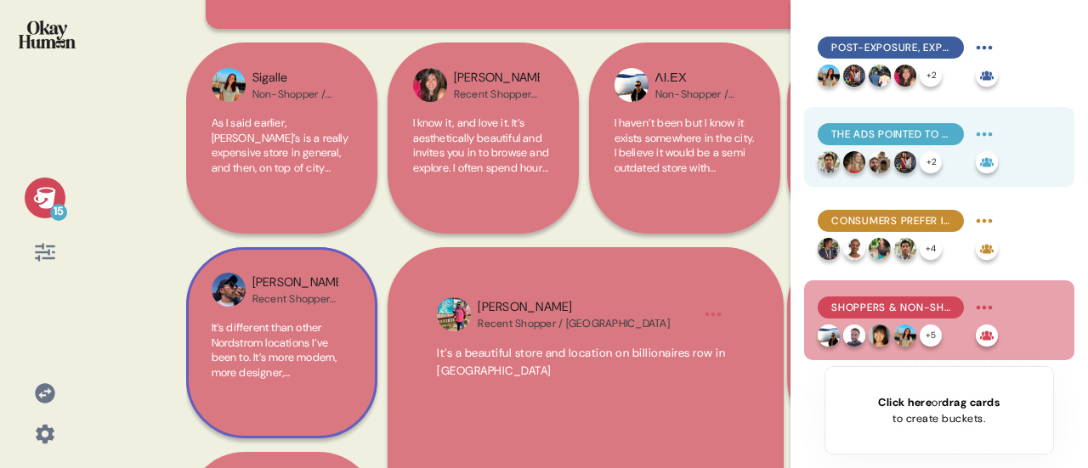
scroll to position [510, 0]
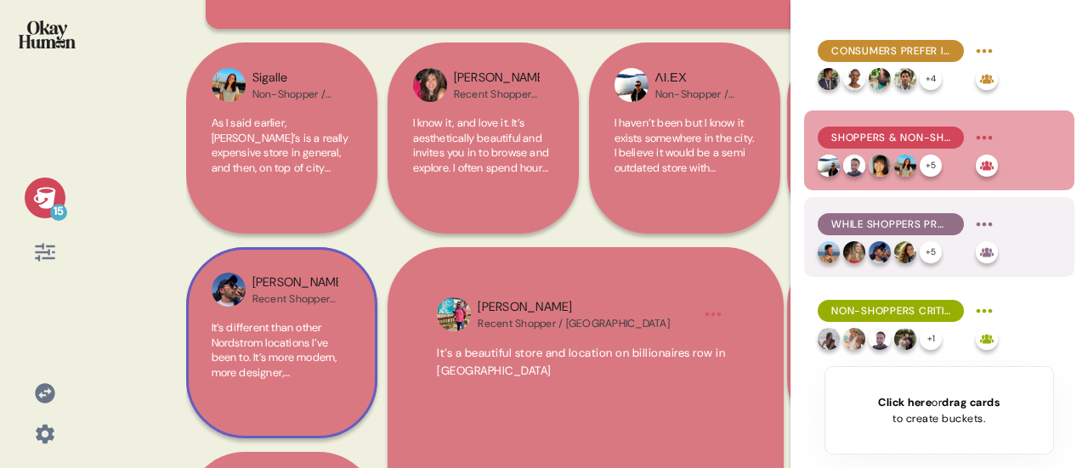
click at [908, 234] on div "While Shoppers praised [PERSON_NAME] NYC's selection and store experience..." at bounding box center [891, 224] width 146 height 22
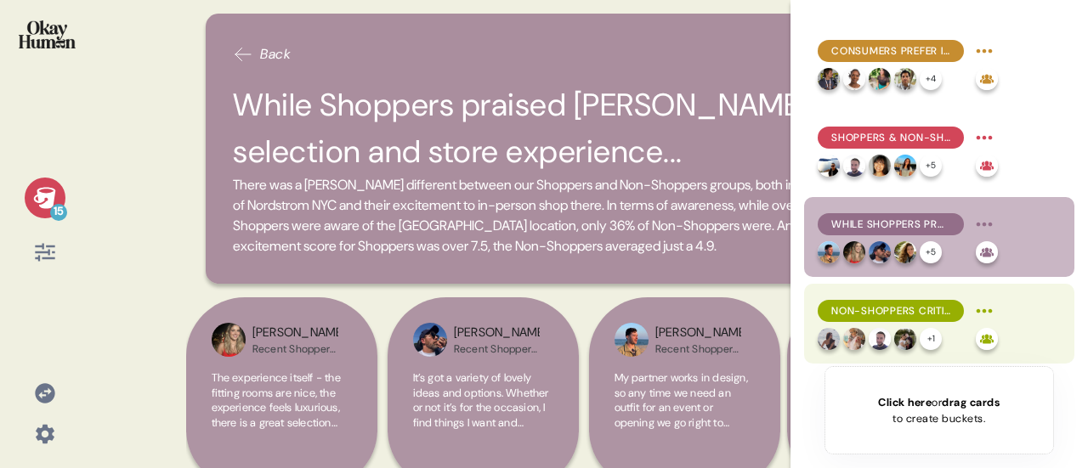
click at [908, 303] on span "Non-Shoppers criticized both and seemed to lack a reason that [PERSON_NAME] cou…" at bounding box center [890, 310] width 119 height 15
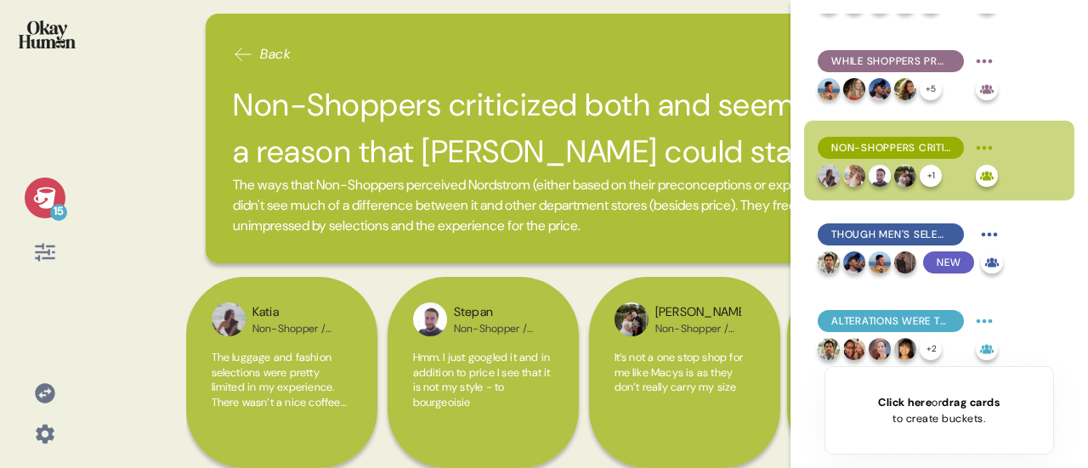
scroll to position [680, 0]
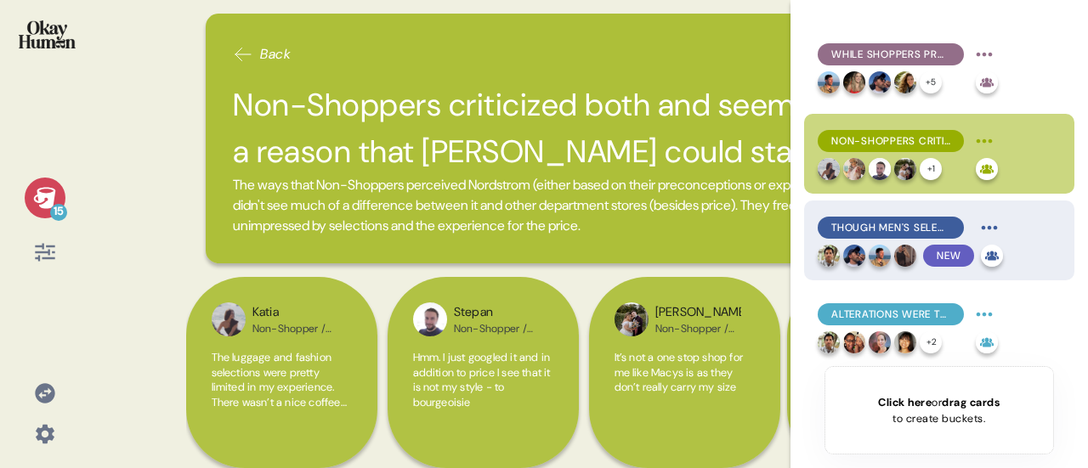
click at [889, 228] on span "Though men's selection may be an issue for both Shoppers and Non-Shoppers." at bounding box center [890, 227] width 119 height 15
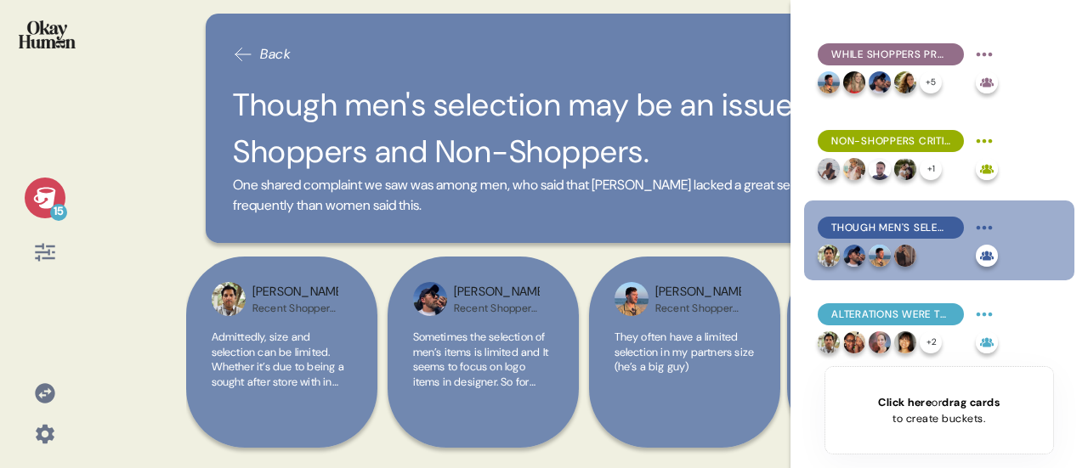
scroll to position [765, 0]
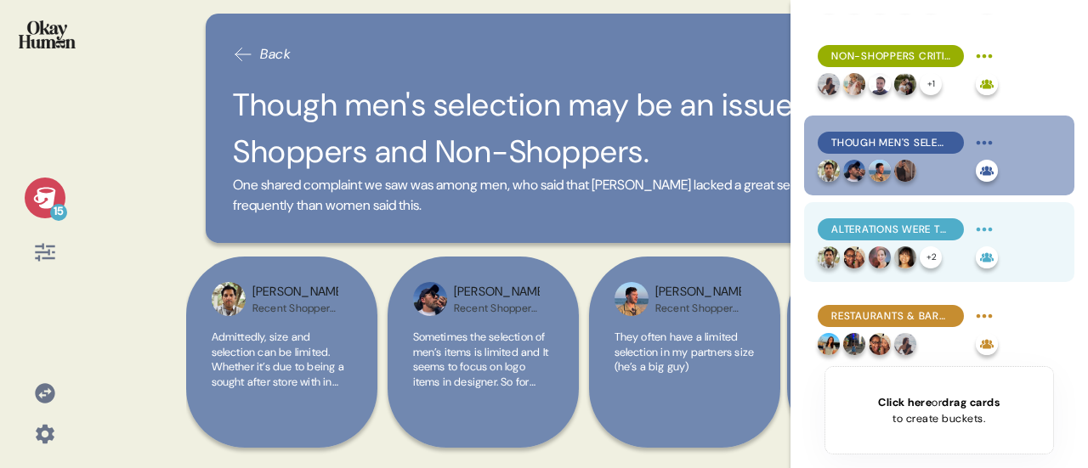
click at [911, 227] on span "Alterations were the overall most-favored Nordstrom service." at bounding box center [890, 229] width 119 height 15
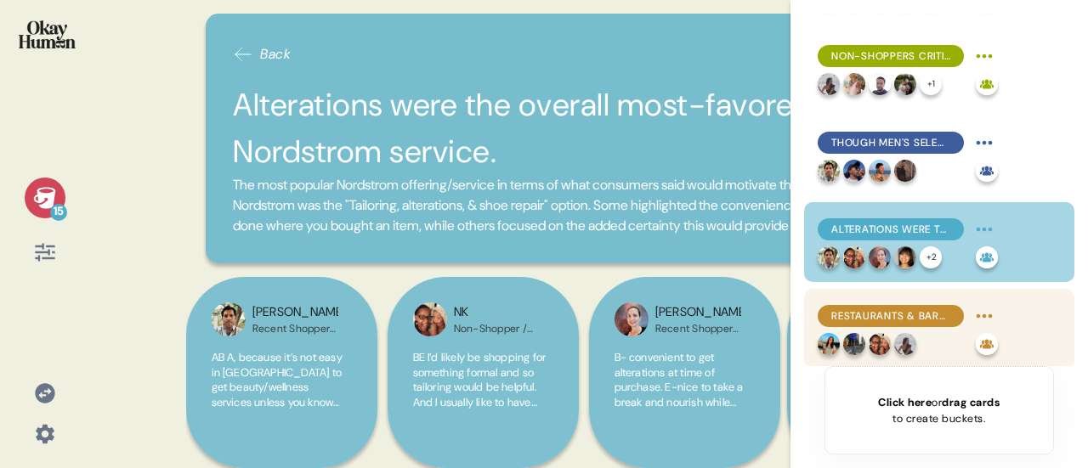
click at [909, 322] on span "Restaurants & Bars were particularly compelling to Non-Shoppers." at bounding box center [890, 316] width 119 height 15
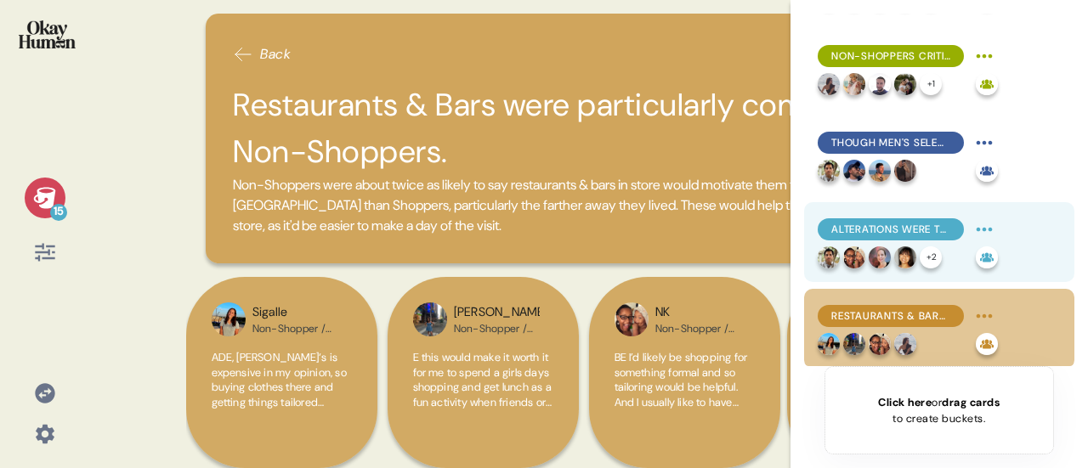
click at [903, 238] on div "Alterations were the overall most-favored Nordstrom service." at bounding box center [891, 229] width 146 height 22
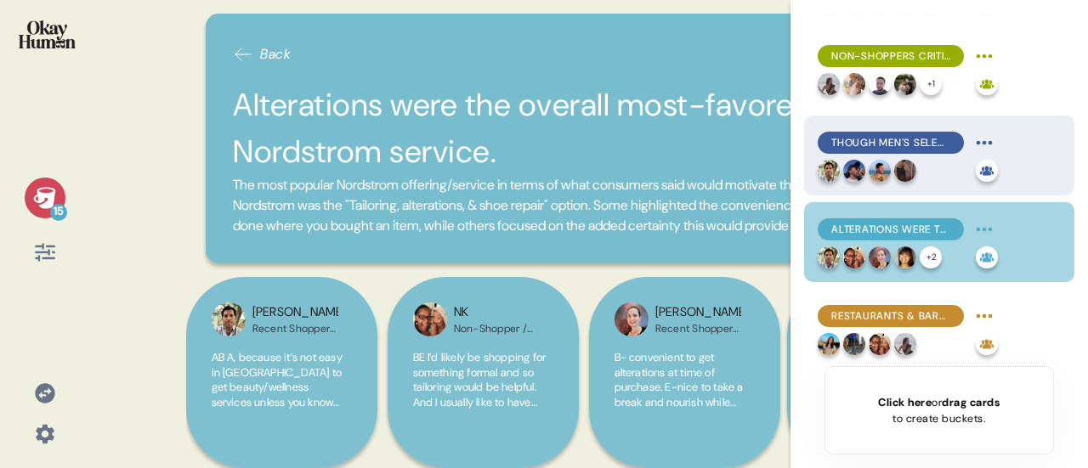
click at [904, 137] on span "Though men's selection may be an issue for both Shoppers and Non-Shoppers." at bounding box center [890, 142] width 119 height 15
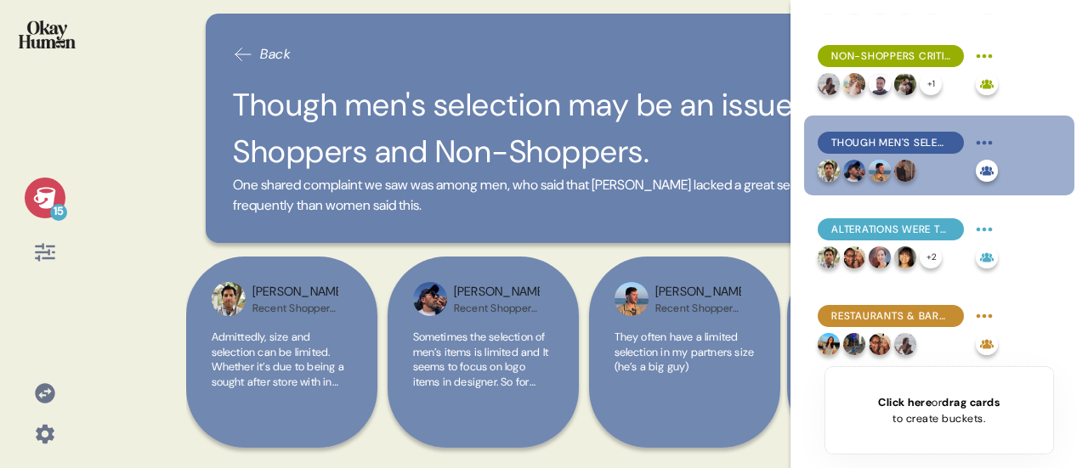
click at [481, 112] on h2 "Though men's selection may be an issue for both Shoppers and Non-Shoppers." at bounding box center [588, 128] width 711 height 93
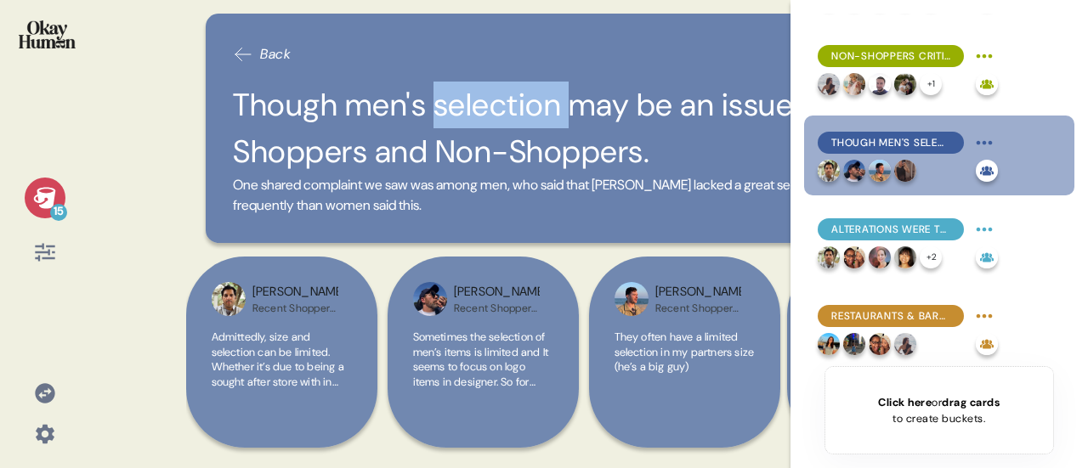
click at [481, 112] on h2 "Though men's selection may be an issue for both Shoppers and Non-Shoppers." at bounding box center [588, 128] width 711 height 93
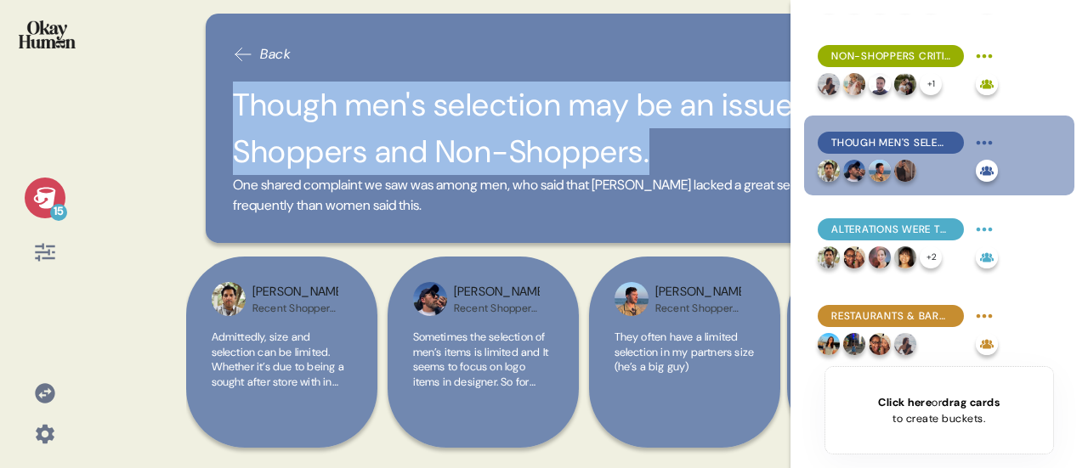
click at [481, 112] on h2 "Though men's selection may be an issue for both Shoppers and Non-Shoppers." at bounding box center [588, 128] width 711 height 93
click at [390, 195] on span "One shared complaint we saw was among men, who said that [PERSON_NAME] lacked a…" at bounding box center [588, 195] width 711 height 41
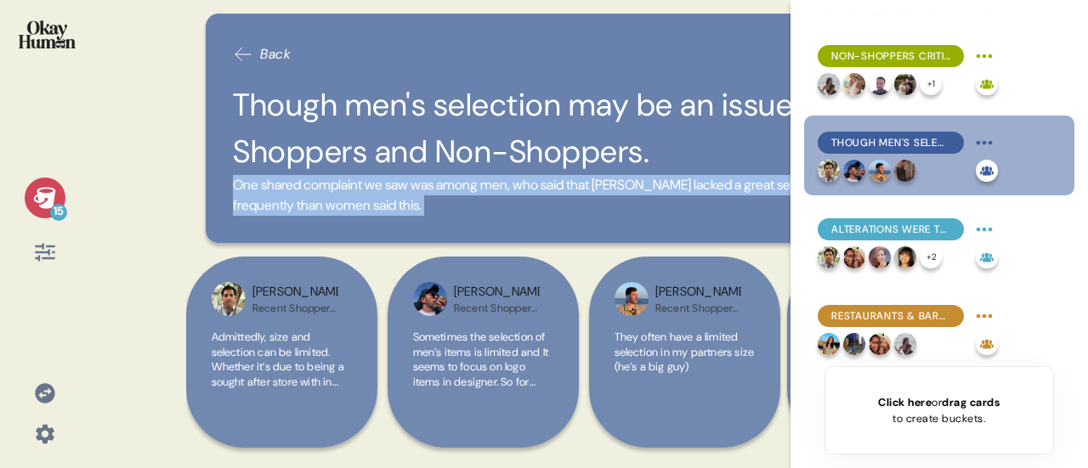
click at [390, 195] on span "One shared complaint we saw was among men, who said that [PERSON_NAME] lacked a…" at bounding box center [588, 195] width 711 height 41
click at [286, 365] on span "Admittedly, size and selection can be limited. Whether it’s due to being a soug…" at bounding box center [281, 411] width 139 height 163
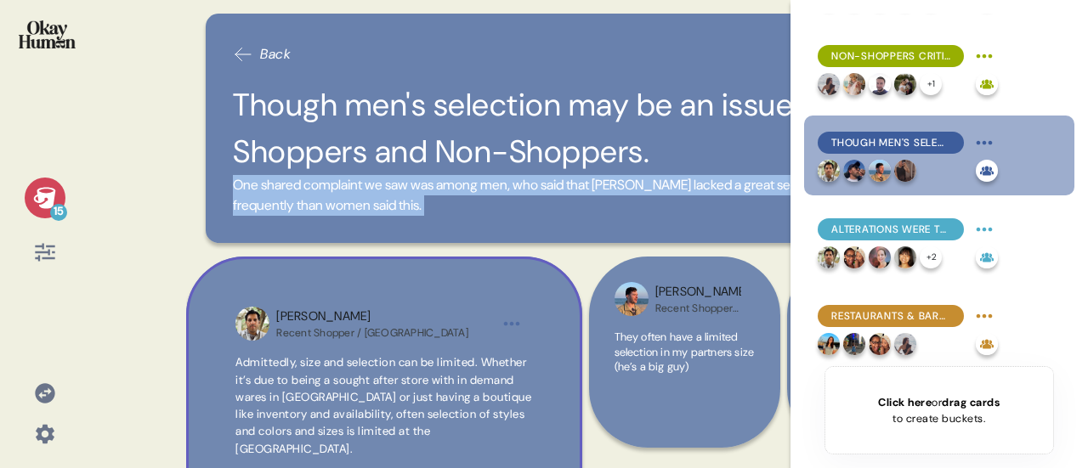
click at [313, 395] on span "Admittedly, size and selection can be limited. Whether it’s due to being a soug…" at bounding box center [383, 405] width 296 height 100
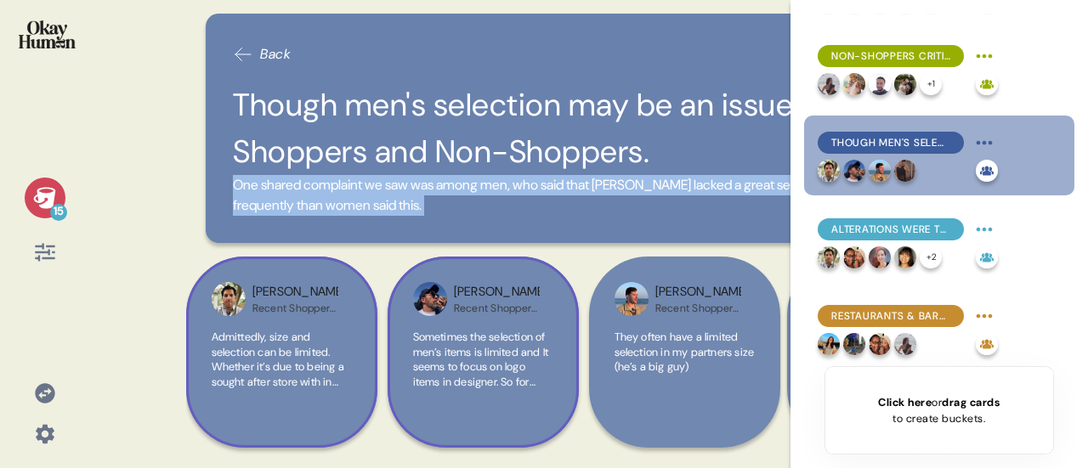
click at [484, 371] on span "Sometimes the selection of men’s items is limited and It seems to focus on logo…" at bounding box center [481, 404] width 136 height 149
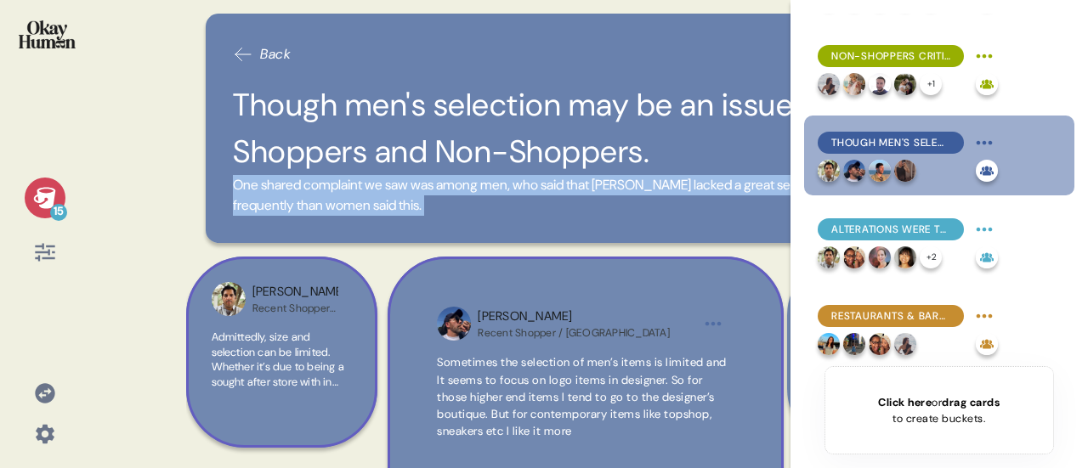
click at [717, 326] on html "15 Back Though men's selection may be an issue for both Shoppers and Non-Shoppe…" at bounding box center [544, 234] width 1088 height 468
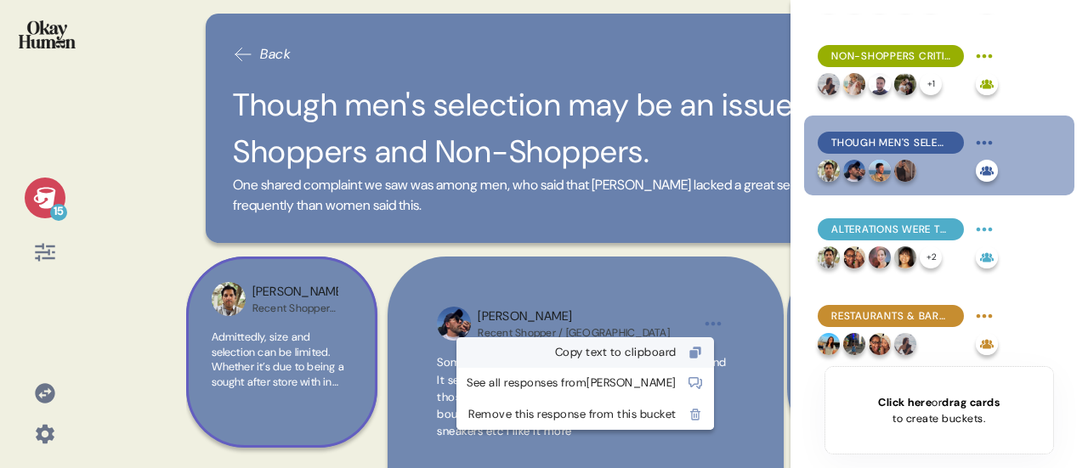
click at [657, 350] on div "Copy text to clipboard" at bounding box center [572, 352] width 210 height 17
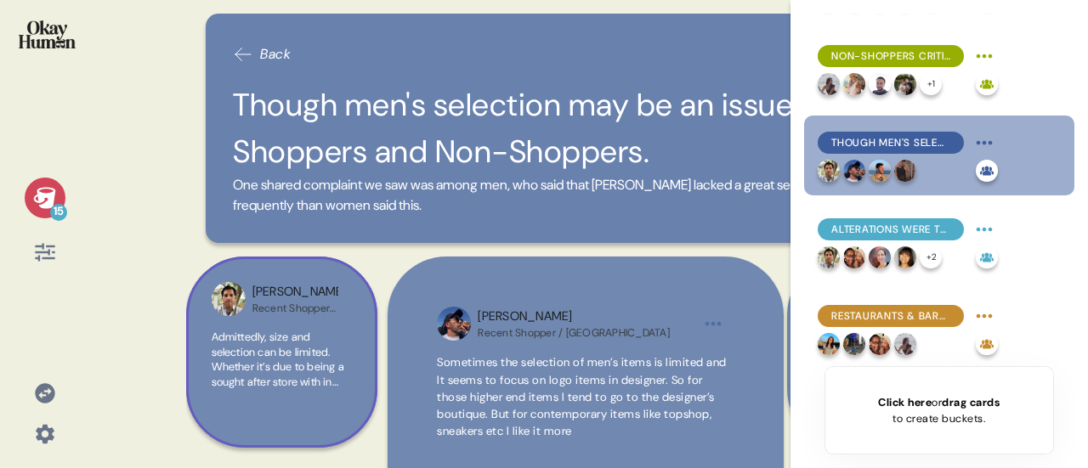
click at [620, 355] on span "Sometimes the selection of men’s items is limited and It seems to focus on logo…" at bounding box center [582, 396] width 290 height 83
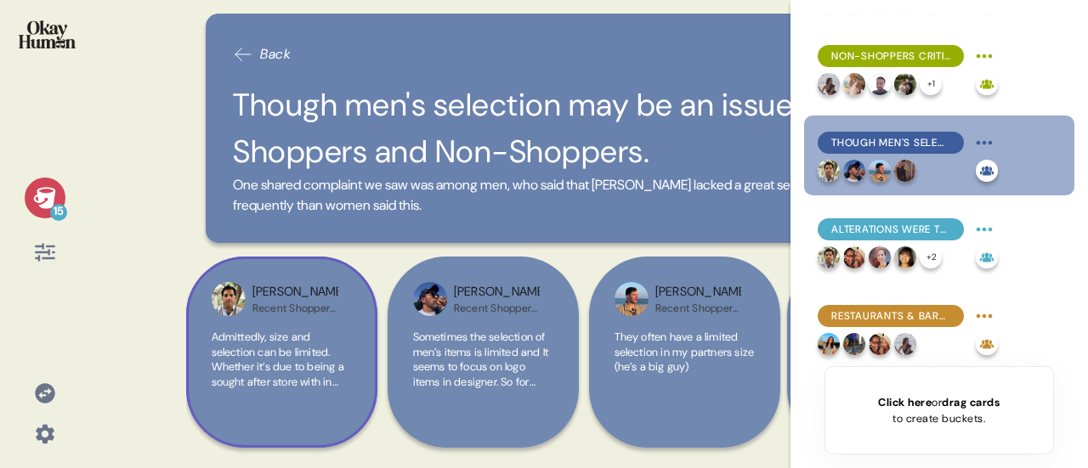
click at [59, 191] on div "15" at bounding box center [45, 198] width 41 height 41
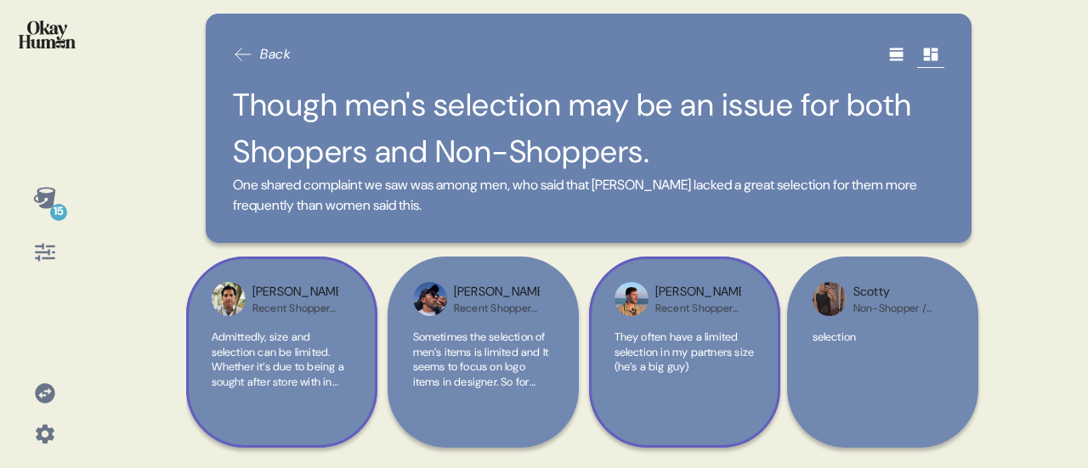
click at [683, 363] on span "They often have a limited selection in my partners size (he’s a big guy)" at bounding box center [685, 352] width 140 height 44
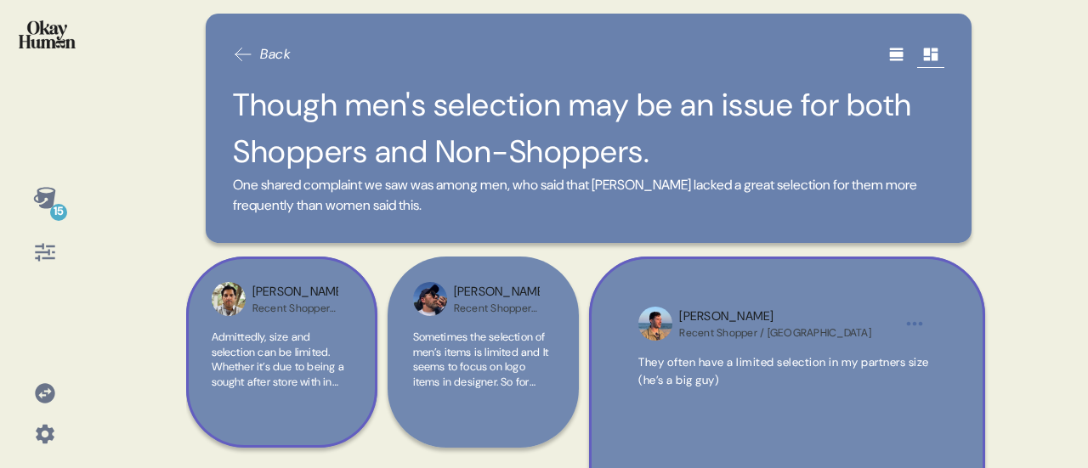
click at [922, 320] on html "15 Back Though men's selection may be an issue for both Shoppers and Non-Shoppe…" at bounding box center [544, 234] width 1088 height 468
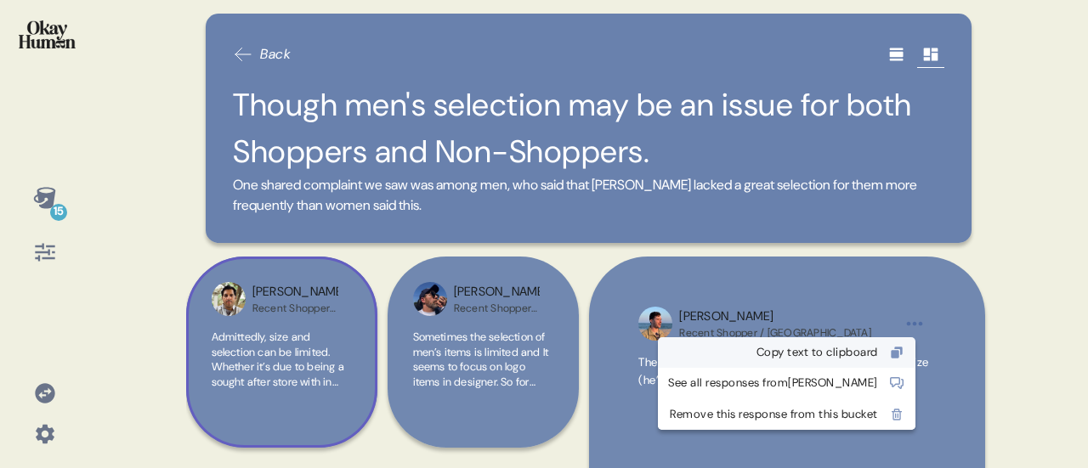
click at [872, 354] on div "Copy text to clipboard" at bounding box center [773, 352] width 210 height 17
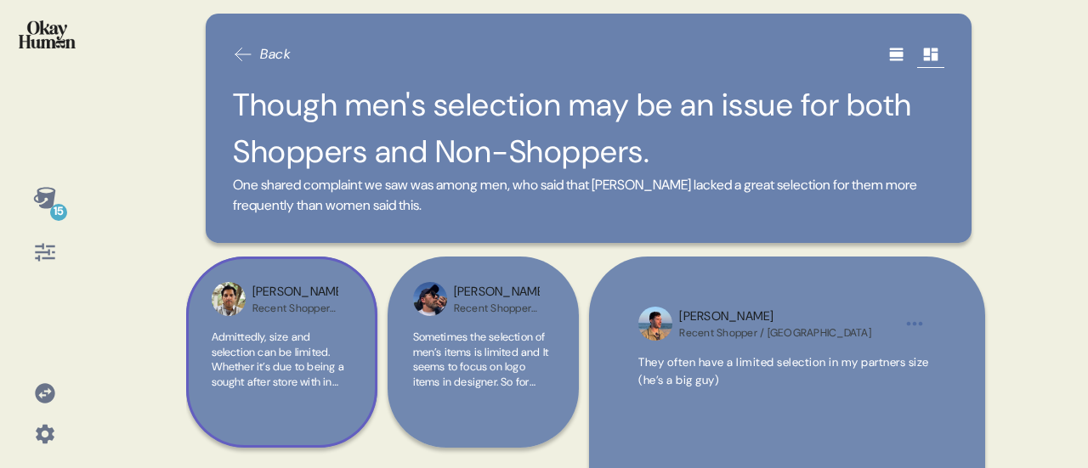
click at [746, 364] on span "They often have a limited selection in my partners size (he’s a big guy)" at bounding box center [783, 370] width 291 height 31
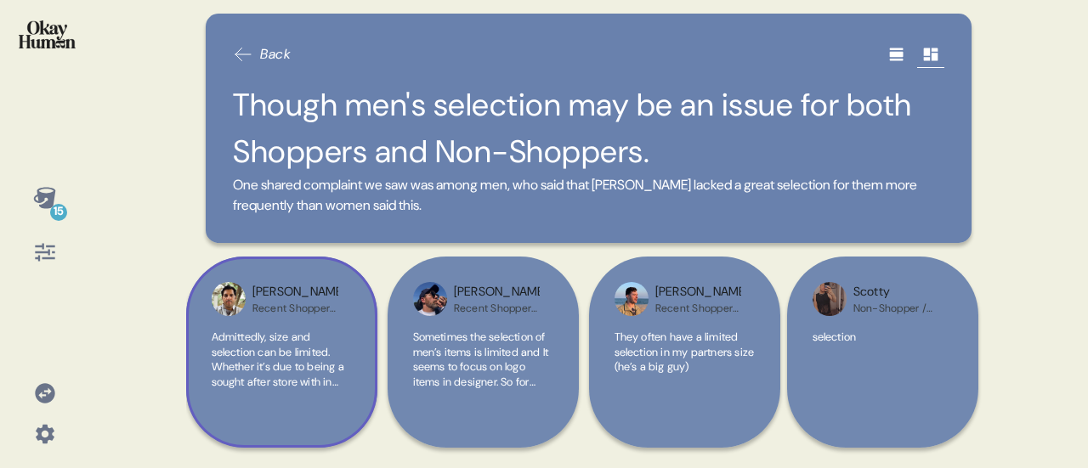
click at [324, 356] on span "Admittedly, size and selection can be limited. Whether it’s due to being a soug…" at bounding box center [281, 411] width 139 height 163
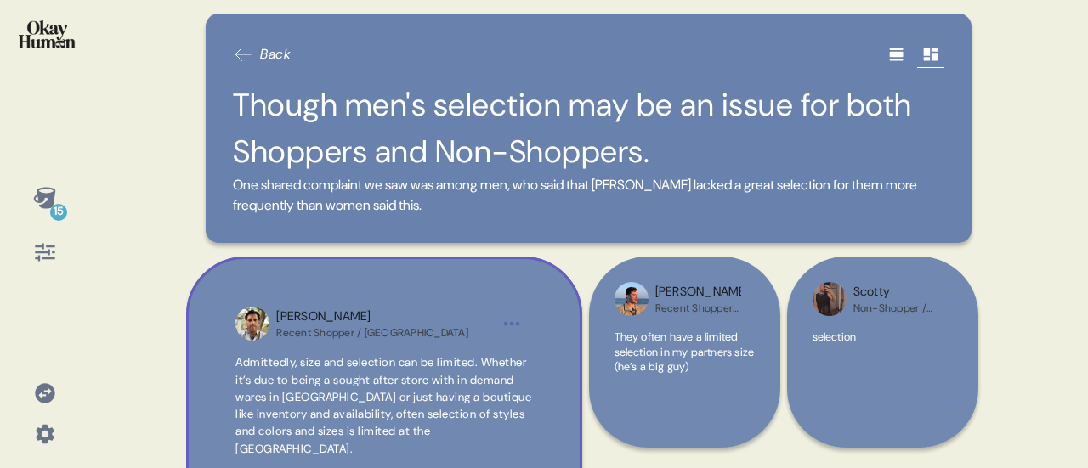
click at [512, 326] on html "15 Back Though men's selection may be an issue for both Shoppers and Non-Shoppe…" at bounding box center [544, 234] width 1088 height 468
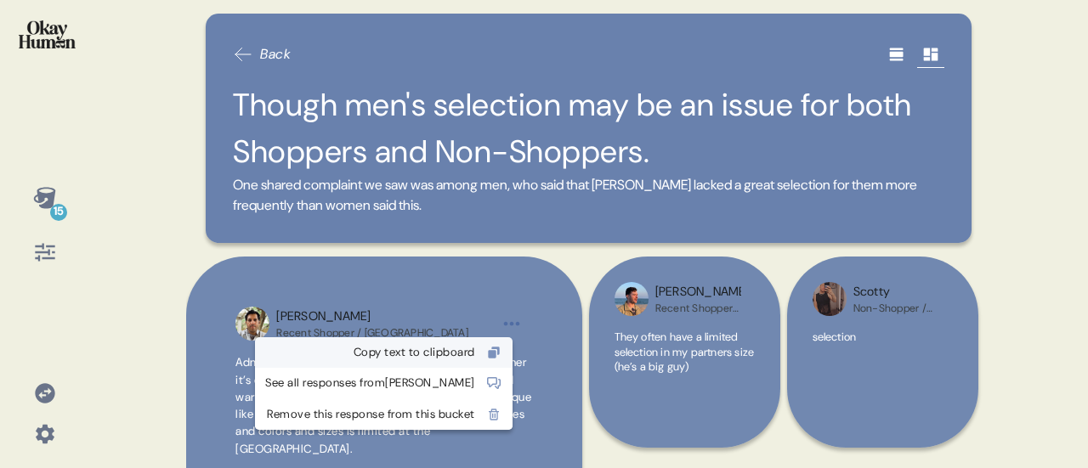
click at [449, 354] on div "Copy text to clipboard" at bounding box center [370, 352] width 210 height 17
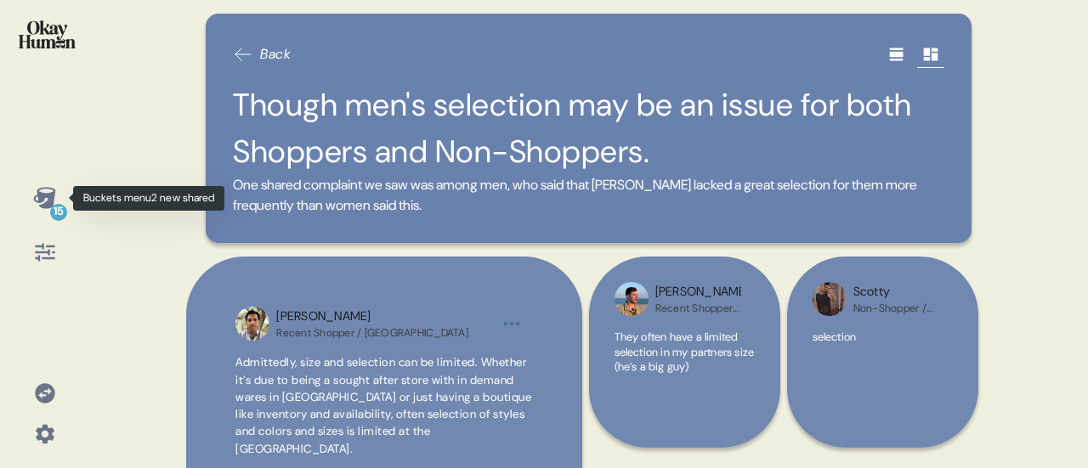
click at [51, 200] on icon at bounding box center [44, 197] width 22 height 21
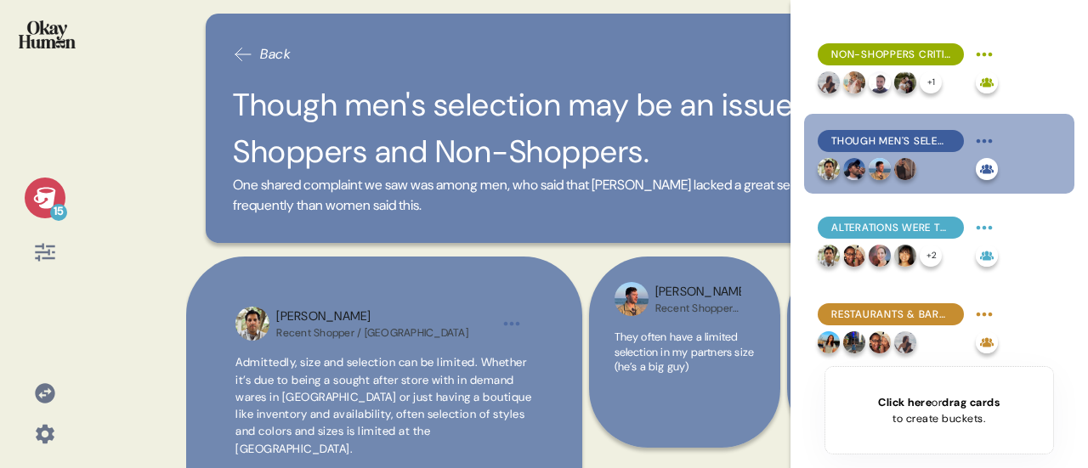
scroll to position [850, 0]
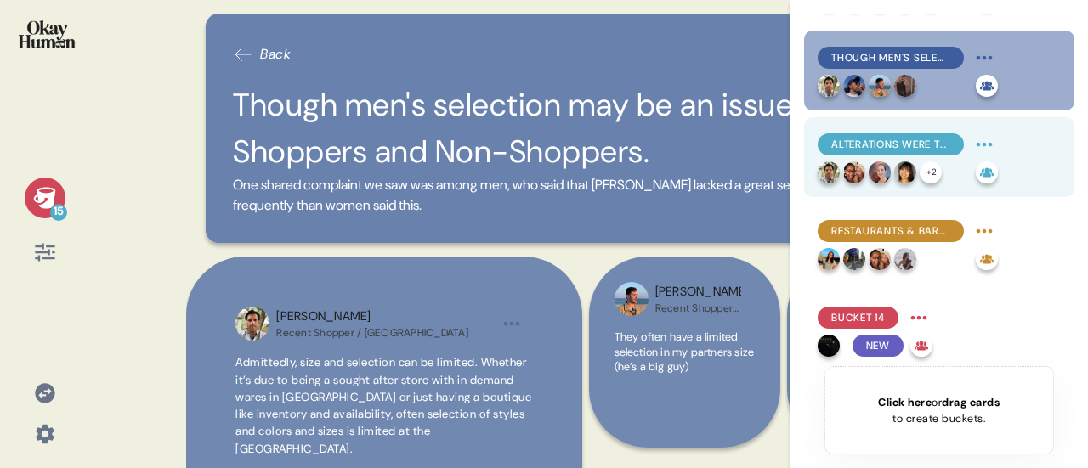
click at [910, 149] on span "Alterations were the overall most-favored Nordstrom service." at bounding box center [890, 144] width 119 height 15
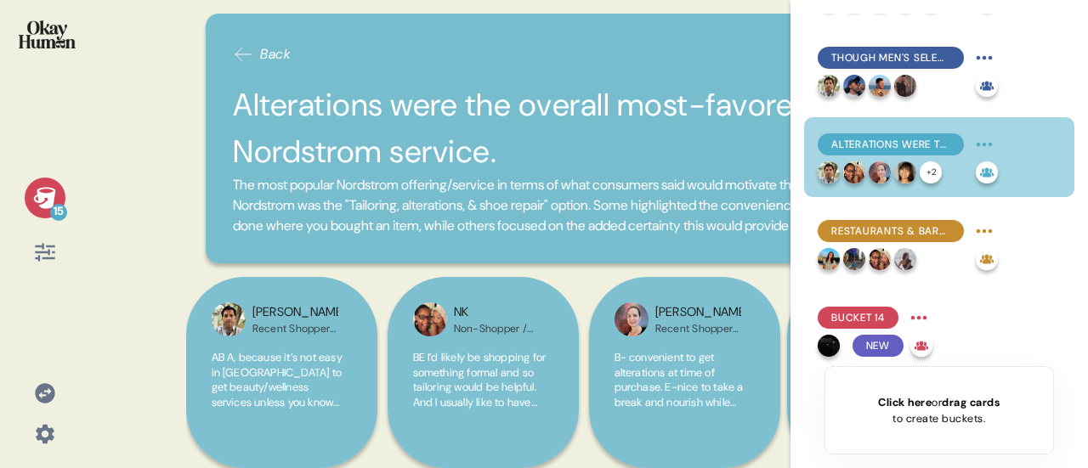
click at [438, 136] on h2 "Alterations were the overall most-favored Nordstrom service." at bounding box center [588, 128] width 711 height 93
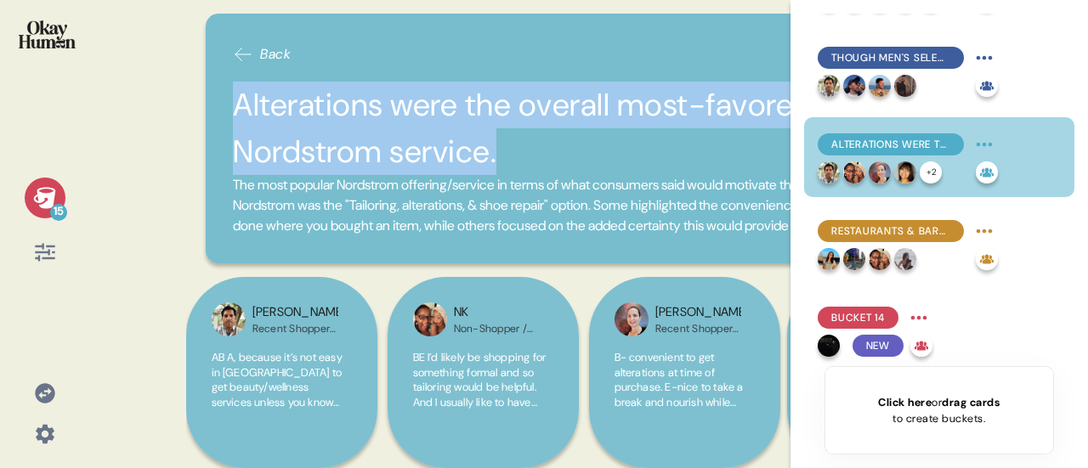
click at [438, 136] on h2 "Alterations were the overall most-favored Nordstrom service." at bounding box center [588, 128] width 711 height 93
click at [435, 212] on span "The most popular Nordstrom offering/service in terms of what consumers said wou…" at bounding box center [586, 205] width 707 height 59
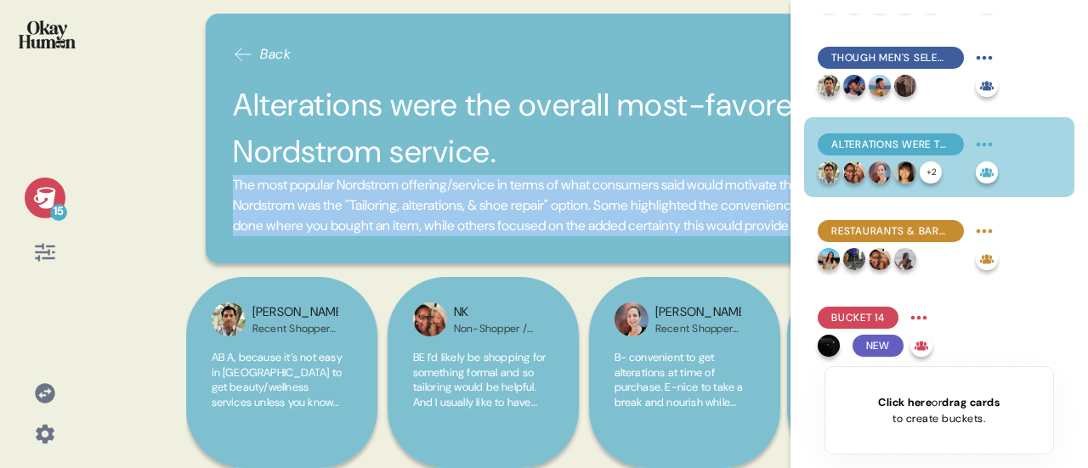
drag, startPoint x: 49, startPoint y: 201, endPoint x: 74, endPoint y: 211, distance: 26.7
click at [49, 201] on icon at bounding box center [44, 197] width 22 height 21
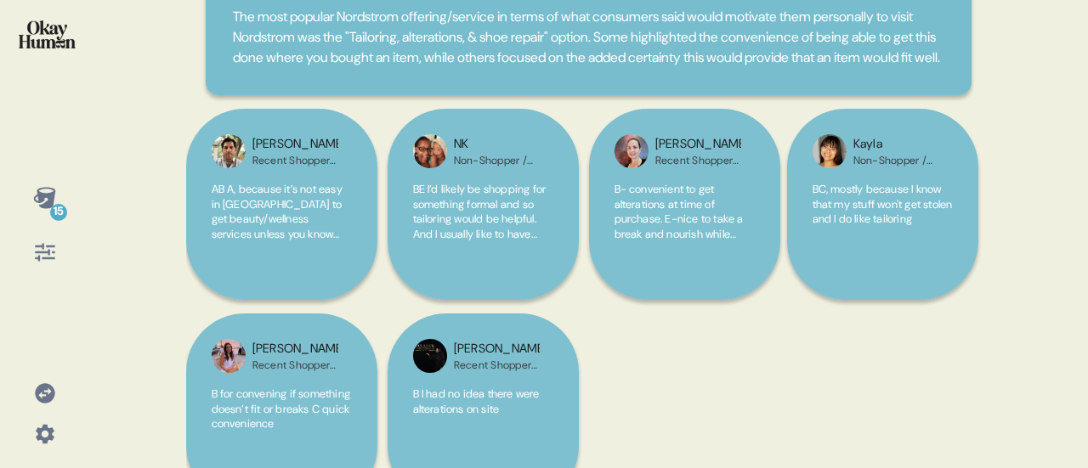
scroll to position [170, 0]
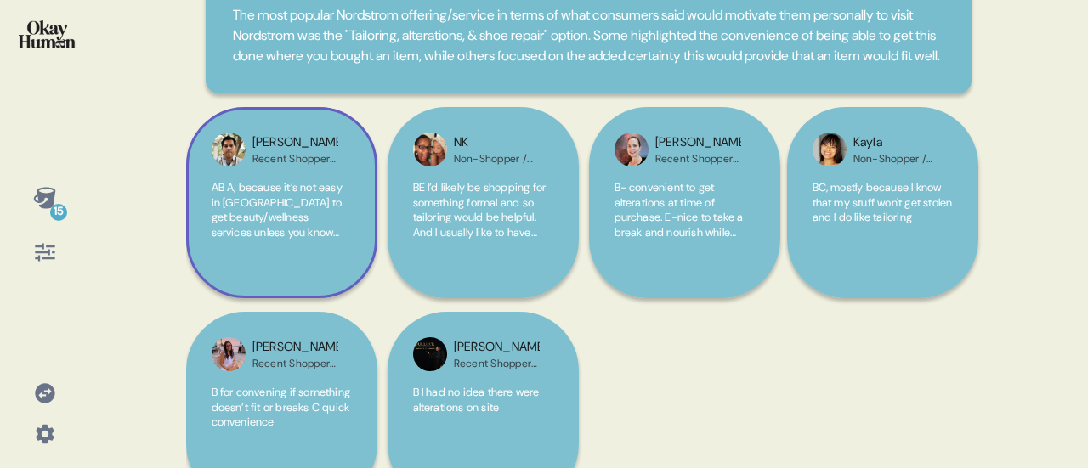
click at [282, 241] on span "AB A, because it’s not easy in [GEOGRAPHIC_DATA] to get beauty/wellness service…" at bounding box center [281, 292] width 138 height 224
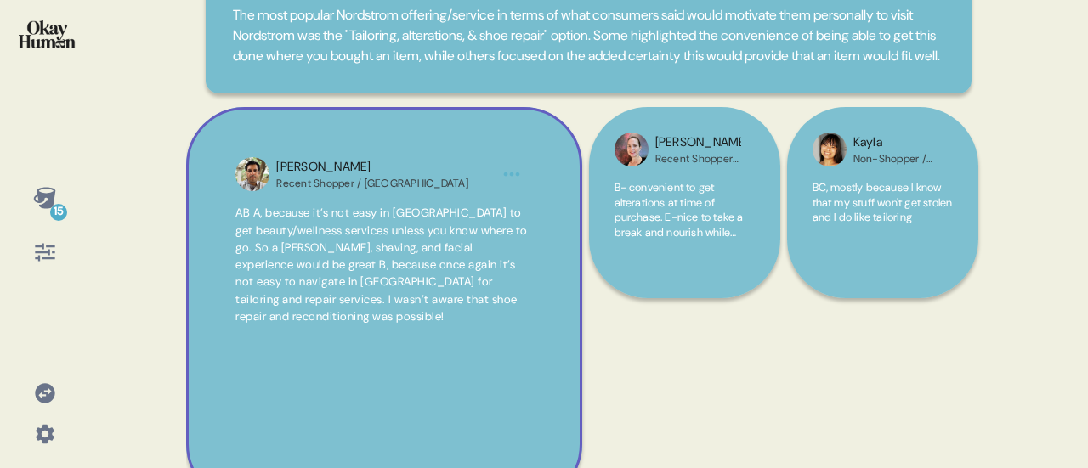
click at [396, 302] on span "AB A, because it’s not easy in [GEOGRAPHIC_DATA] to get beauty/wellness service…" at bounding box center [381, 265] width 292 height 118
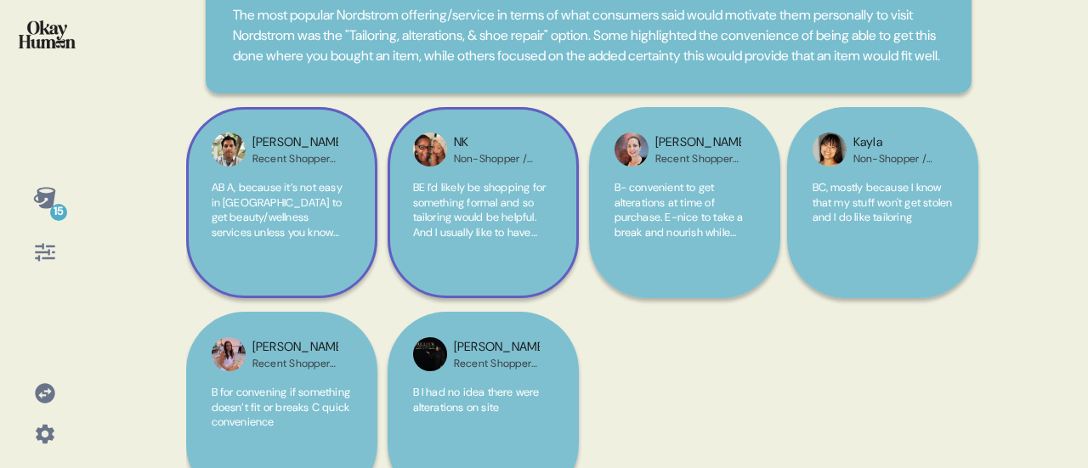
click at [444, 226] on span "BE I’d likely be shopping for something formal and so tailoring would be helpfu…" at bounding box center [479, 217] width 133 height 74
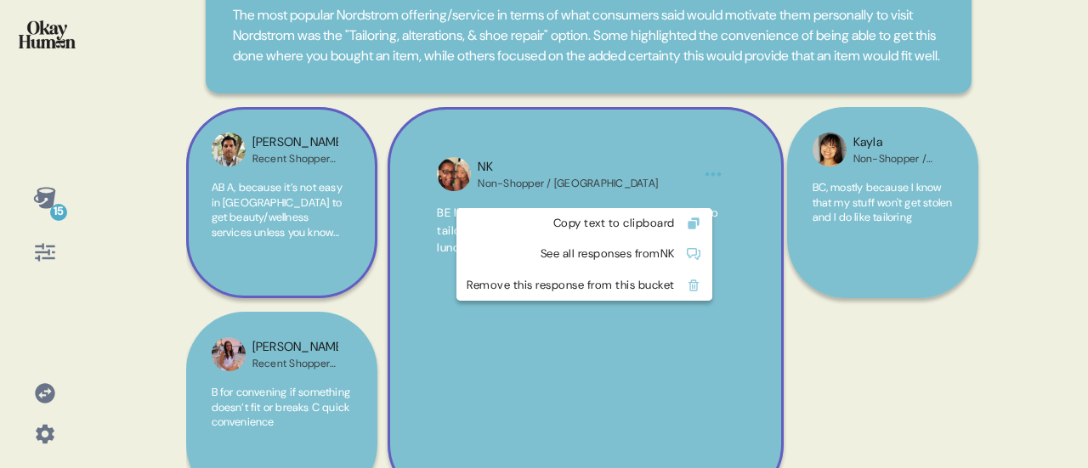
click at [705, 196] on html "15 Back Alterations were the overall most-favored Nordstrom service. The most p…" at bounding box center [544, 234] width 1088 height 468
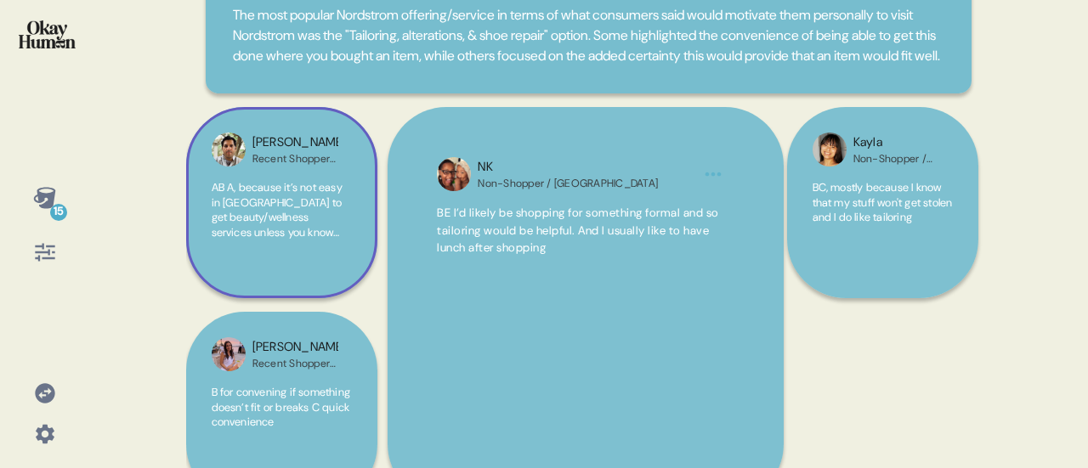
click at [588, 351] on html "15 Back Alterations were the overall most-favored Nordstrom service. The most p…" at bounding box center [544, 234] width 1088 height 468
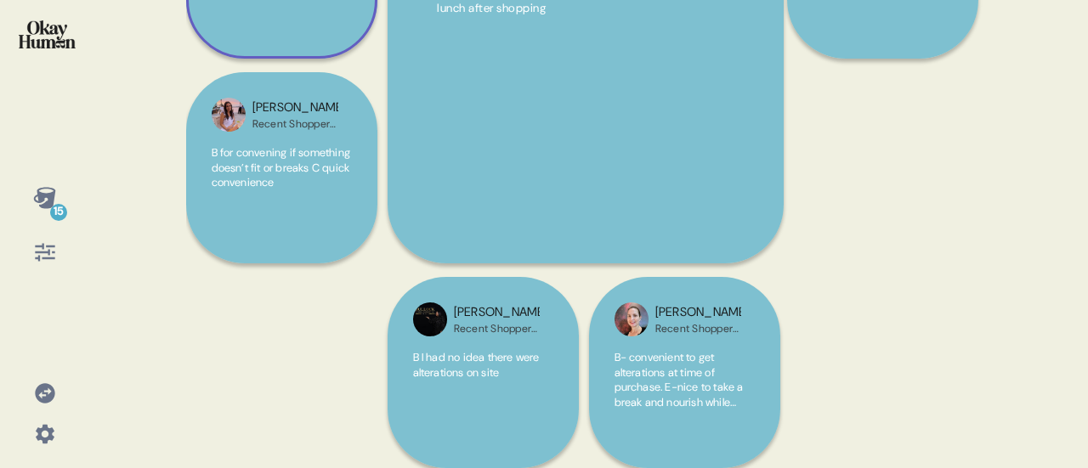
scroll to position [425, 0]
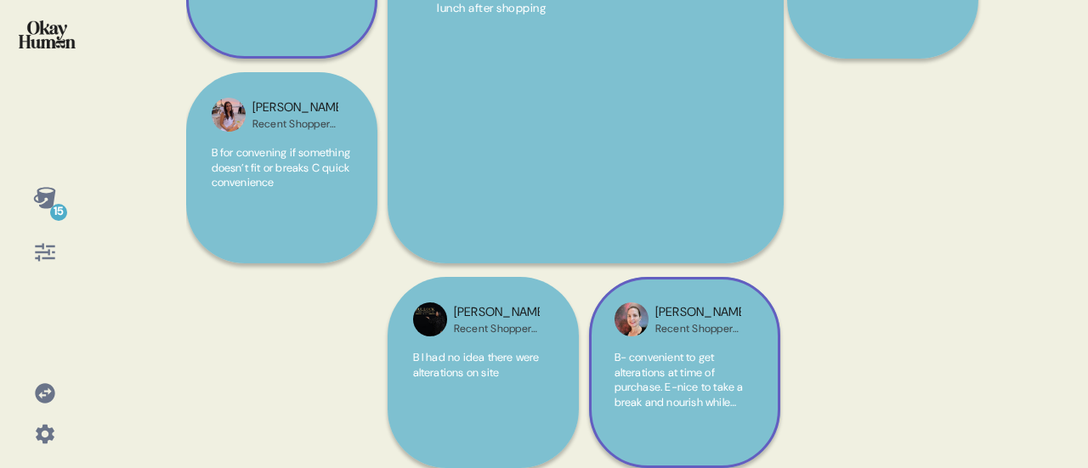
click at [697, 388] on span "B- convenient to get alterations at time of purchase. E-nice to take a break an…" at bounding box center [679, 387] width 129 height 74
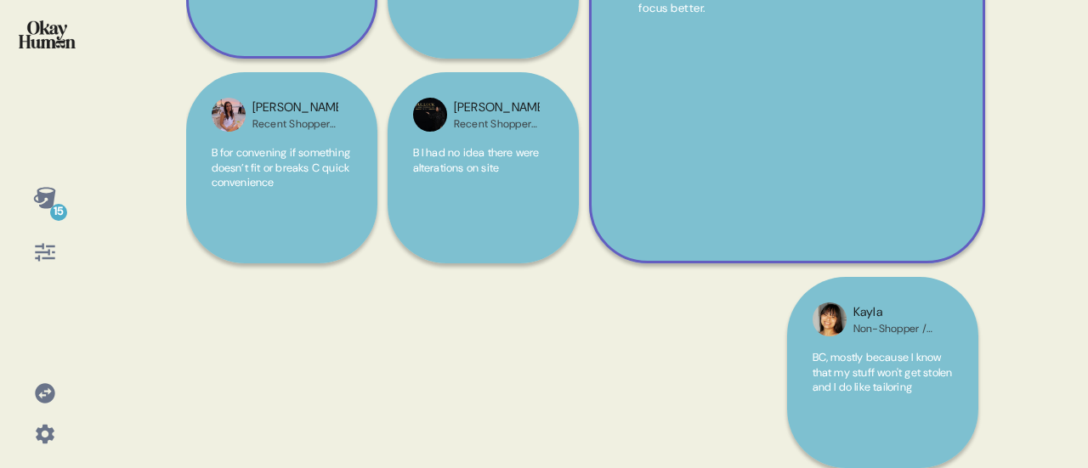
scroll to position [255, 0]
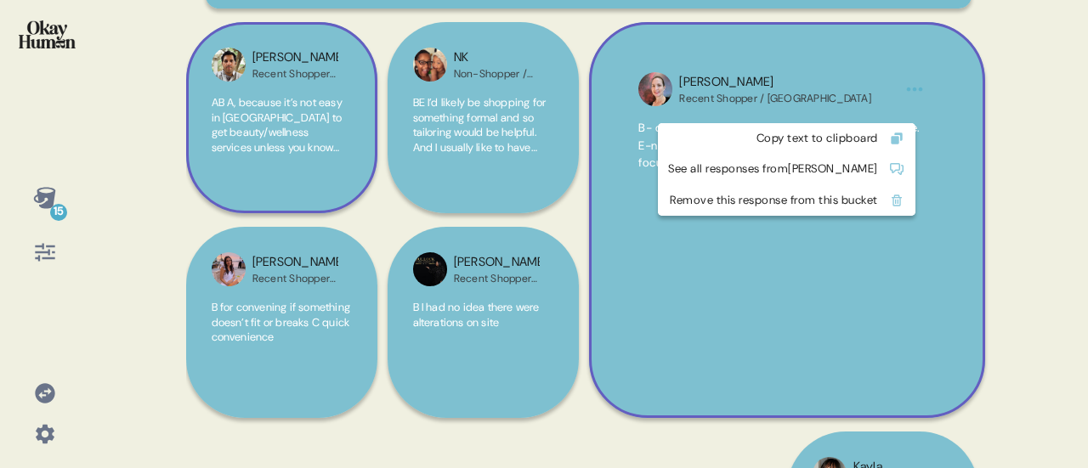
click at [911, 111] on html "15 Back Alterations were the overall most-favored Nordstrom service. The most p…" at bounding box center [544, 234] width 1088 height 468
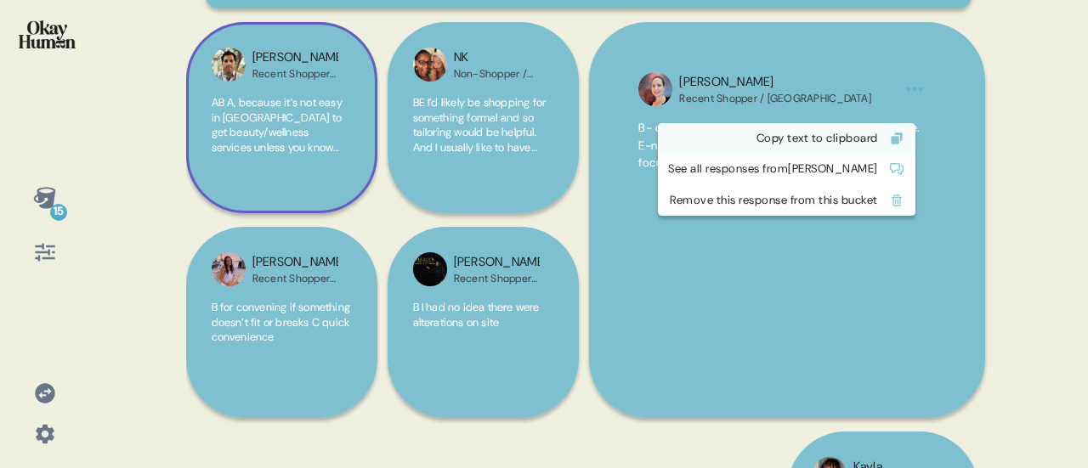
click at [865, 136] on div "Copy text to clipboard" at bounding box center [773, 138] width 210 height 17
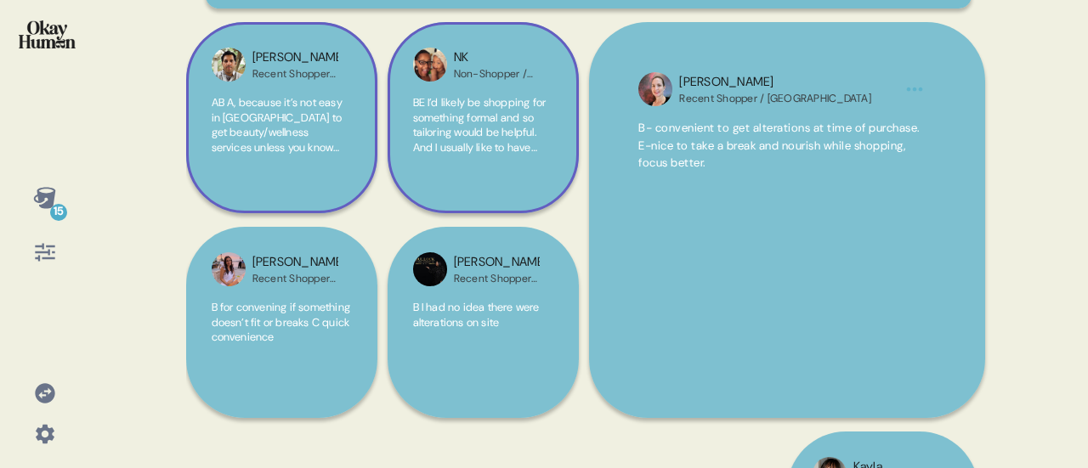
click at [504, 159] on span "BE I’d likely be shopping for something formal and so tailoring would be helpfu…" at bounding box center [479, 132] width 133 height 74
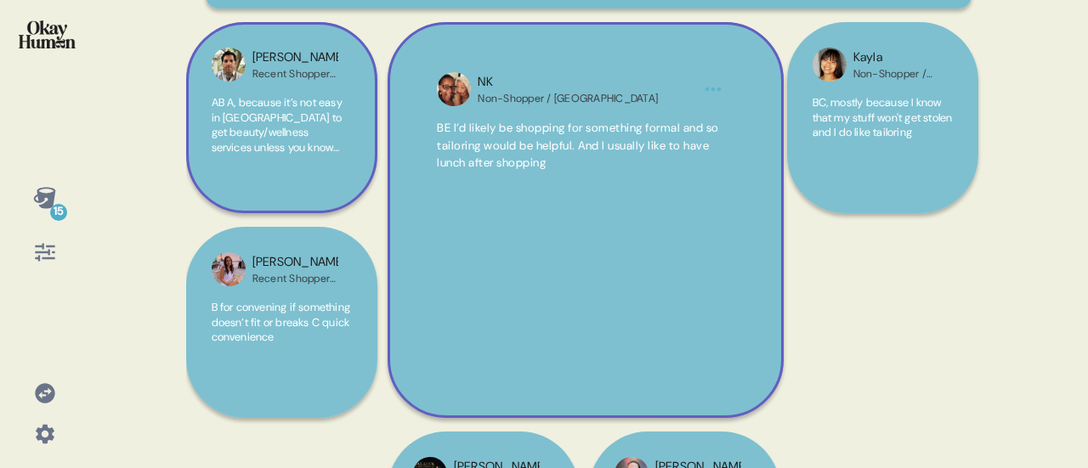
click at [711, 111] on html "15 Back Alterations were the overall most-favored Nordstrom service. The most p…" at bounding box center [544, 234] width 1088 height 468
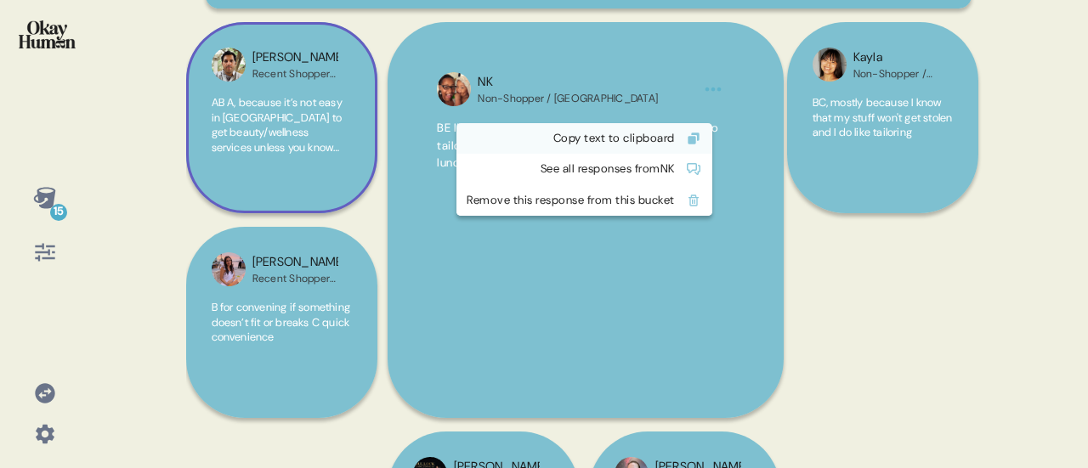
click at [675, 142] on div "Copy text to clipboard" at bounding box center [571, 138] width 208 height 17
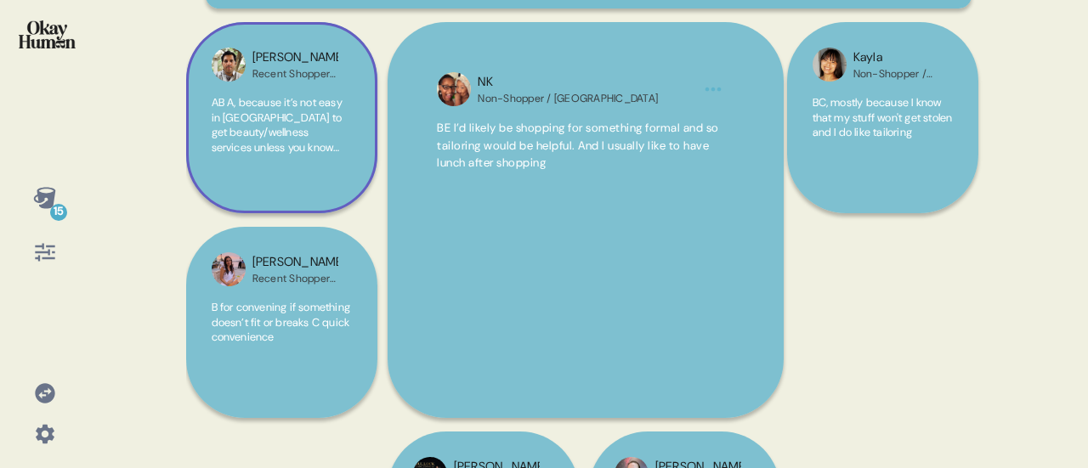
click at [291, 159] on span "AB A, because it’s not easy in [GEOGRAPHIC_DATA] to get beauty/wellness service…" at bounding box center [281, 207] width 138 height 224
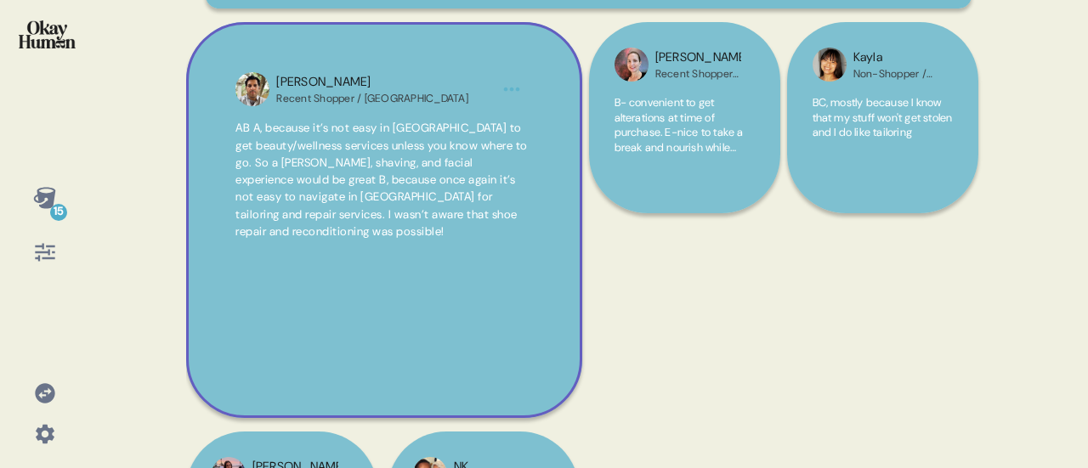
click at [508, 111] on html "15 Back Alterations were the overall most-favored Nordstrom service. The most p…" at bounding box center [544, 234] width 1088 height 468
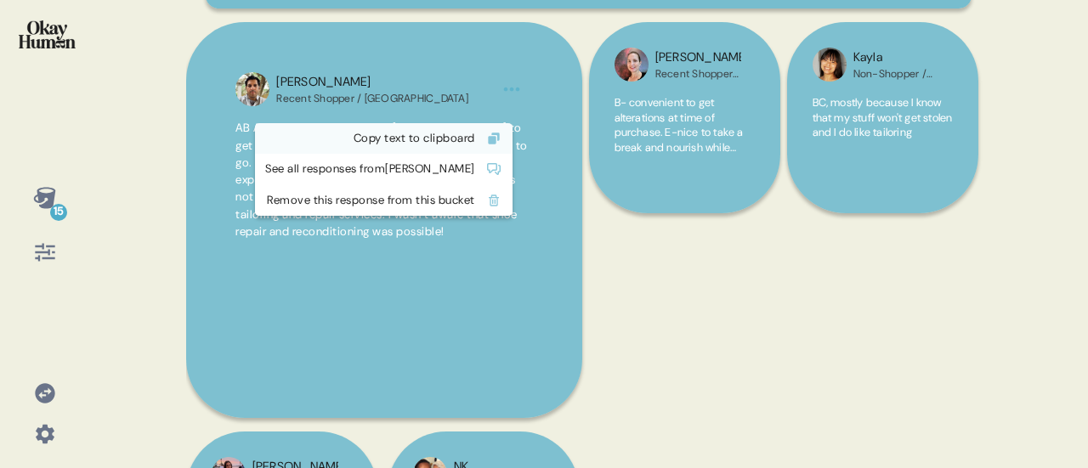
click at [475, 142] on div "Copy text to clipboard" at bounding box center [370, 138] width 210 height 17
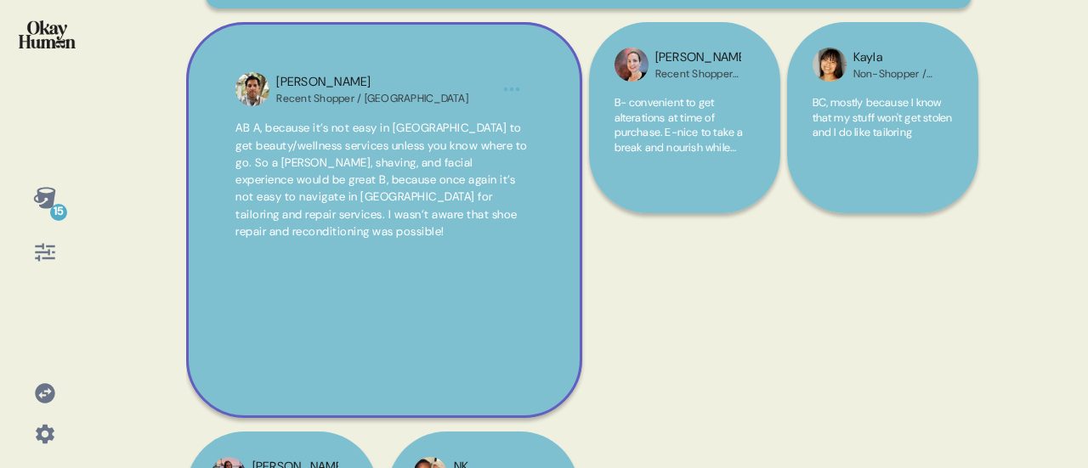
click at [516, 115] on html "15 Back Alterations were the overall most-favored Nordstrom service. The most p…" at bounding box center [544, 234] width 1088 height 468
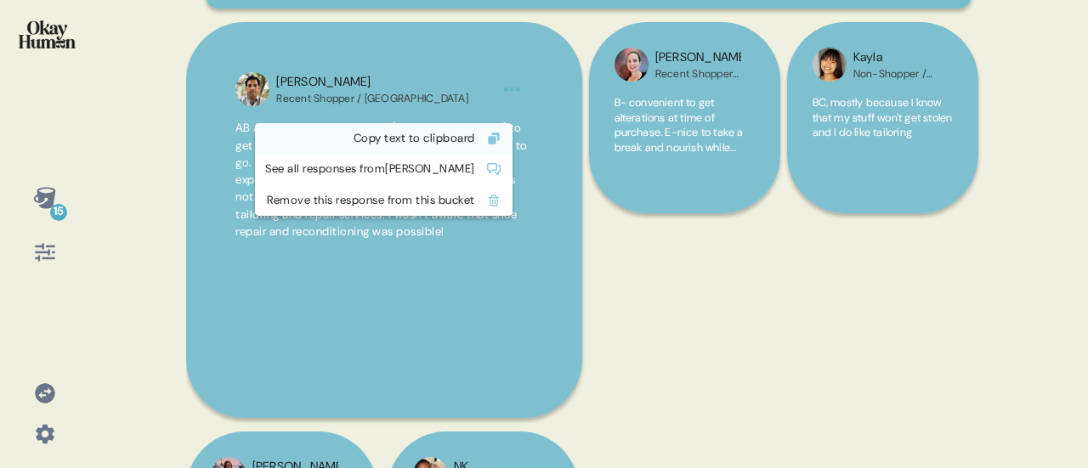
click at [465, 133] on div "Copy text to clipboard" at bounding box center [370, 138] width 210 height 17
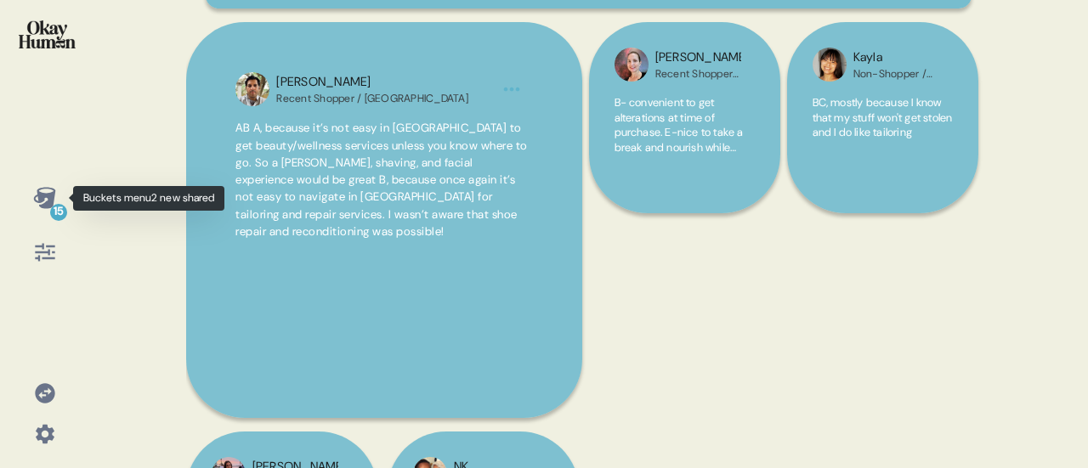
click at [48, 201] on icon at bounding box center [44, 197] width 22 height 21
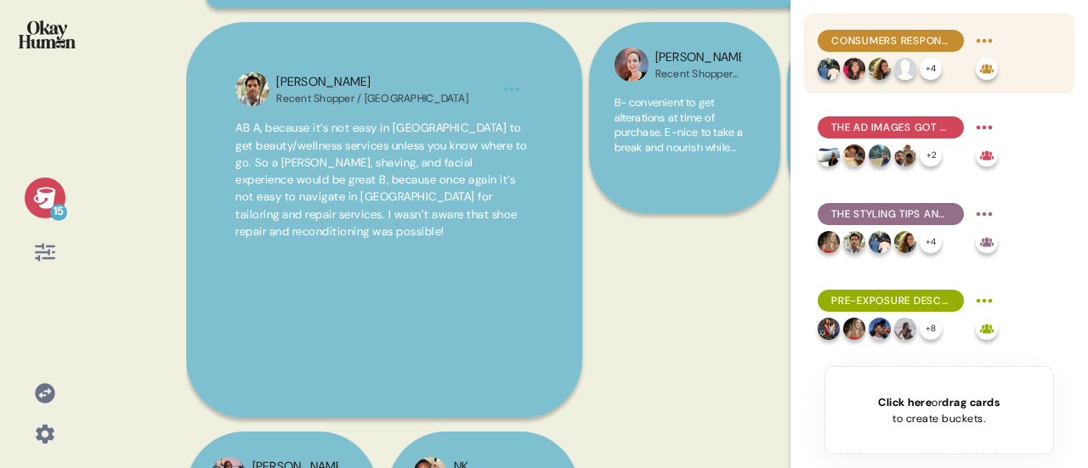
click at [890, 39] on span "Consumers responded positively to the ads' emphasis on Nordstrom's expanded ran…" at bounding box center [890, 40] width 119 height 15
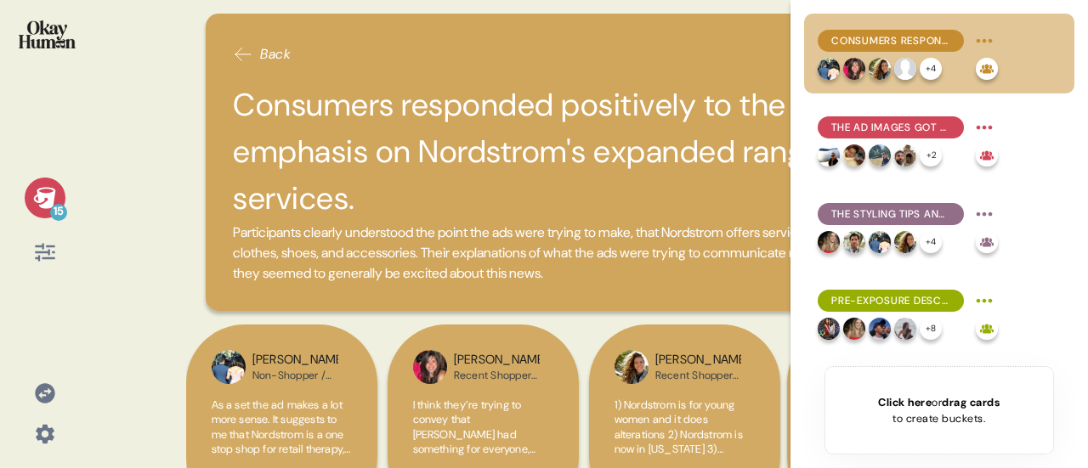
scroll to position [170, 0]
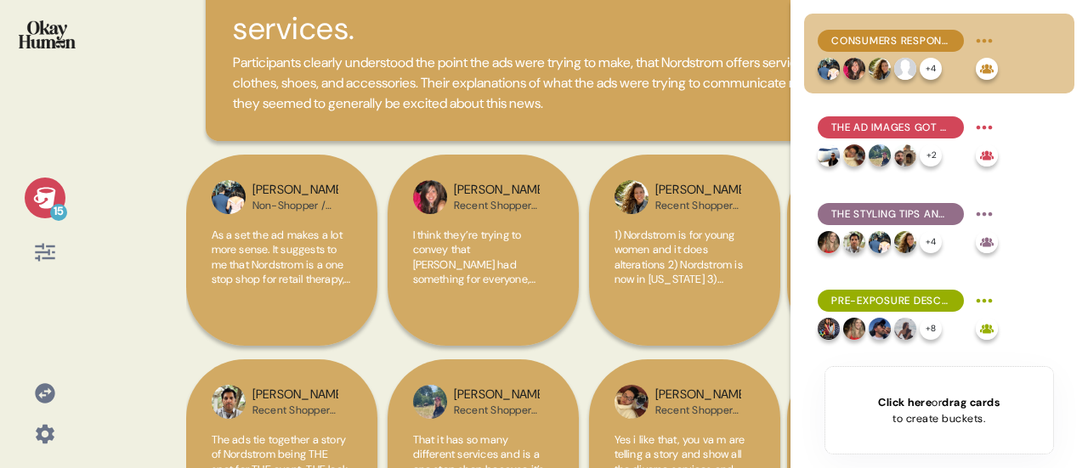
click at [48, 200] on icon at bounding box center [44, 197] width 22 height 21
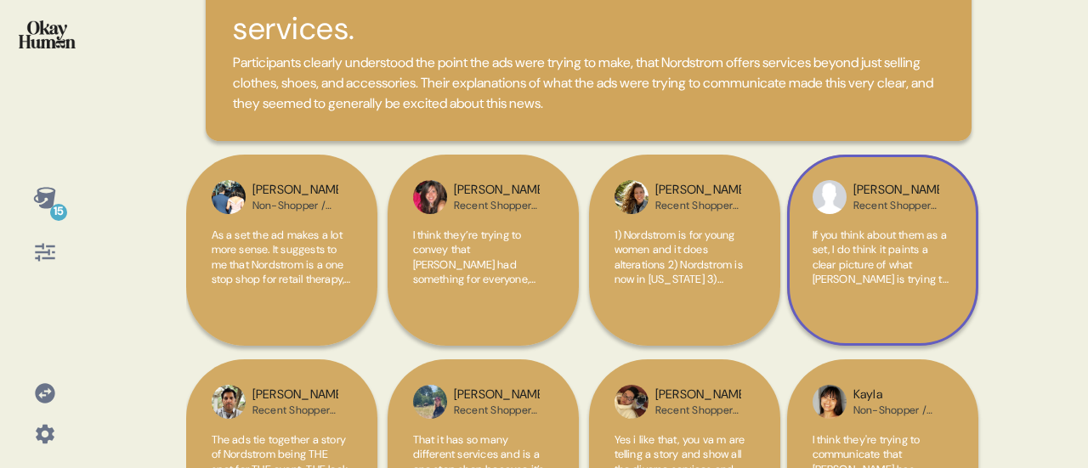
click at [867, 264] on span "If you think about them as a set, I do think it paints a clear picture of what …" at bounding box center [881, 272] width 136 height 89
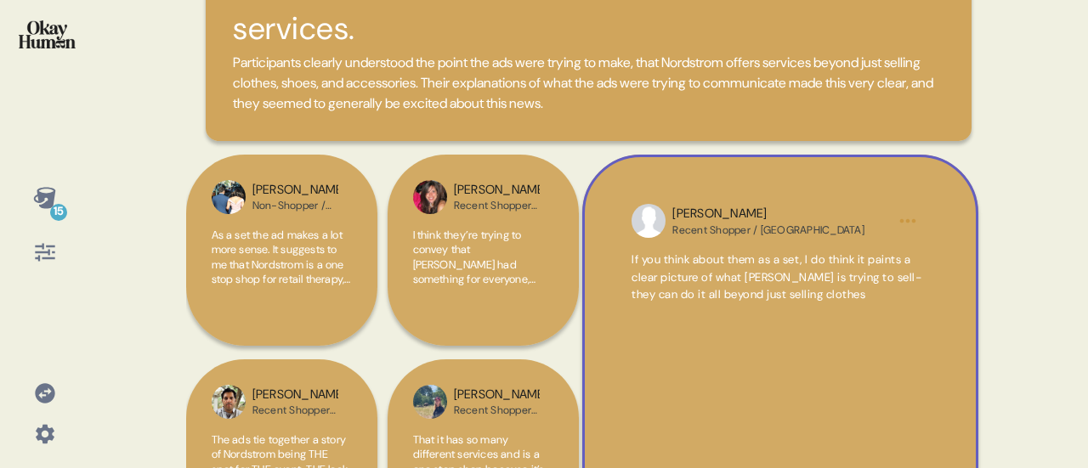
click at [836, 286] on span "If you think about them as a set, I do think it paints a clear picture of what …" at bounding box center [777, 276] width 290 height 49
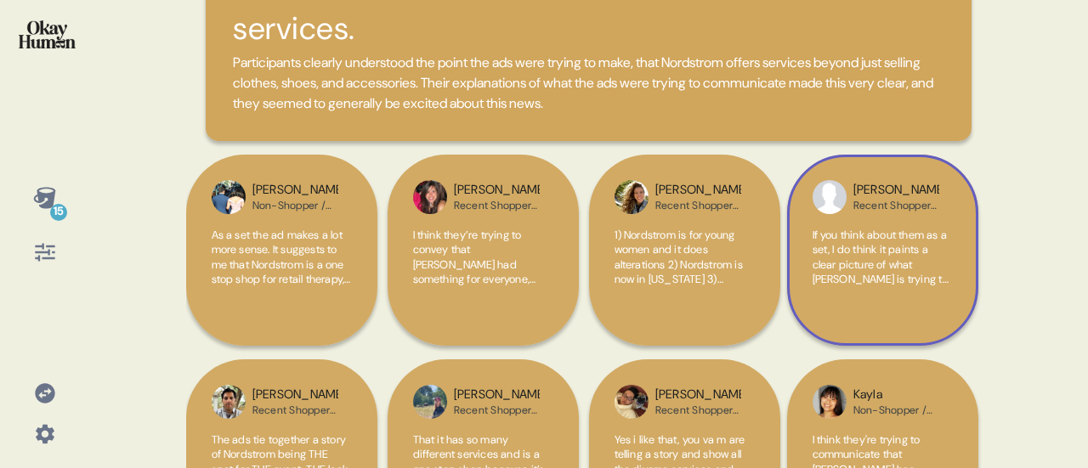
scroll to position [255, 0]
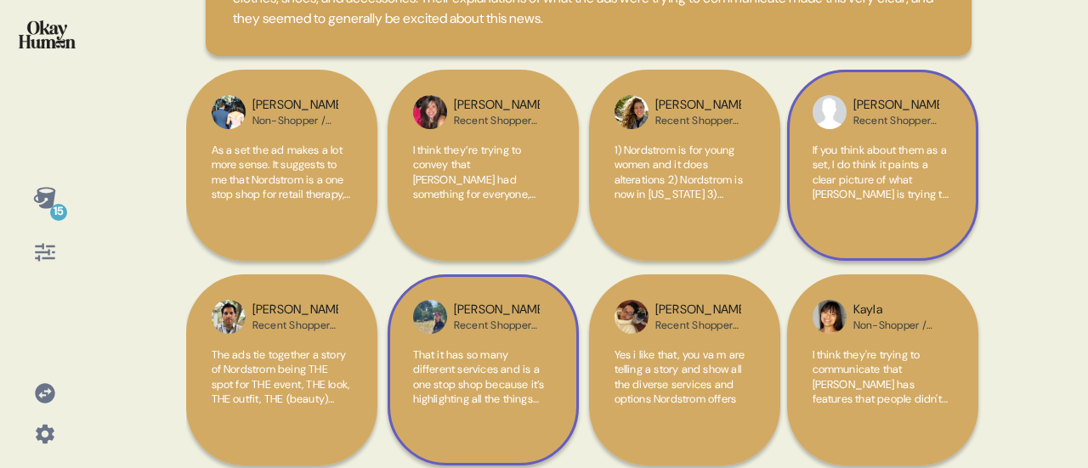
click at [467, 387] on span "That it has so many different services and is a one stop shop because it’s high…" at bounding box center [479, 392] width 132 height 89
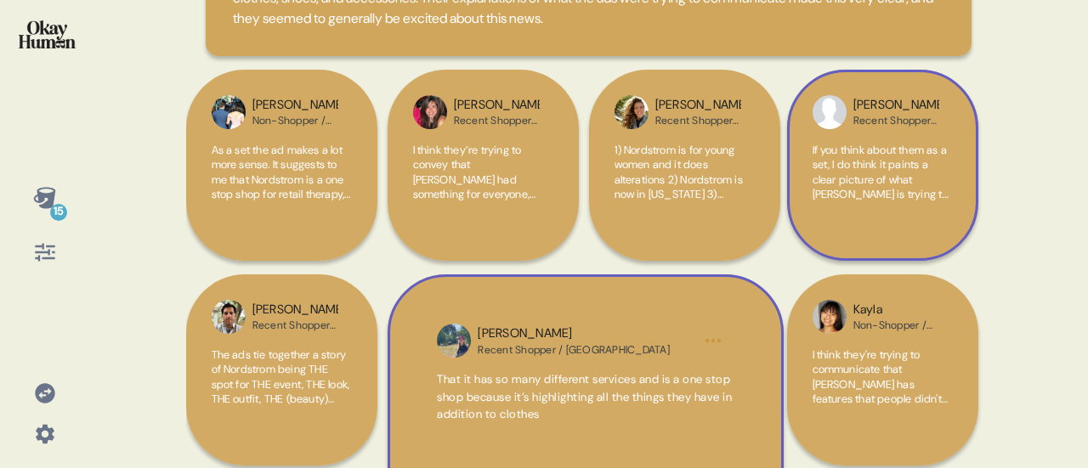
click at [580, 408] on span "That it has so many different services and is a one stop shop because it’s high…" at bounding box center [584, 396] width 295 height 49
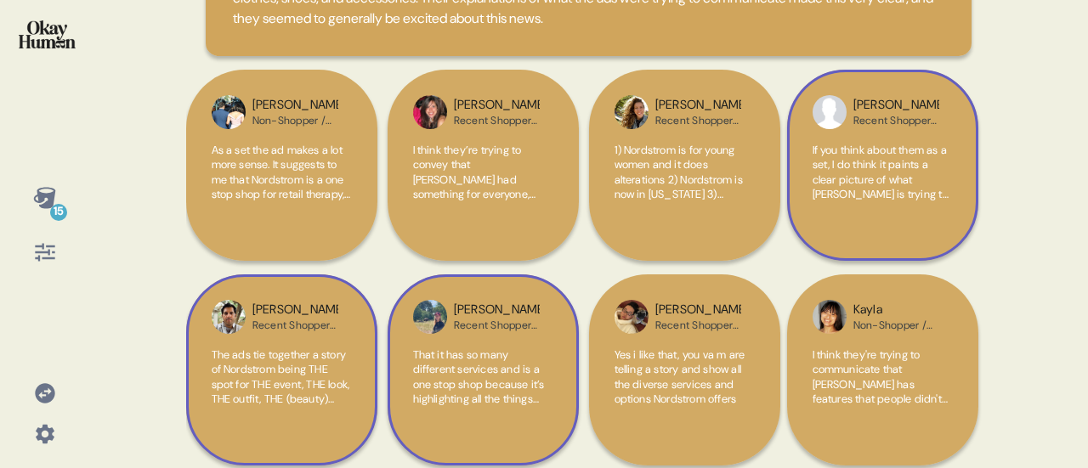
click at [303, 393] on span "The ads tie together a story of Nordstrom being THE spot for THE event, THE loo…" at bounding box center [281, 392] width 139 height 89
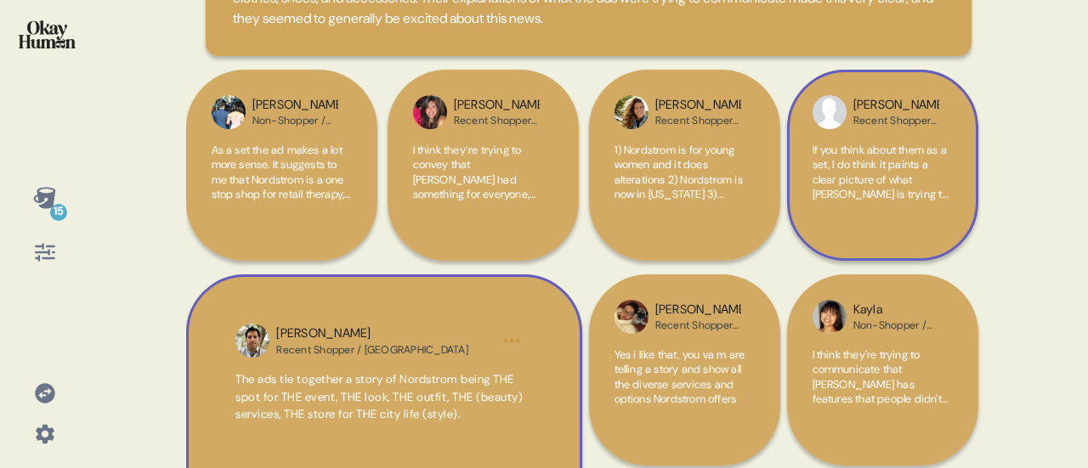
click at [384, 399] on span "The ads tie together a story of Nordstrom being THE spot for THE event, THE loo…" at bounding box center [378, 396] width 287 height 49
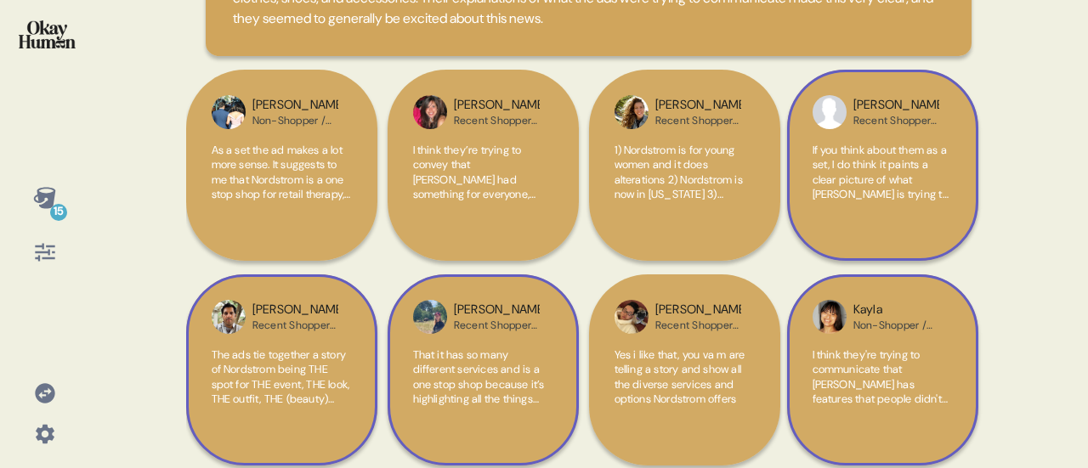
click at [909, 373] on span "I think they're trying to communicate that [PERSON_NAME] has features that peop…" at bounding box center [880, 385] width 135 height 74
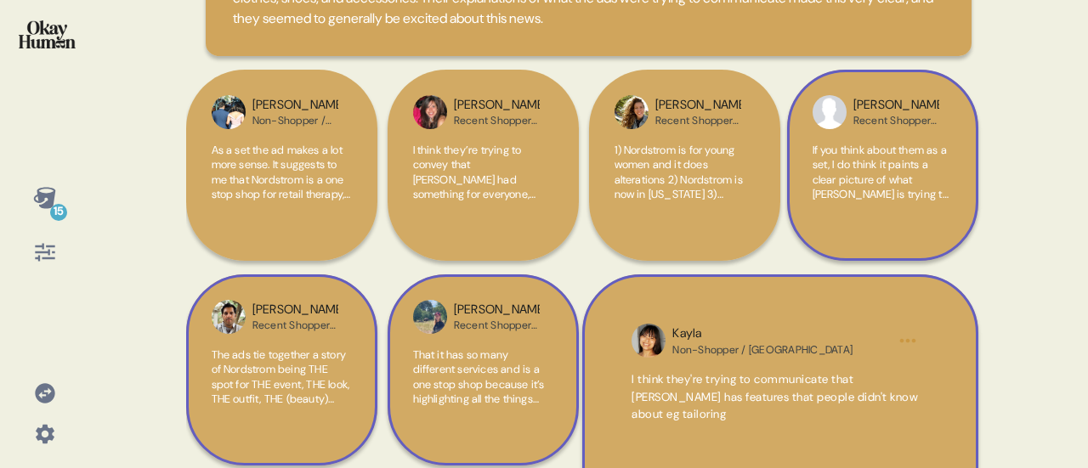
click at [771, 399] on span "I think they're trying to communicate that [PERSON_NAME] has features that peop…" at bounding box center [775, 396] width 286 height 49
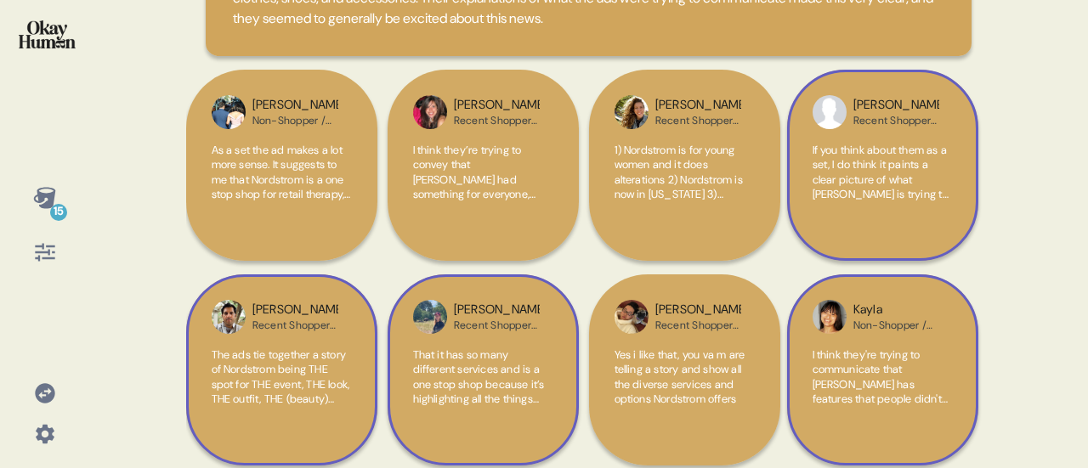
click at [265, 377] on span "The ads tie together a story of Nordstrom being THE spot for THE event, THE loo…" at bounding box center [281, 392] width 139 height 89
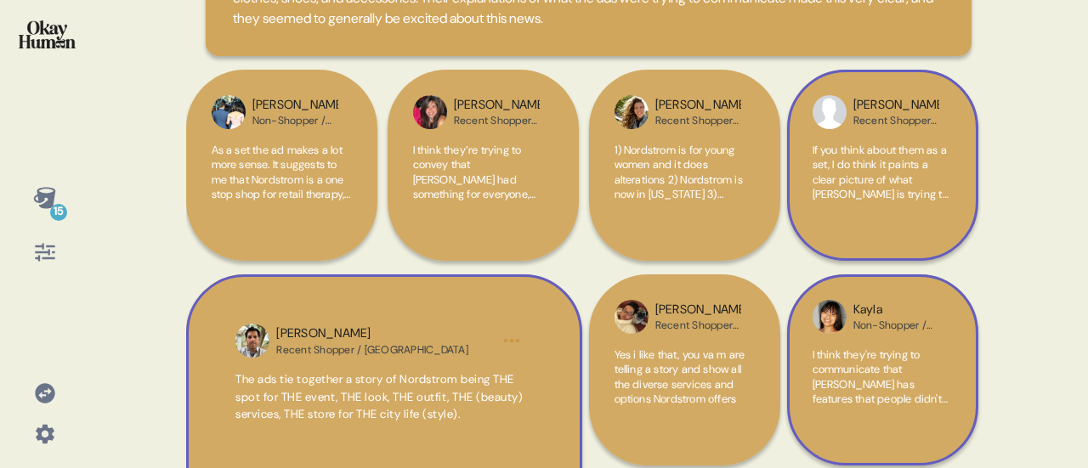
click at [426, 404] on span "The ads tie together a story of Nordstrom being THE spot for THE event, THE loo…" at bounding box center [378, 396] width 287 height 49
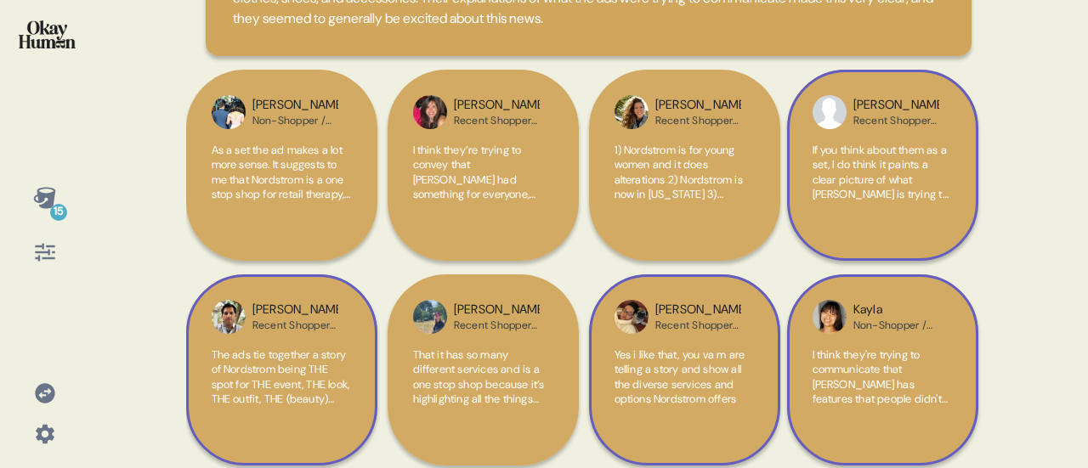
click at [671, 372] on span "Yes i like that, you va m are telling a story and show all the diverse services…" at bounding box center [680, 377] width 131 height 59
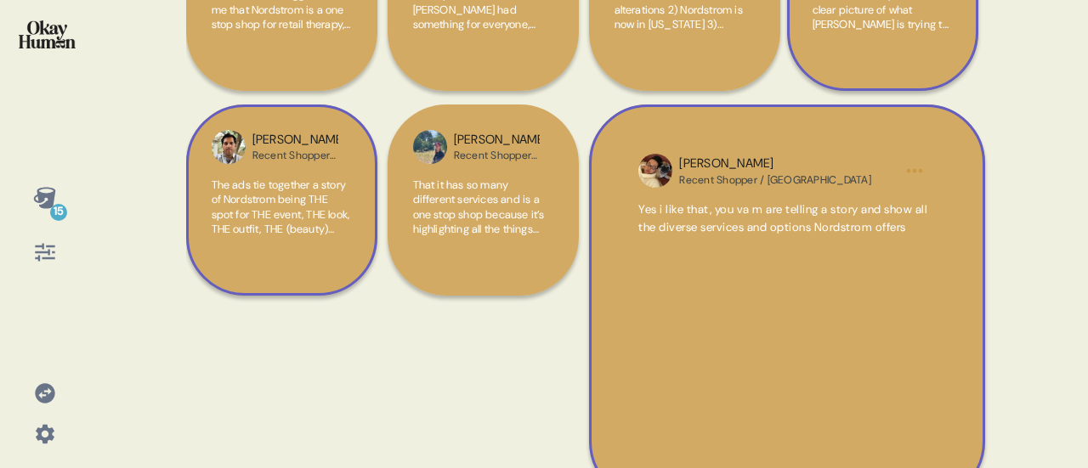
click at [755, 253] on div "Yes i like that, you va m are telling a story and show all the diverse services…" at bounding box center [786, 318] width 296 height 235
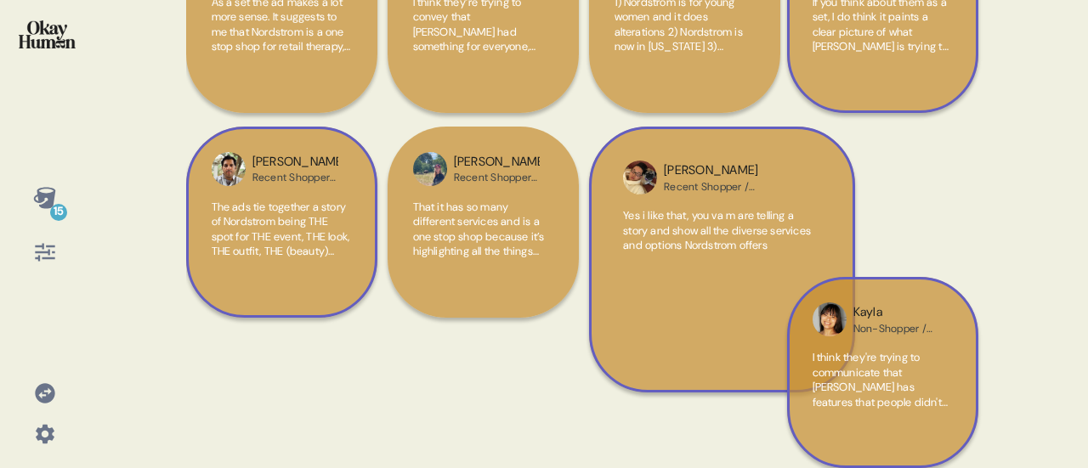
scroll to position [265, 0]
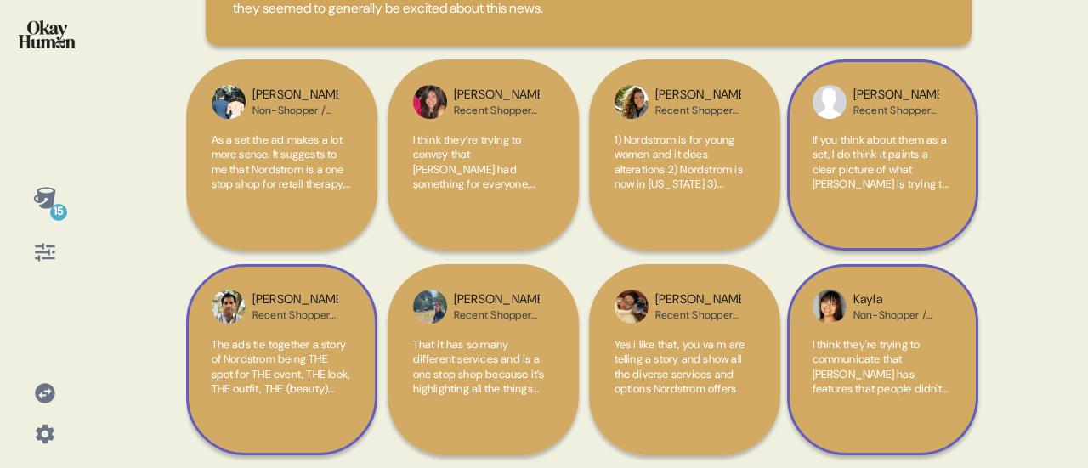
click at [468, 377] on span "That it has so many different services and is a one stop shop because it’s high…" at bounding box center [479, 381] width 132 height 89
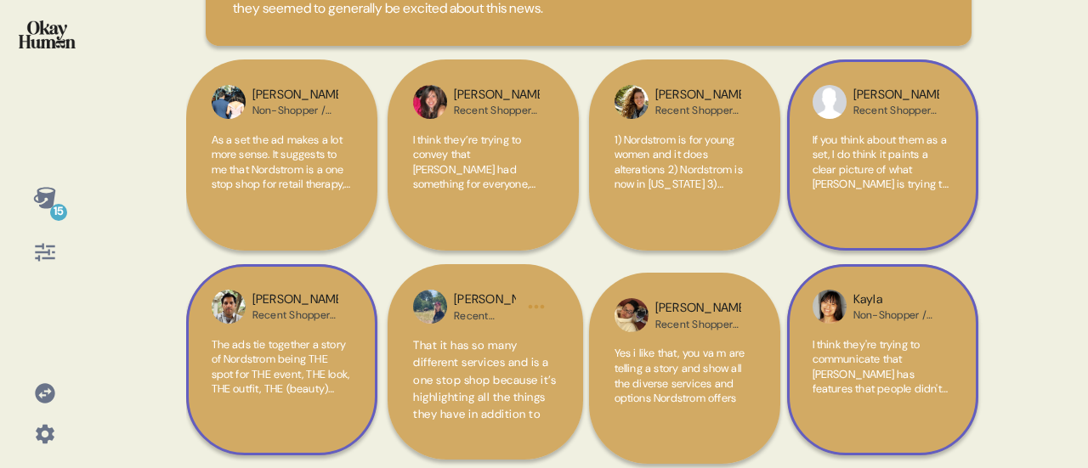
scroll to position [425, 0]
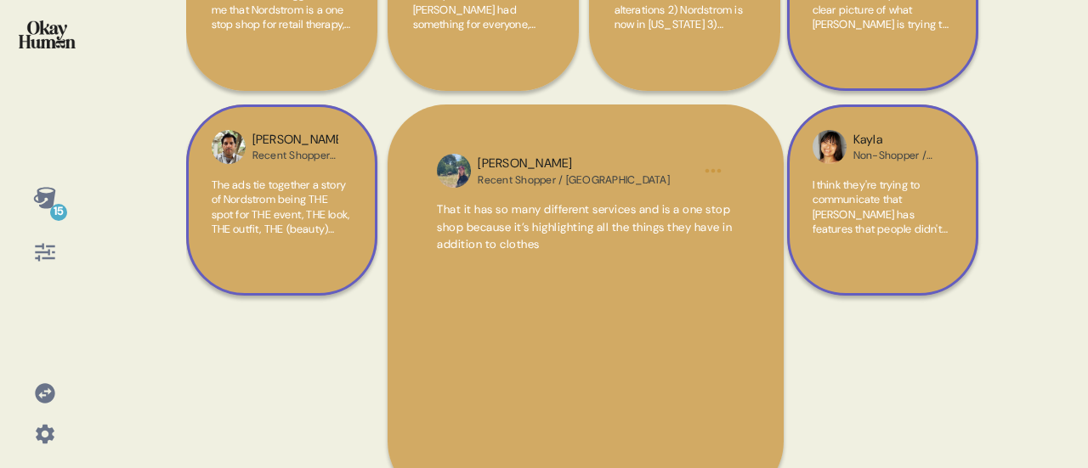
click at [559, 263] on div "That it has so many different services and is a one stop shop because it’s high…" at bounding box center [585, 318] width 296 height 235
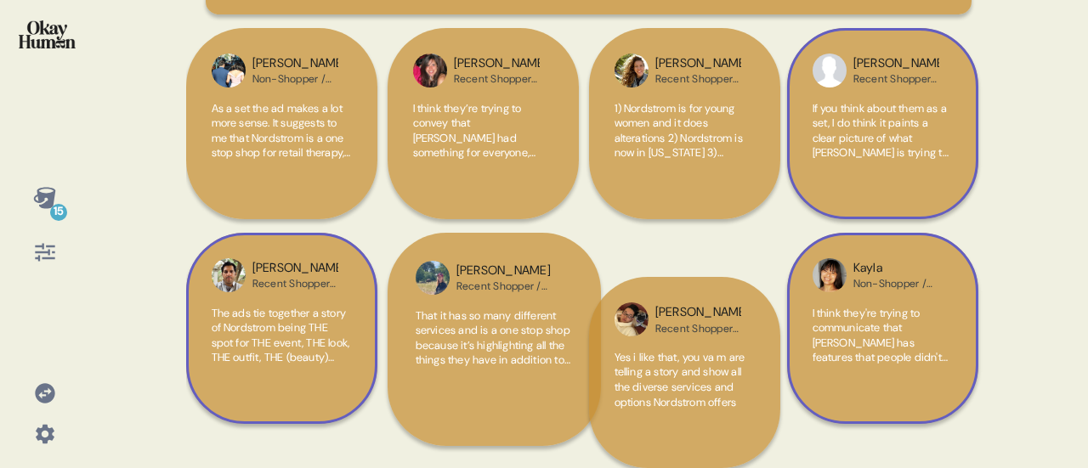
scroll to position [265, 0]
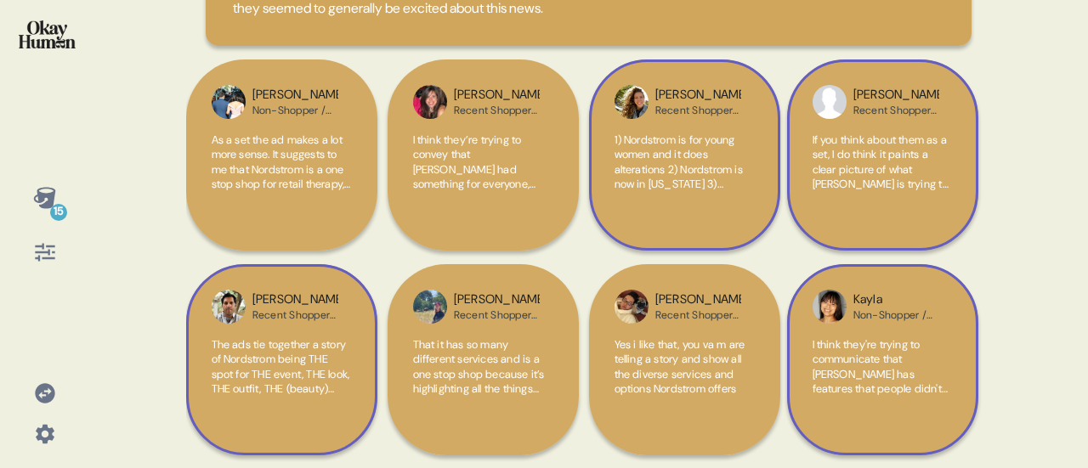
click at [653, 173] on span "1) Nordstrom is for young women and it does alterations 2) Nordstrom is now in …" at bounding box center [681, 192] width 133 height 119
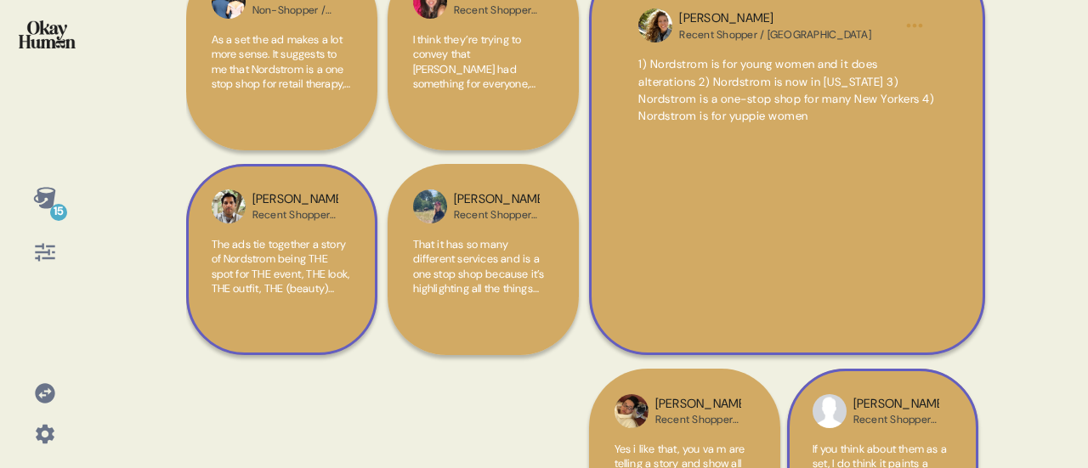
scroll to position [340, 0]
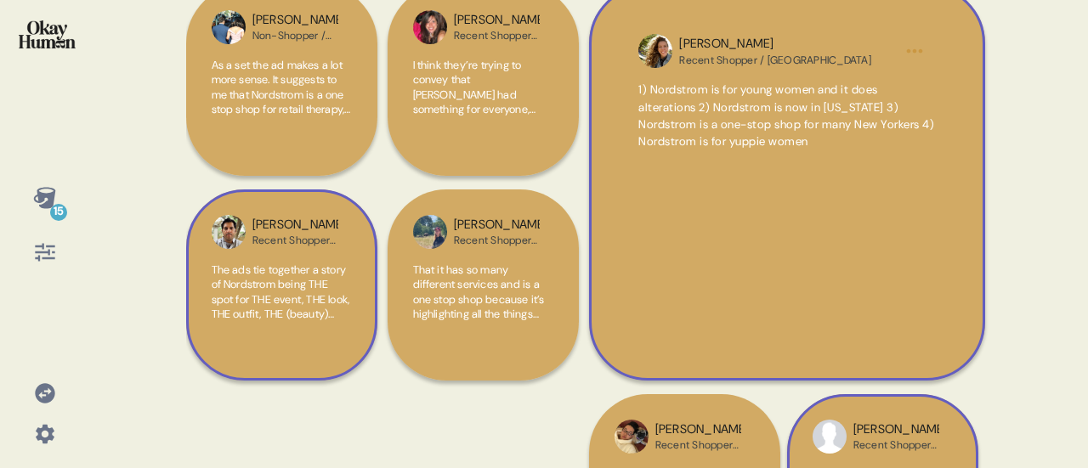
click at [755, 120] on span "1) Nordstrom is for young women and it does alterations 2) Nordstrom is now in …" at bounding box center [786, 115] width 296 height 66
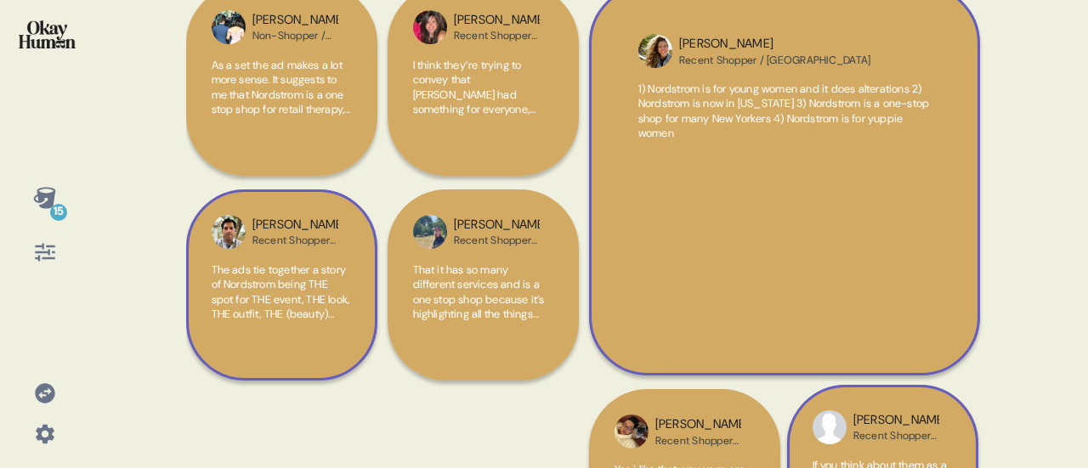
scroll to position [265, 0]
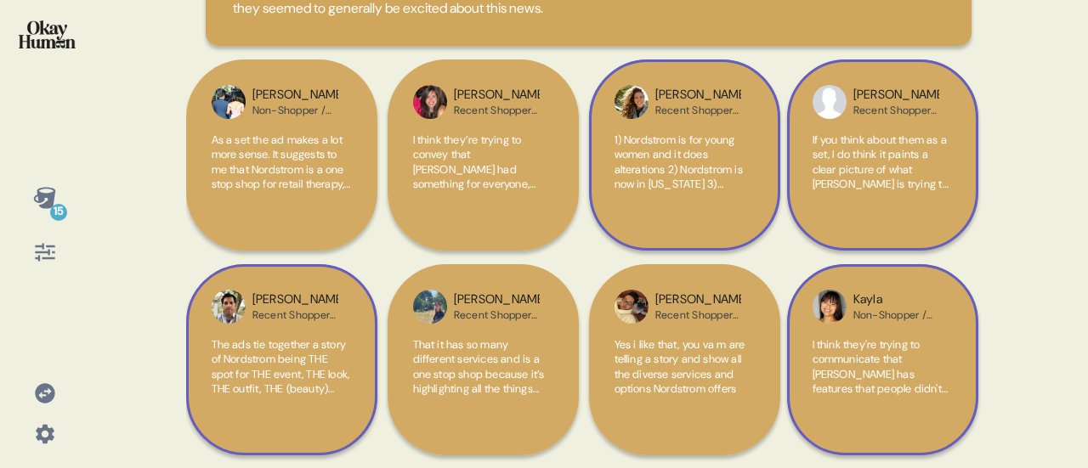
click at [879, 383] on span "I think they're trying to communicate that [PERSON_NAME] has features that peop…" at bounding box center [880, 374] width 135 height 74
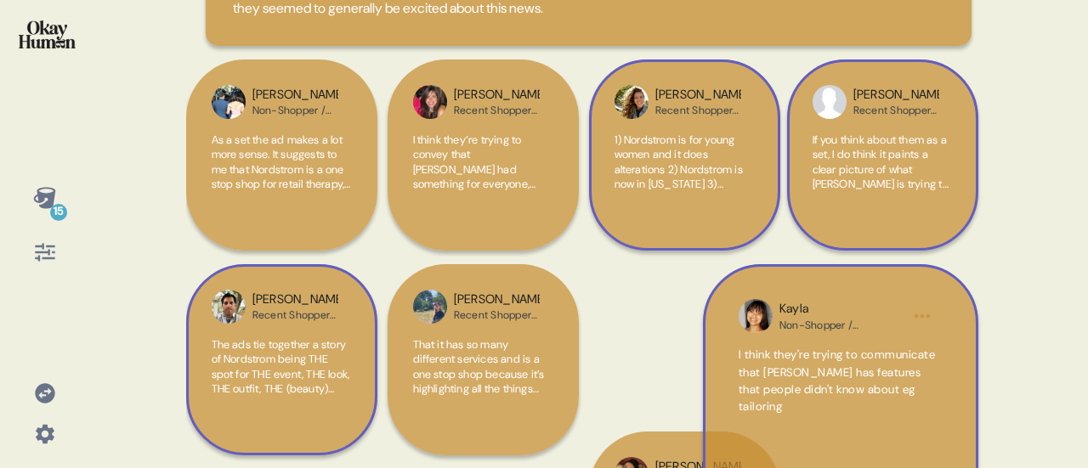
scroll to position [340, 0]
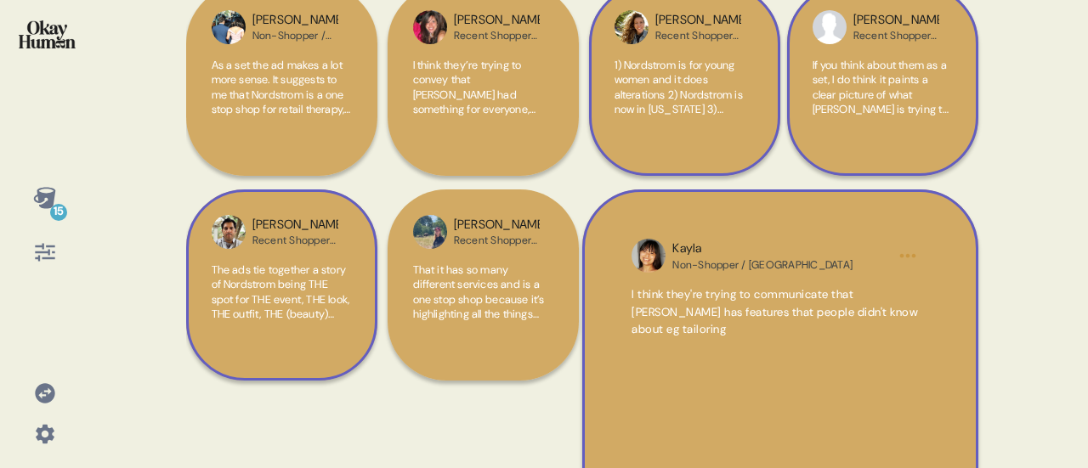
click at [782, 317] on span "I think they're trying to communicate that [PERSON_NAME] has features that peop…" at bounding box center [775, 311] width 286 height 49
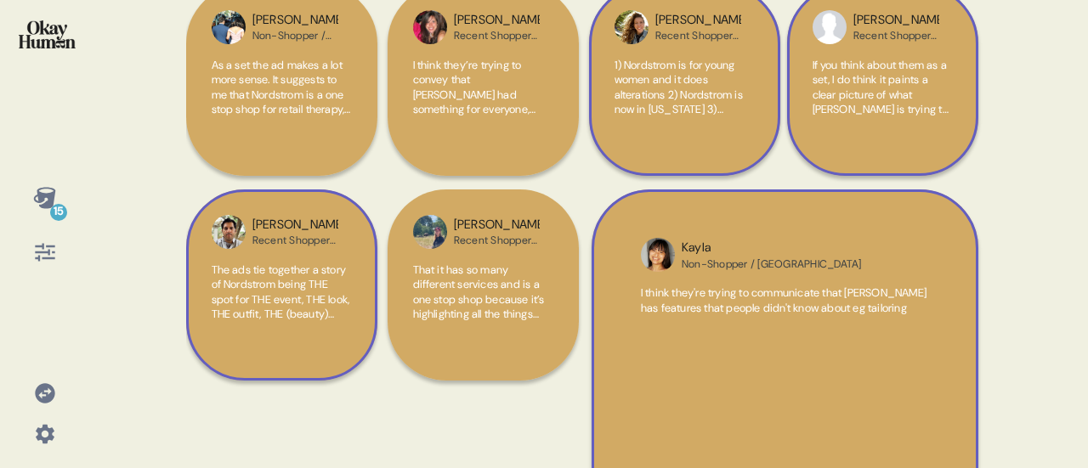
scroll to position [265, 0]
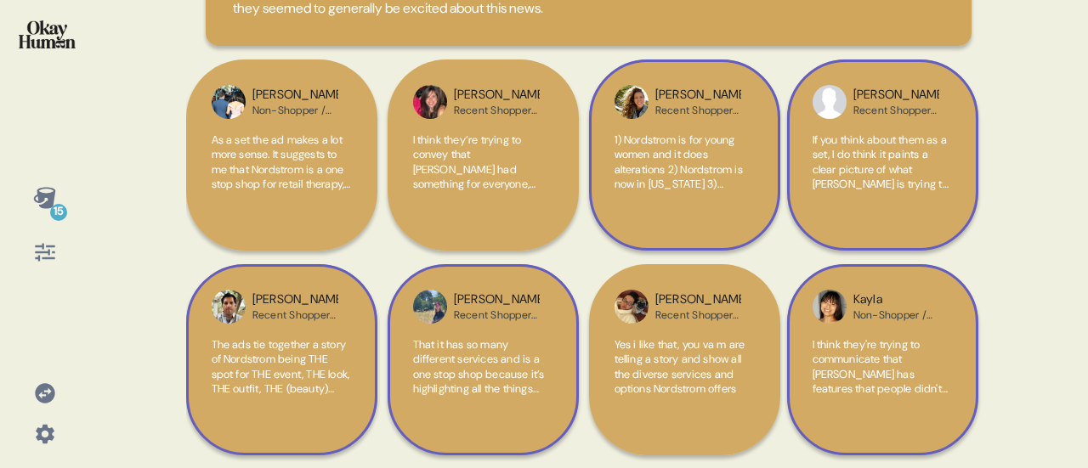
click at [482, 388] on span "That it has so many different services and is a one stop shop because it’s high…" at bounding box center [479, 381] width 132 height 89
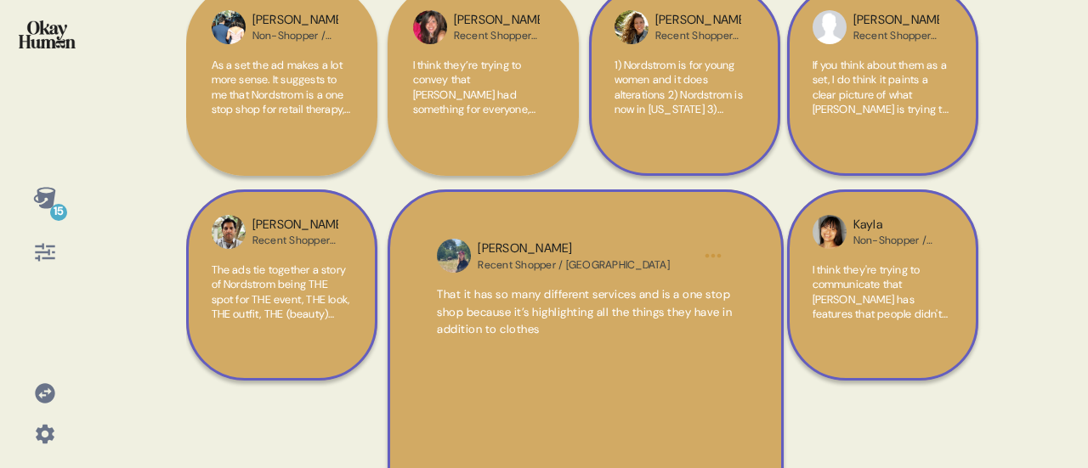
click at [525, 320] on span "That it has so many different services and is a one stop shop because it’s high…" at bounding box center [585, 312] width 296 height 52
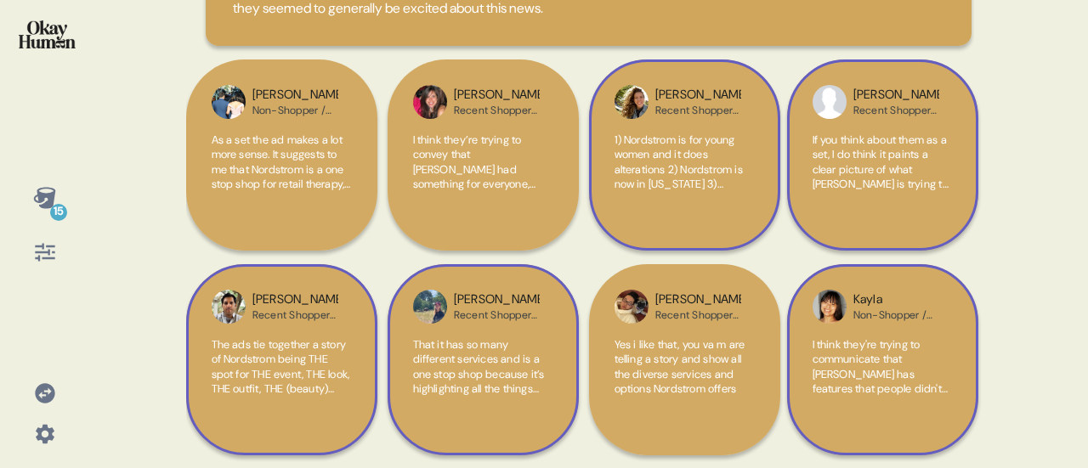
click at [298, 351] on span "The ads tie together a story of Nordstrom being THE spot for THE event, THE loo…" at bounding box center [281, 381] width 139 height 89
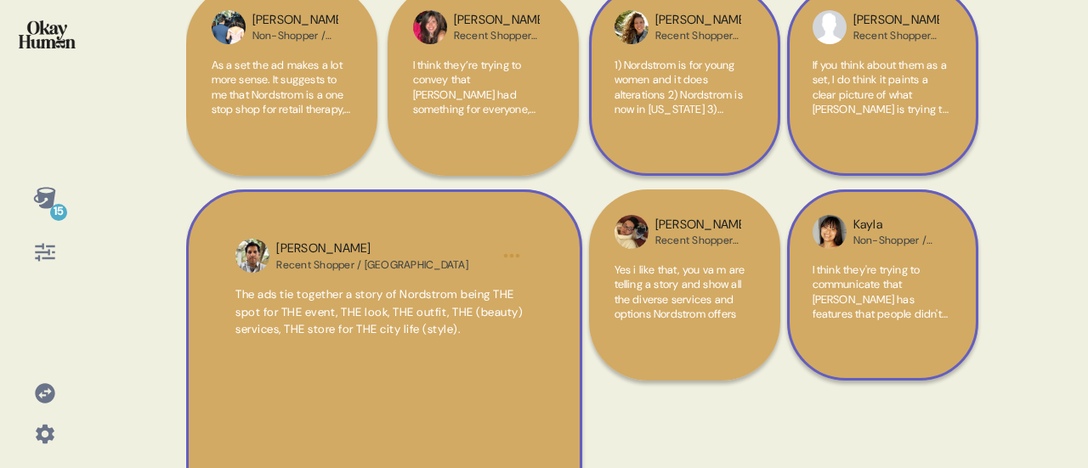
click at [508, 251] on html "15 Back Consumers responded positively to the ads' emphasis on [PERSON_NAME]'s …" at bounding box center [544, 234] width 1088 height 468
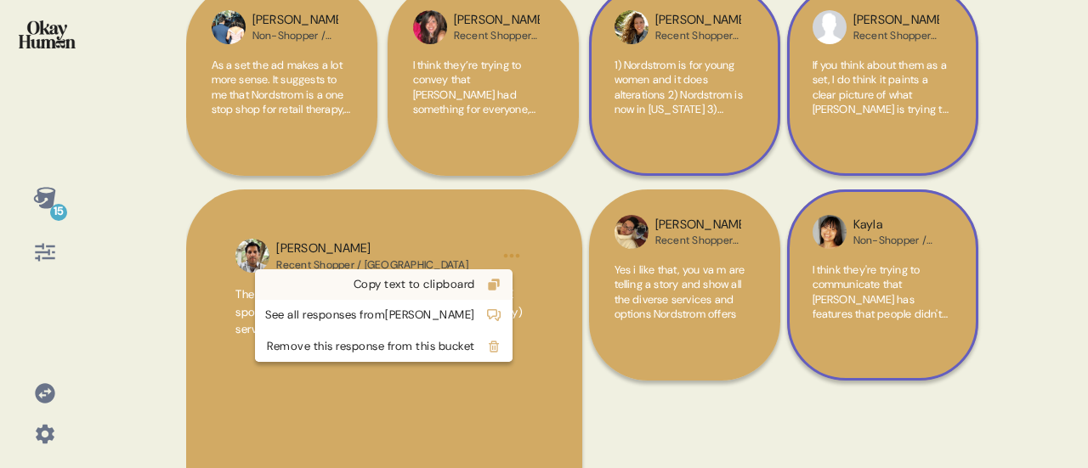
click at [461, 284] on div "Copy text to clipboard" at bounding box center [370, 284] width 210 height 17
